Goal: Transaction & Acquisition: Purchase product/service

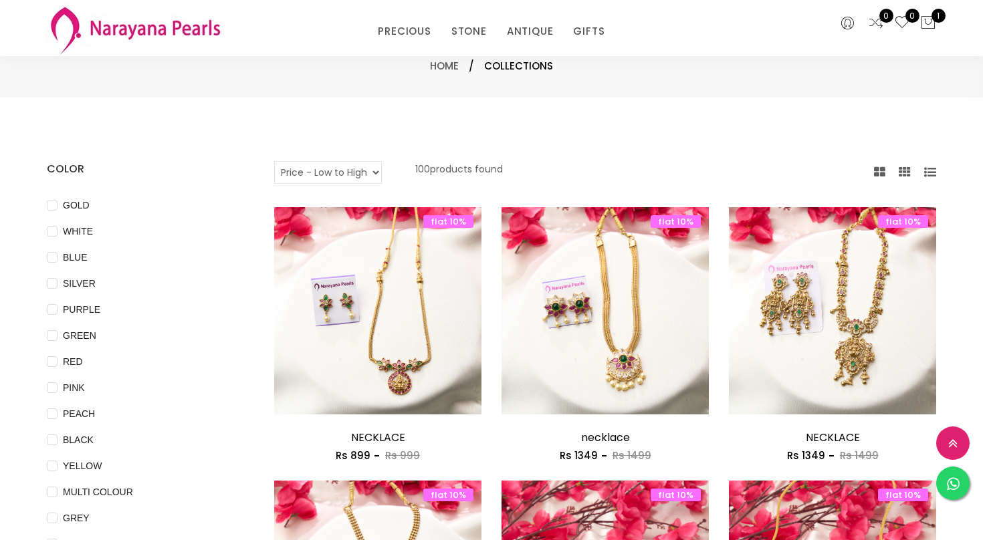
select select "INR"
select select "priceLowToHigh"
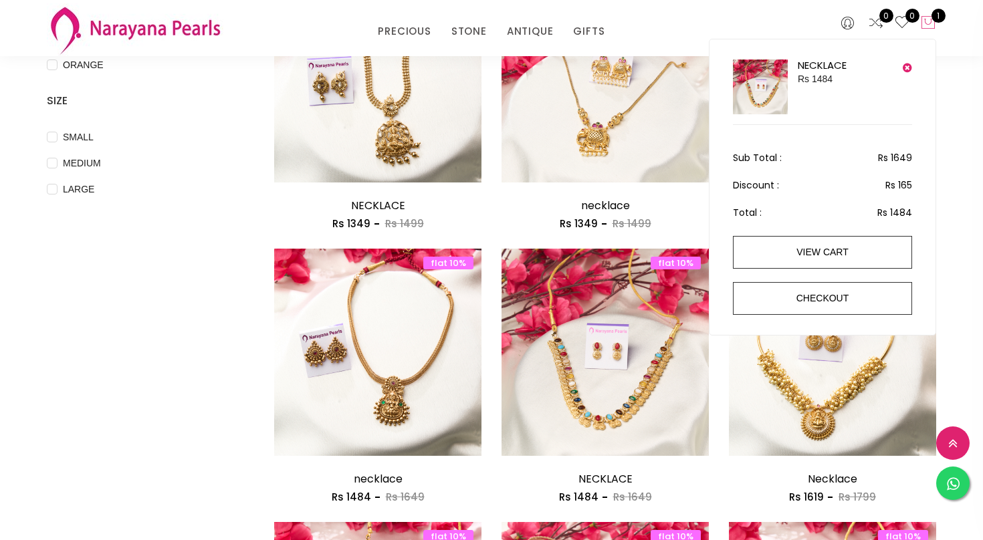
click at [926, 25] on icon at bounding box center [928, 23] width 16 height 16
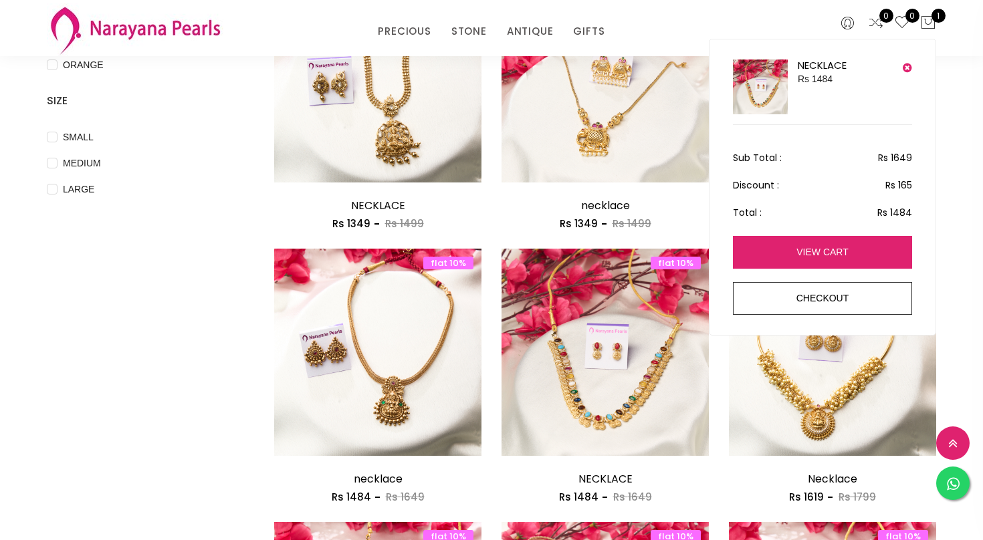
click at [793, 246] on link "view cart" at bounding box center [822, 252] width 179 height 33
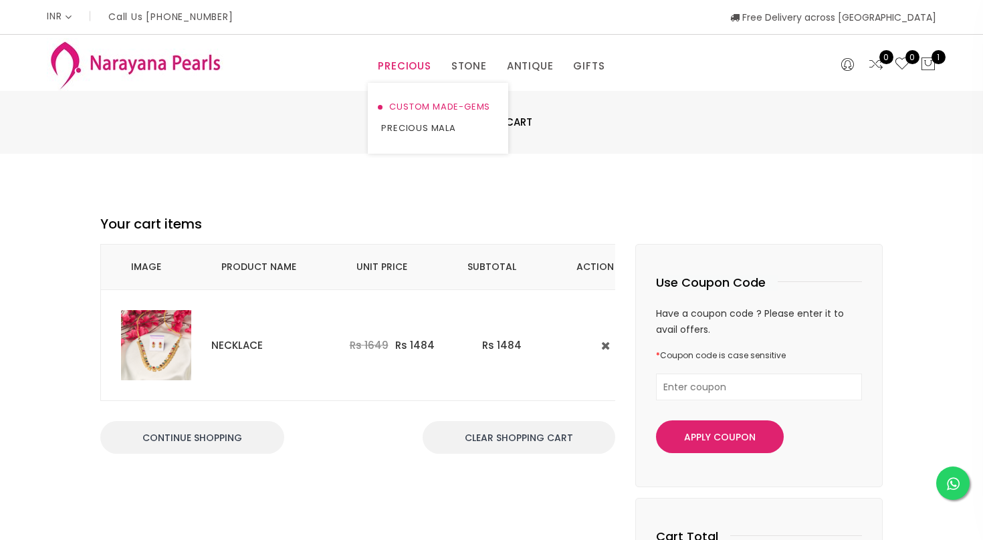
click at [418, 104] on link "CUSTOM MADE-GEMS" at bounding box center [438, 106] width 114 height 21
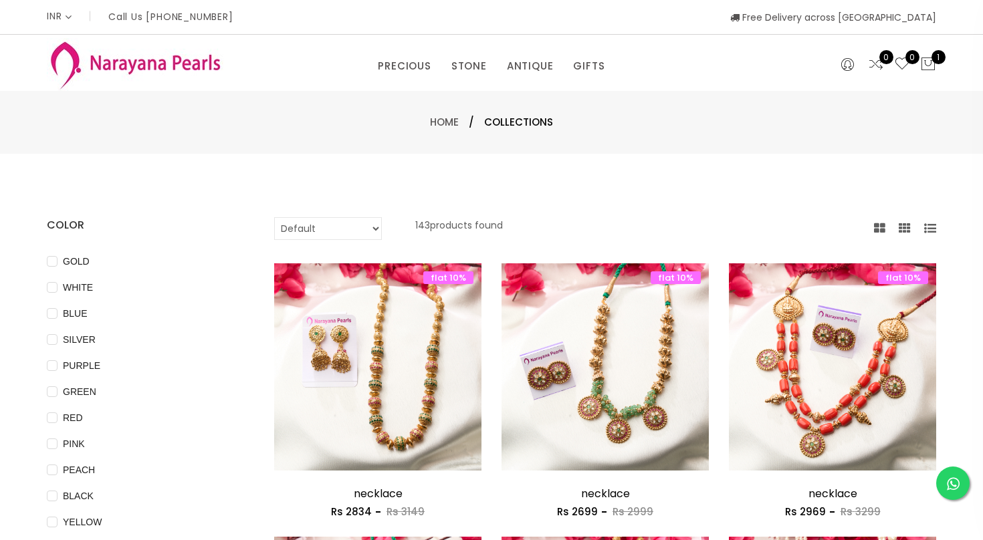
click at [336, 229] on select "Default Price - High to Low Price - Low to High" at bounding box center [328, 228] width 108 height 23
select select "priceLowToHigh"
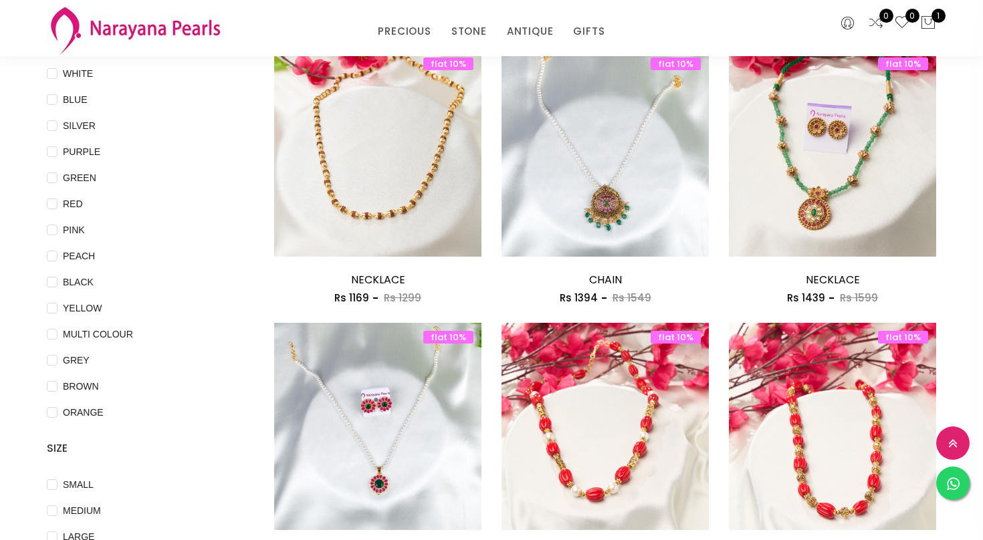
scroll to position [160, 0]
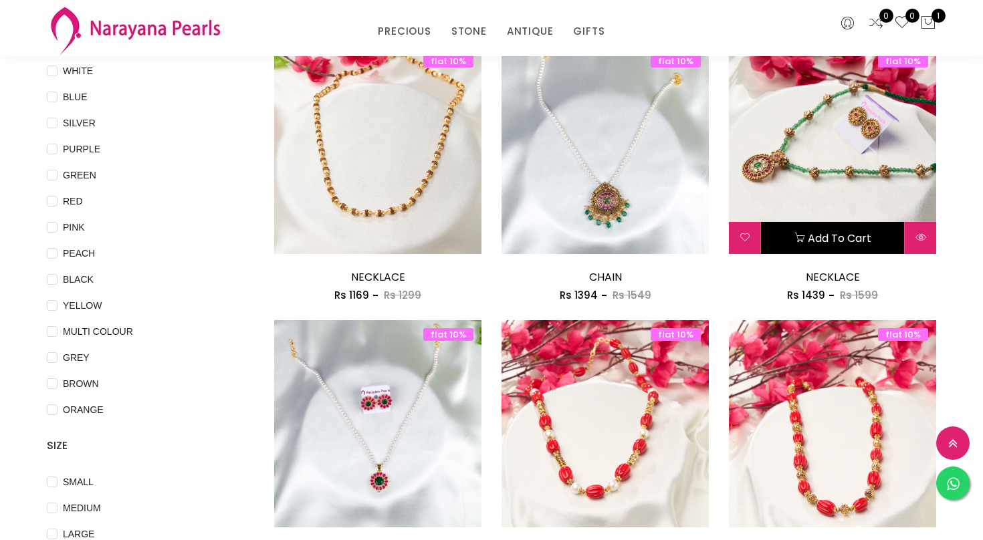
click at [816, 237] on button "Add to cart" at bounding box center [832, 238] width 143 height 32
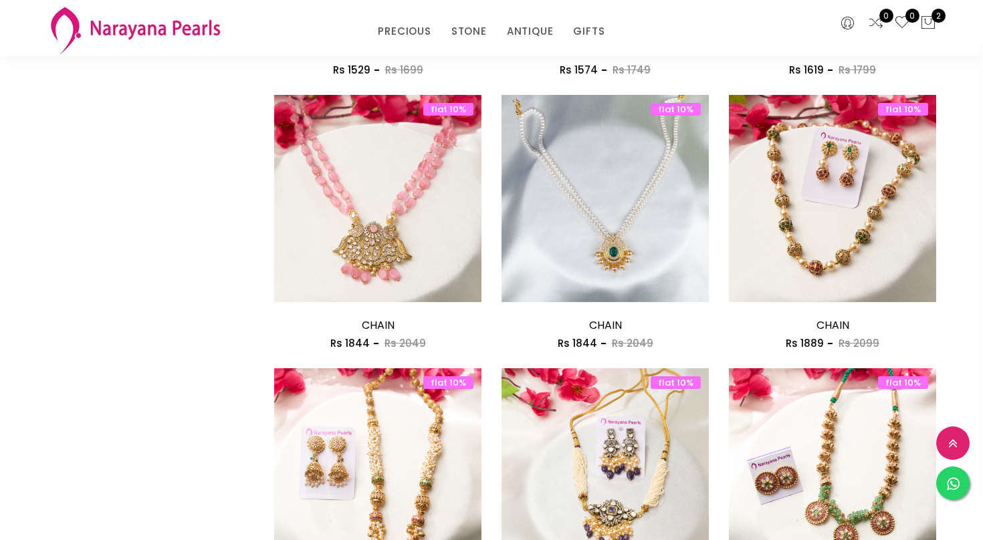
scroll to position [668, 0]
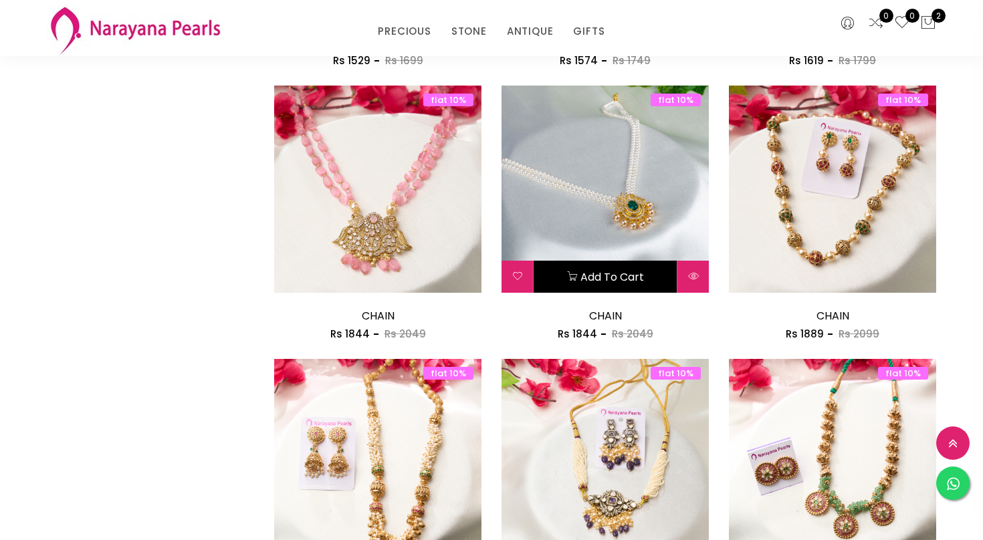
click at [596, 279] on button "Add to cart" at bounding box center [604, 277] width 143 height 32
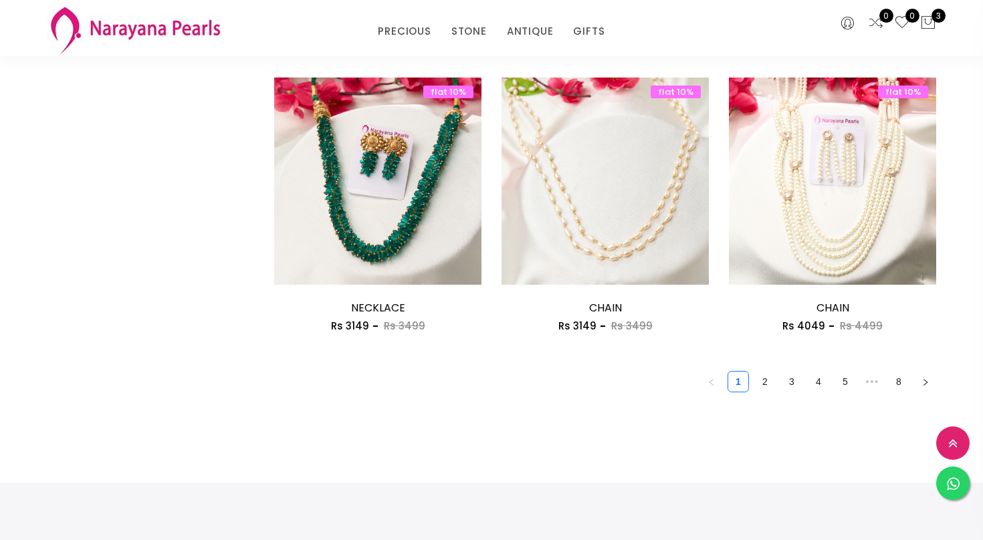
scroll to position [1791, 0]
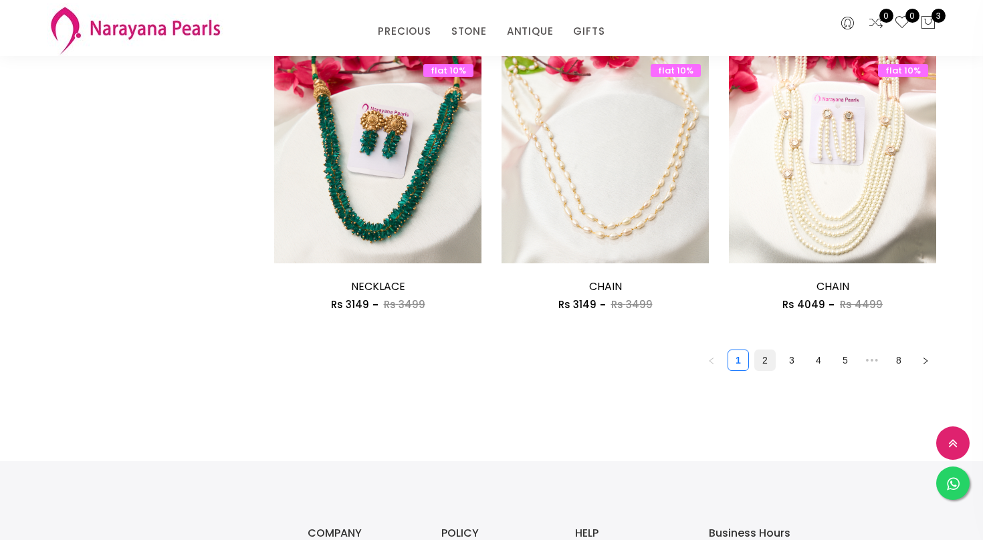
click at [763, 362] on link "2" at bounding box center [765, 360] width 20 height 20
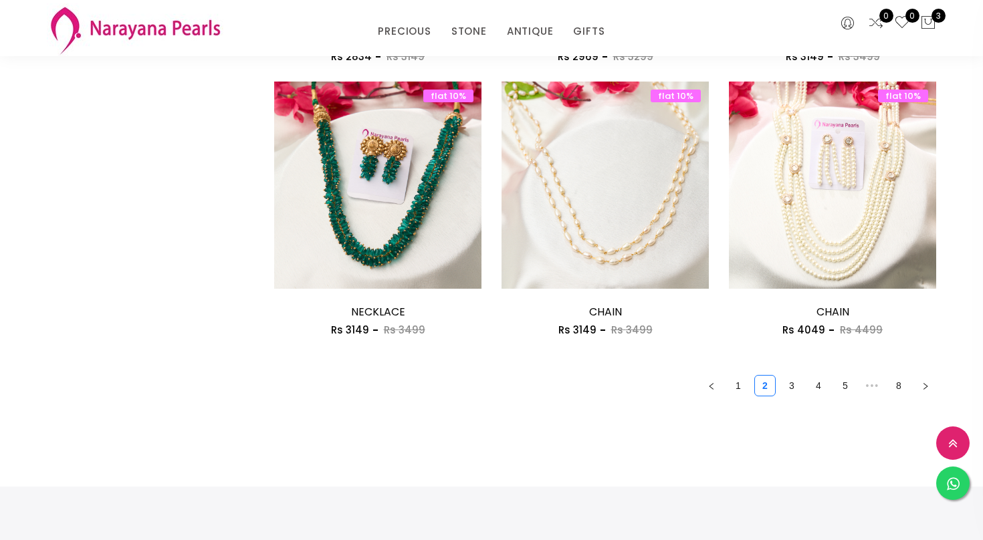
scroll to position [1791, 0]
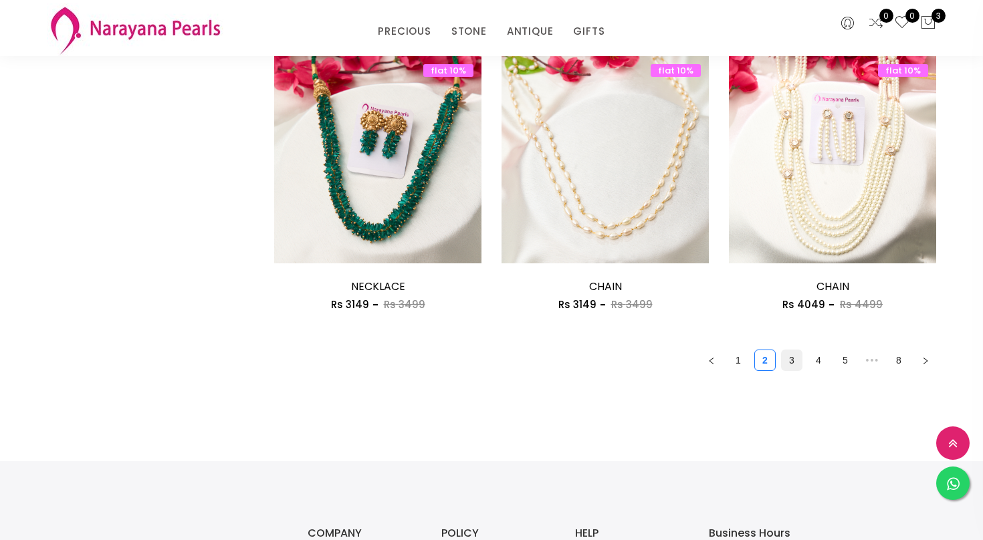
click at [791, 361] on link "3" at bounding box center [791, 360] width 20 height 20
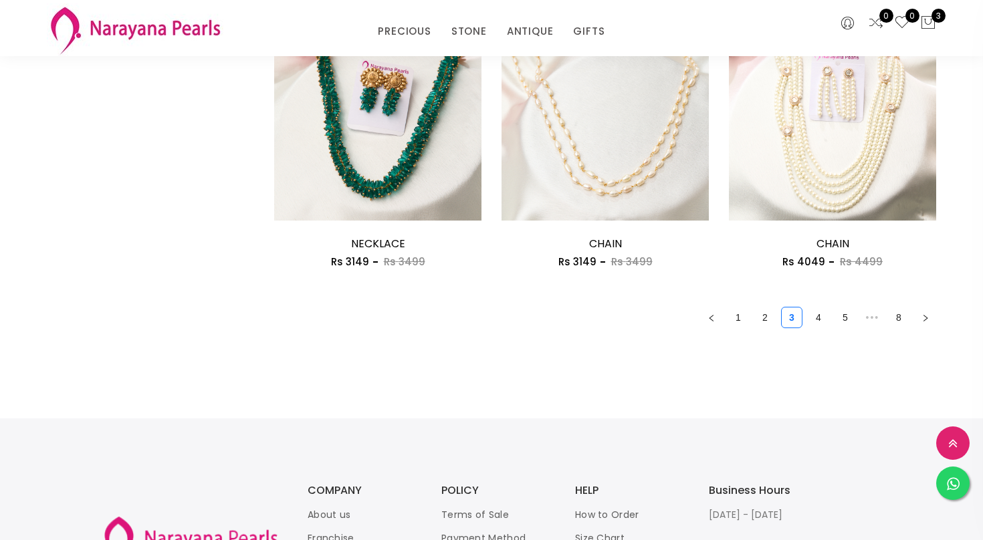
scroll to position [1845, 0]
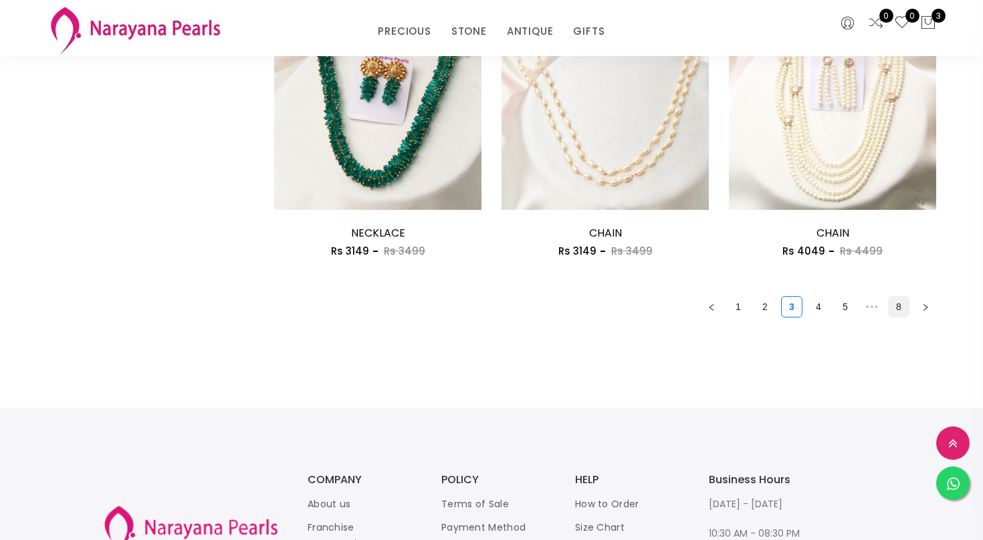
click at [898, 312] on link "8" at bounding box center [898, 307] width 20 height 20
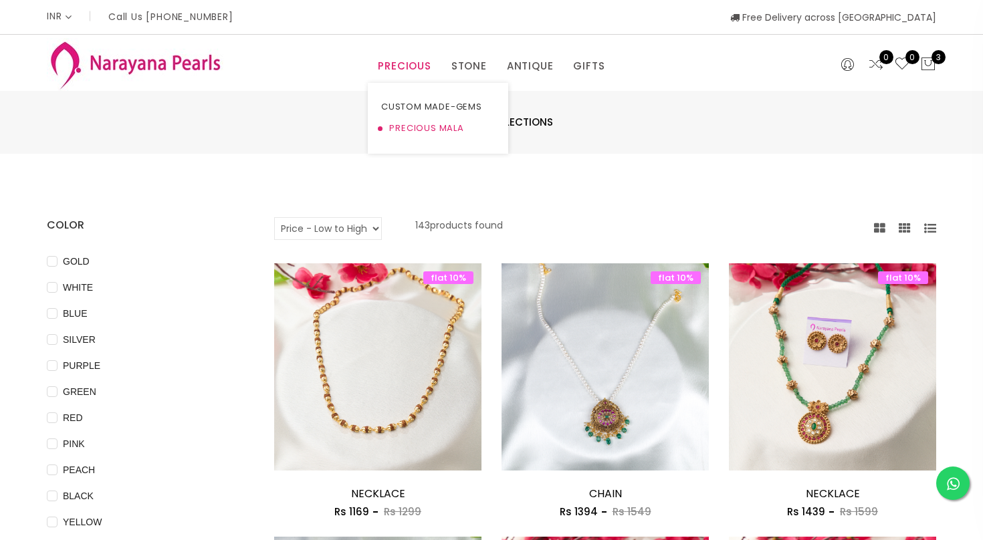
click at [406, 131] on link "PRECIOUS MALA" at bounding box center [438, 128] width 114 height 21
click at [418, 101] on link "CUSTOM MADE-GEMS" at bounding box center [438, 106] width 114 height 21
click at [475, 128] on link "NECKLACE" at bounding box center [512, 128] width 114 height 21
click at [345, 229] on select "Default Price - High to Low Price - Low to High" at bounding box center [328, 228] width 108 height 23
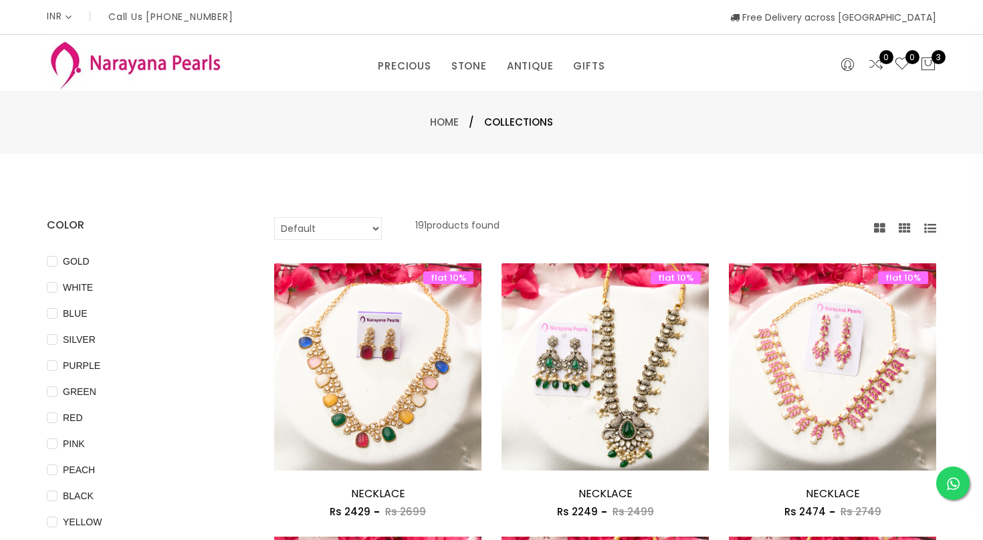
click at [327, 237] on select "Default Price - High to Low Price - Low to High" at bounding box center [328, 228] width 108 height 23
select select "priceLowToHigh"
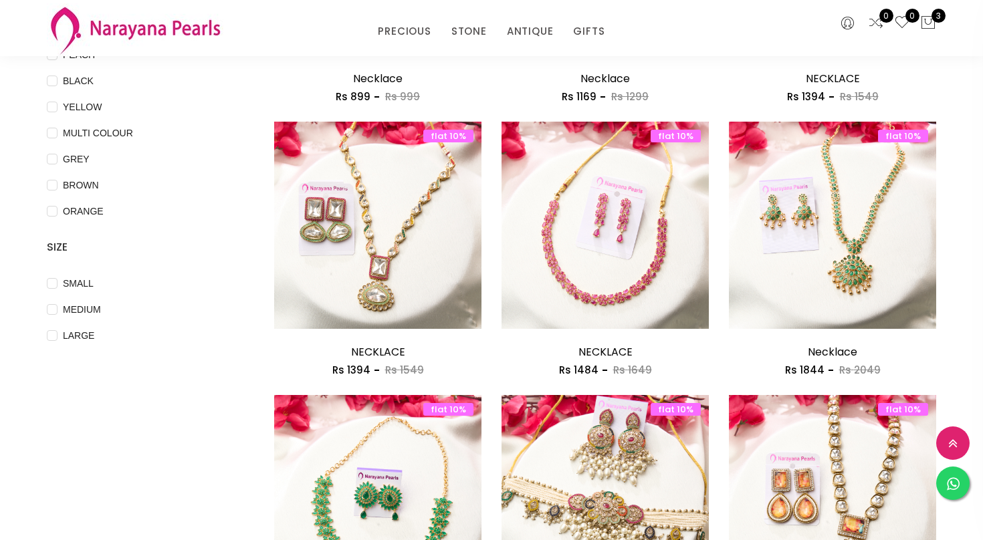
scroll to position [374, 0]
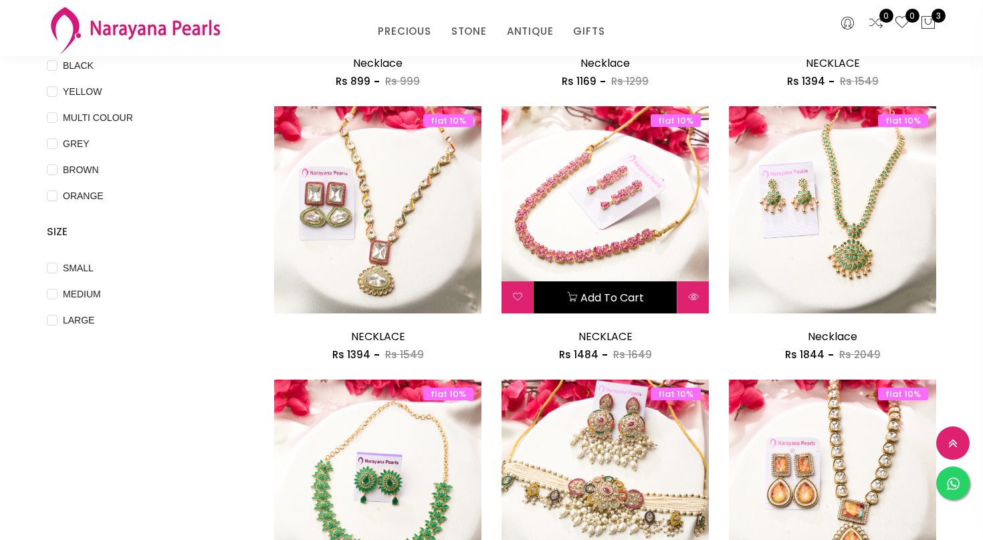
click at [607, 298] on button "Add to cart" at bounding box center [604, 297] width 143 height 32
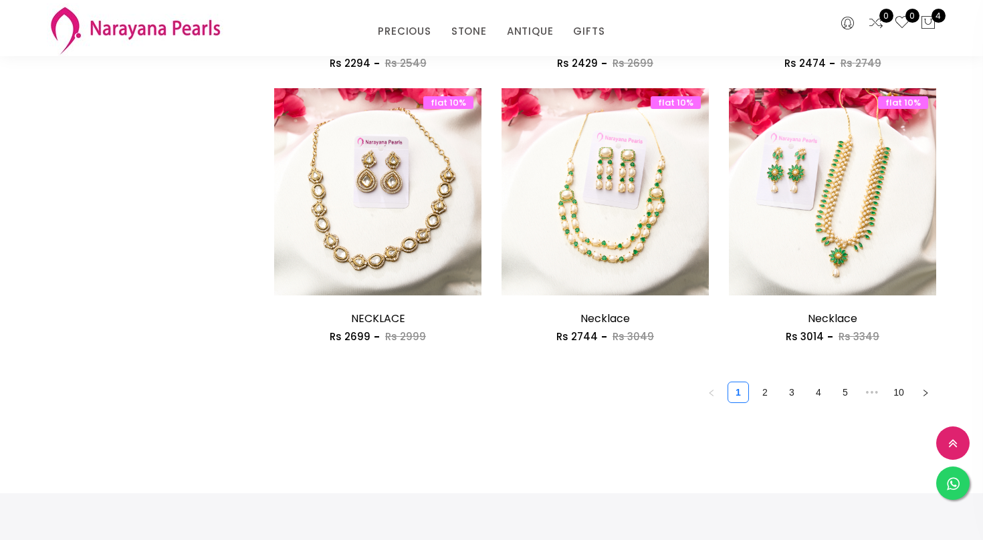
scroll to position [1818, 0]
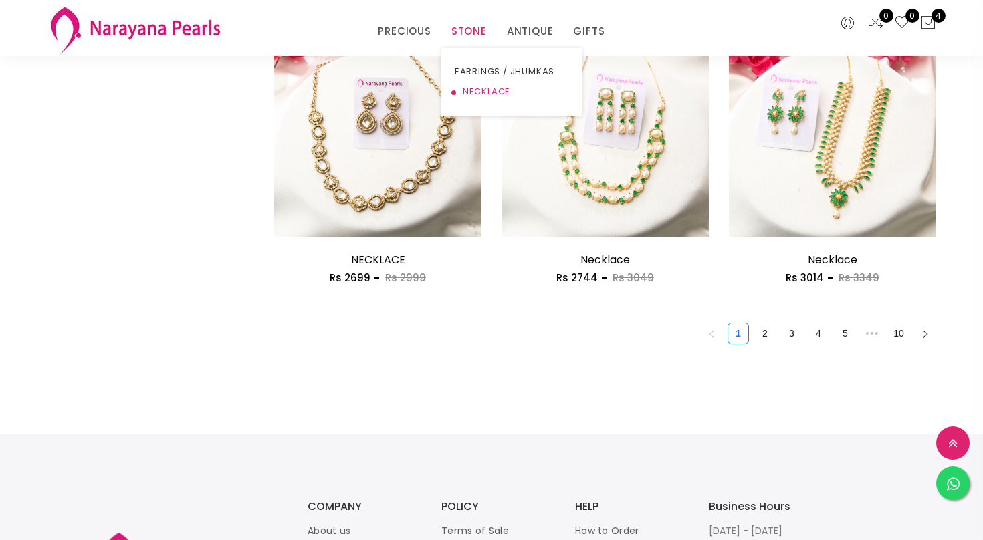
click at [475, 88] on link "NECKLACE" at bounding box center [512, 92] width 114 height 20
click at [455, 93] on link "NECKLACE" at bounding box center [512, 92] width 114 height 20
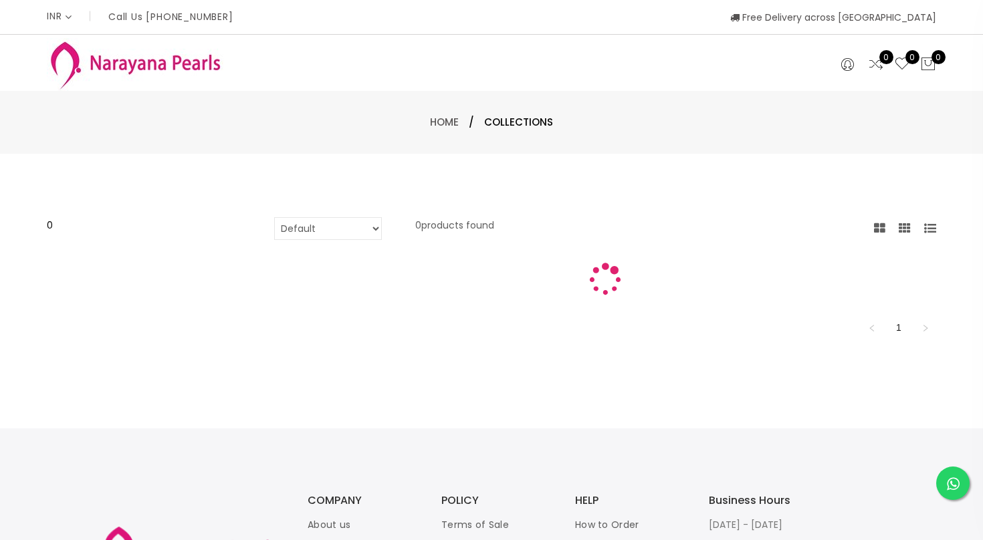
scroll to position [120, 0]
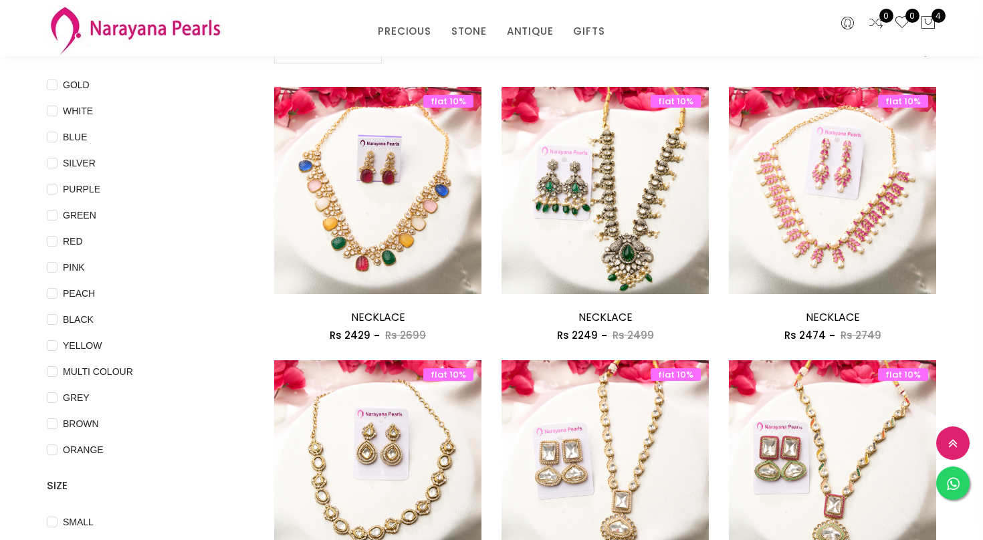
click at [351, 58] on select "Default Price - High to Low Price - Low to High" at bounding box center [328, 52] width 108 height 23
select select "priceLowToHigh"
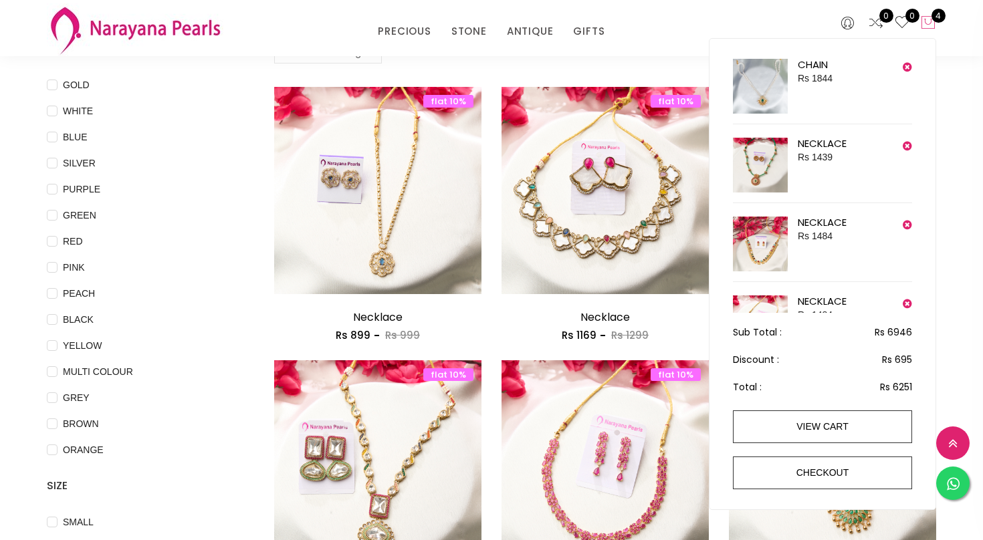
click at [927, 18] on icon at bounding box center [928, 23] width 16 height 16
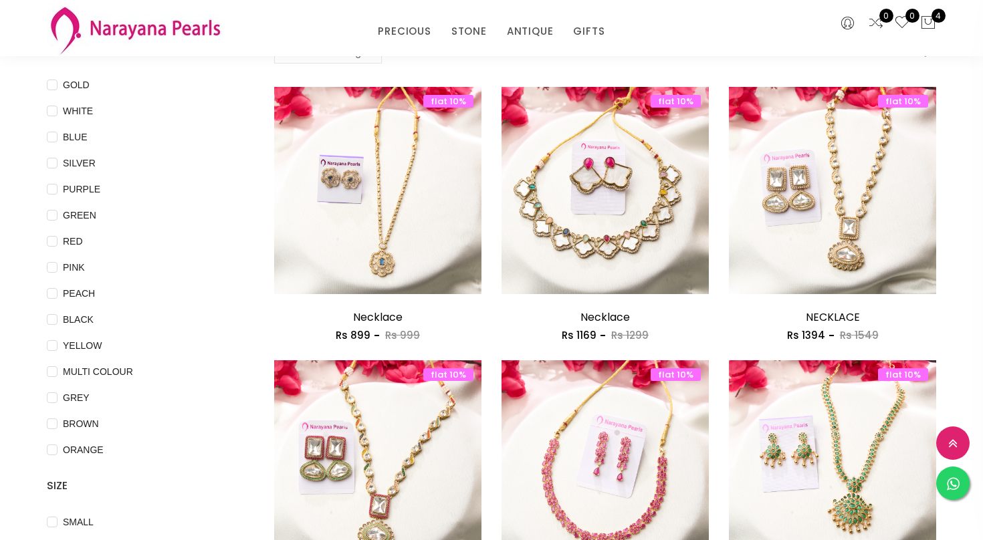
click at [277, 35] on div "PRECIOUS CUSTOM MADE-GEMS PRECIOUS MALA STONE EARRINGS / JHUMKAS NECKLACE ANTIQ…" at bounding box center [492, 28] width 606 height 27
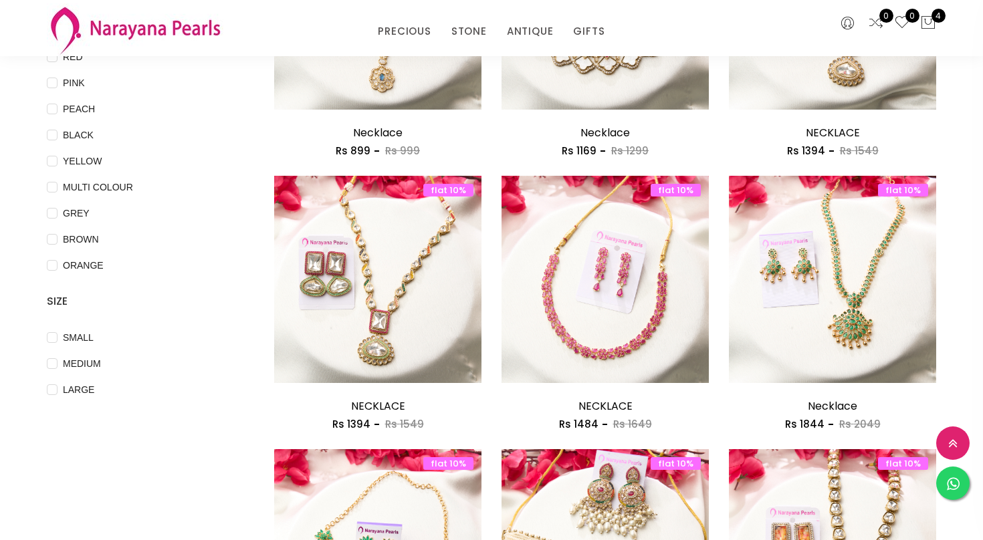
scroll to position [307, 0]
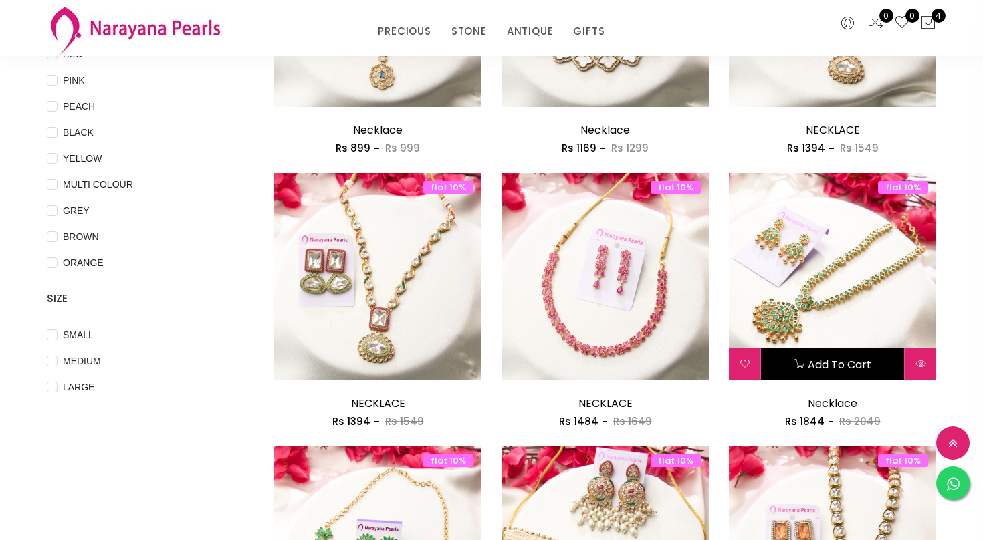
click at [815, 365] on button "Add to cart" at bounding box center [832, 364] width 143 height 32
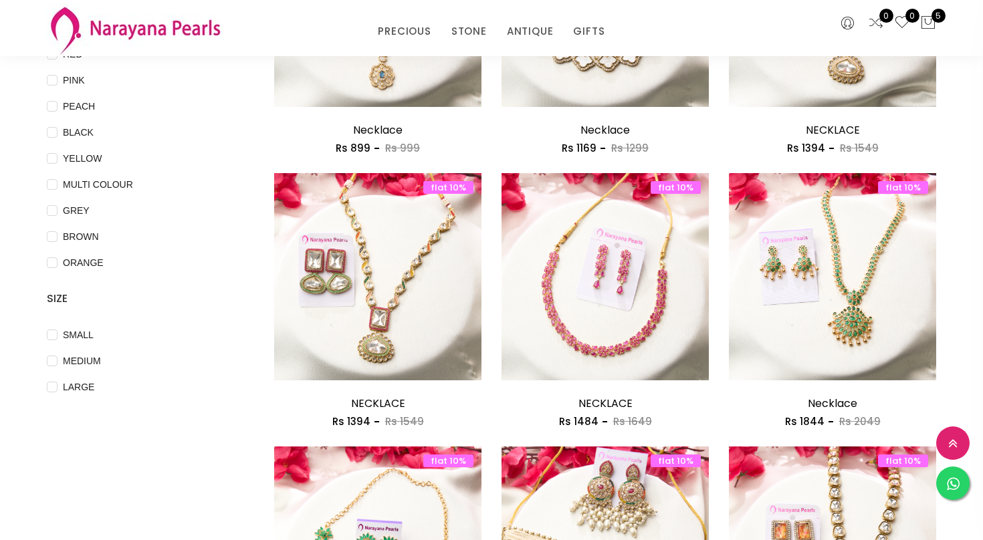
click at [120, 24] on img at bounding box center [135, 29] width 176 height 53
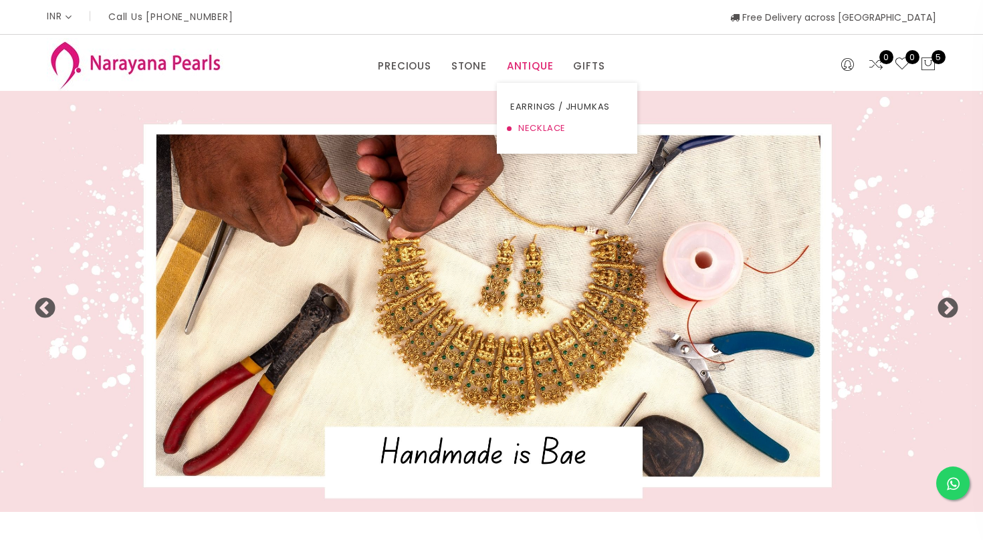
click at [529, 126] on link "NECKLACE" at bounding box center [567, 128] width 114 height 21
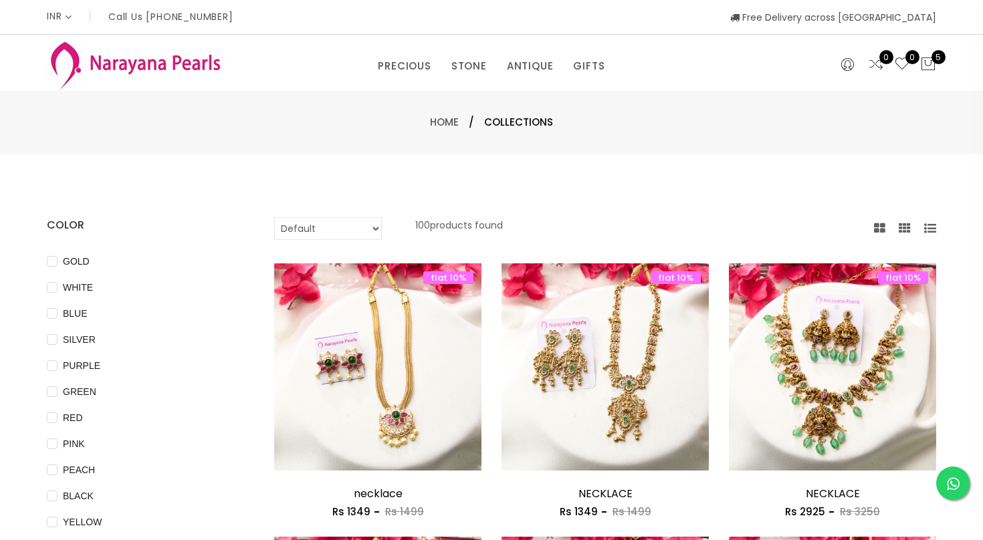
click at [344, 233] on select "Default Price - High to Low Price - Low to High" at bounding box center [328, 228] width 108 height 23
select select "priceLowToHigh"
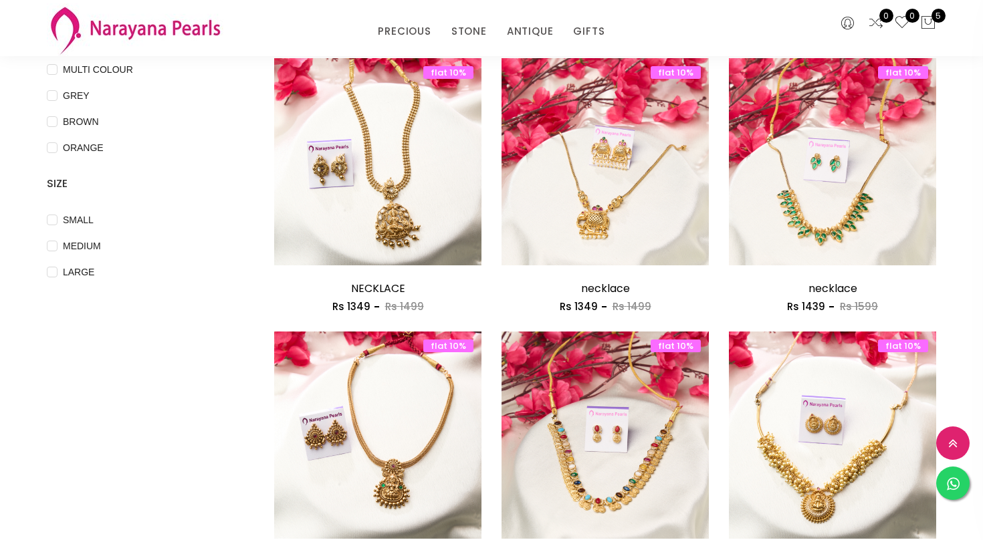
scroll to position [455, 0]
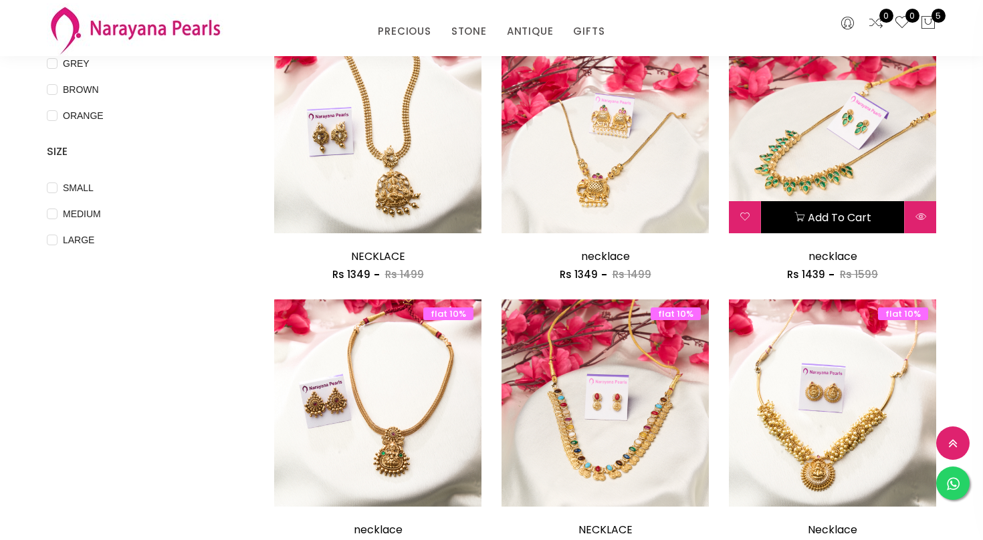
click at [825, 222] on button "Add to cart" at bounding box center [832, 217] width 143 height 32
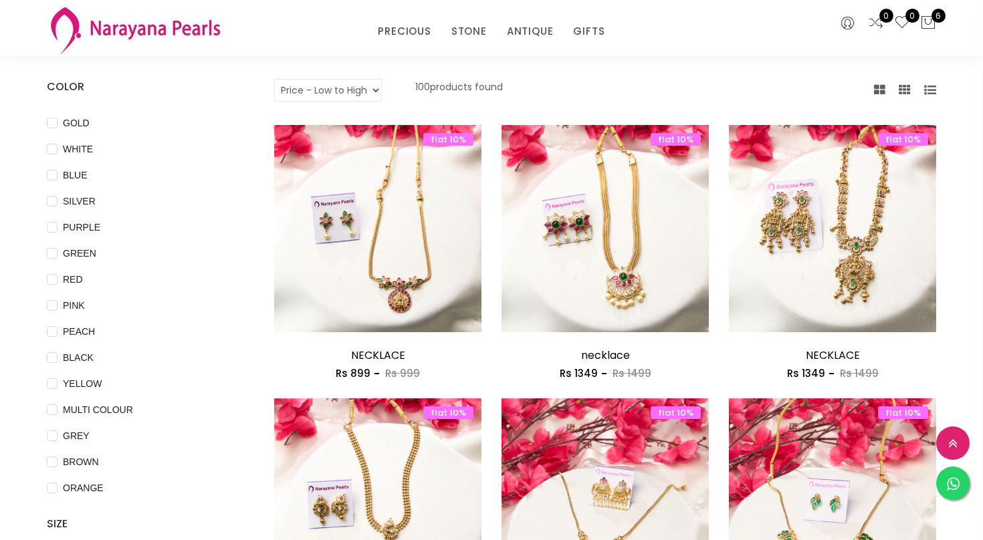
scroll to position [80, 0]
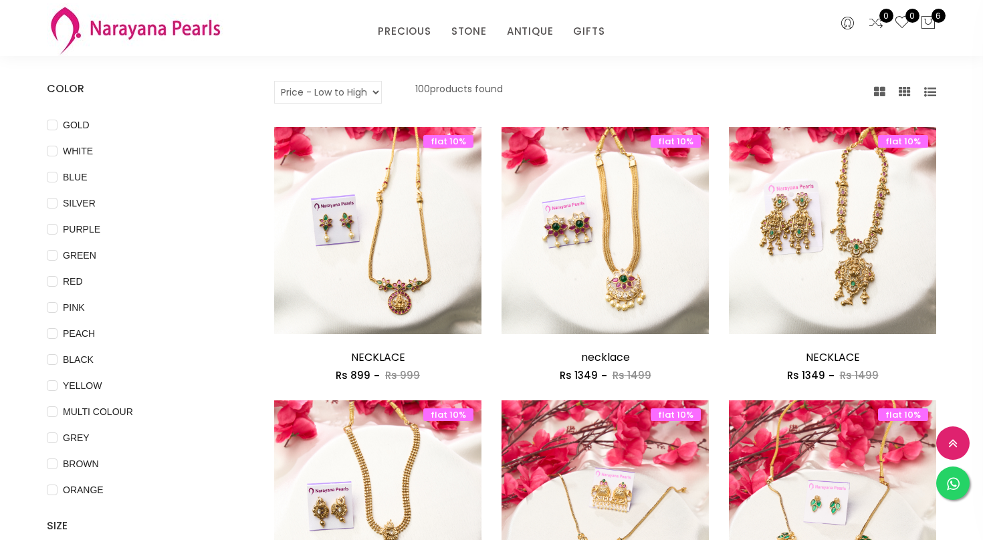
click at [203, 30] on div "PRECIOUS CUSTOM MADE-GEMS PRECIOUS MALA STONE EARRINGS / JHUMKAS NECKLACE ANTIQ…" at bounding box center [492, 28] width 606 height 27
click at [139, 33] on img at bounding box center [135, 29] width 176 height 53
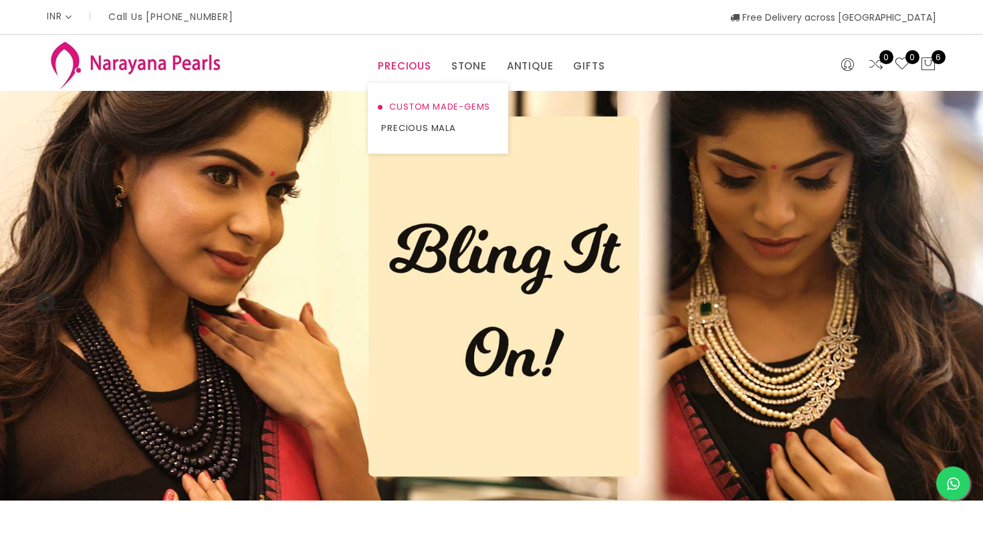
click at [406, 104] on link "CUSTOM MADE-GEMS" at bounding box center [438, 106] width 114 height 21
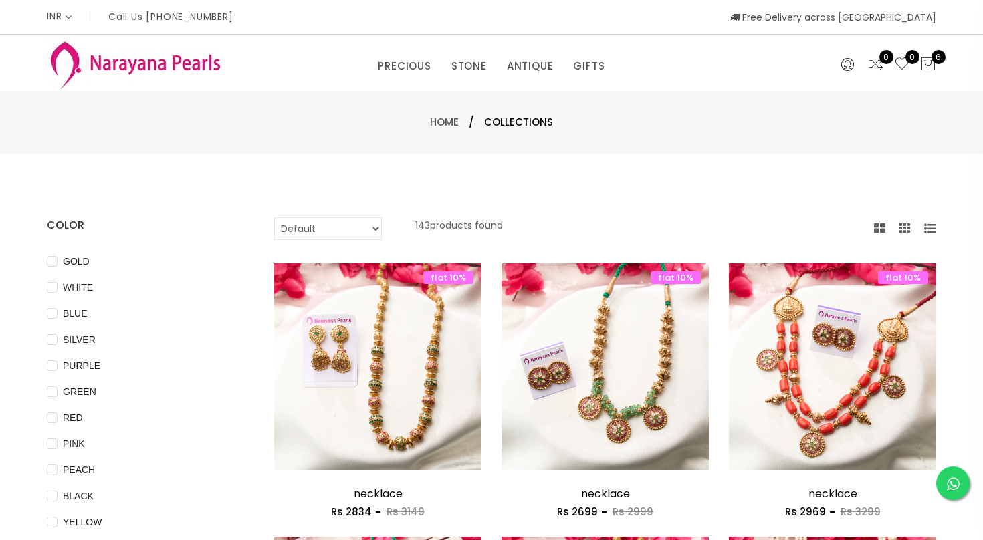
click at [334, 233] on select "Default Price - High to Low Price - Low to High" at bounding box center [328, 228] width 108 height 23
select select "priceLowToHigh"
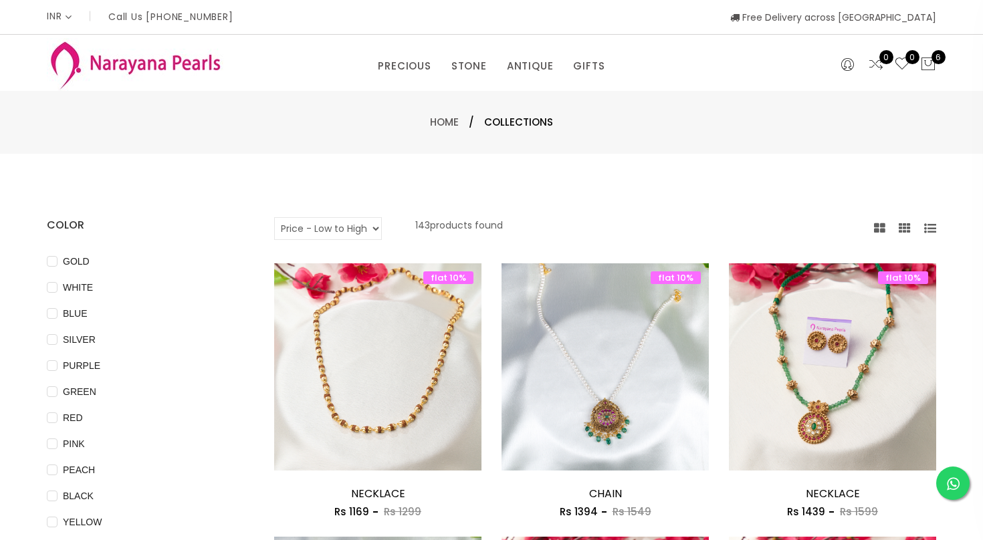
click at [394, 126] on link "PRECIOUS MALA" at bounding box center [438, 128] width 114 height 21
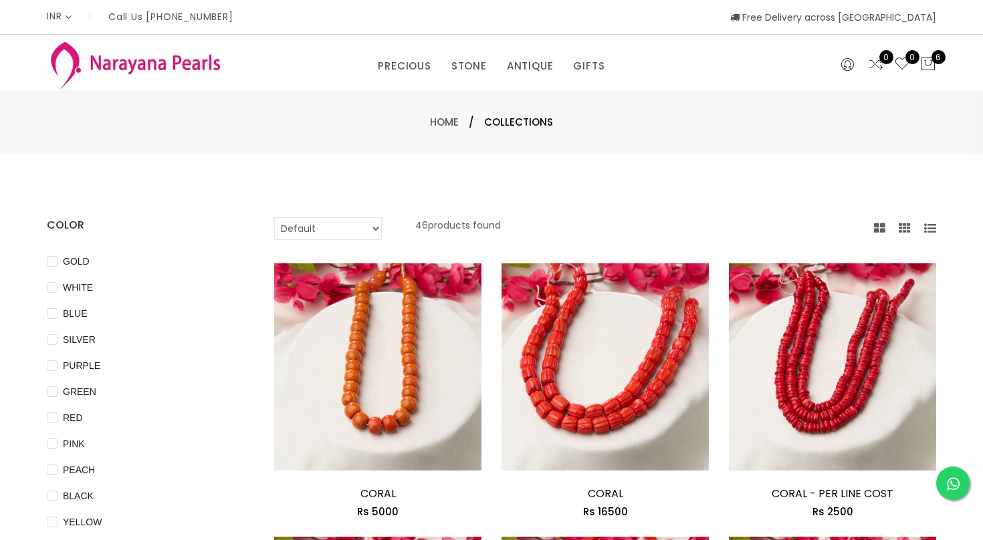
click at [318, 232] on select "Default Price - High to Low Price - Low to High" at bounding box center [328, 228] width 108 height 23
select select "priceLowToHigh"
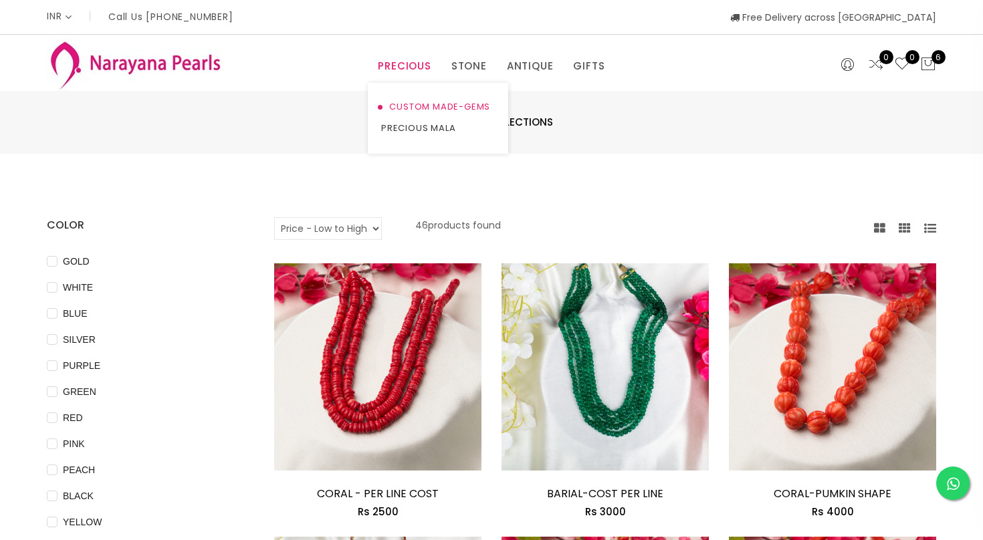
click at [404, 108] on link "CUSTOM MADE-GEMS" at bounding box center [438, 106] width 114 height 21
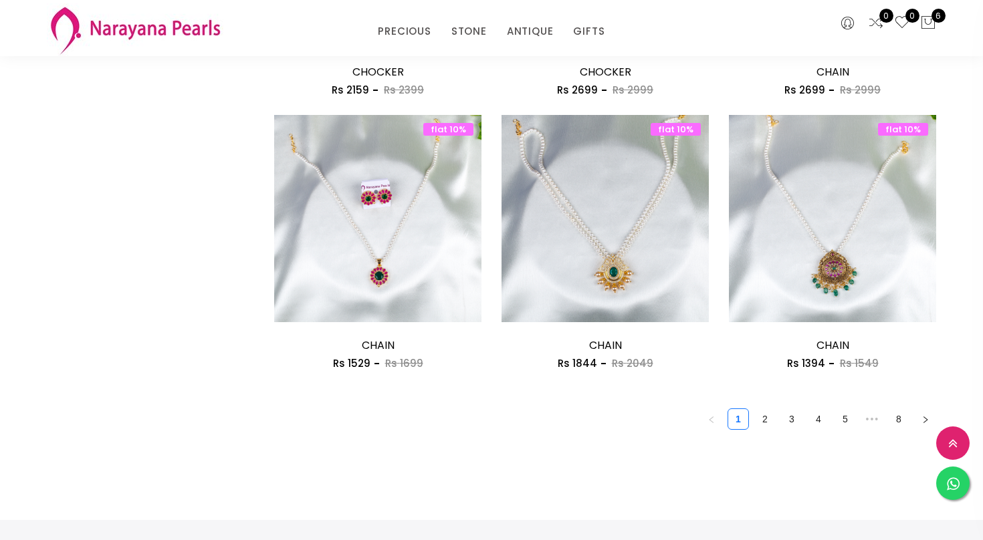
scroll to position [1765, 0]
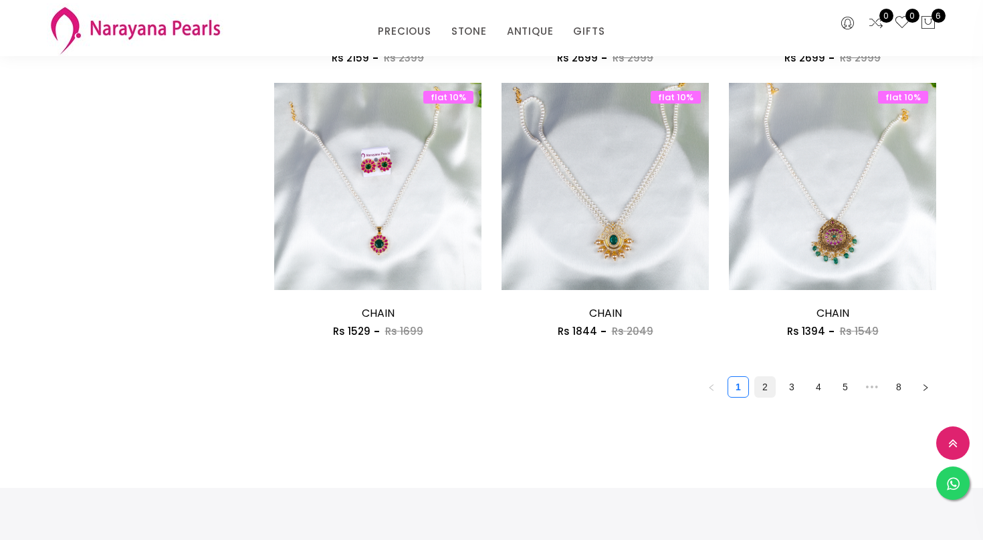
click at [763, 394] on link "2" at bounding box center [765, 387] width 20 height 20
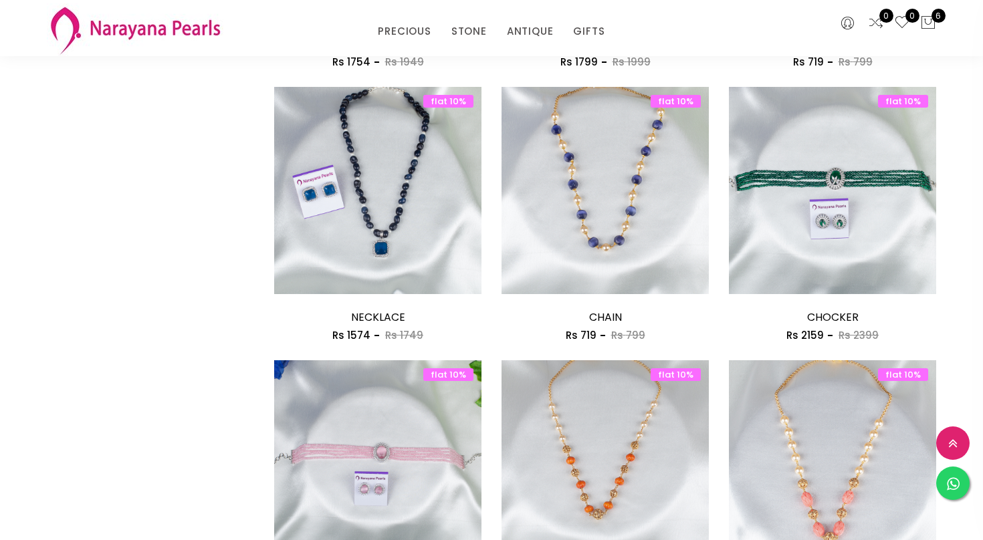
scroll to position [1203, 0]
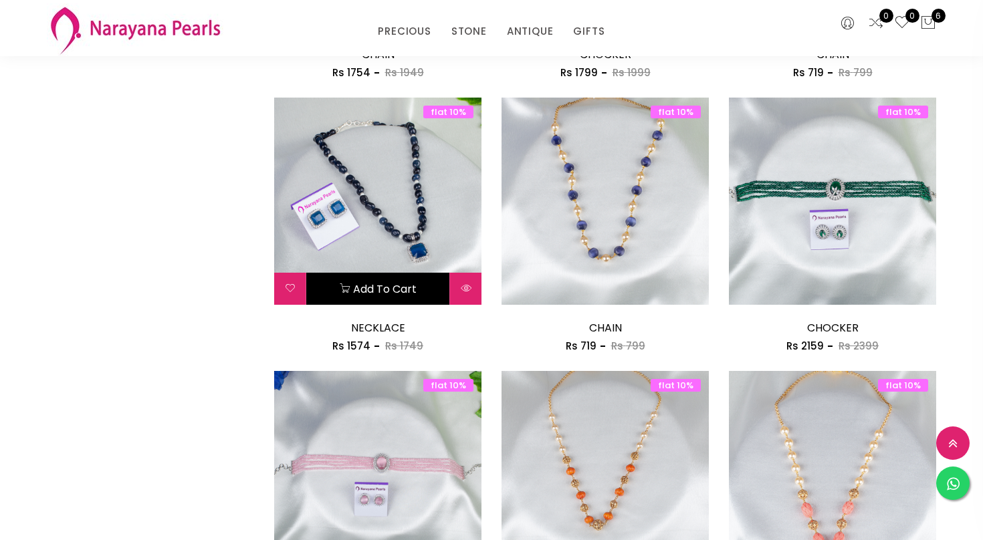
click at [358, 289] on button "Add to cart" at bounding box center [377, 289] width 143 height 32
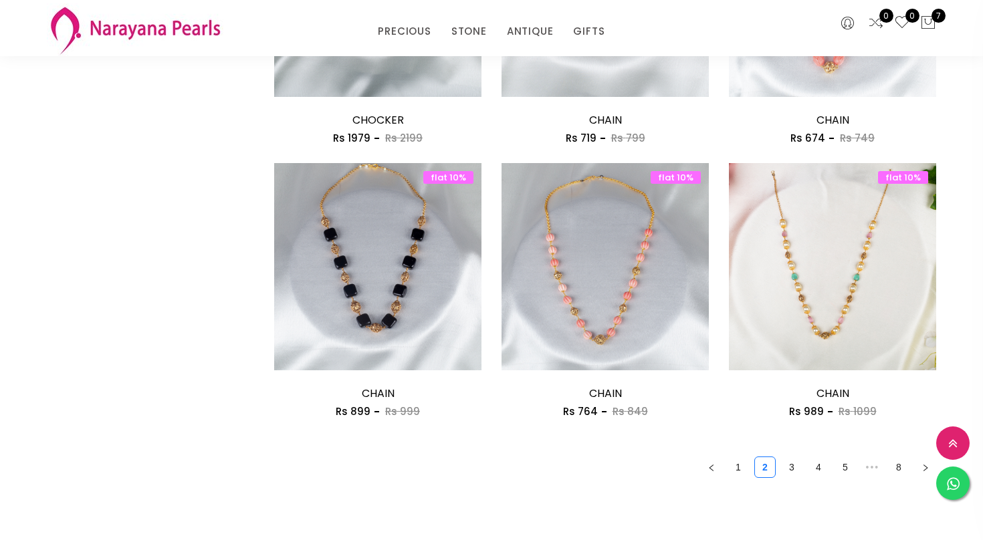
scroll to position [1711, 0]
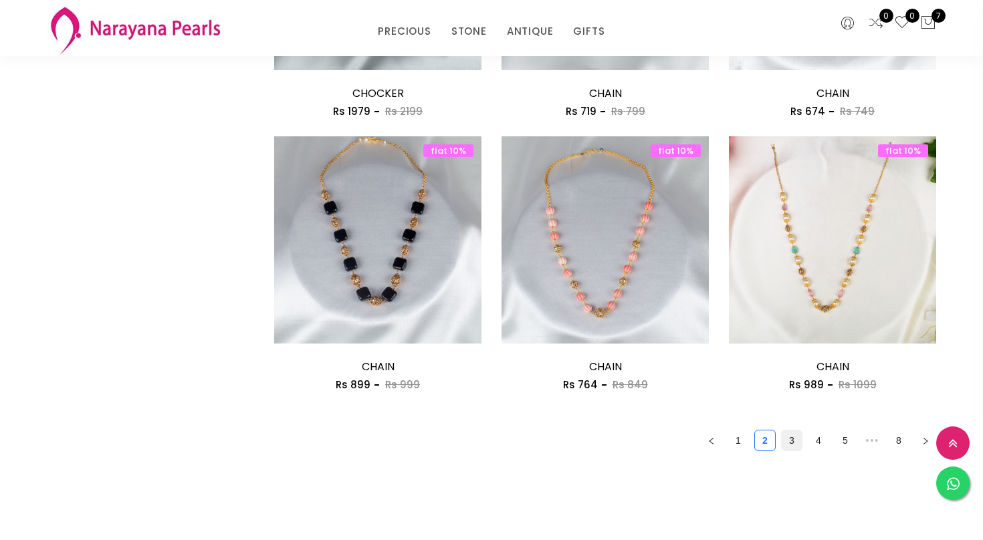
click at [791, 441] on link "3" at bounding box center [791, 440] width 20 height 20
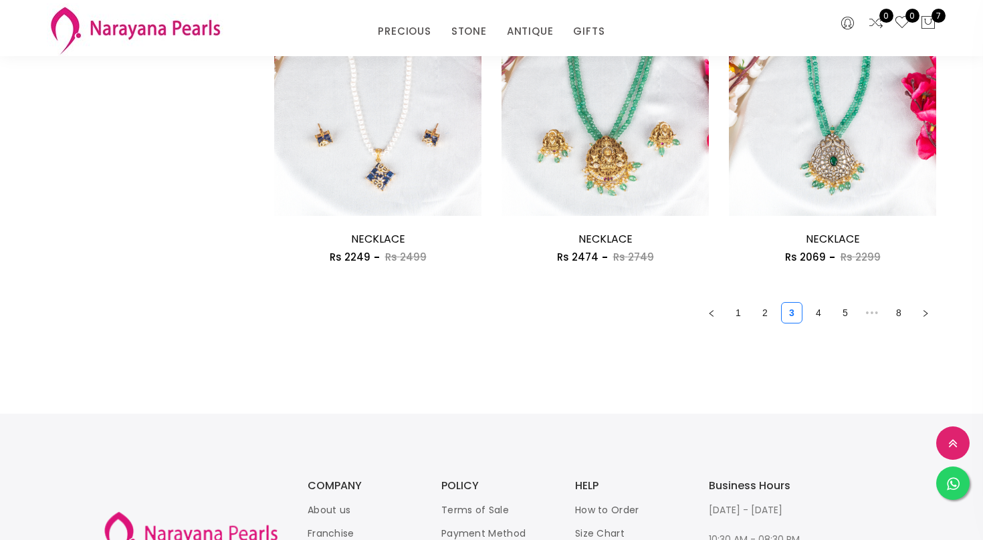
scroll to position [1845, 0]
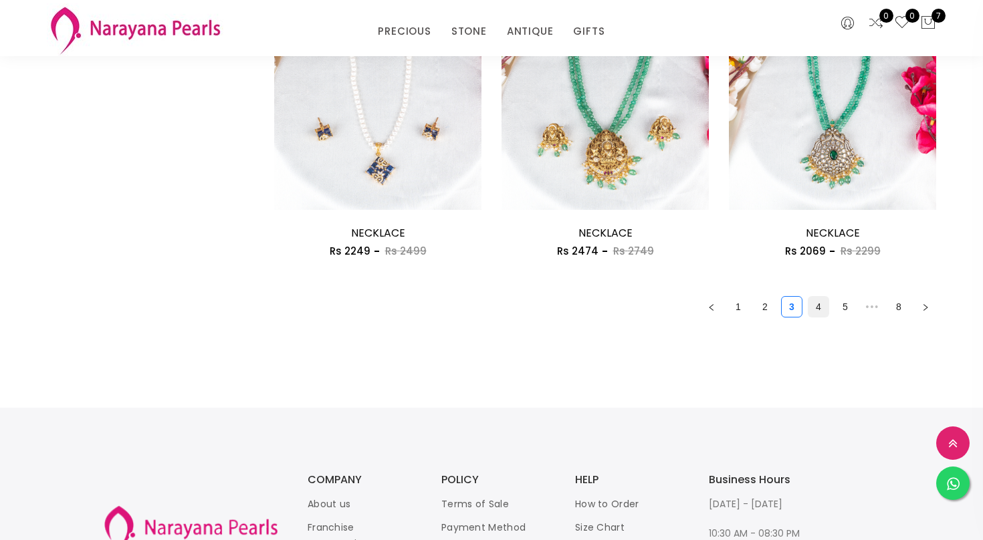
click at [817, 310] on link "4" at bounding box center [818, 307] width 20 height 20
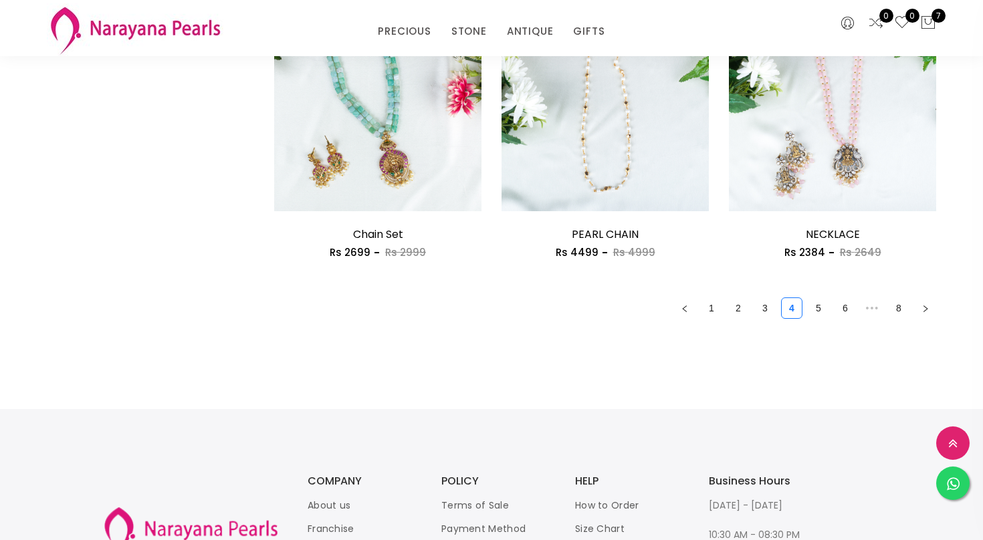
scroll to position [1845, 0]
click at [817, 310] on link "5" at bounding box center [818, 307] width 20 height 20
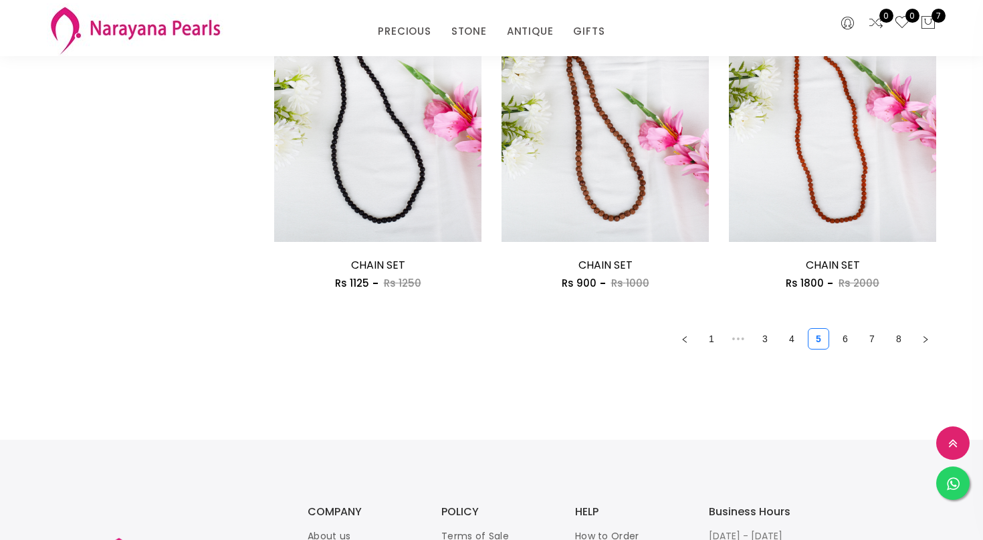
scroll to position [1818, 0]
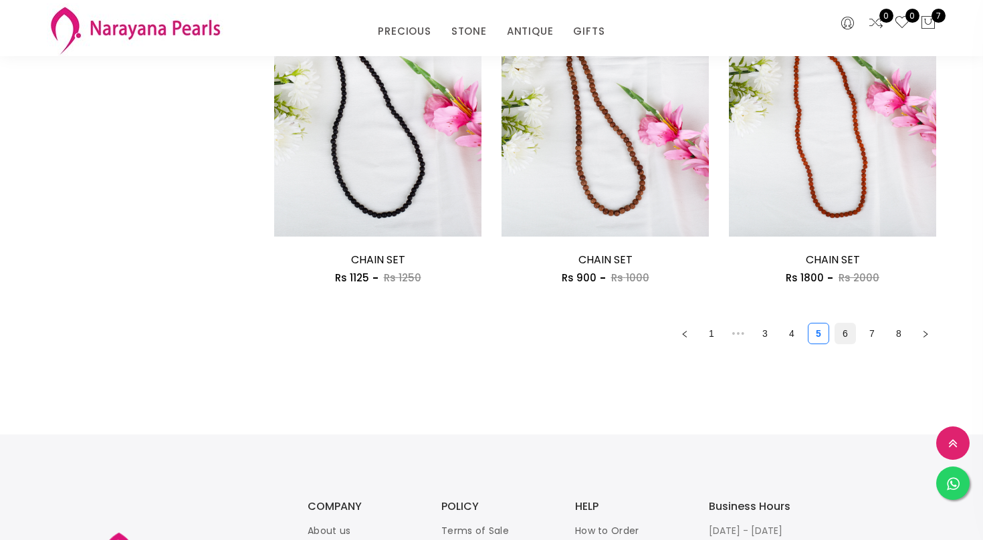
click at [845, 334] on link "6" at bounding box center [845, 334] width 20 height 20
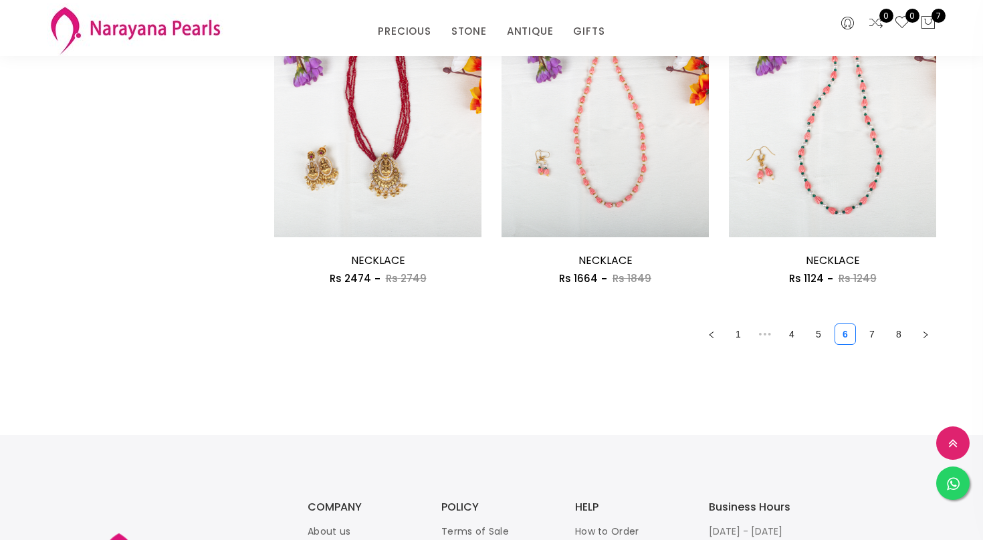
scroll to position [1818, 0]
click at [871, 340] on link "7" at bounding box center [872, 334] width 20 height 20
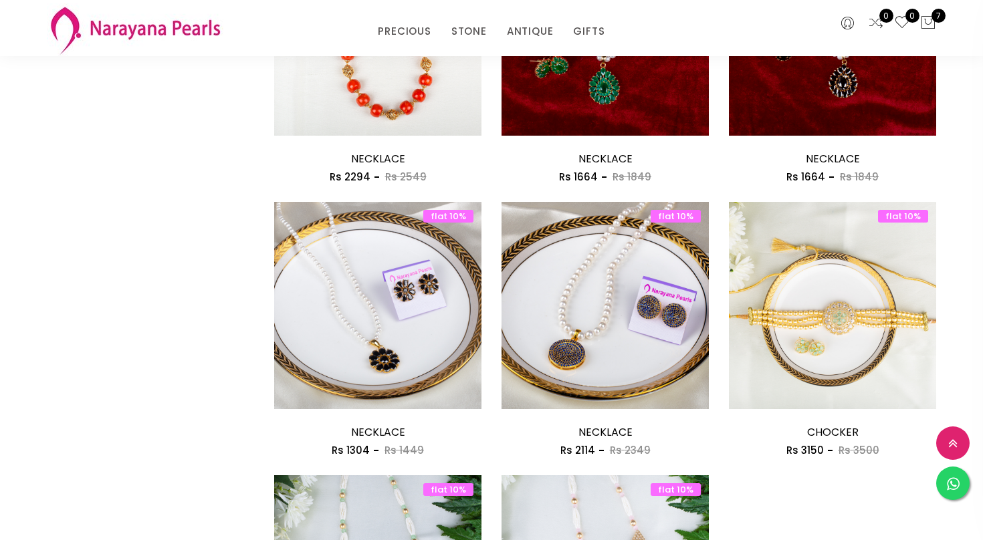
scroll to position [1096, 0]
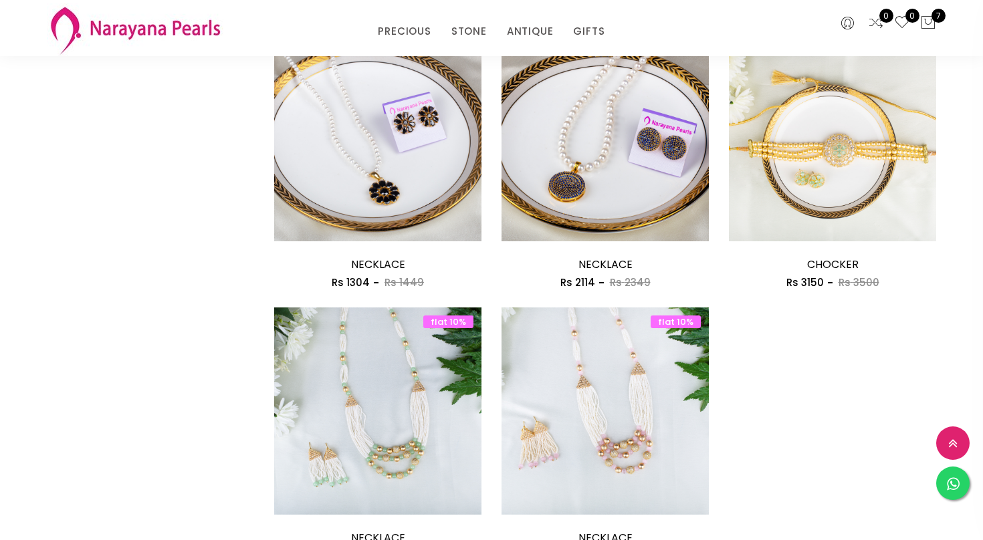
scroll to position [1203, 0]
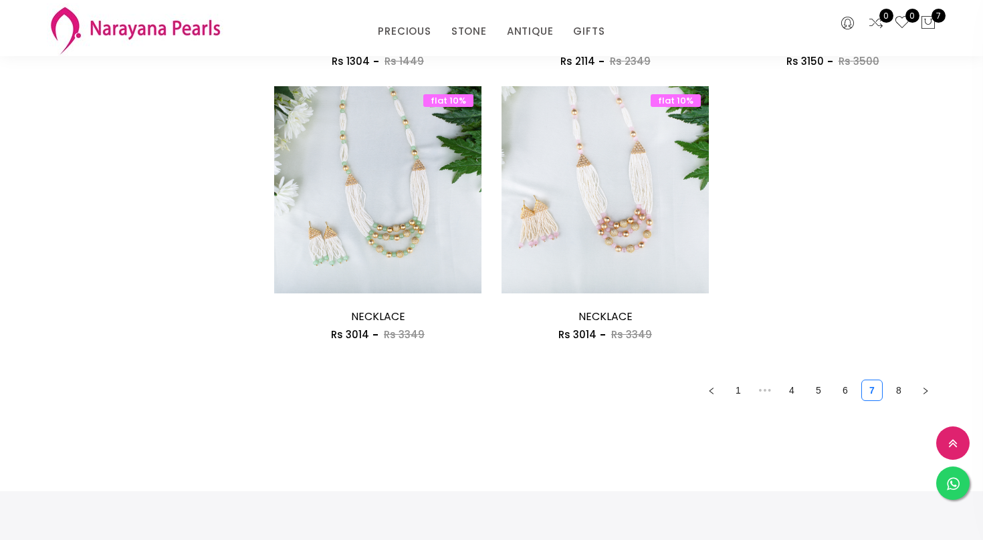
scroll to position [1497, 0]
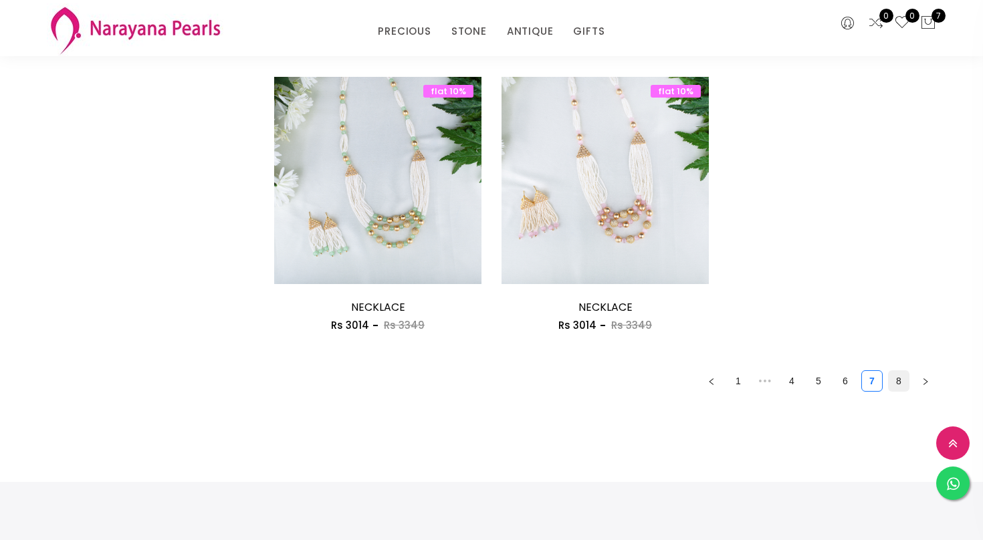
click at [901, 386] on link "8" at bounding box center [898, 381] width 20 height 20
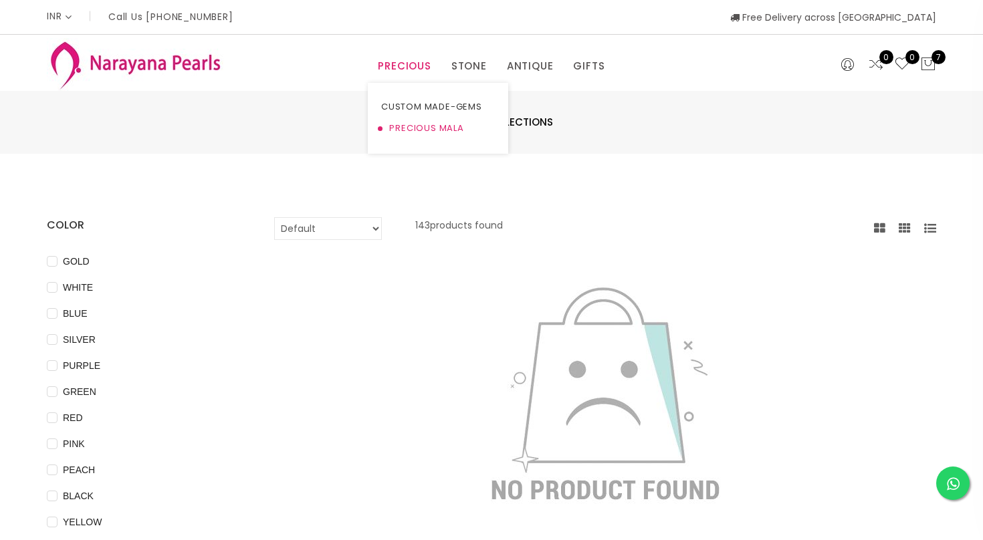
click at [414, 126] on link "PRECIOUS MALA" at bounding box center [438, 128] width 114 height 21
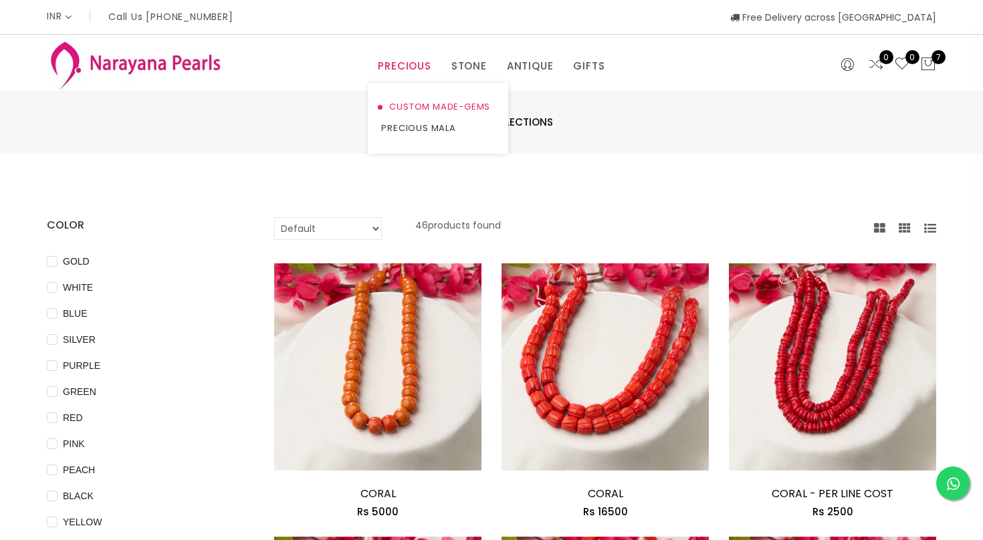
click at [404, 102] on link "CUSTOM MADE-GEMS" at bounding box center [438, 106] width 114 height 21
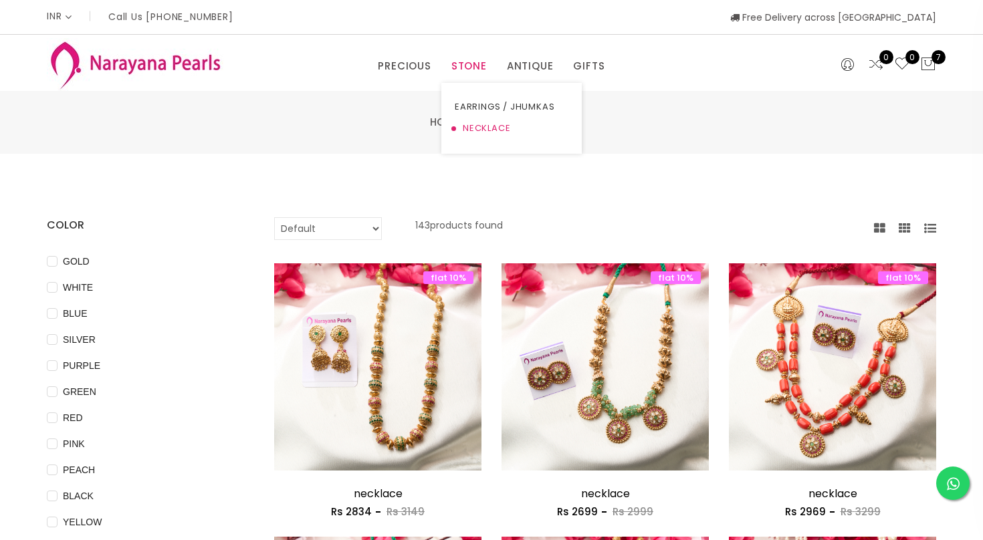
click at [478, 124] on link "NECKLACE" at bounding box center [512, 128] width 114 height 21
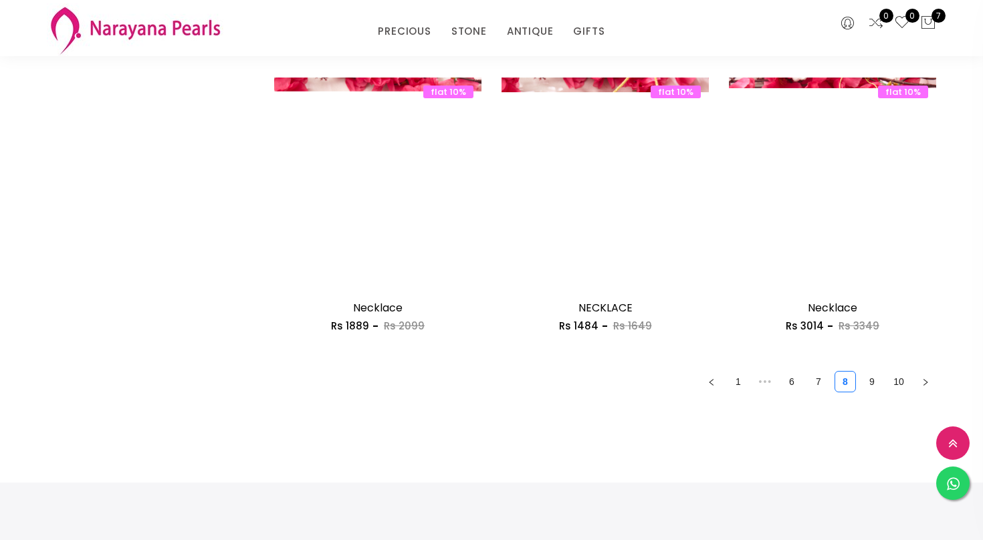
scroll to position [1791, 0]
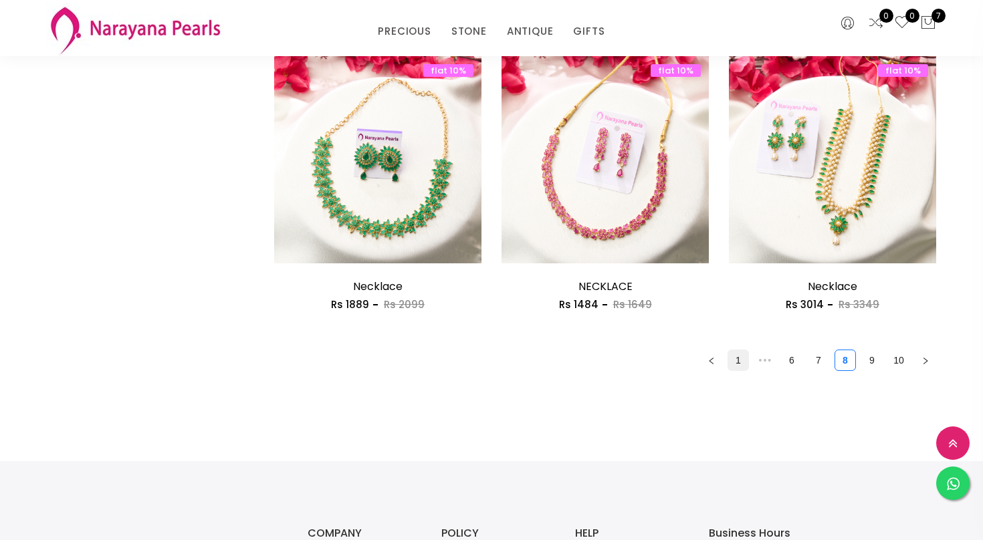
click at [733, 364] on link "1" at bounding box center [738, 360] width 20 height 20
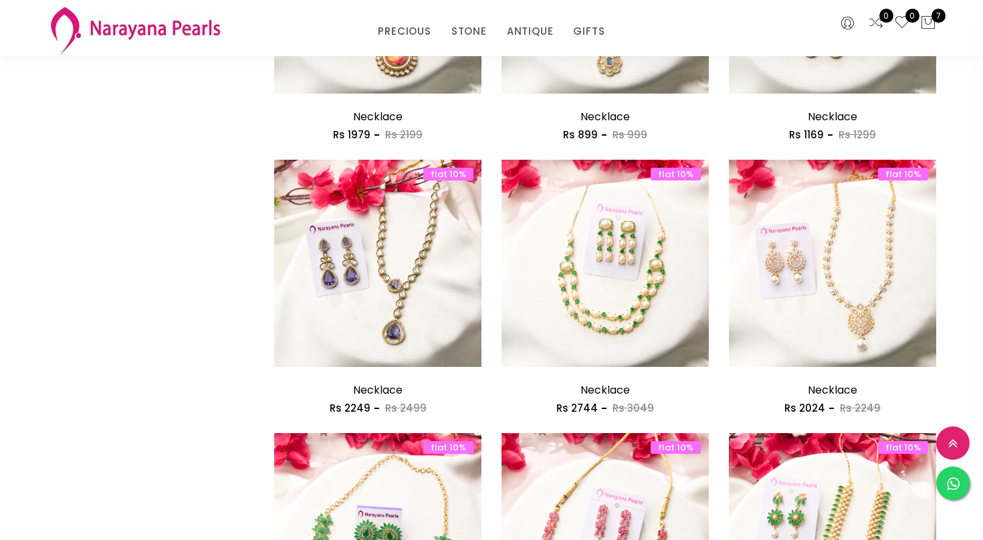
scroll to position [1417, 0]
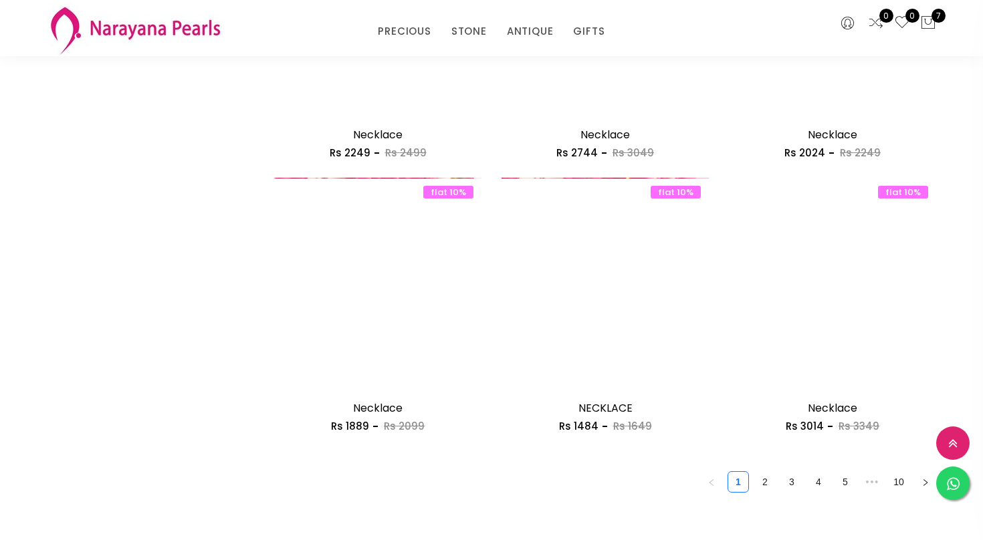
scroll to position [1671, 0]
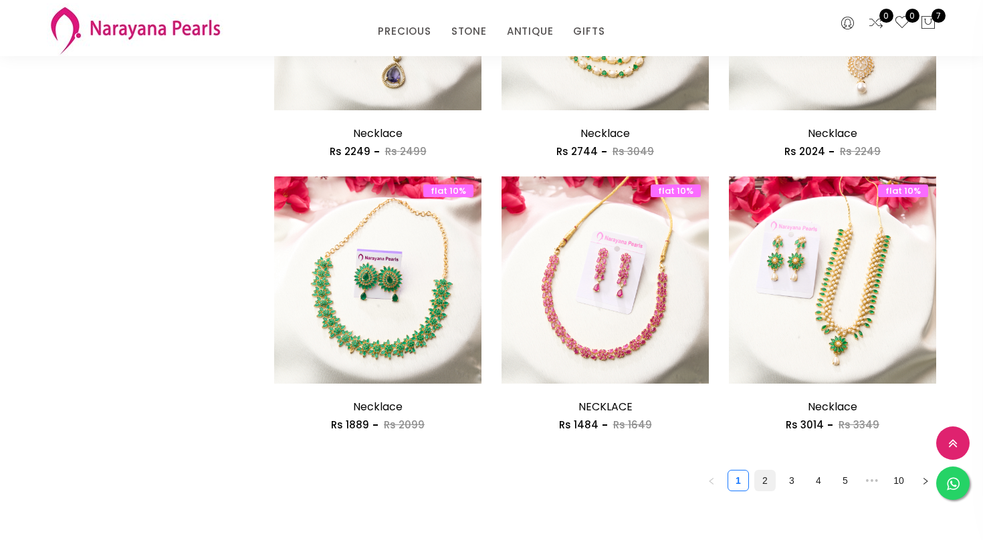
click at [766, 484] on link "2" at bounding box center [765, 481] width 20 height 20
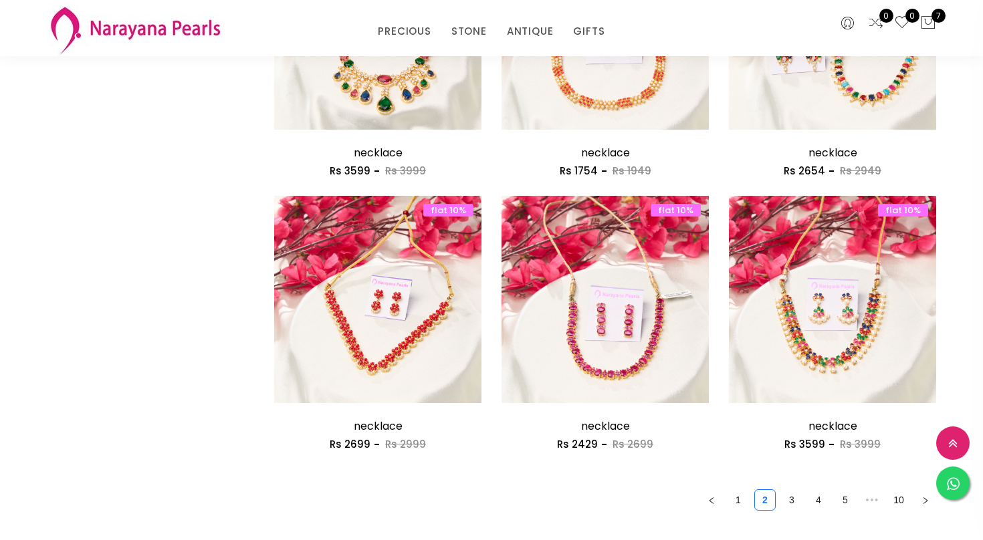
scroll to position [1658, 0]
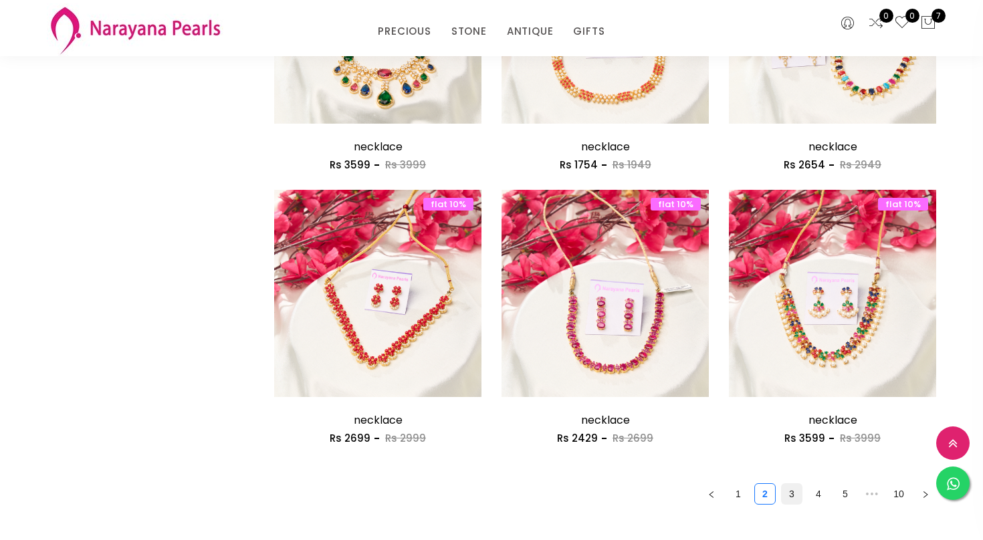
click at [790, 496] on link "3" at bounding box center [791, 494] width 20 height 20
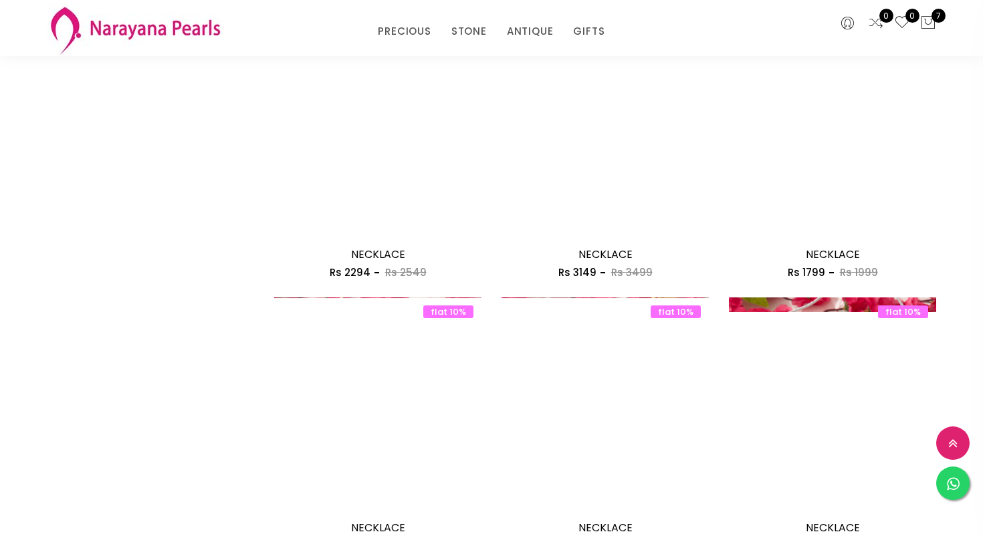
scroll to position [1551, 0]
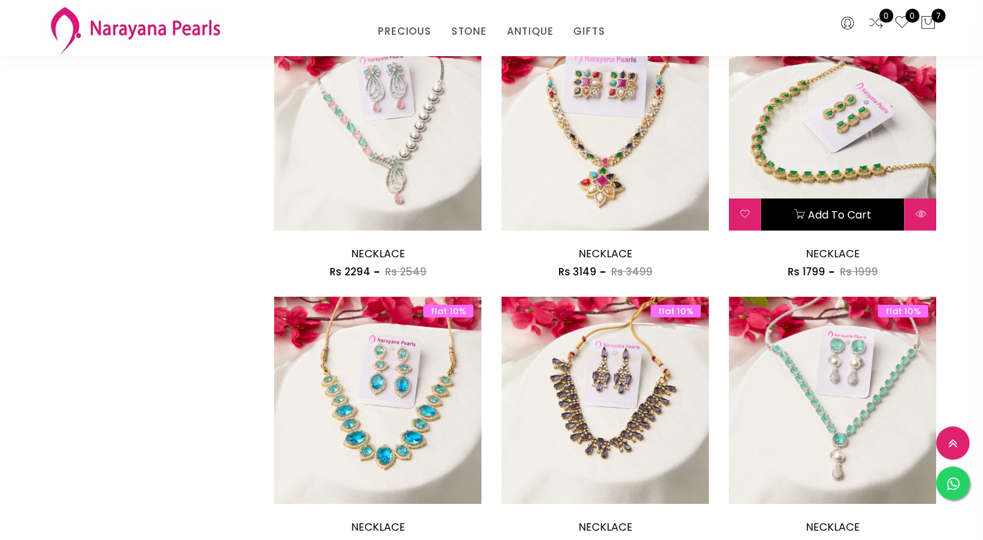
click at [820, 218] on button "Add to cart" at bounding box center [832, 215] width 143 height 32
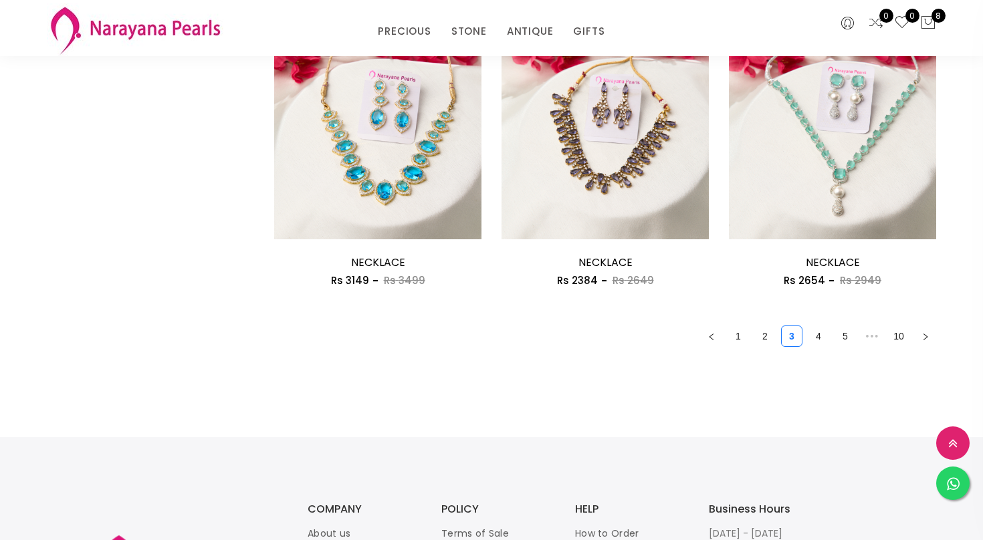
scroll to position [1818, 0]
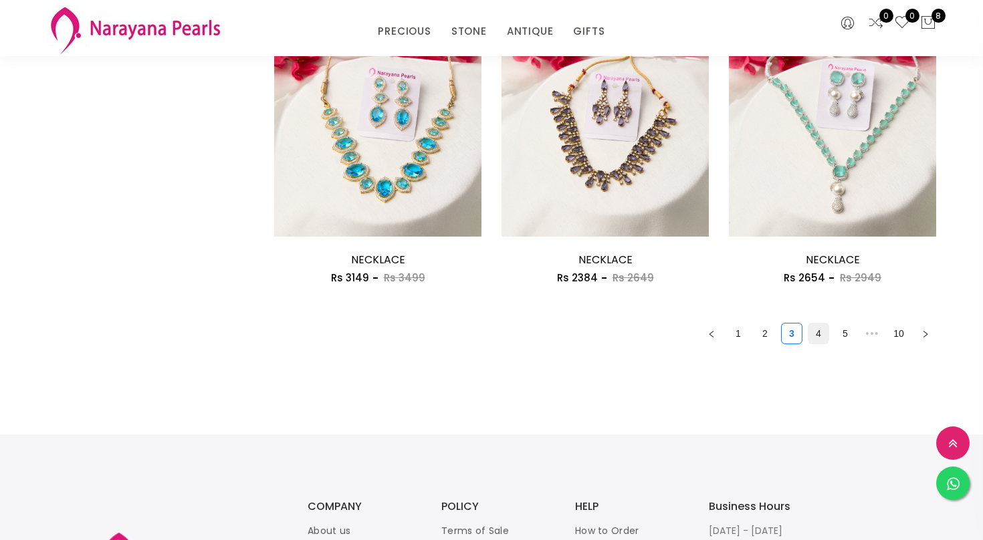
click at [814, 337] on link "4" at bounding box center [818, 334] width 20 height 20
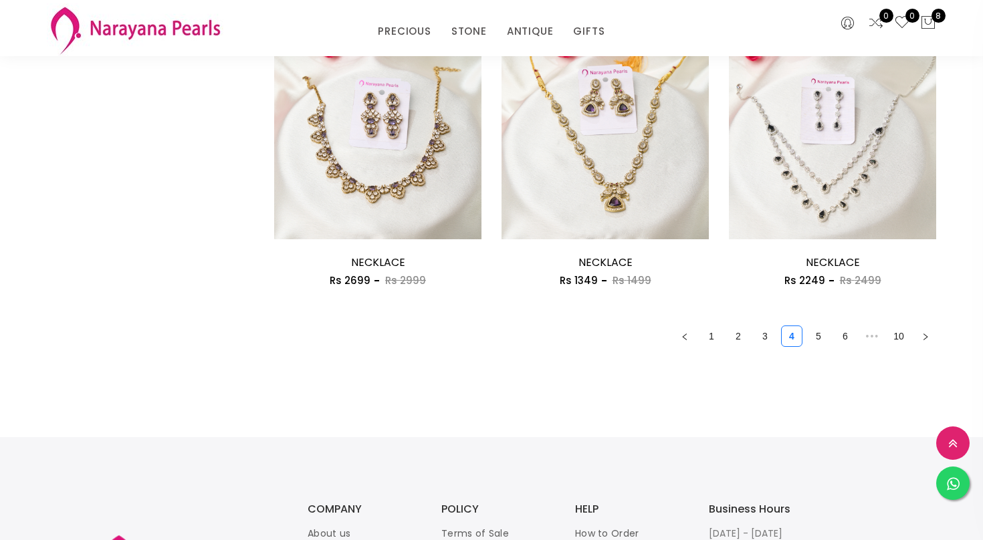
scroll to position [1818, 0]
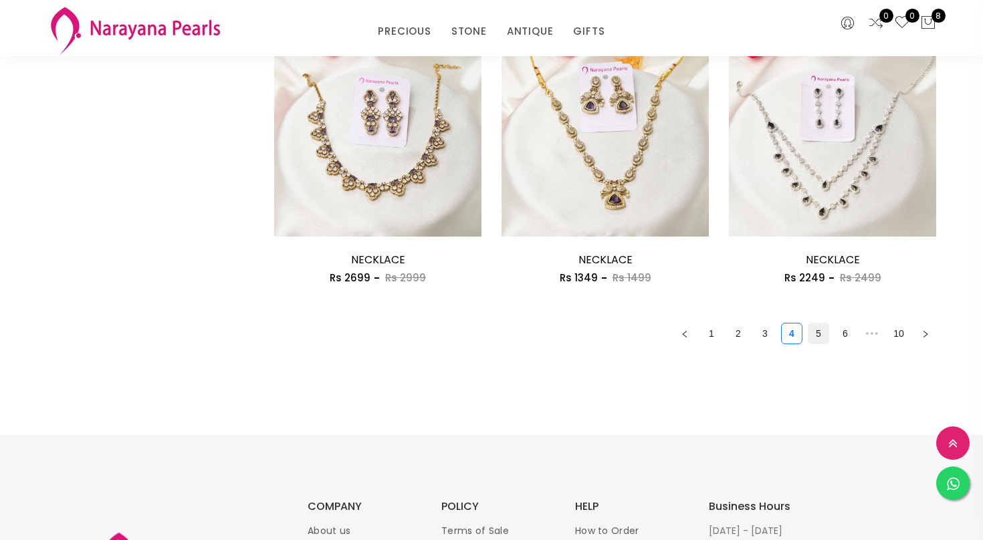
click at [814, 338] on link "5" at bounding box center [818, 334] width 20 height 20
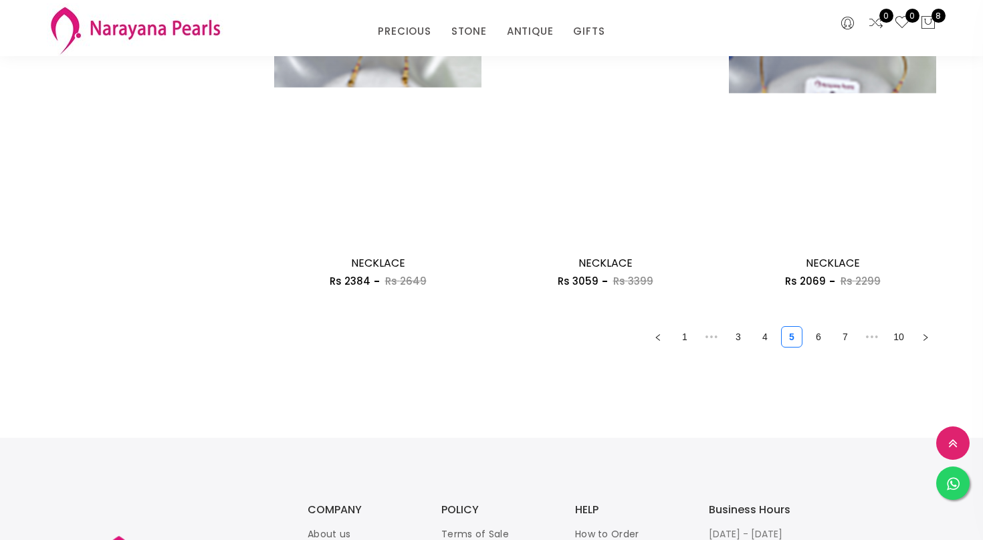
scroll to position [1818, 0]
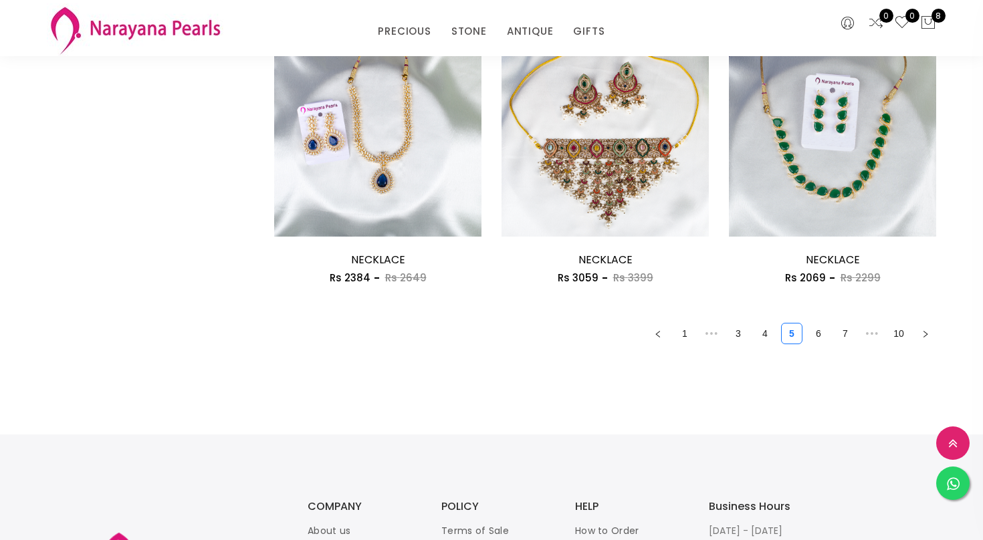
click at [814, 338] on link "6" at bounding box center [818, 334] width 20 height 20
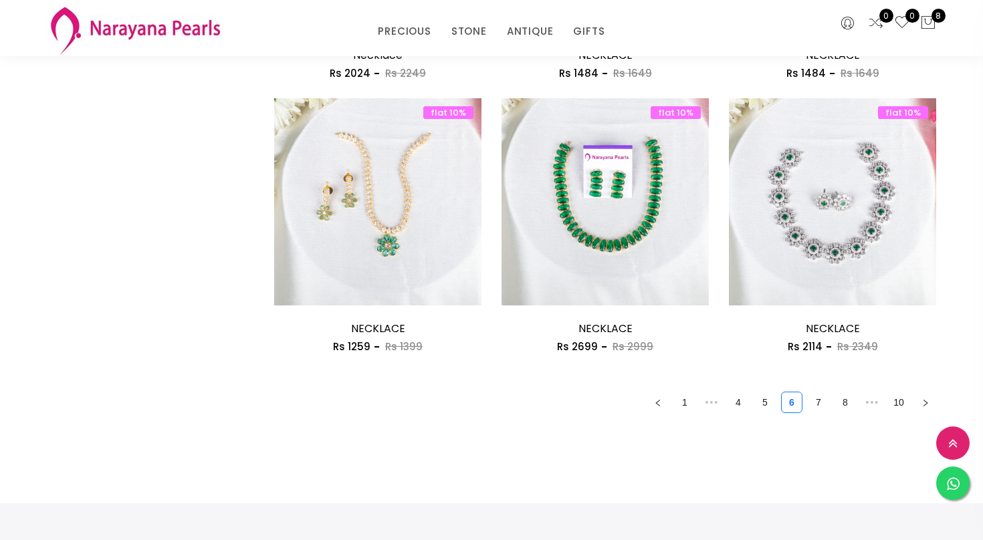
scroll to position [1765, 0]
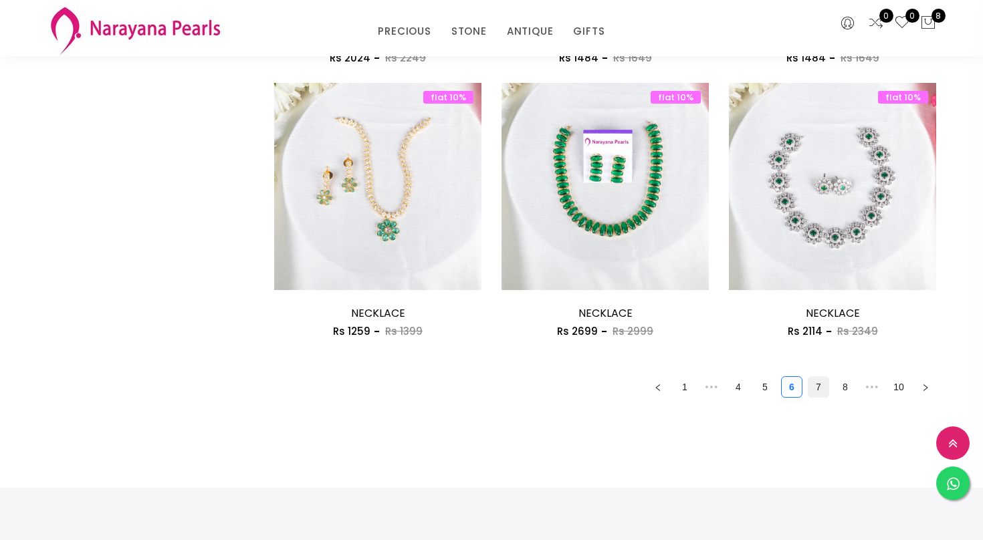
click at [820, 389] on link "7" at bounding box center [818, 387] width 20 height 20
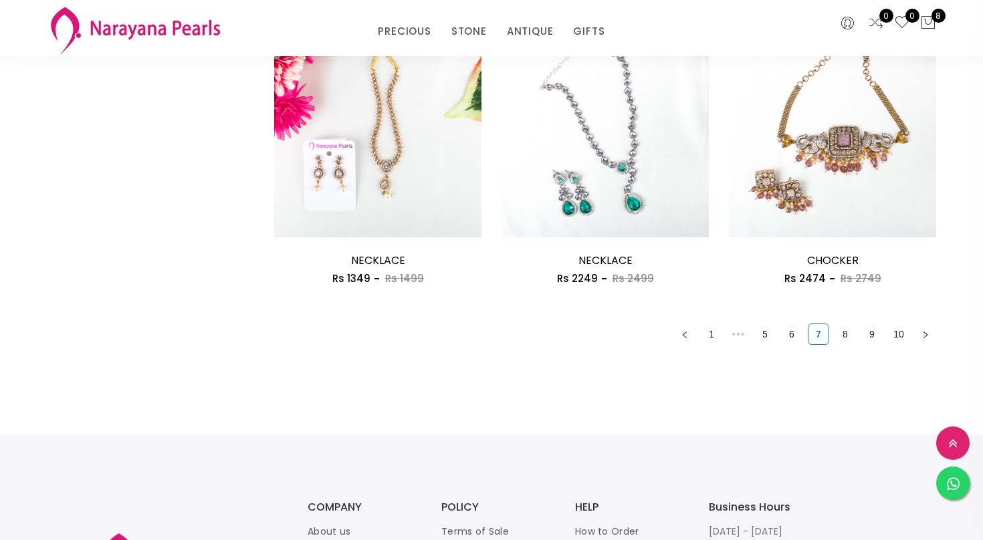
scroll to position [1818, 0]
click at [854, 333] on link "8" at bounding box center [845, 334] width 20 height 20
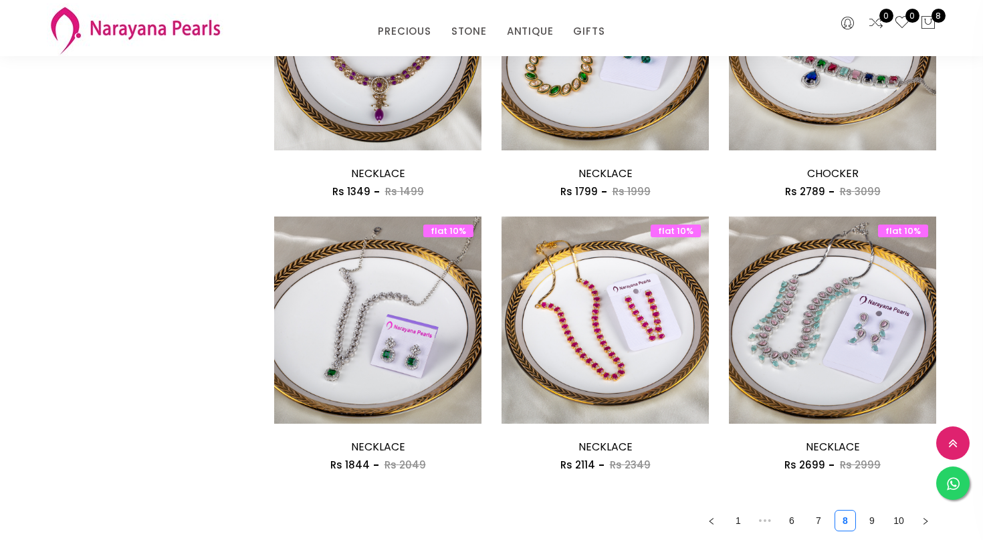
scroll to position [1658, 0]
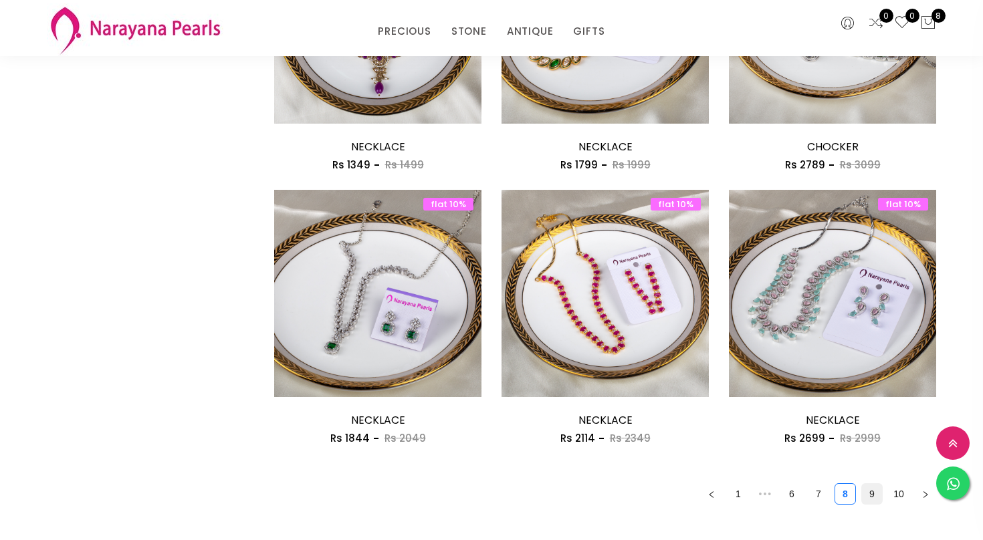
click at [870, 497] on link "9" at bounding box center [872, 494] width 20 height 20
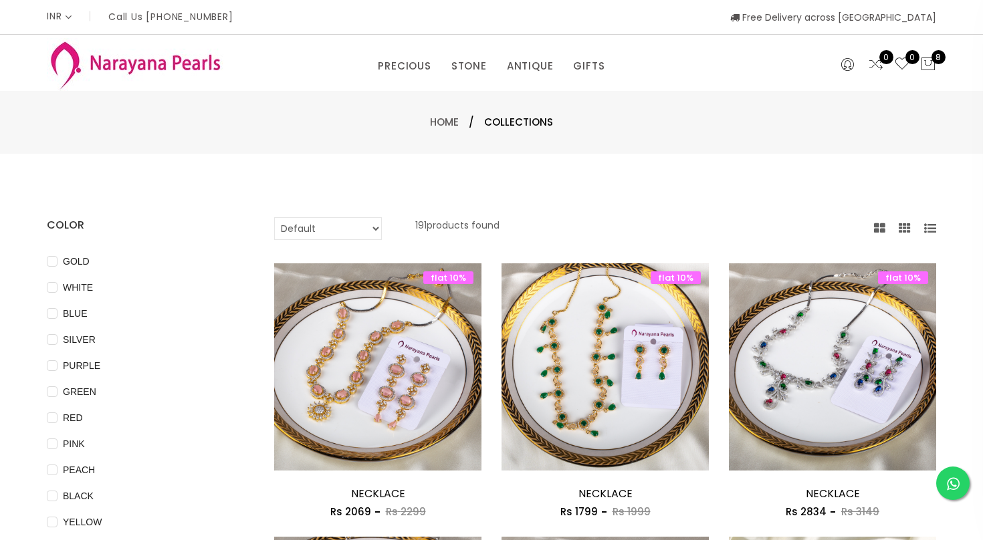
click at [870, 497] on div "flat 10% Add to cart NECKLACE Rs 2834 Rs 3149 flat 10% NECKLACE Rs 2834 Rs 3149…" at bounding box center [832, 399] width 227 height 273
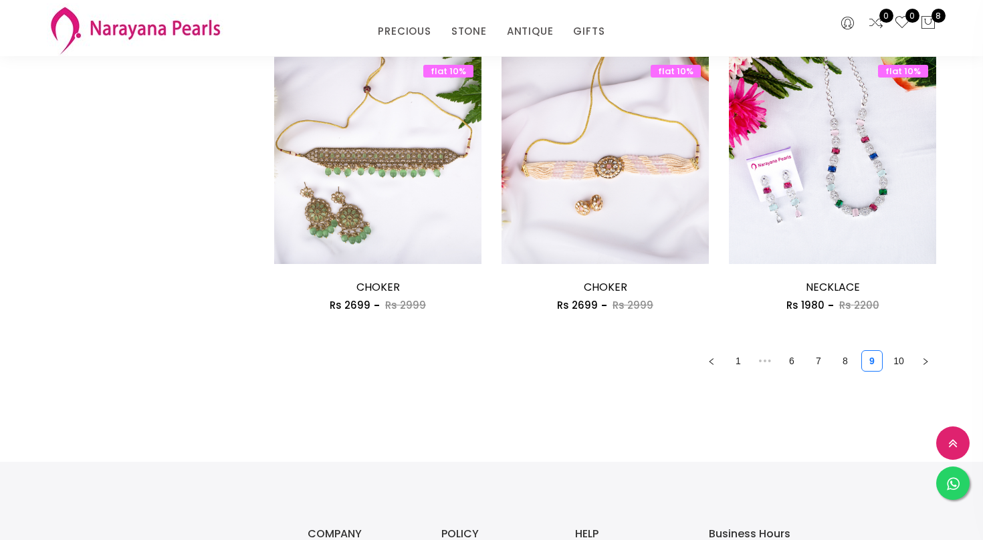
scroll to position [1791, 0]
click at [904, 367] on link "10" at bounding box center [898, 360] width 20 height 20
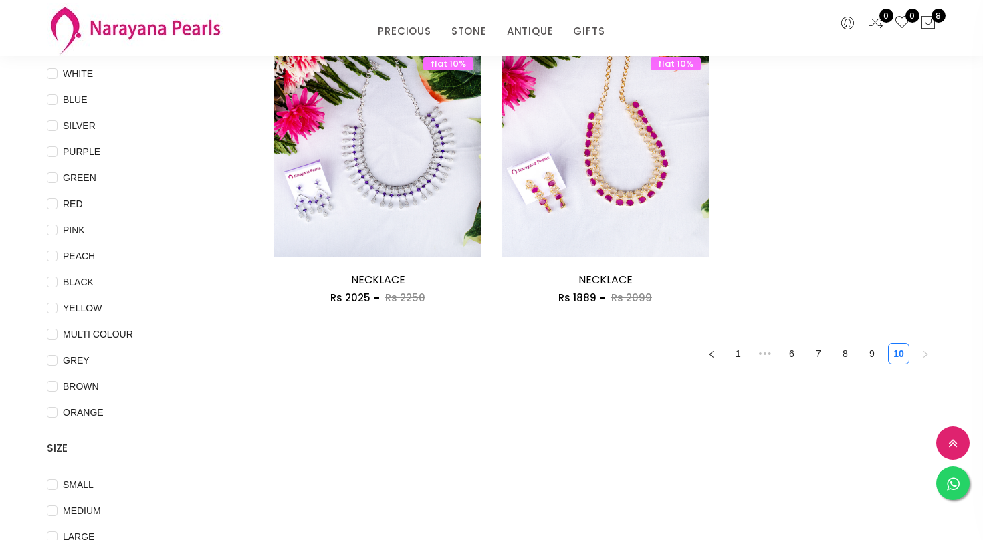
scroll to position [160, 0]
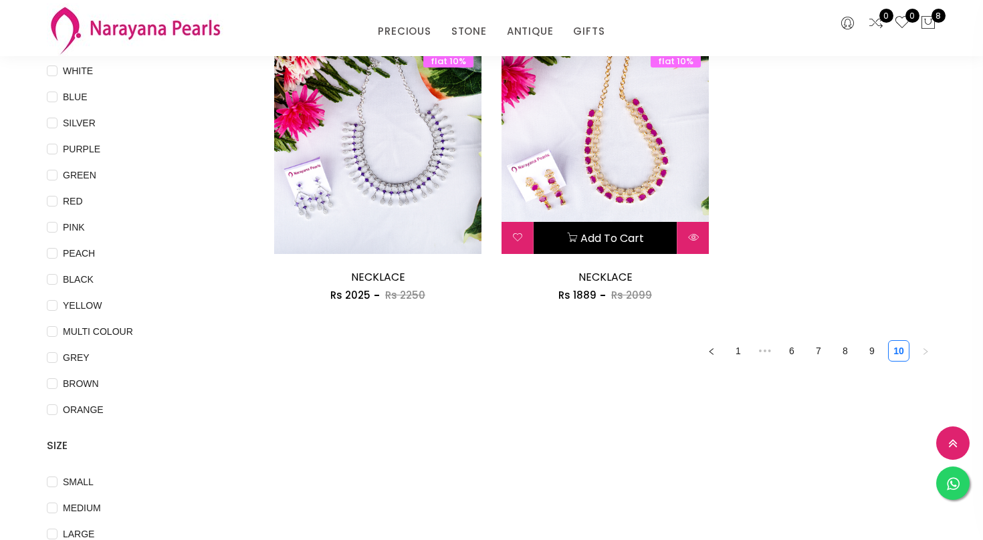
click at [622, 245] on button "Add to cart" at bounding box center [604, 238] width 143 height 32
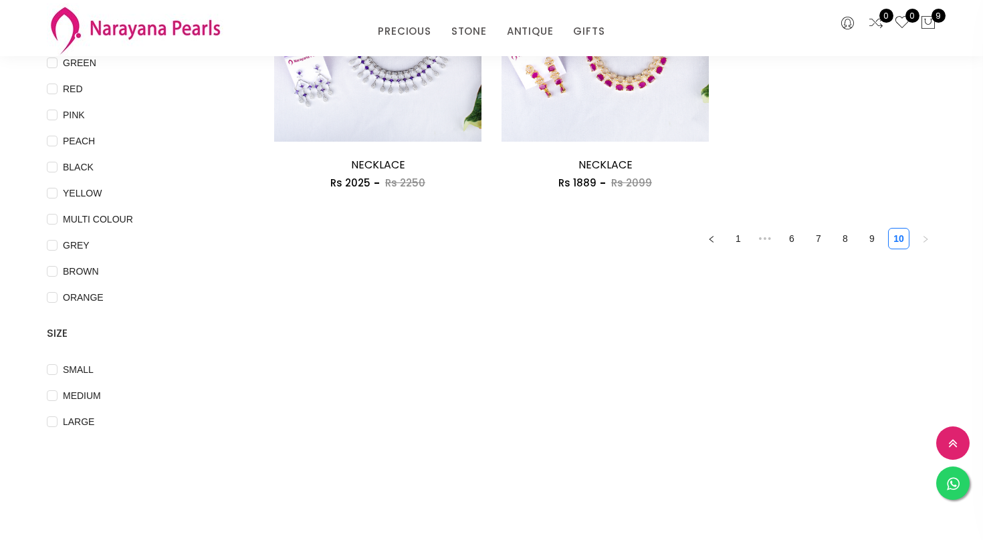
scroll to position [294, 0]
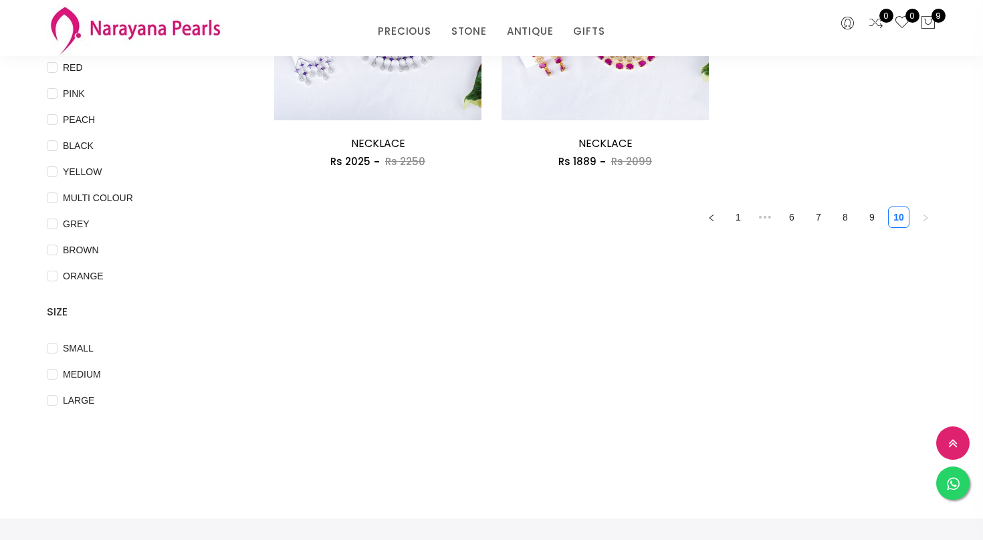
click at [162, 25] on img at bounding box center [135, 29] width 176 height 53
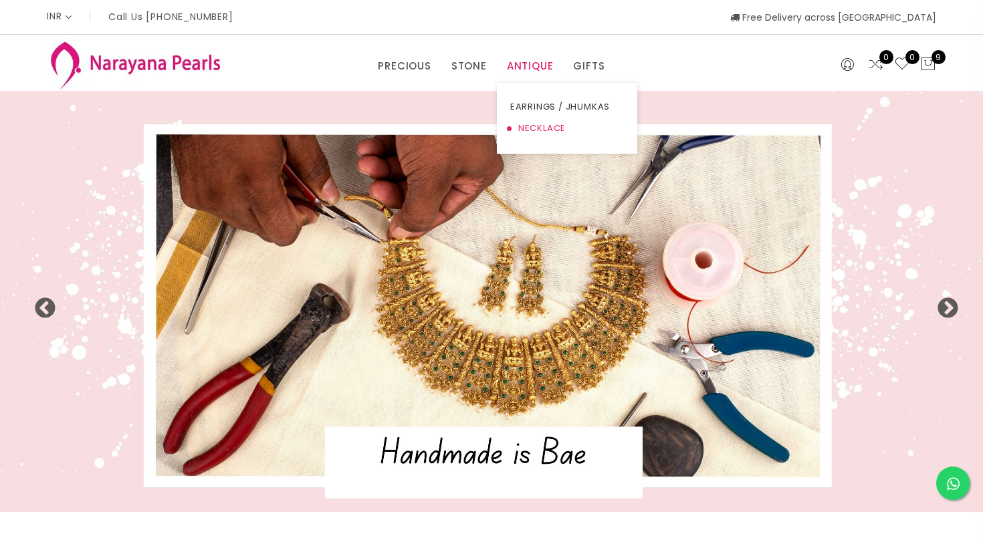
click at [535, 124] on link "NECKLACE" at bounding box center [567, 128] width 114 height 21
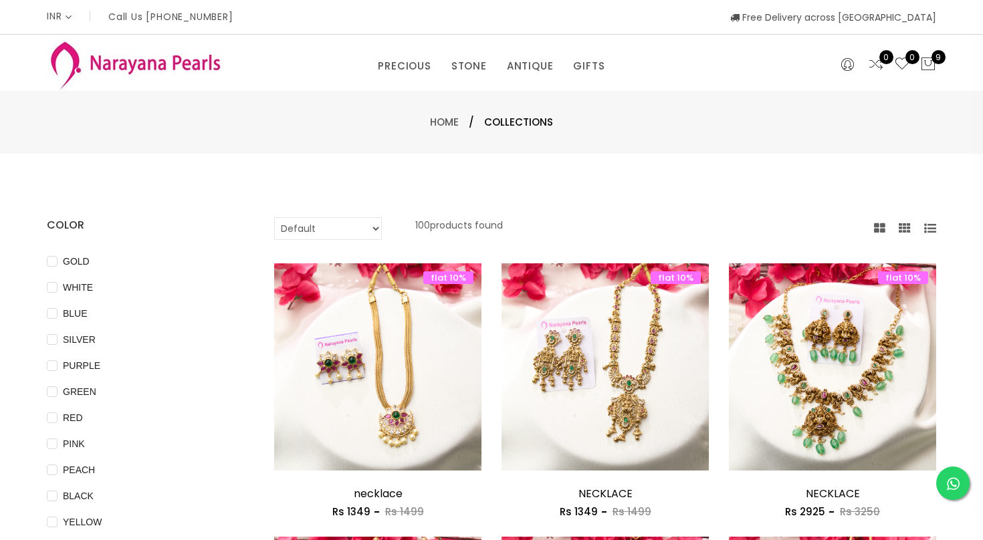
click at [112, 69] on img at bounding box center [135, 64] width 176 height 53
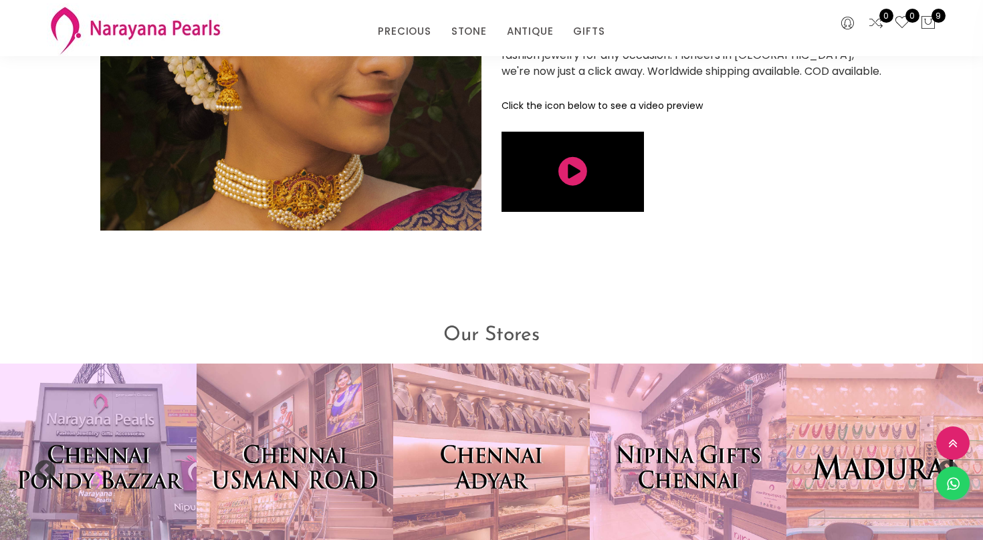
scroll to position [2522, 0]
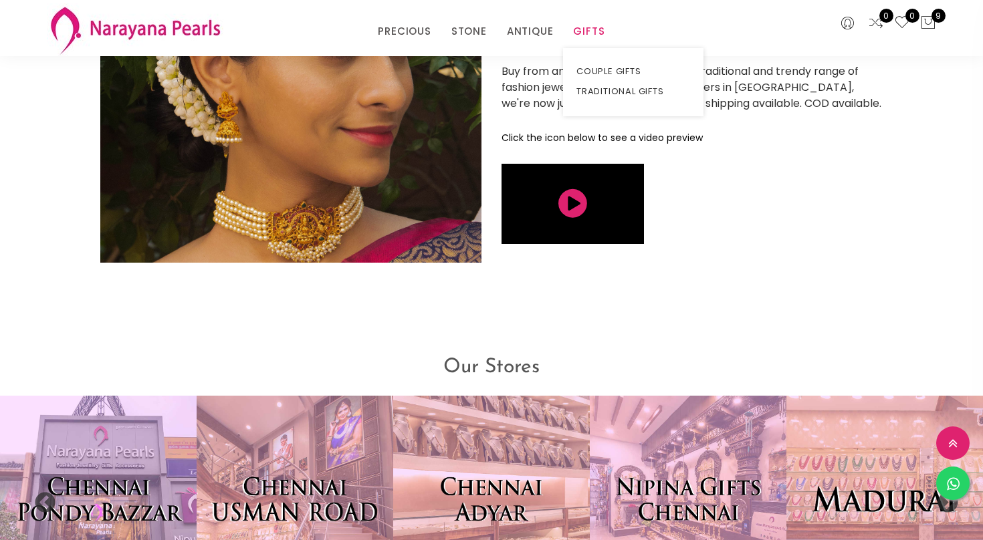
click at [579, 28] on link "GIFTS" at bounding box center [588, 31] width 31 height 20
click at [604, 90] on link "TRADITIONAL GIFTS" at bounding box center [633, 92] width 114 height 20
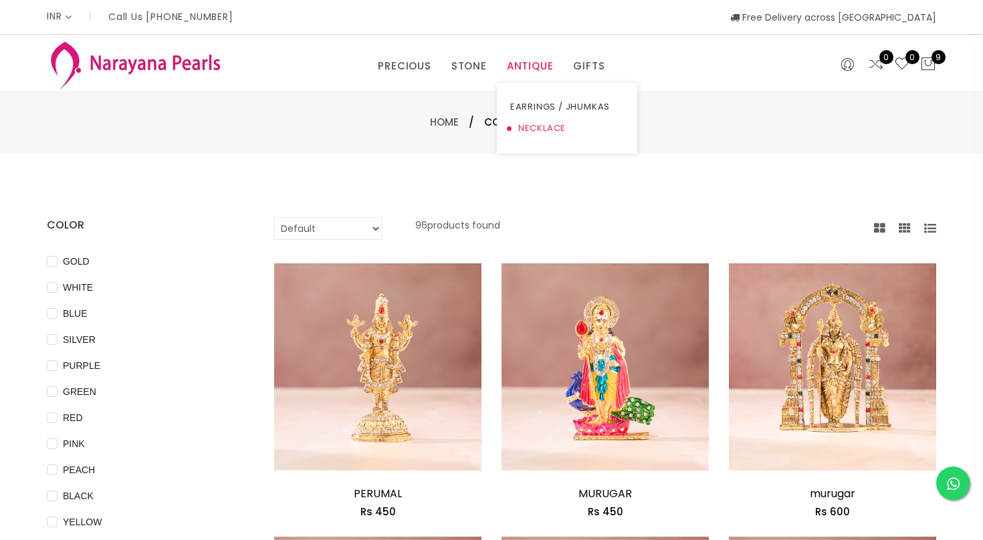
click at [533, 127] on link "NECKLACE" at bounding box center [567, 128] width 114 height 21
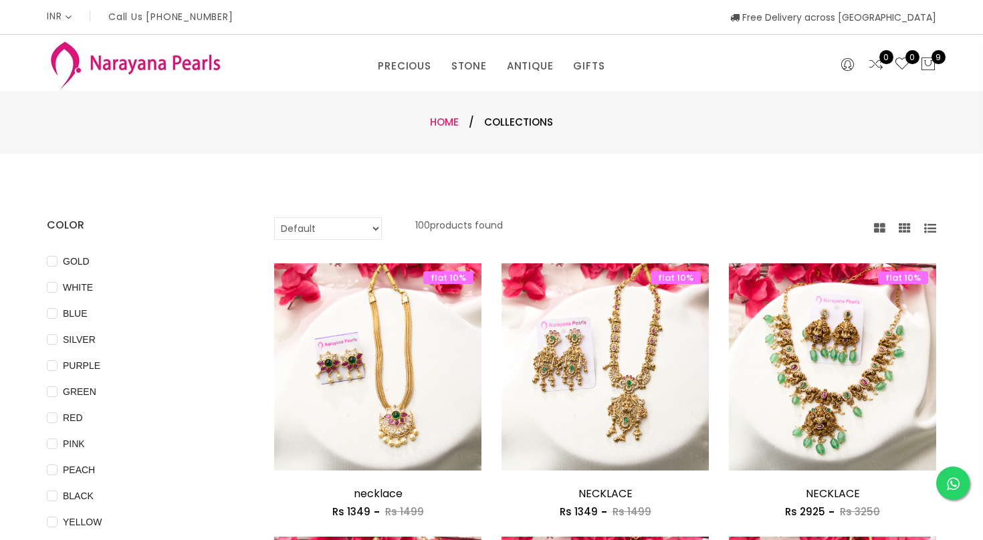
click at [442, 120] on link "Home" at bounding box center [444, 122] width 29 height 14
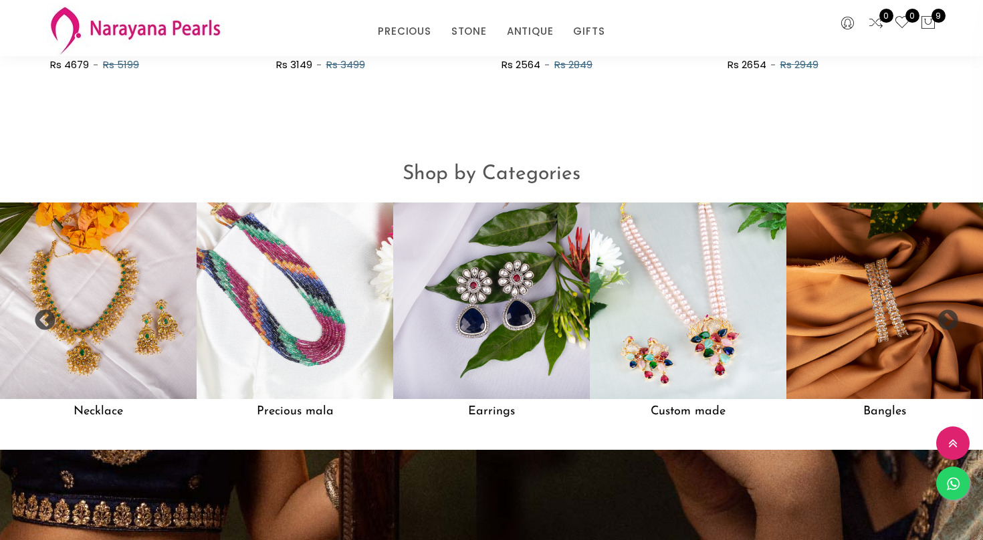
scroll to position [1044, 0]
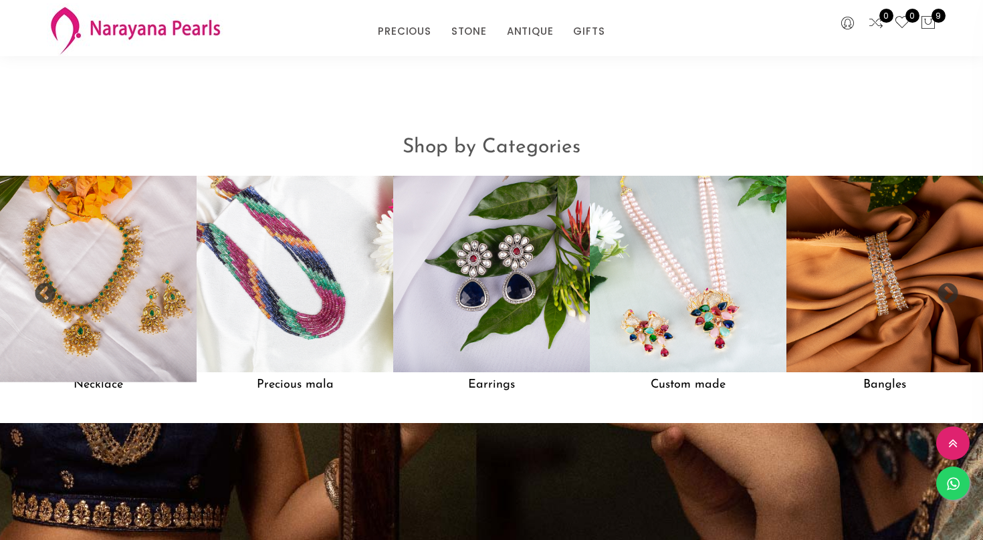
click at [96, 285] on img at bounding box center [98, 274] width 216 height 216
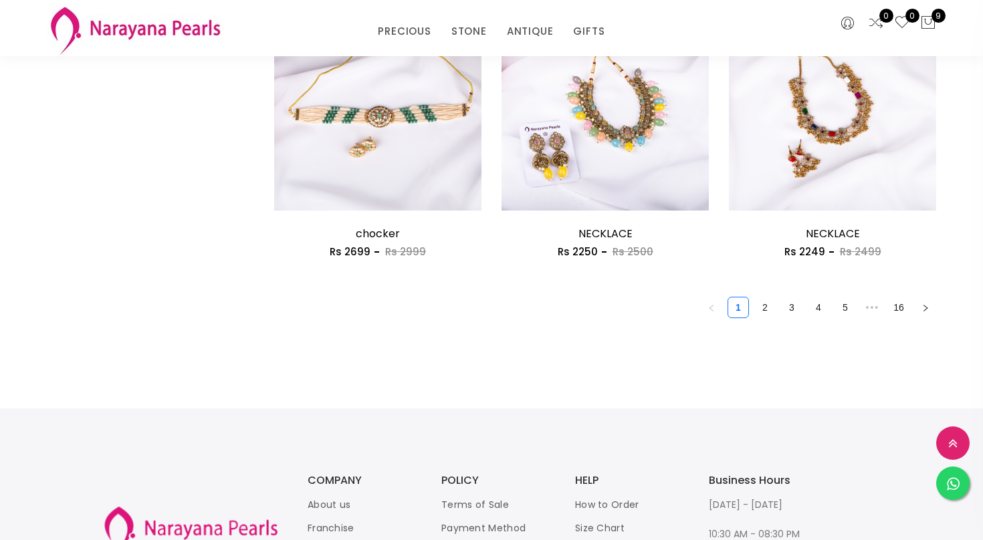
scroll to position [1845, 0]
click at [765, 307] on link "2" at bounding box center [765, 307] width 20 height 20
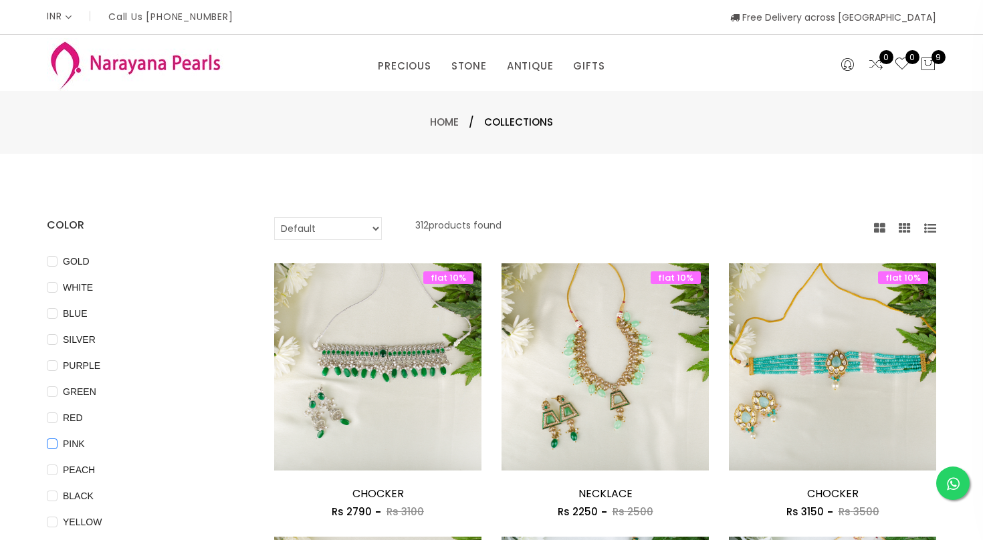
click at [57, 443] on input "PINK" at bounding box center [52, 454] width 11 height 30
checkbox input "true"
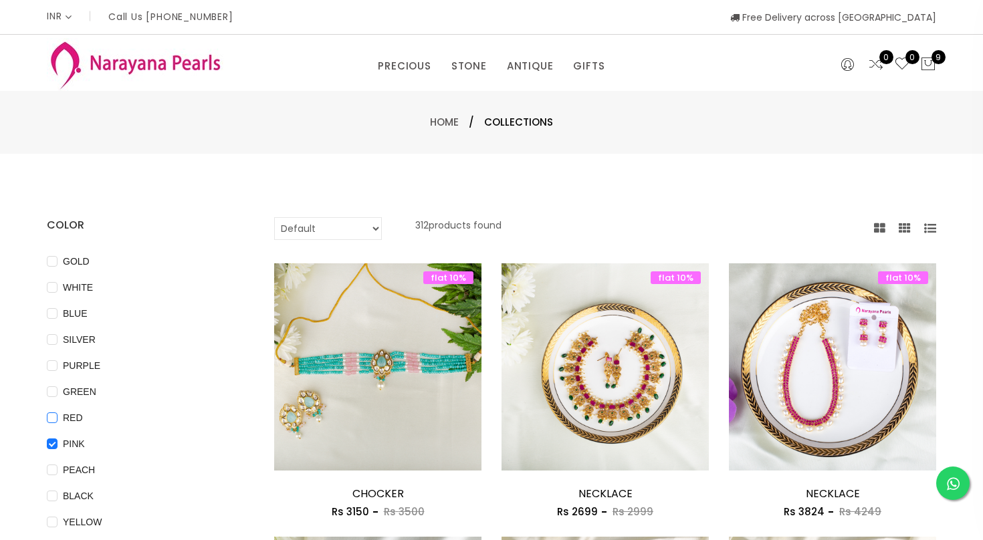
click at [52, 417] on input "RED" at bounding box center [52, 427] width 11 height 30
checkbox input "true"
click at [194, 392] on div "GREEN" at bounding box center [140, 392] width 187 height 16
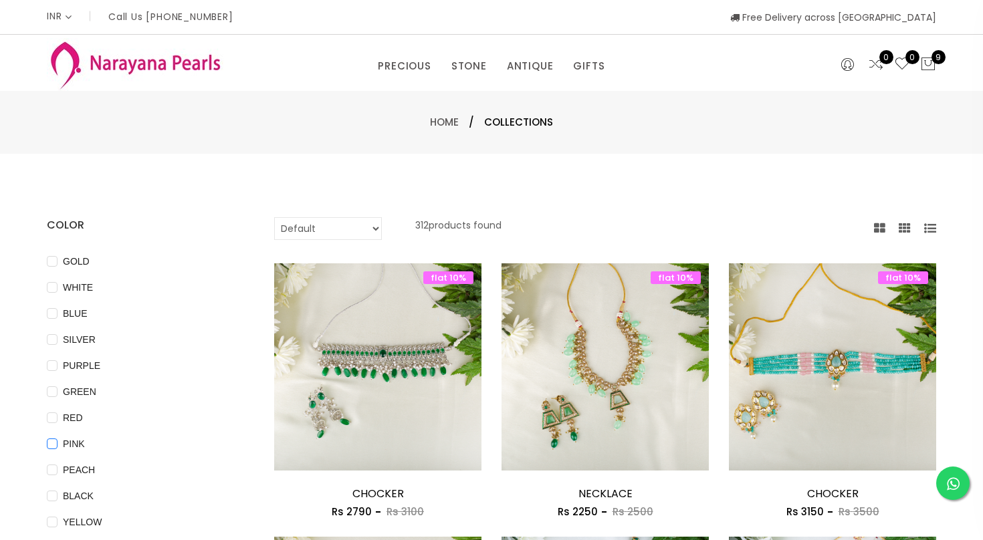
click at [55, 445] on input "PINK" at bounding box center [52, 454] width 11 height 30
checkbox input "true"
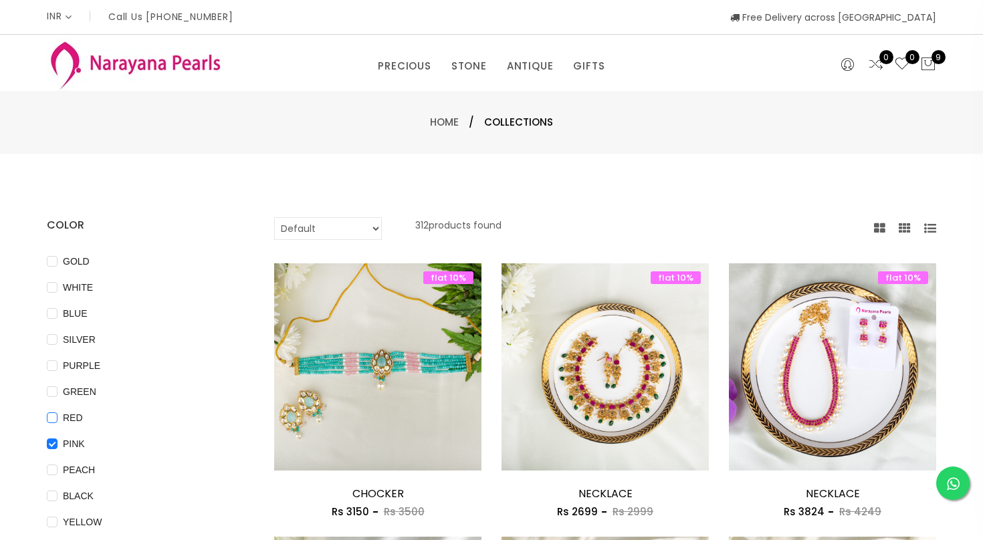
click at [52, 417] on input "RED" at bounding box center [52, 427] width 11 height 30
checkbox input "true"
click at [220, 377] on li "PURPLE" at bounding box center [140, 371] width 187 height 26
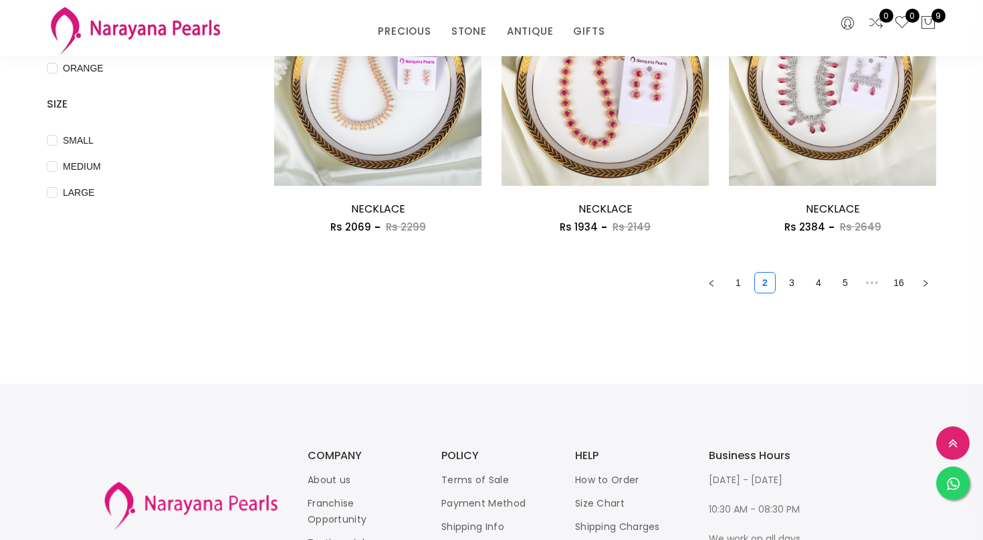
scroll to position [508, 0]
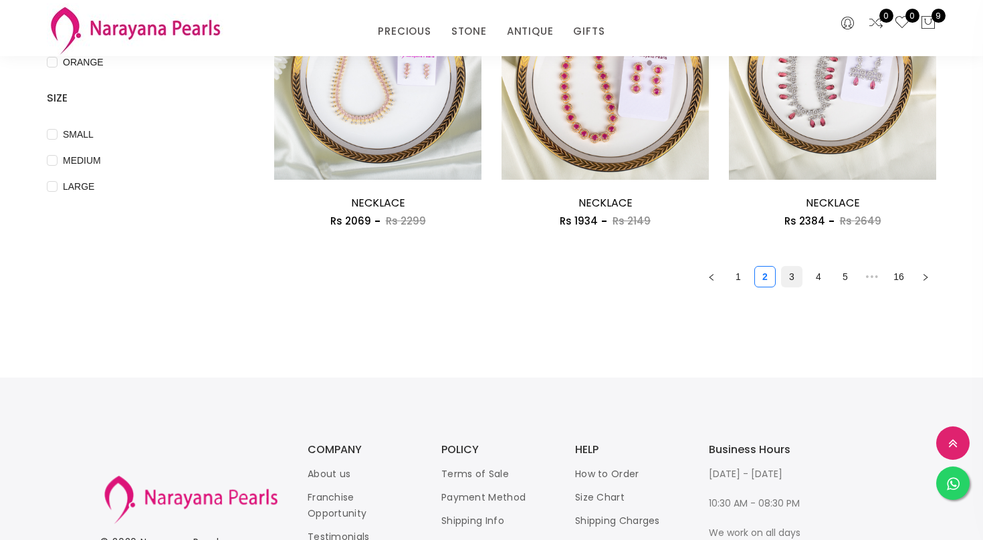
click at [784, 271] on link "3" at bounding box center [791, 277] width 20 height 20
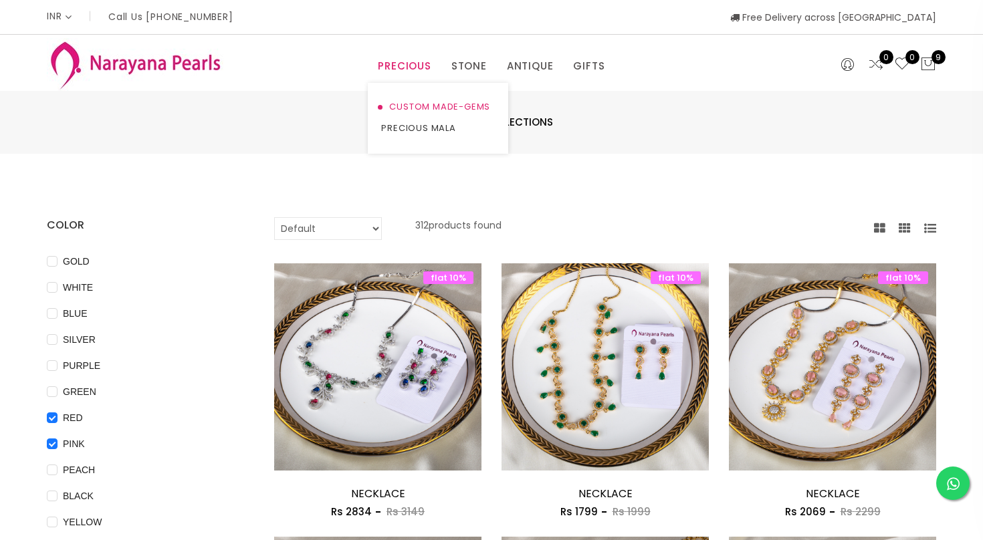
click at [408, 102] on link "CUSTOM MADE-GEMS" at bounding box center [438, 106] width 114 height 21
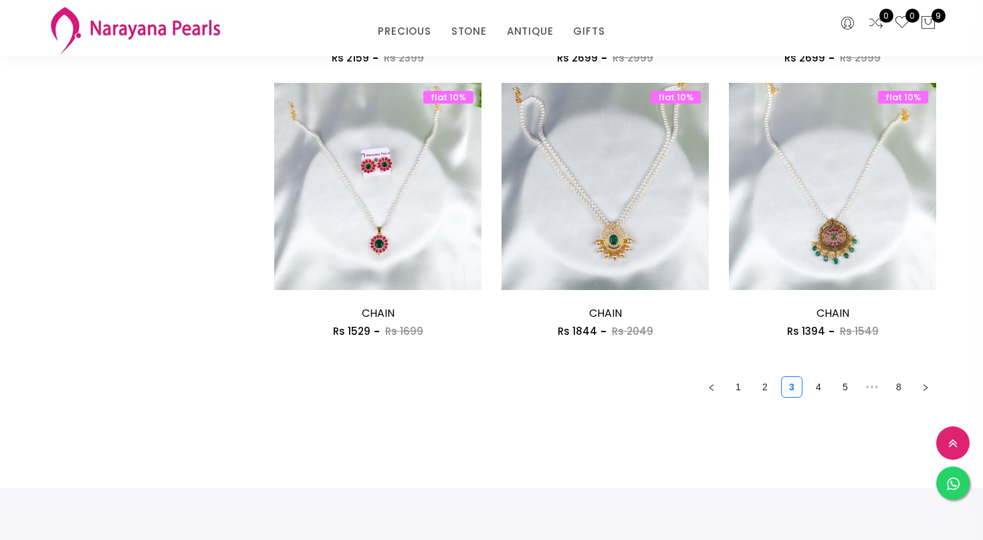
scroll to position [1791, 0]
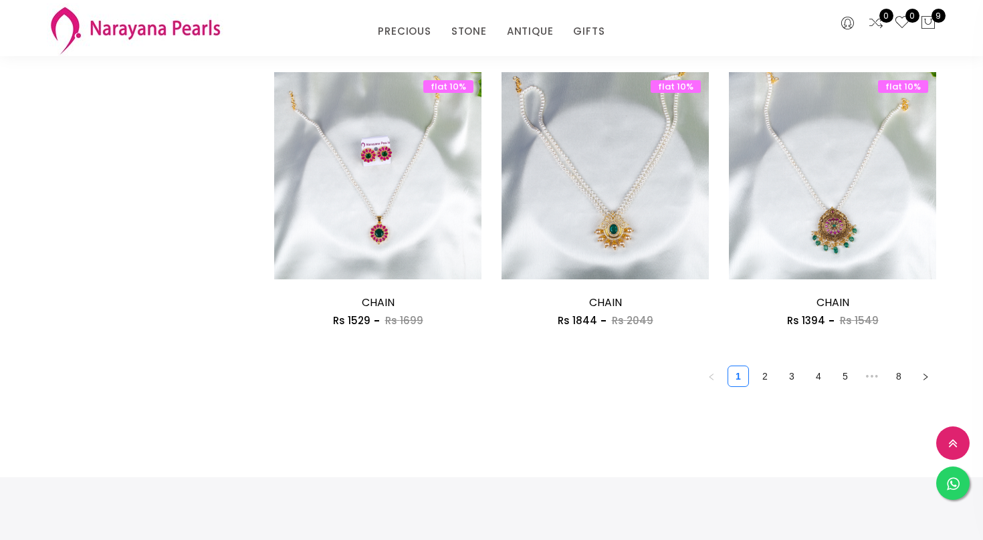
scroll to position [1778, 0]
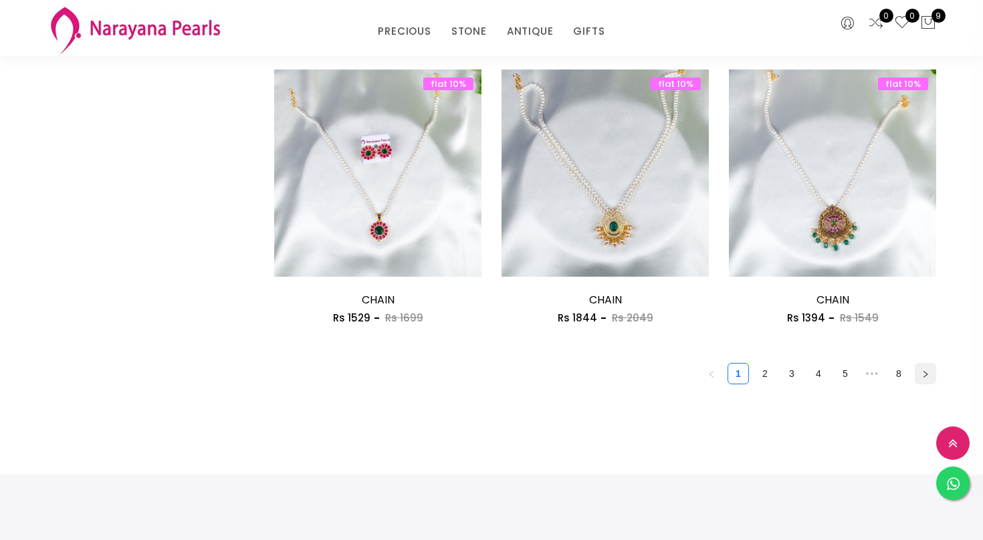
click at [927, 378] on icon "right" at bounding box center [925, 374] width 8 height 8
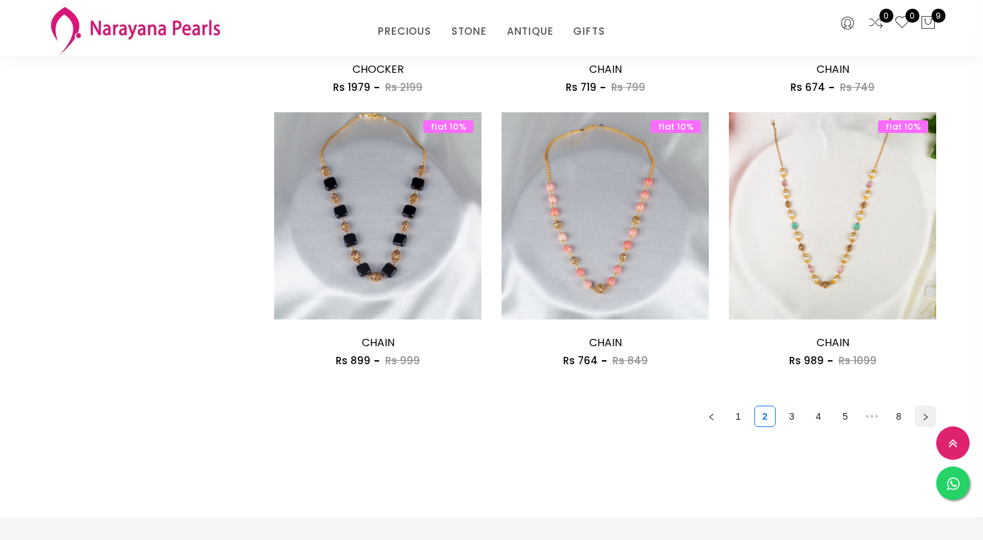
scroll to position [1738, 0]
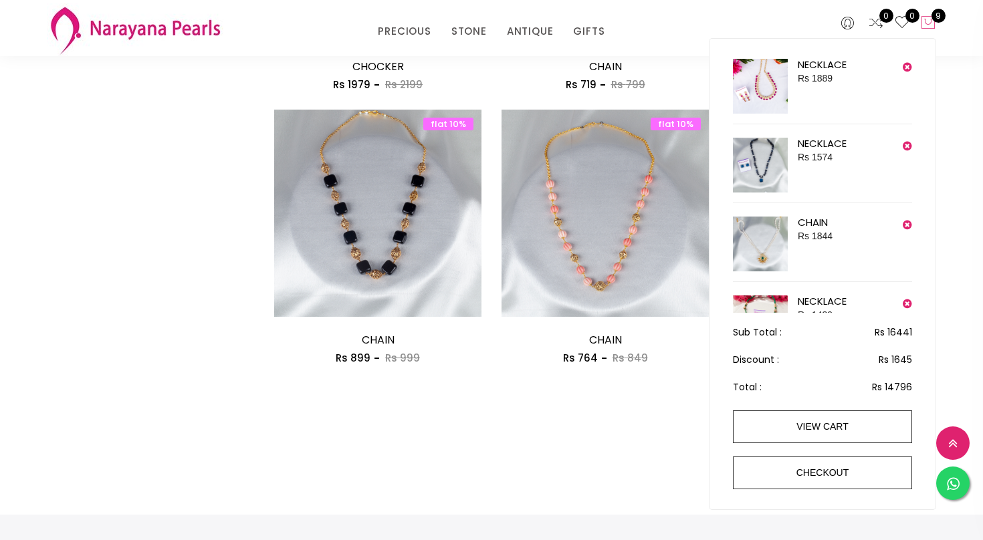
click at [929, 21] on icon at bounding box center [928, 23] width 16 height 16
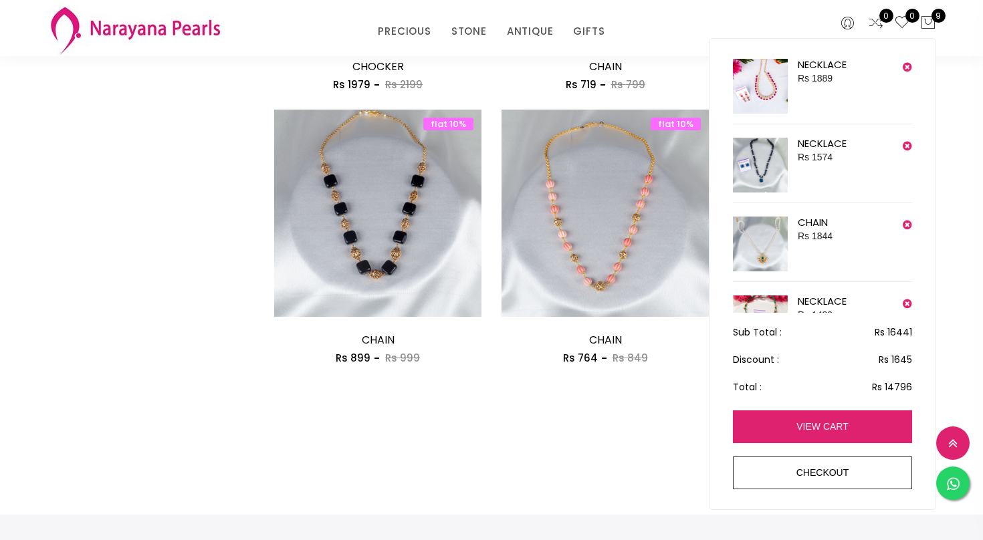
click at [836, 424] on link "view cart" at bounding box center [822, 426] width 179 height 33
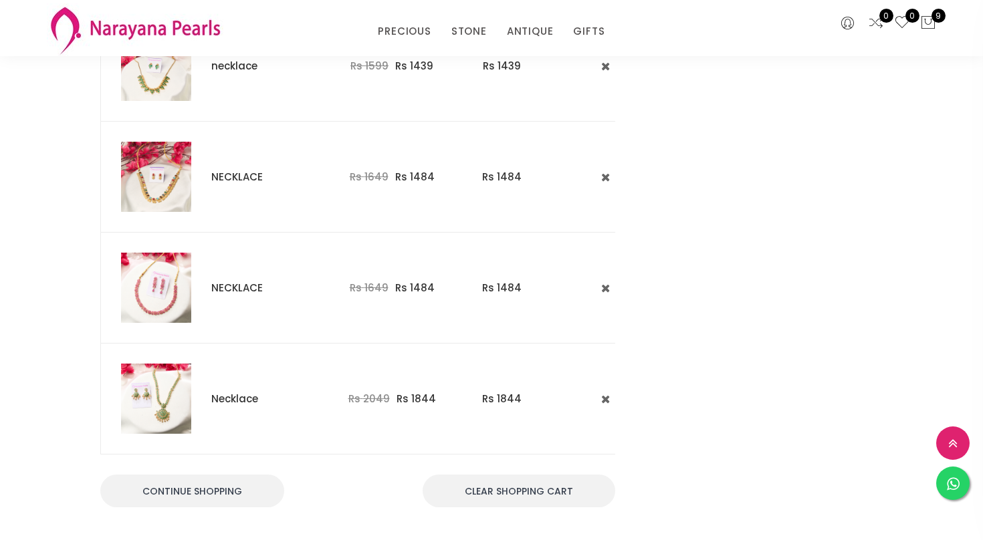
scroll to position [775, 0]
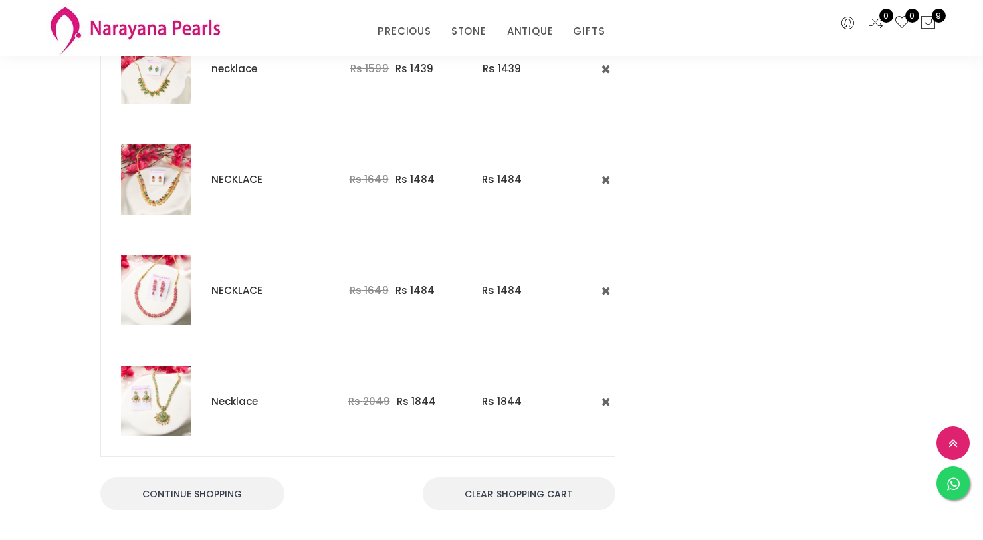
click at [223, 394] on link "Necklace" at bounding box center [234, 401] width 47 height 14
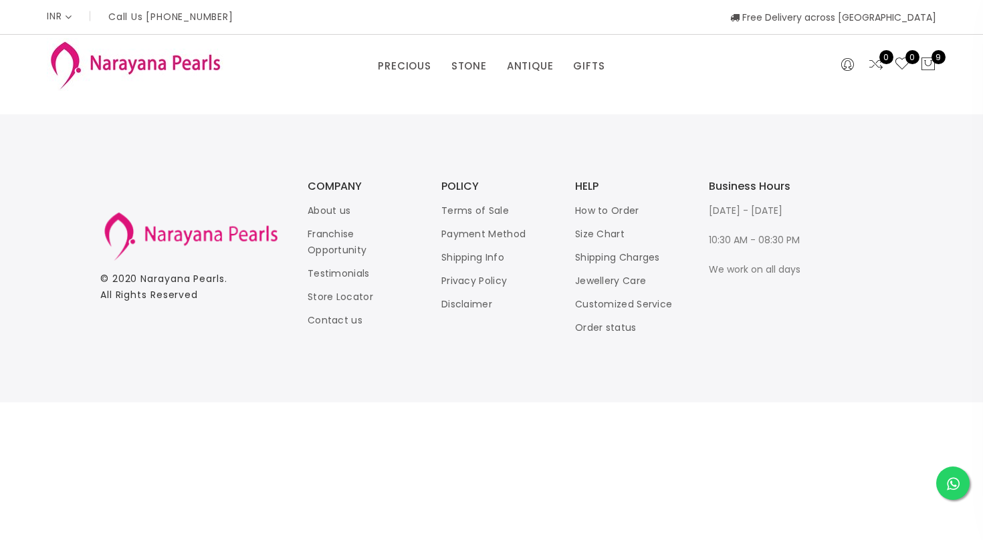
click at [357, 112] on div "INR CAD HKD GBP IDR INR JPY MYR USD MXN AUD Call Us +91 90949 50000 Free Delive…" at bounding box center [491, 201] width 983 height 402
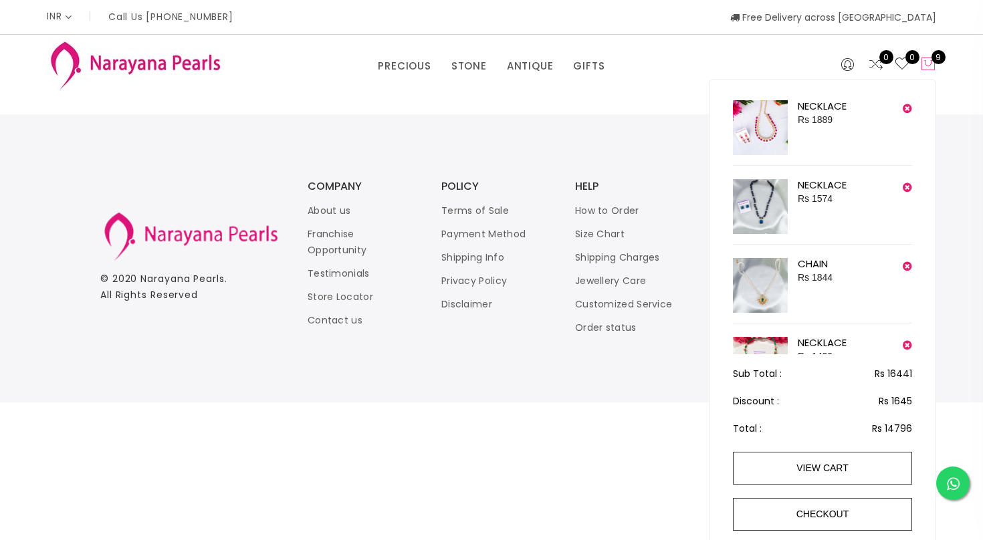
click at [932, 59] on span "9" at bounding box center [938, 57] width 14 height 14
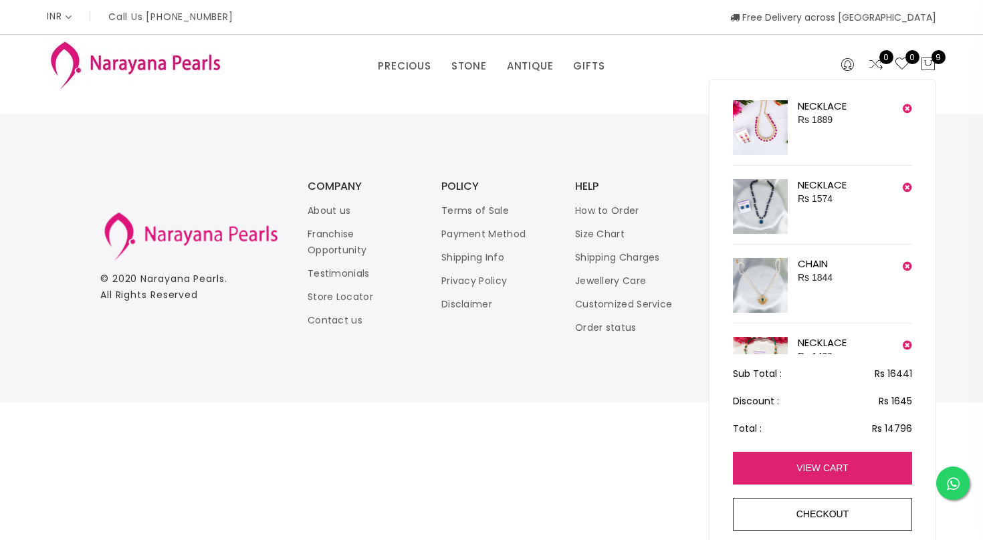
click at [820, 471] on link "view cart" at bounding box center [822, 468] width 179 height 33
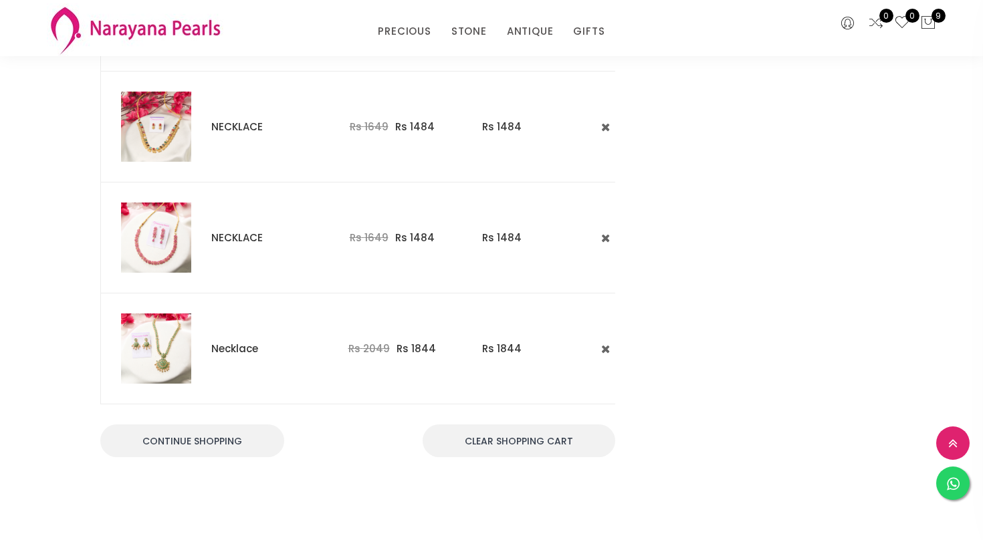
scroll to position [829, 0]
click at [156, 342] on img at bounding box center [156, 348] width 70 height 70
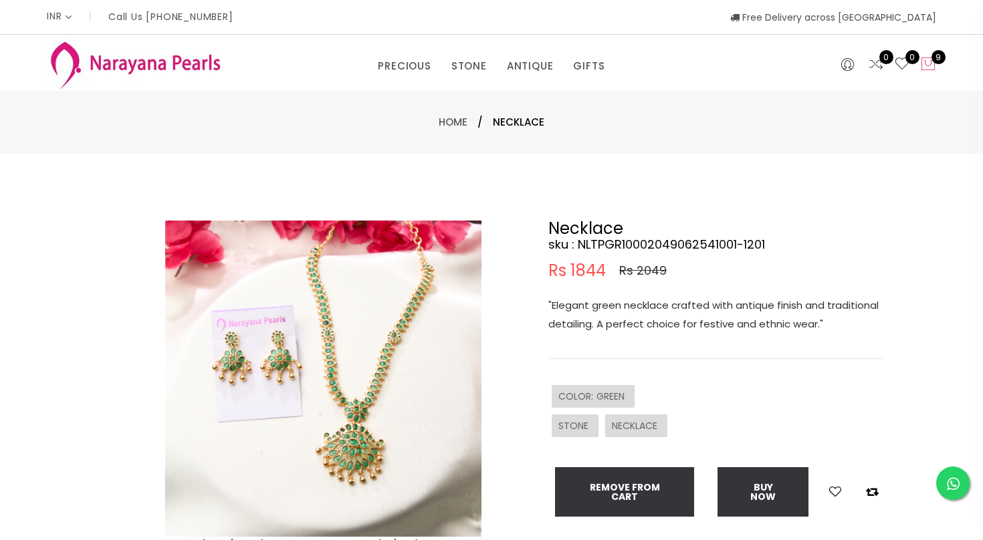
click at [929, 67] on icon at bounding box center [928, 64] width 16 height 16
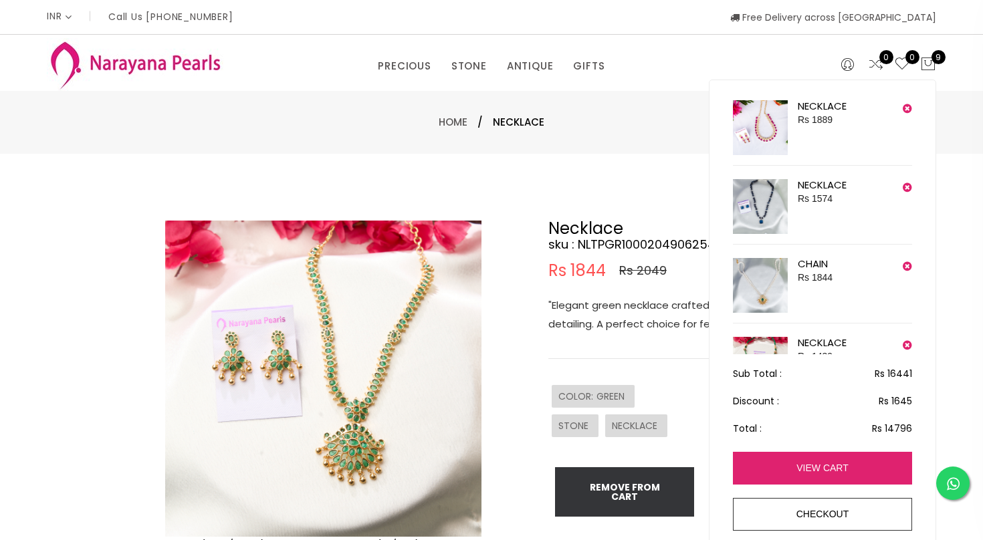
click at [854, 467] on link "view cart" at bounding box center [822, 468] width 179 height 33
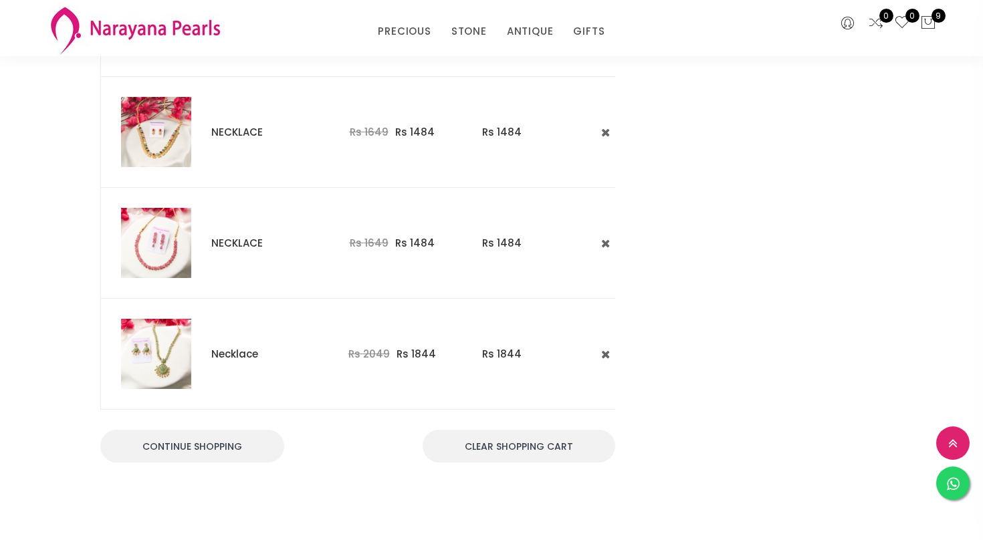
scroll to position [829, 0]
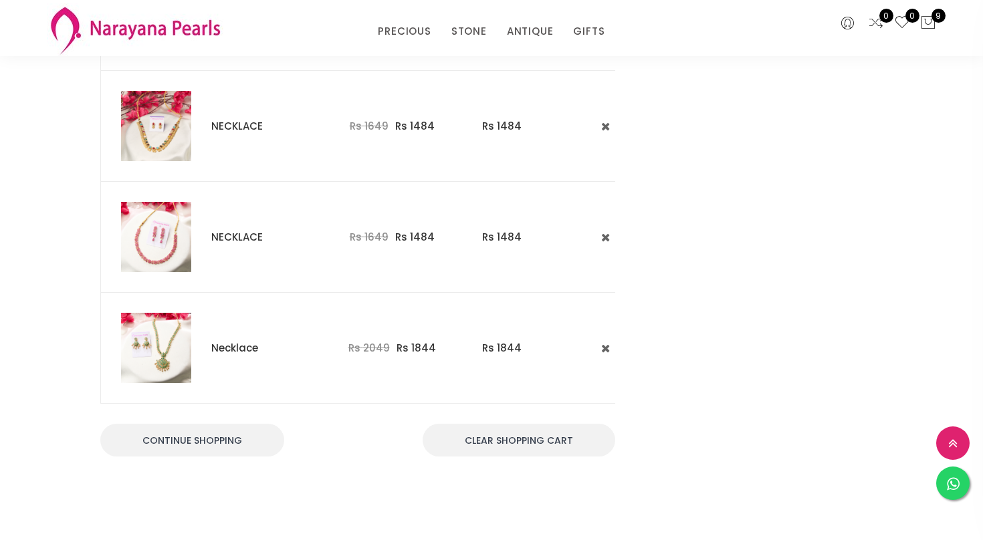
click at [162, 236] on img at bounding box center [156, 237] width 70 height 70
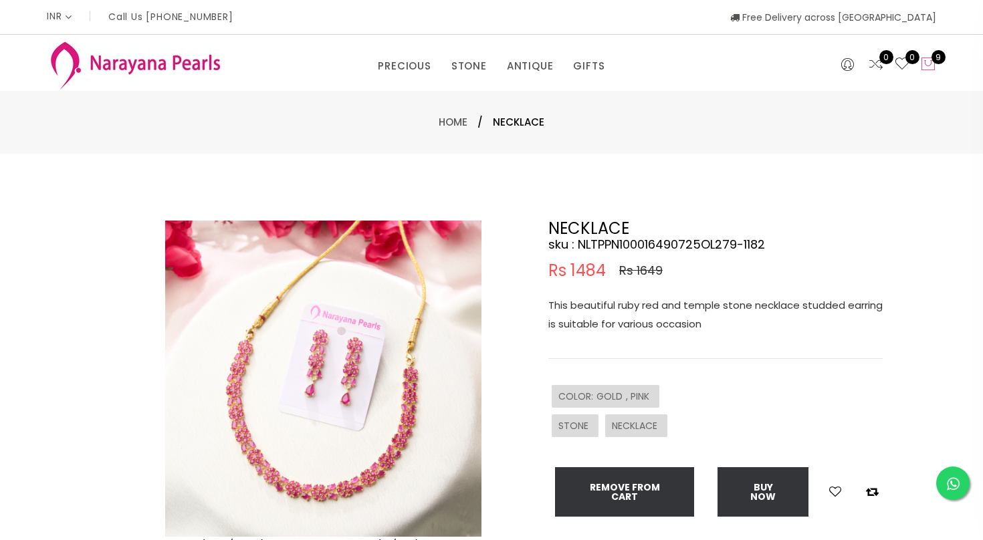
click at [931, 64] on icon at bounding box center [928, 64] width 16 height 16
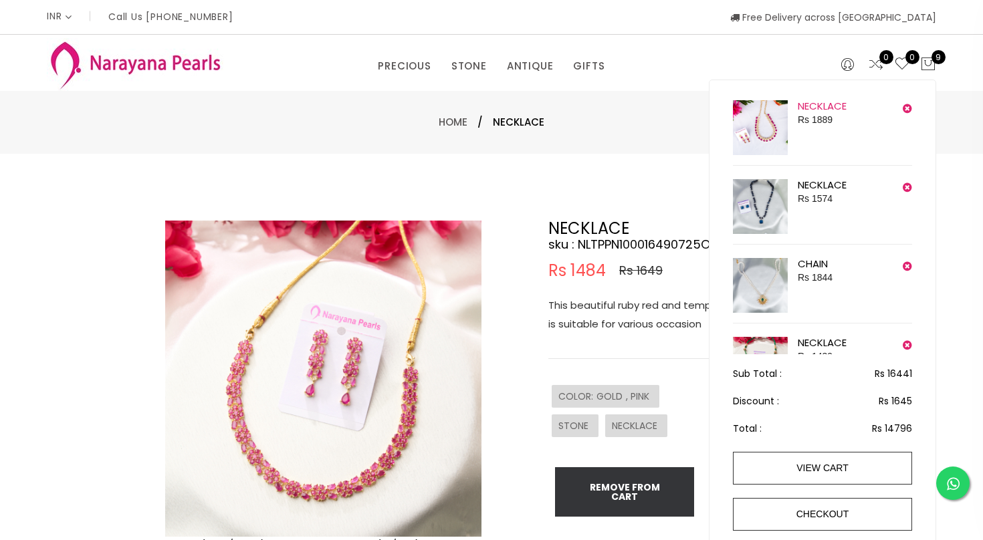
click at [810, 105] on link "NECKLACE" at bounding box center [821, 106] width 49 height 14
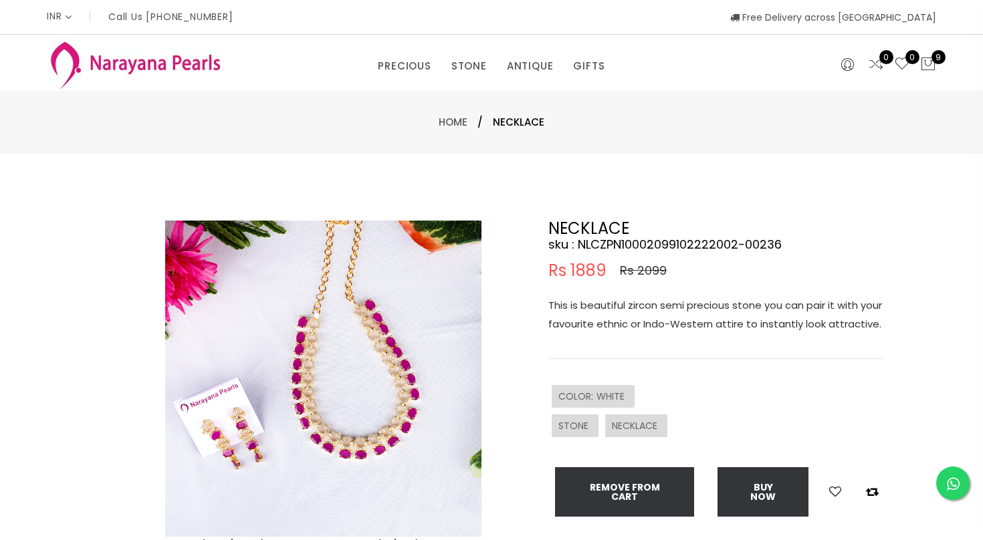
click at [334, 390] on img at bounding box center [323, 379] width 316 height 316
click at [388, 345] on img at bounding box center [323, 379] width 316 height 316
click at [297, 391] on img at bounding box center [323, 379] width 316 height 316
click at [298, 390] on img at bounding box center [323, 379] width 316 height 316
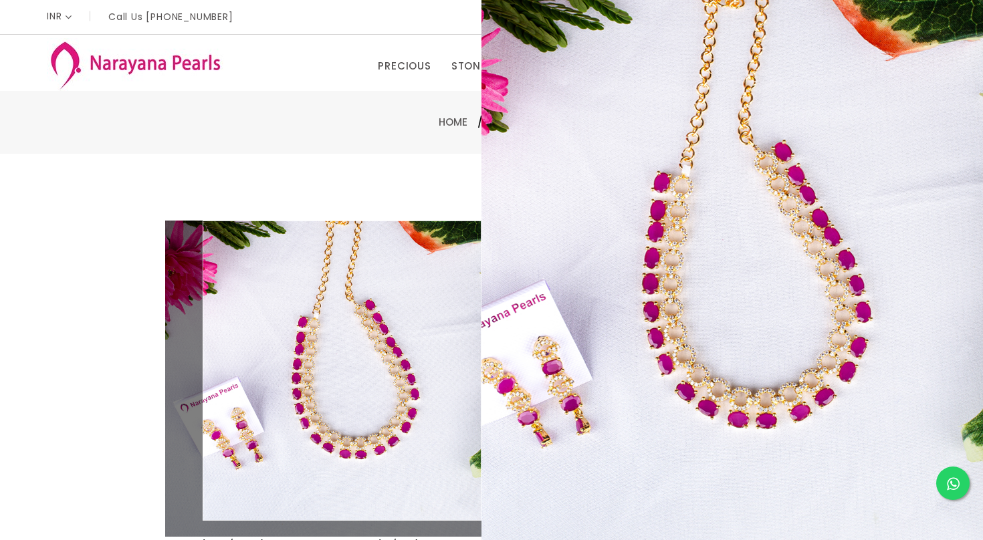
click at [332, 156] on div "Double (click / press) on the image to zoom (in / out). NECKLACE sku : NLCZPN10…" at bounding box center [491, 431] width 983 height 555
click at [78, 255] on div "Double (click / press) on the image to zoom (in / out). NECKLACE sku : NLCZPN10…" at bounding box center [491, 431] width 983 height 555
click at [109, 66] on img at bounding box center [135, 64] width 176 height 53
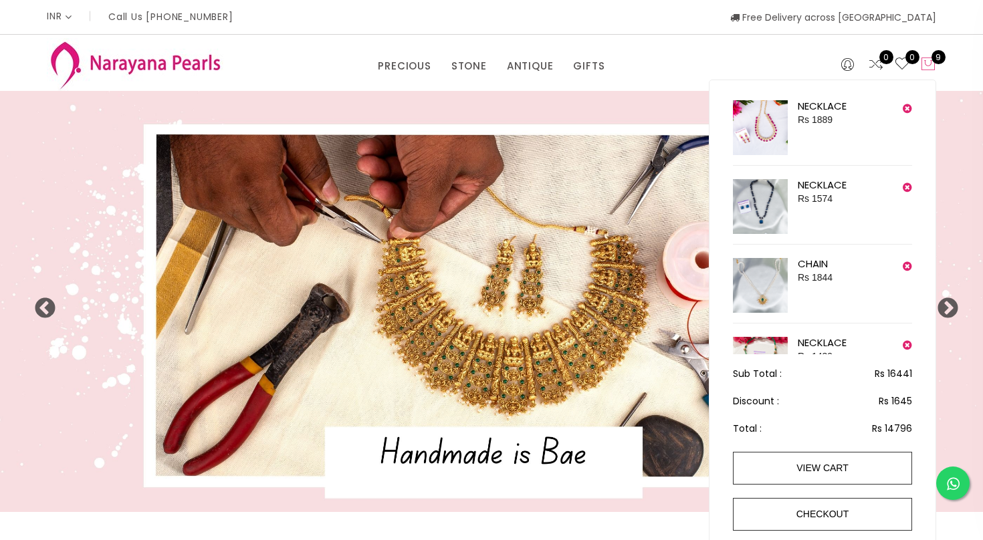
click at [931, 60] on icon at bounding box center [928, 64] width 16 height 16
click at [806, 185] on link "NECKLACE" at bounding box center [821, 185] width 49 height 14
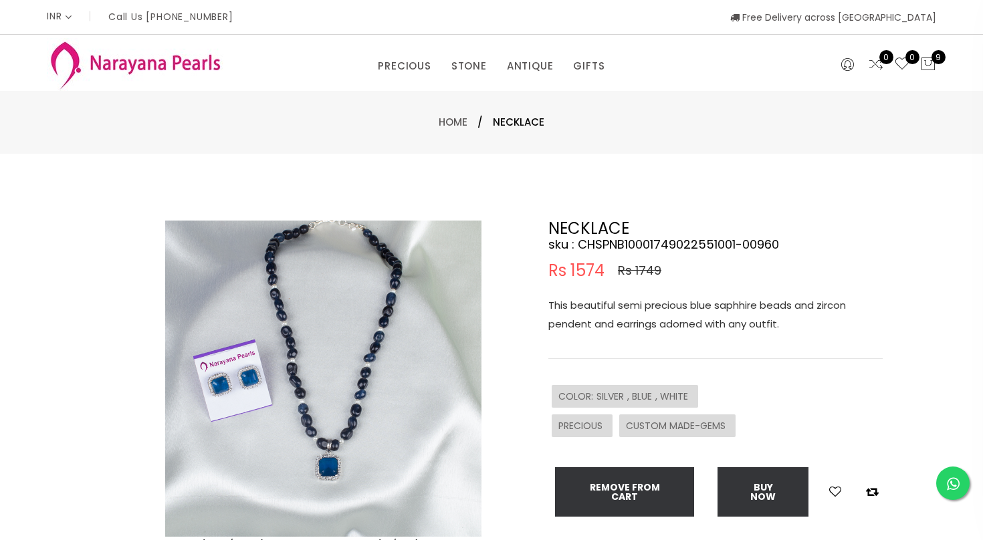
click at [328, 450] on img at bounding box center [323, 379] width 316 height 316
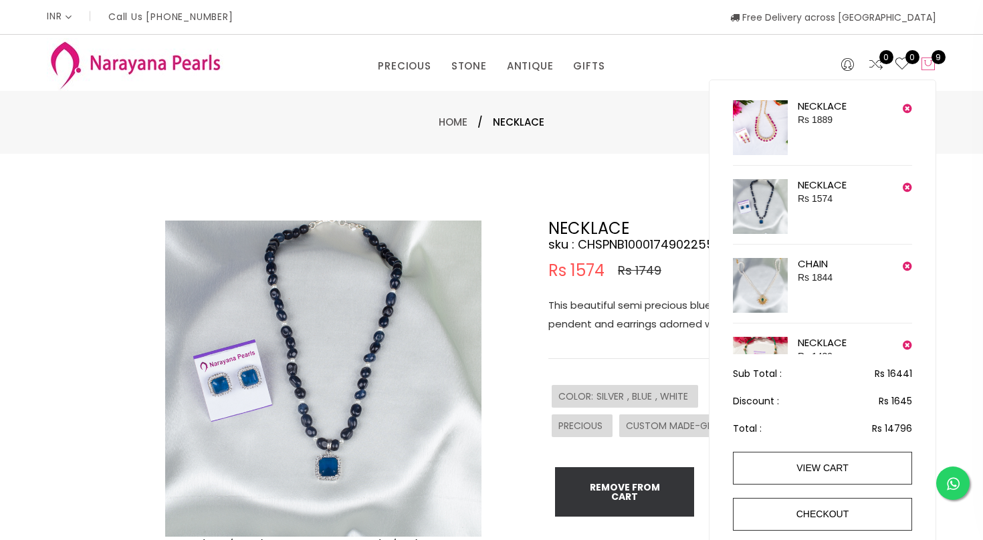
click at [931, 57] on span "9" at bounding box center [938, 57] width 14 height 14
click at [819, 264] on link "CHAIN" at bounding box center [812, 264] width 30 height 14
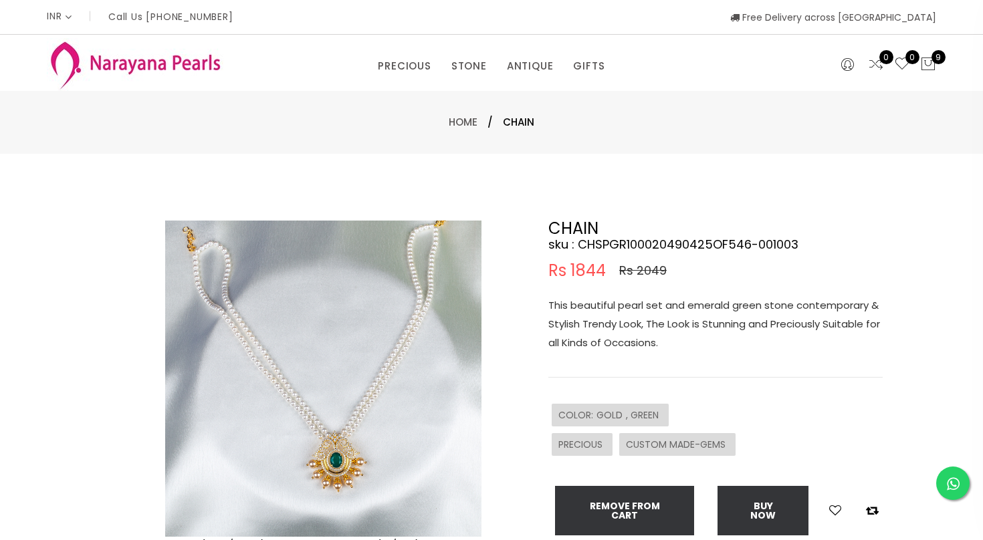
click at [326, 451] on img at bounding box center [323, 379] width 316 height 316
click at [336, 458] on img at bounding box center [323, 379] width 316 height 316
click at [342, 445] on img at bounding box center [323, 379] width 316 height 316
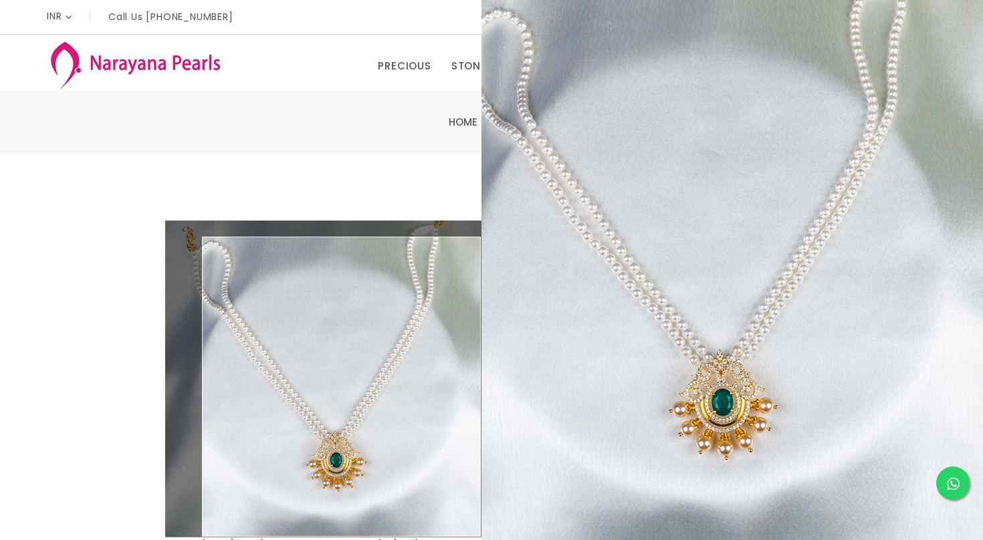
click at [342, 445] on img at bounding box center [323, 379] width 316 height 316
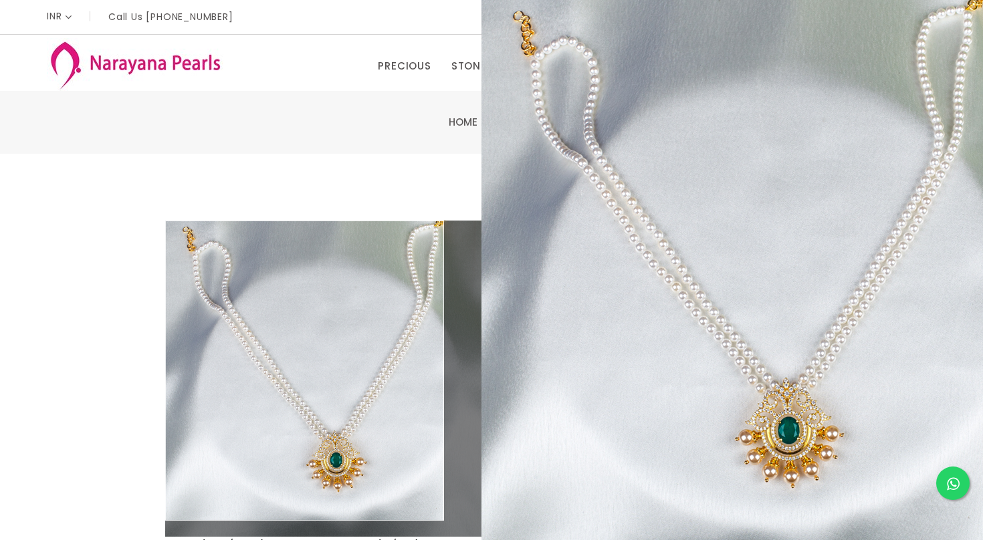
click at [35, 142] on div "Home / CHAIN" at bounding box center [491, 122] width 983 height 63
click at [133, 59] on img at bounding box center [135, 64] width 176 height 53
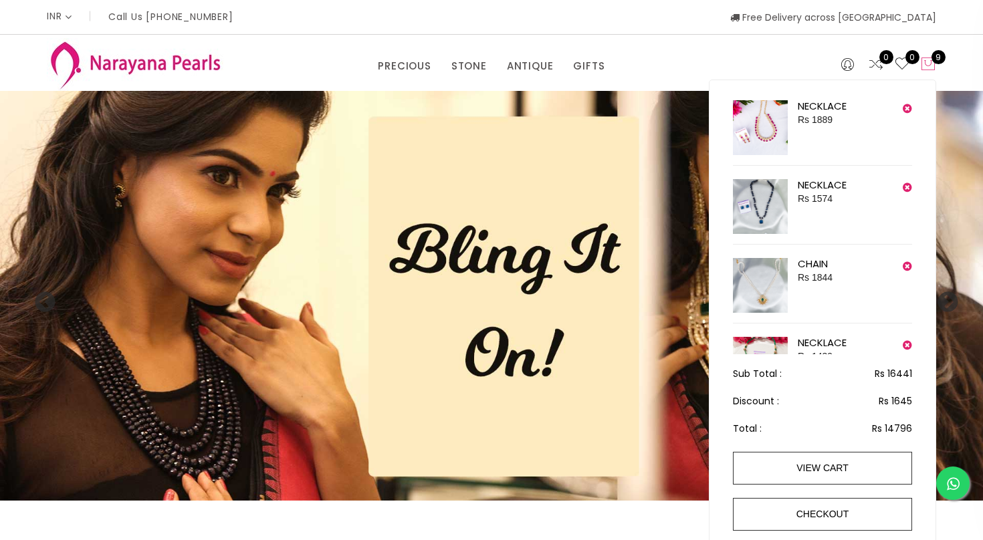
click at [931, 59] on icon at bounding box center [928, 64] width 16 height 16
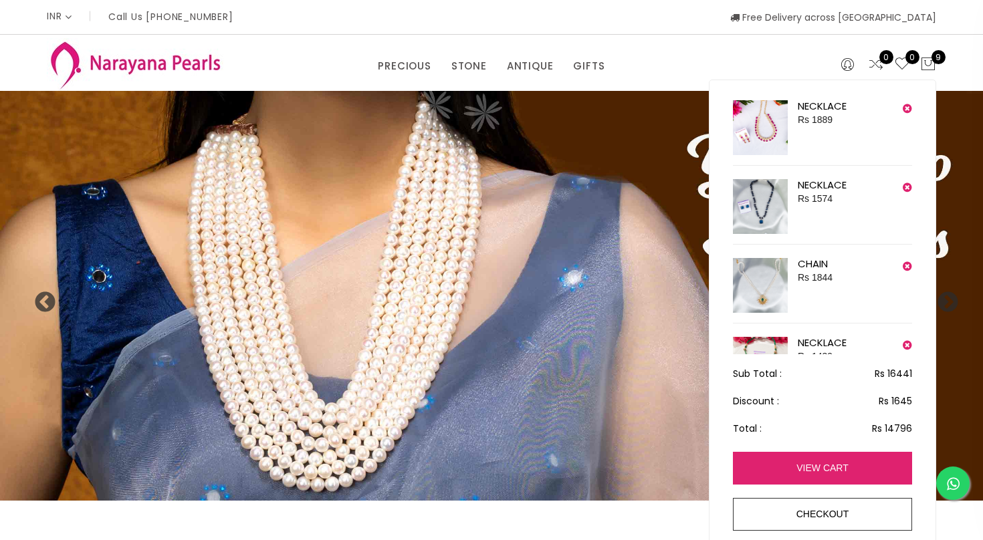
click at [807, 469] on link "view cart" at bounding box center [822, 468] width 179 height 33
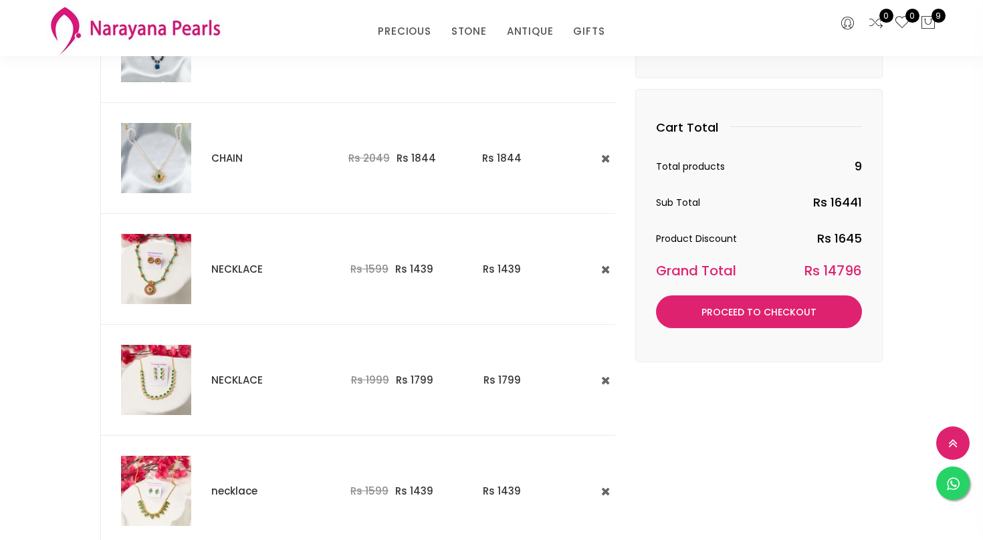
scroll to position [374, 0]
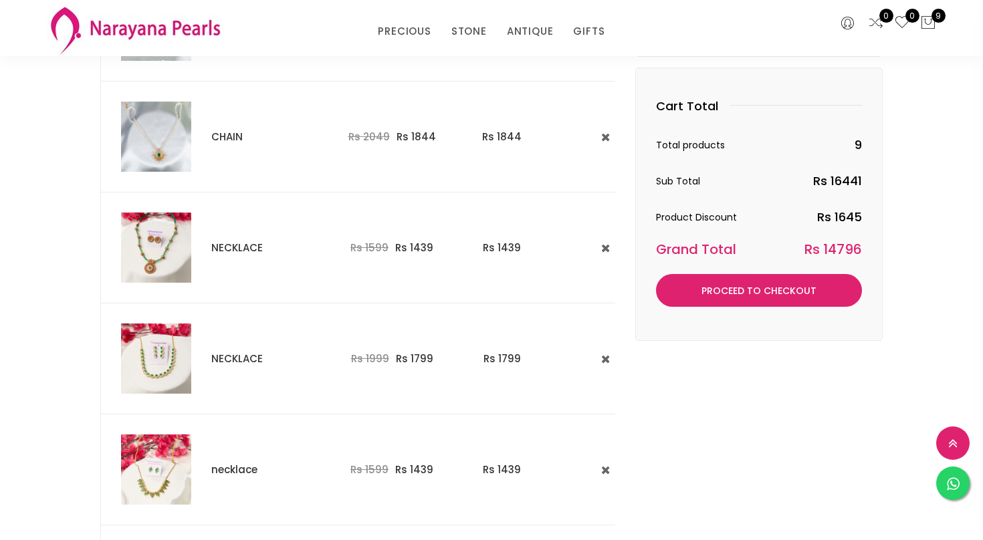
click at [157, 253] on img at bounding box center [156, 248] width 70 height 70
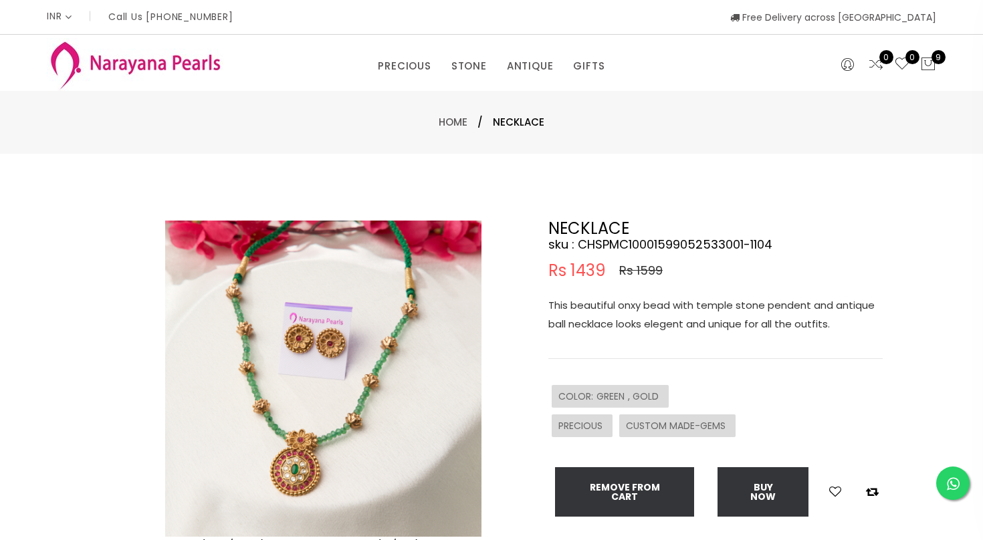
click at [336, 443] on img at bounding box center [323, 379] width 316 height 316
click at [338, 416] on img at bounding box center [323, 379] width 316 height 316
click at [323, 342] on img at bounding box center [323, 379] width 316 height 316
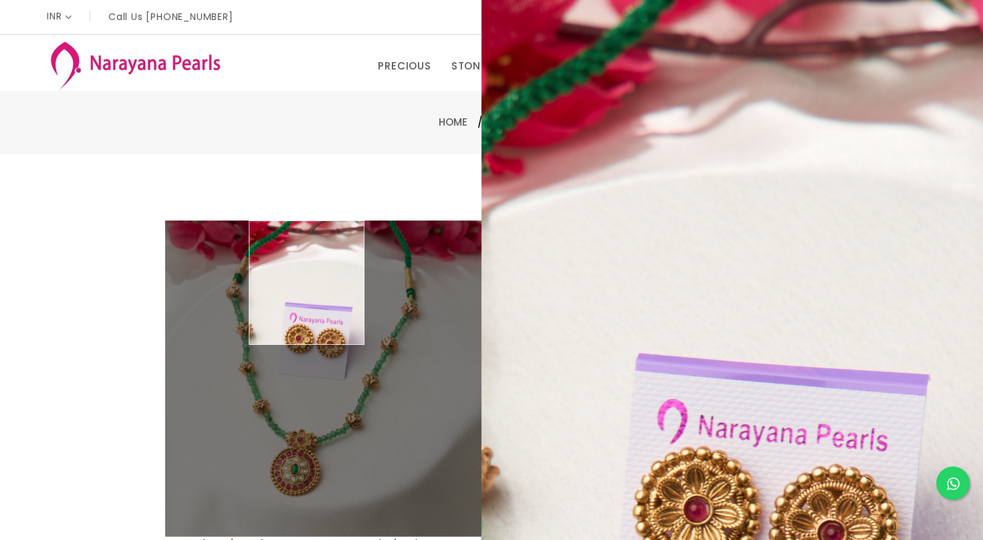
click at [96, 166] on div "Double (click / press) on the image to zoom (in / out). NECKLACE sku : CHSPMC10…" at bounding box center [491, 431] width 983 height 555
click at [89, 69] on img at bounding box center [135, 64] width 176 height 53
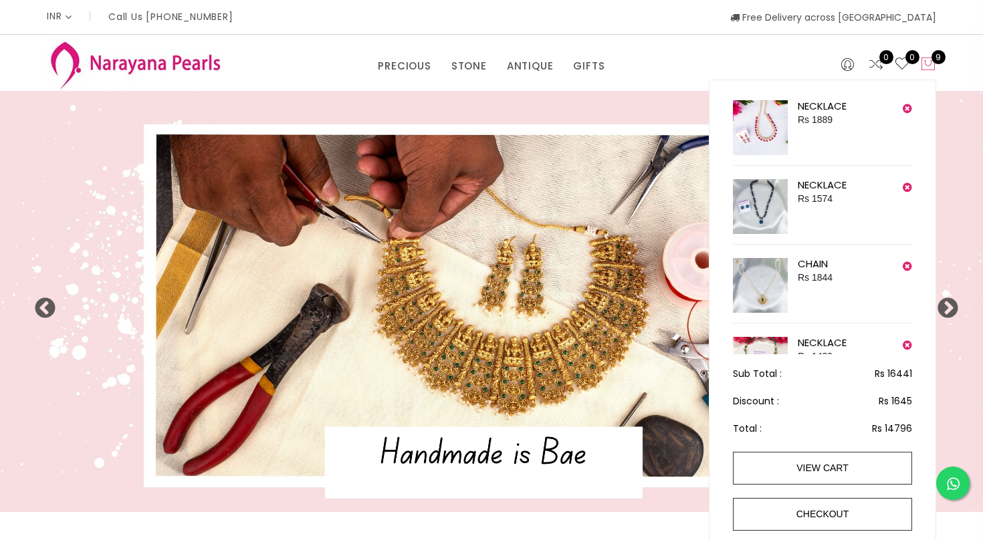
click at [932, 62] on icon at bounding box center [928, 64] width 16 height 16
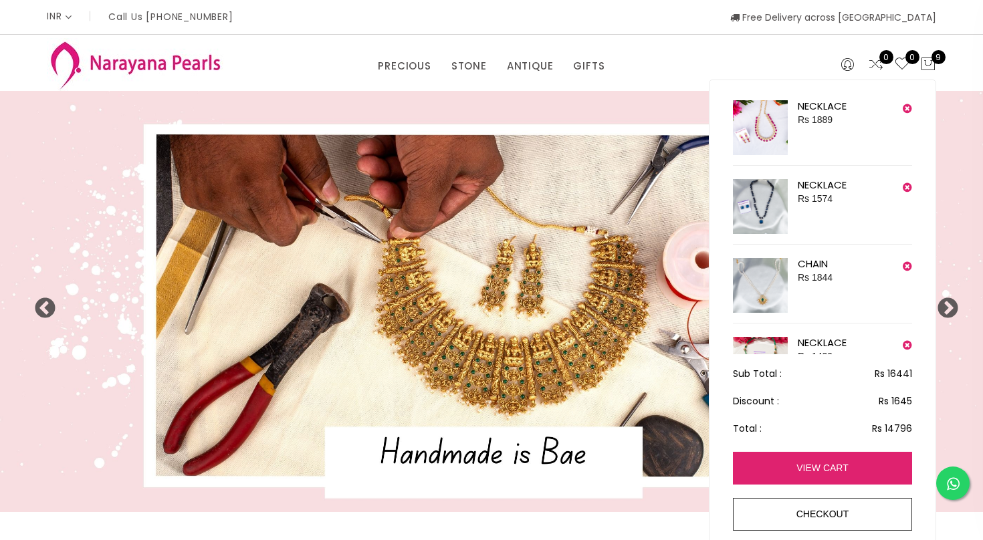
click at [824, 467] on link "view cart" at bounding box center [822, 468] width 179 height 33
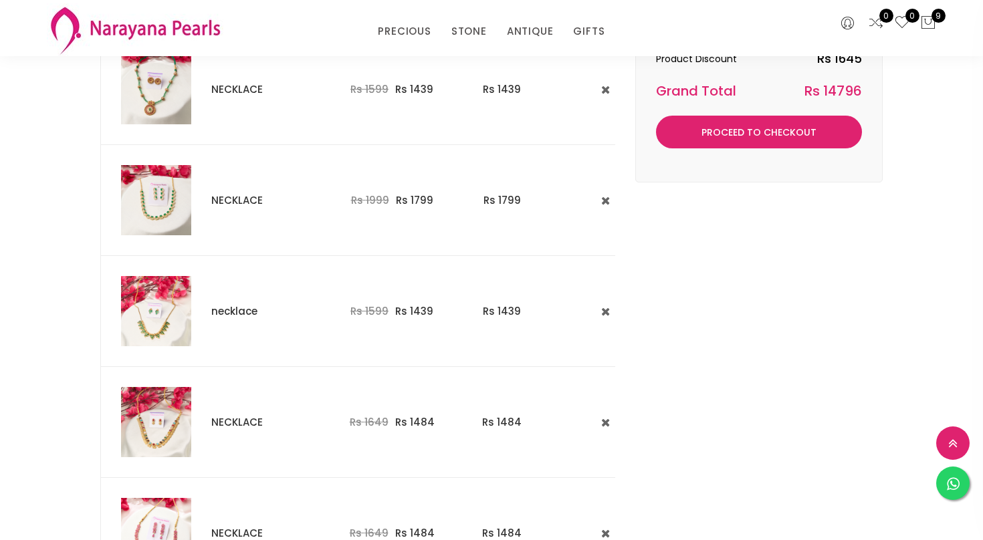
scroll to position [535, 0]
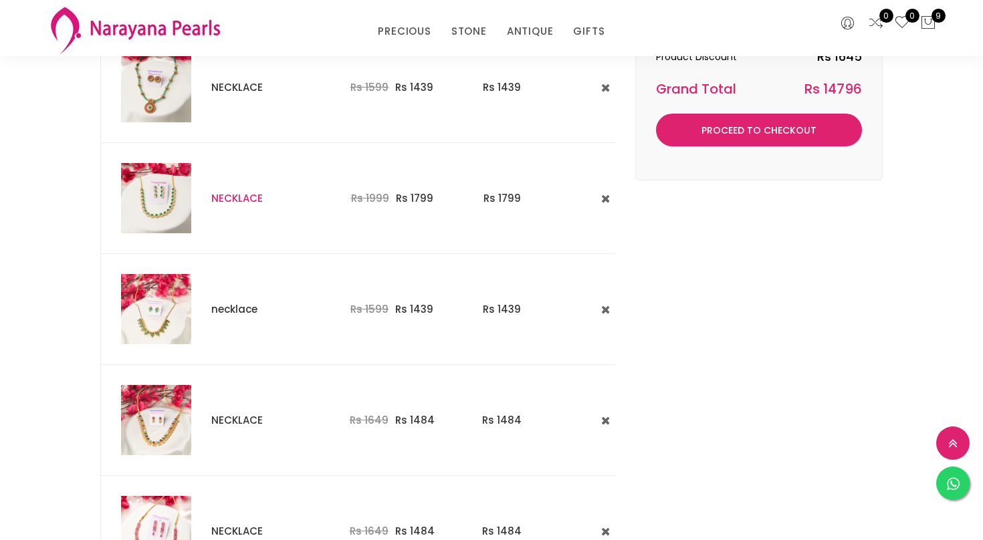
click at [227, 193] on link "NECKLACE" at bounding box center [236, 198] width 51 height 14
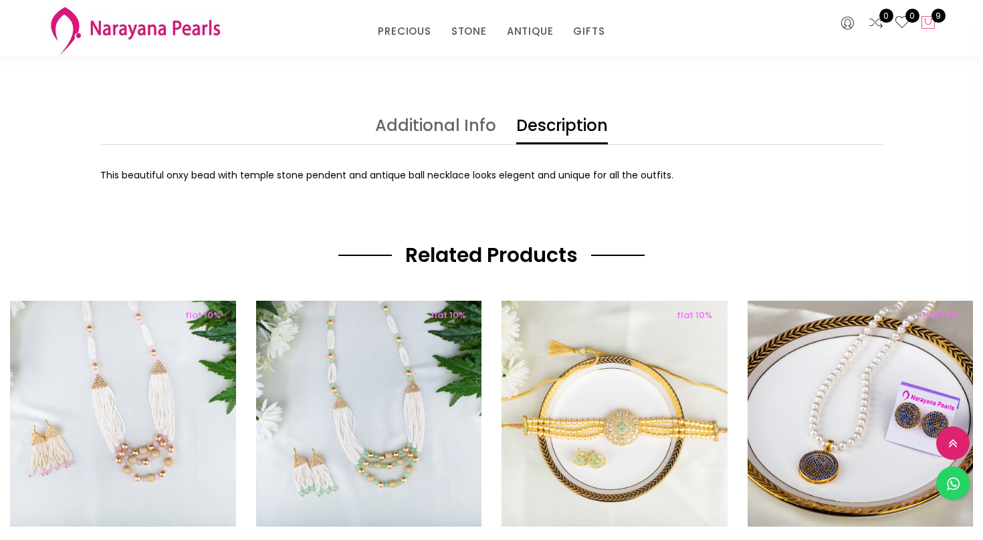
click at [933, 19] on span "9" at bounding box center [938, 16] width 14 height 14
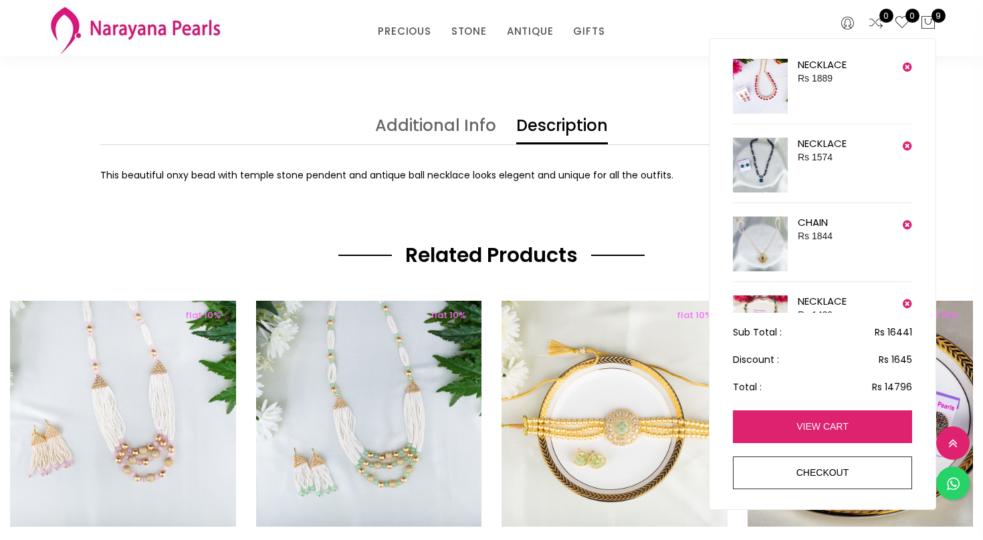
click at [804, 430] on link "view cart" at bounding box center [822, 426] width 179 height 33
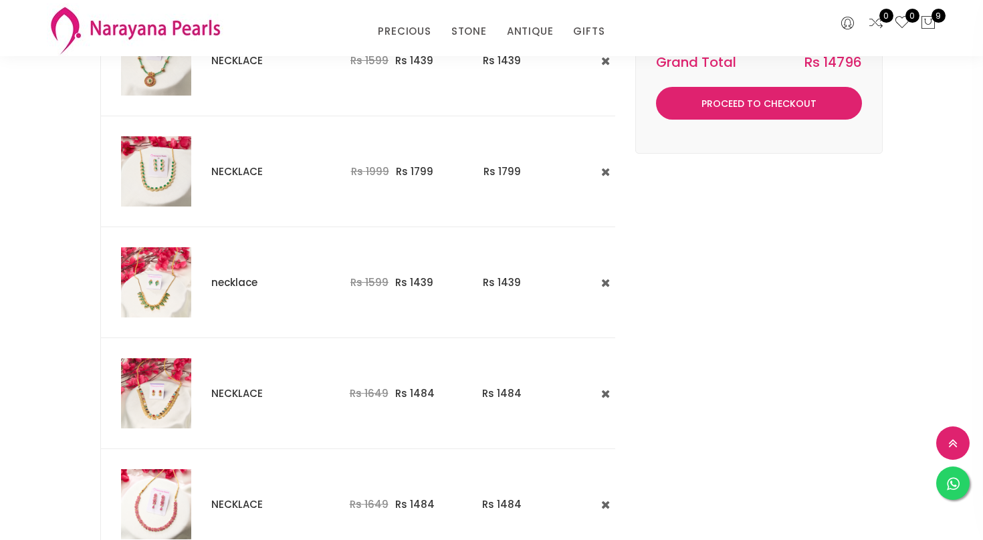
scroll to position [588, 0]
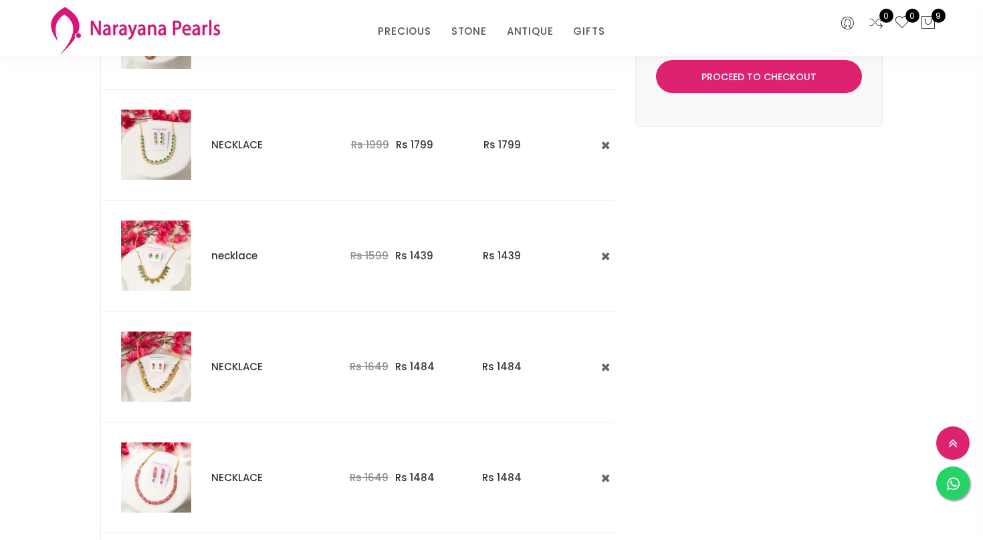
click at [156, 136] on img at bounding box center [156, 145] width 70 height 70
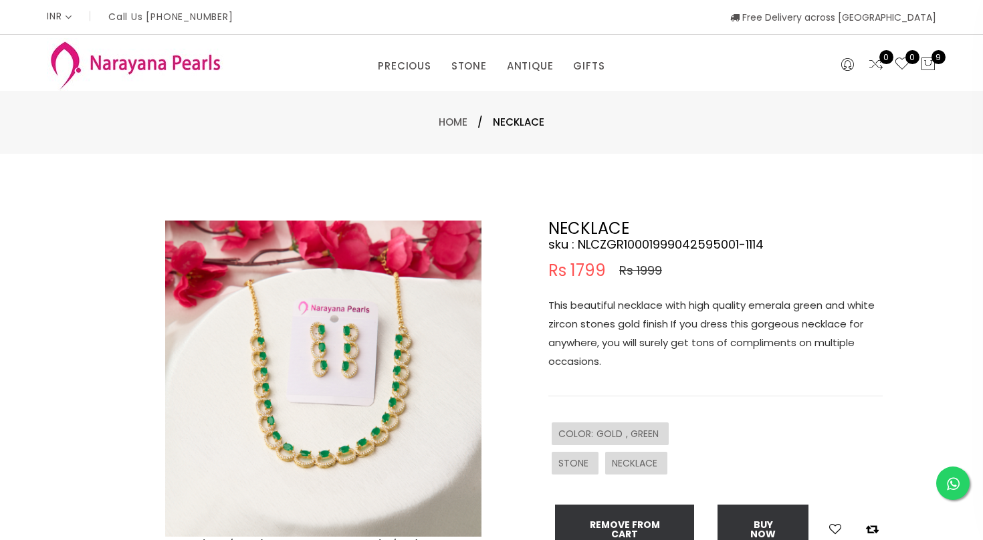
click at [276, 430] on img at bounding box center [323, 379] width 316 height 316
click at [341, 362] on img at bounding box center [323, 379] width 316 height 316
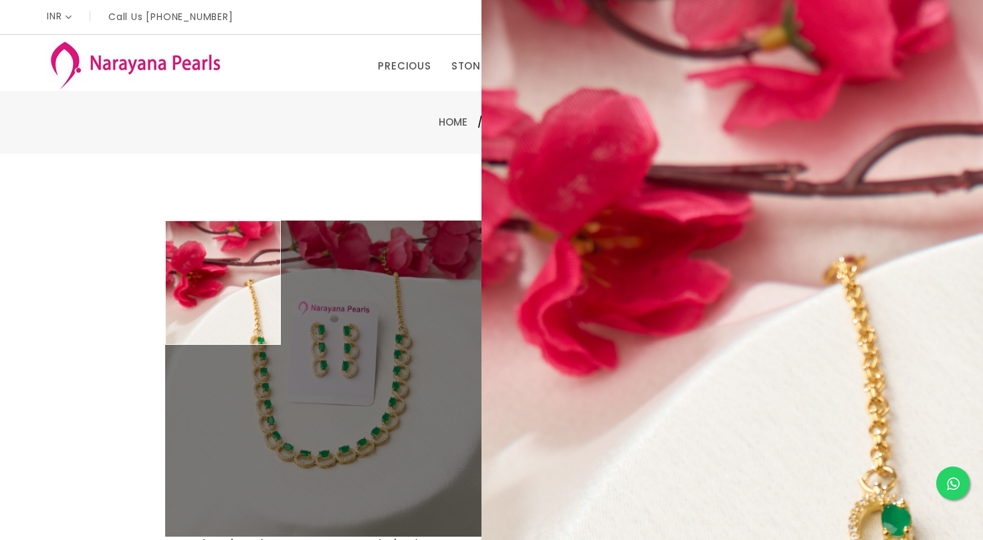
click at [57, 195] on div "Double (click / press) on the image to zoom (in / out). NECKLACE sku : NLCZGR10…" at bounding box center [491, 431] width 983 height 555
click at [70, 240] on div "Double (click / press) on the image to zoom (in / out). NECKLACE sku : NLCZGR10…" at bounding box center [491, 431] width 983 height 555
click at [222, 177] on div "Double (click / press) on the image to zoom (in / out). NECKLACE sku : NLCZGR10…" at bounding box center [491, 431] width 983 height 555
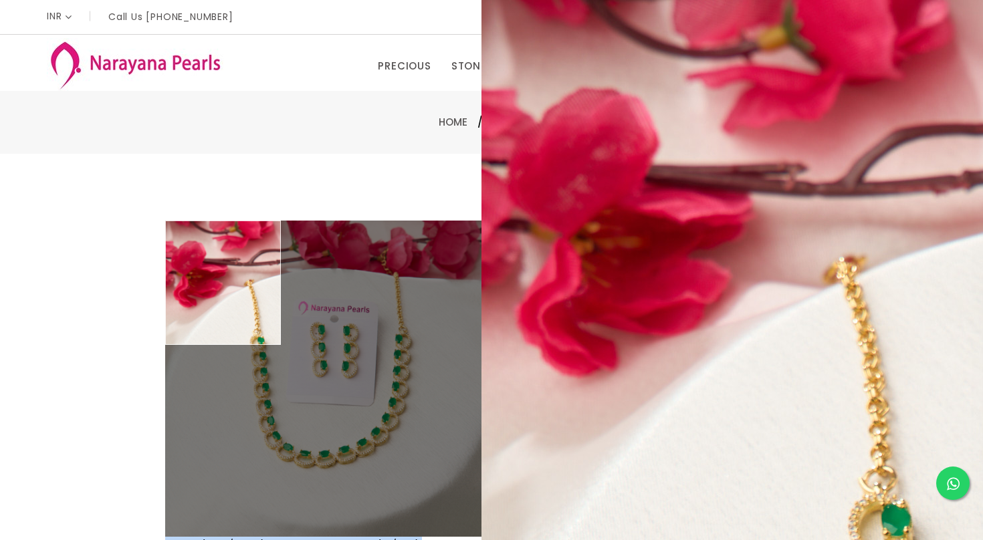
click at [222, 177] on div "Double (click / press) on the image to zoom (in / out). NECKLACE sku : NLCZGR10…" at bounding box center [491, 431] width 983 height 555
click at [157, 66] on img at bounding box center [135, 64] width 176 height 53
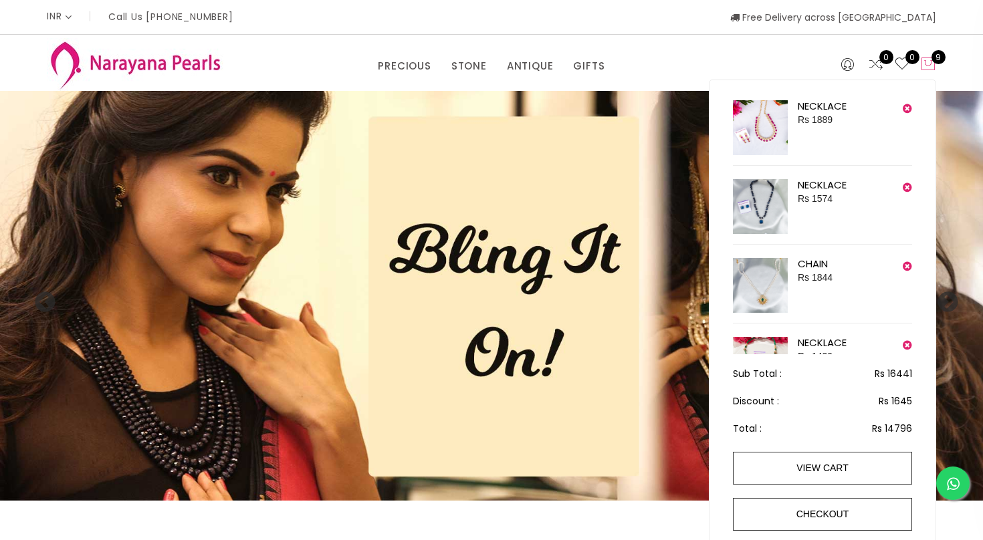
click at [926, 57] on icon at bounding box center [928, 64] width 16 height 16
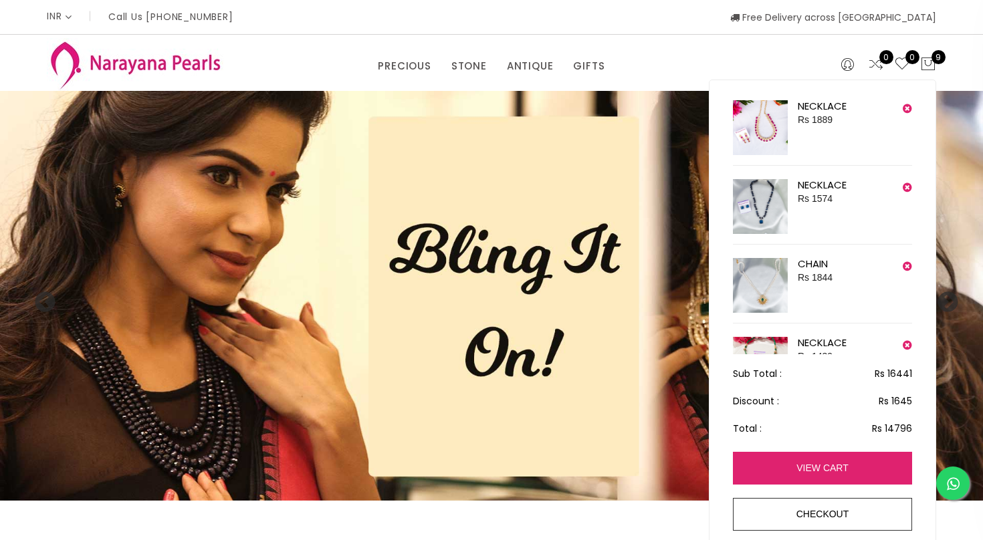
click at [784, 467] on link "view cart" at bounding box center [822, 468] width 179 height 33
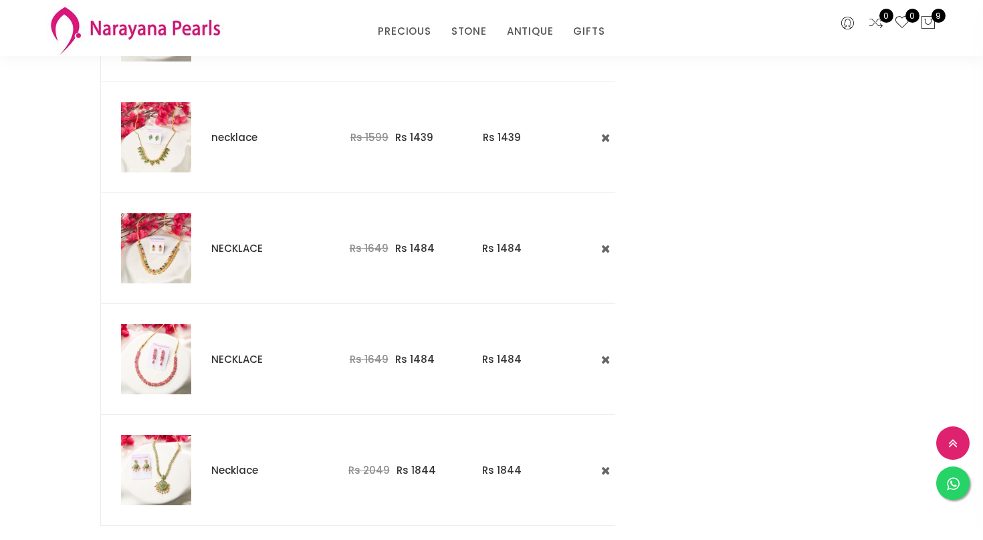
scroll to position [722, 0]
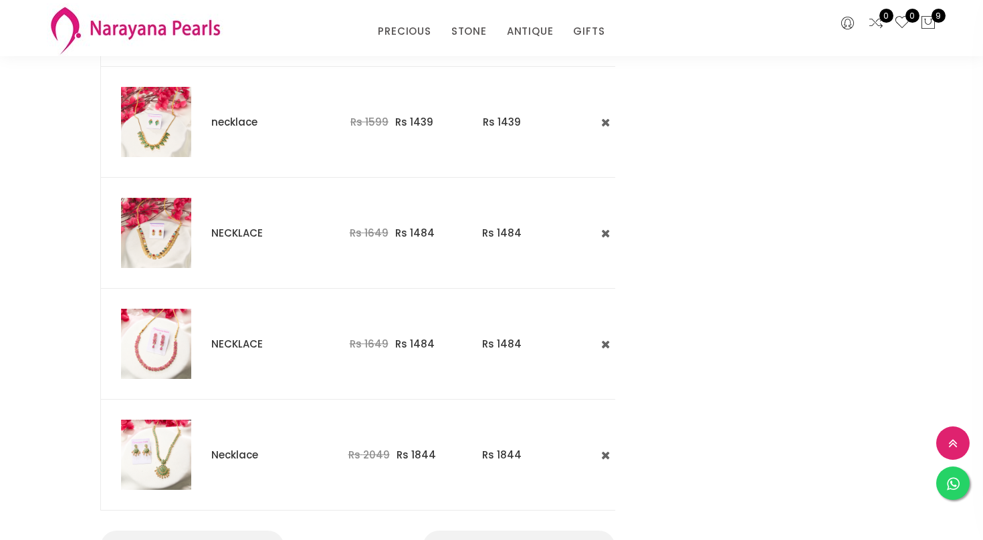
click at [160, 132] on img at bounding box center [156, 122] width 70 height 70
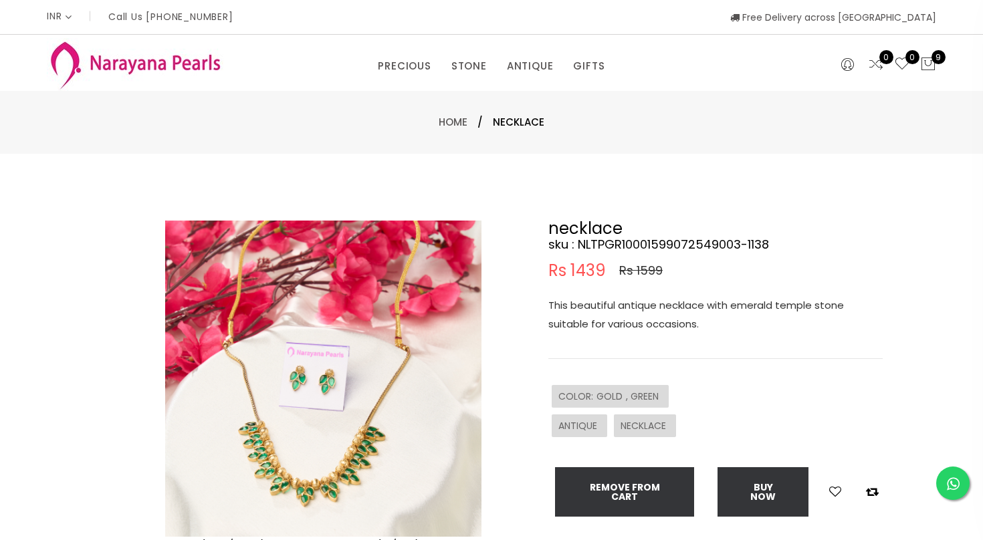
click at [299, 485] on img at bounding box center [323, 379] width 316 height 316
click at [299, 481] on img at bounding box center [323, 379] width 316 height 316
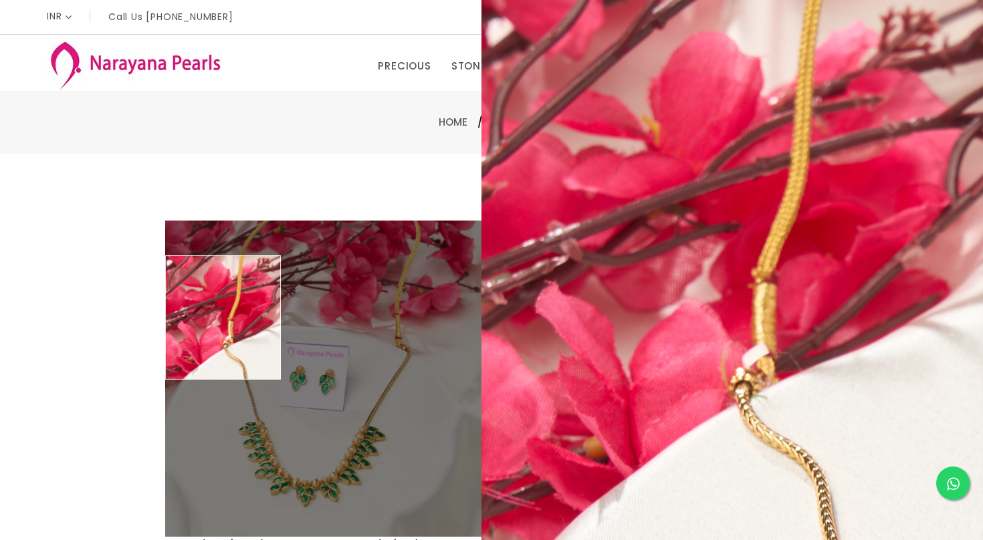
click at [80, 260] on div "Double (click / press) on the image to zoom (in / out). necklace sku : NLTPGR10…" at bounding box center [491, 431] width 983 height 555
click at [86, 254] on div "Double (click / press) on the image to zoom (in / out). necklace sku : NLTPGR10…" at bounding box center [491, 431] width 983 height 555
click at [202, 178] on div "Double (click / press) on the image to zoom (in / out). necklace sku : NLTPGR10…" at bounding box center [491, 431] width 983 height 555
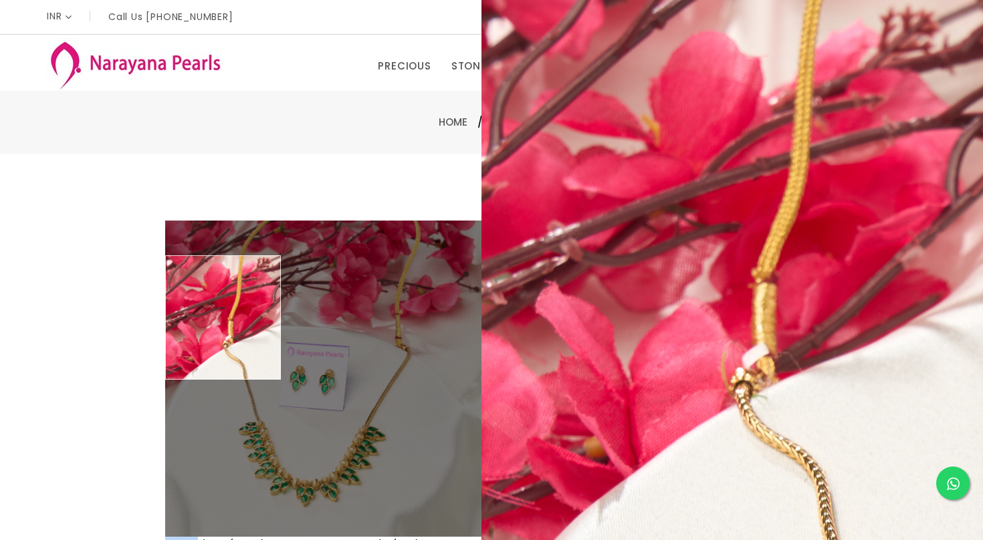
click at [202, 178] on div "Double (click / press) on the image to zoom (in / out). necklace sku : NLTPGR10…" at bounding box center [491, 431] width 983 height 555
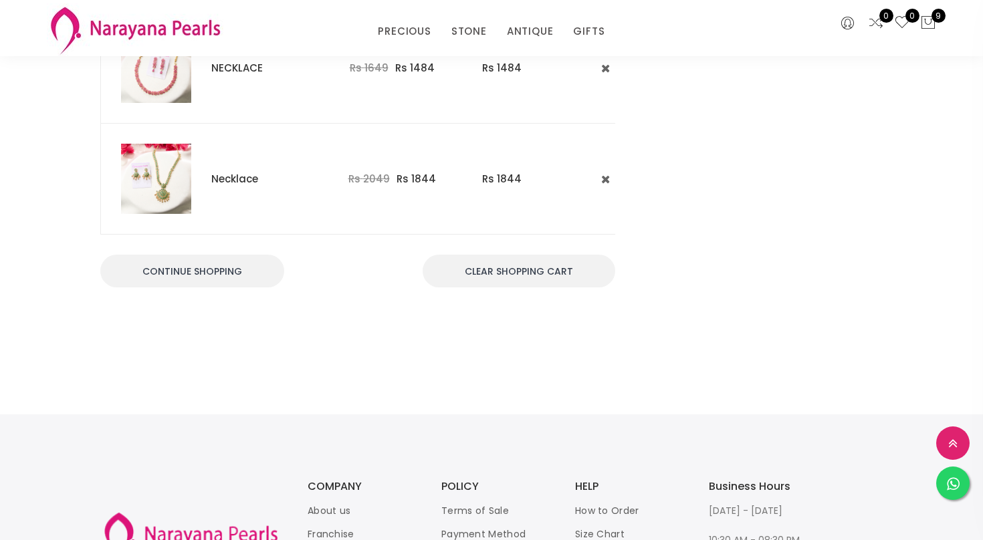
scroll to position [1050, 0]
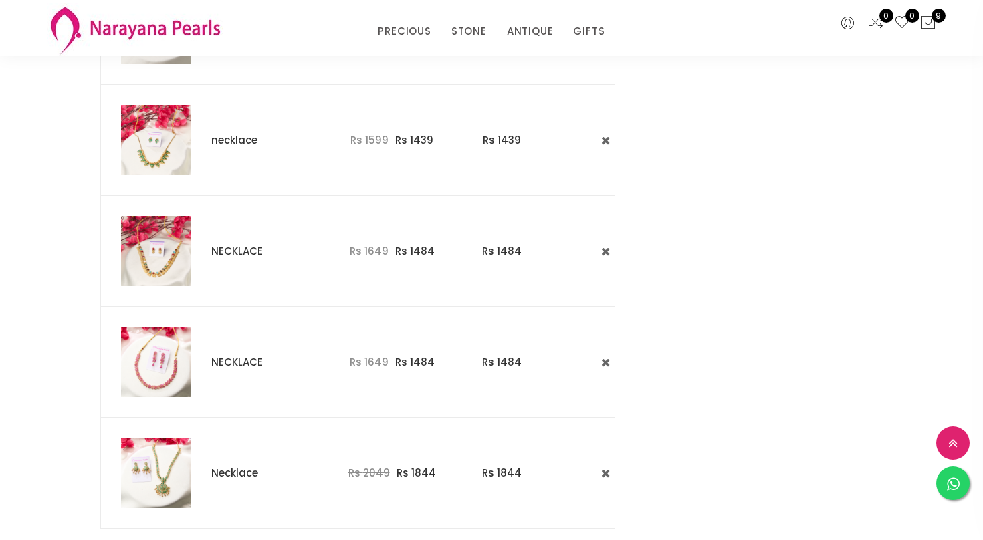
scroll to position [703, 0]
click at [170, 253] on img at bounding box center [156, 252] width 70 height 70
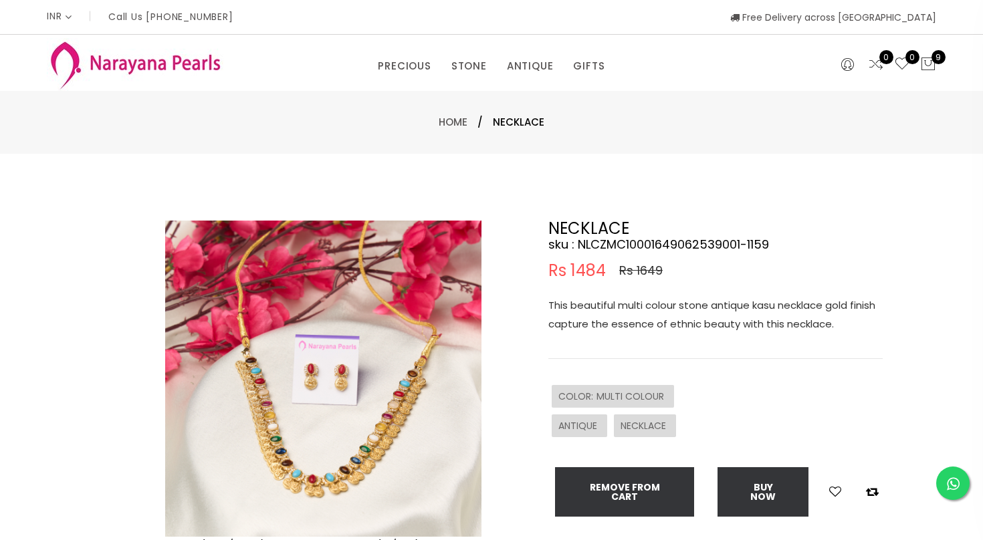
click at [363, 455] on img at bounding box center [323, 379] width 316 height 316
click at [365, 453] on img at bounding box center [323, 379] width 316 height 316
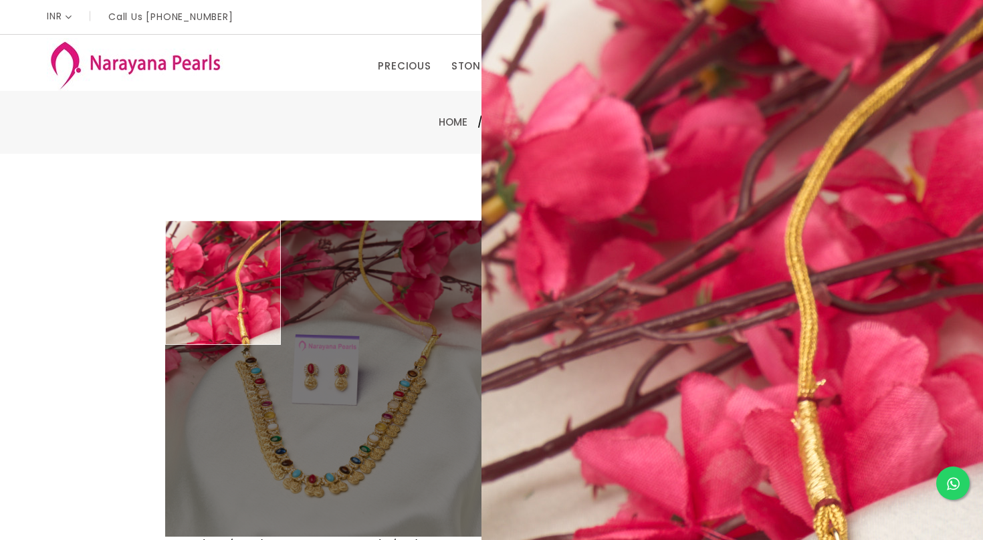
click at [88, 184] on div "Double (click / press) on the image to zoom (in / out). NECKLACE sku : NLCZMC10…" at bounding box center [491, 431] width 983 height 555
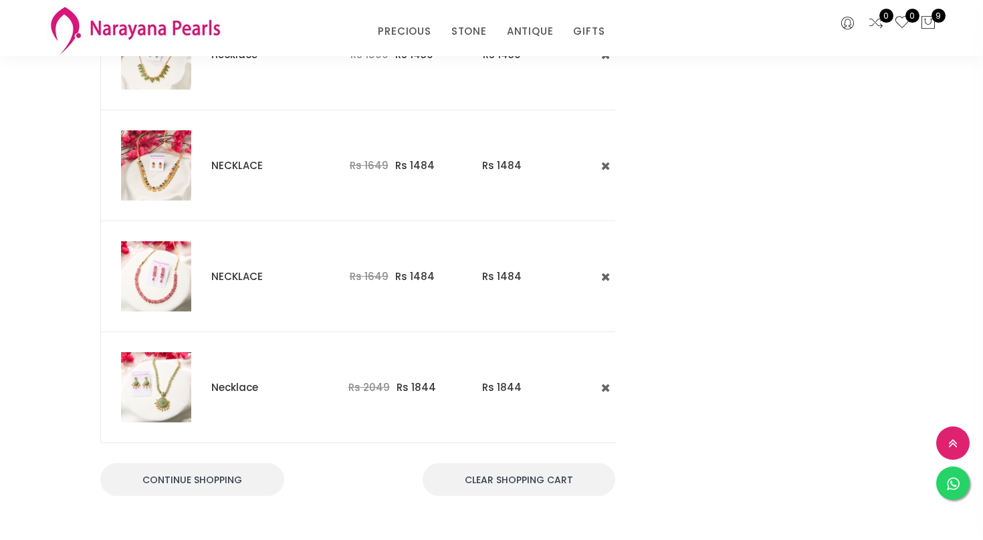
scroll to position [946, 0]
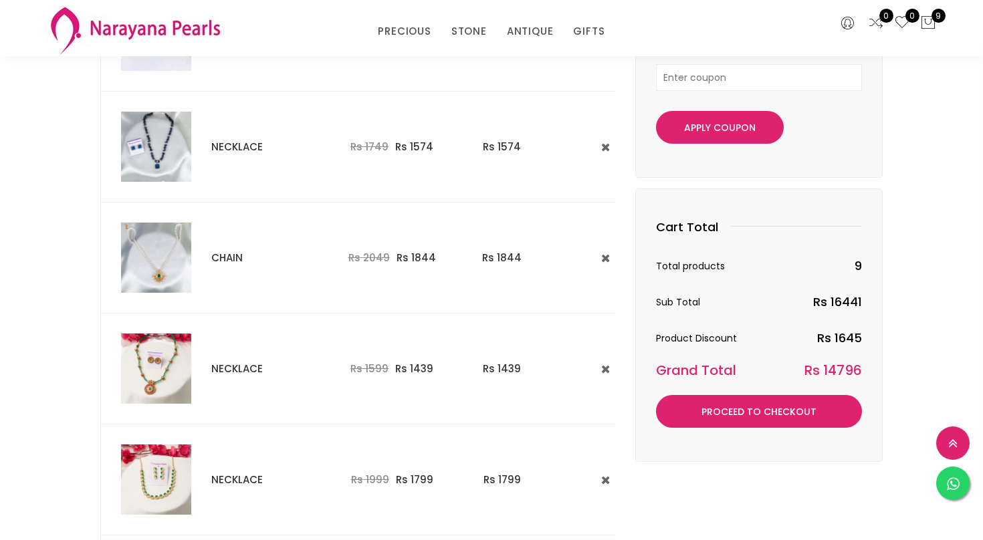
scroll to position [248, 0]
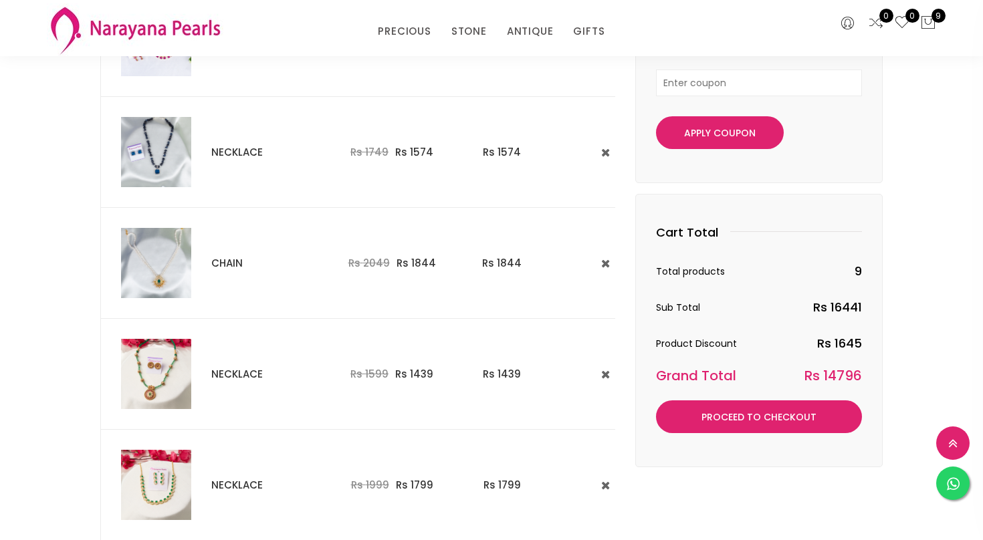
click at [138, 33] on img at bounding box center [135, 29] width 176 height 53
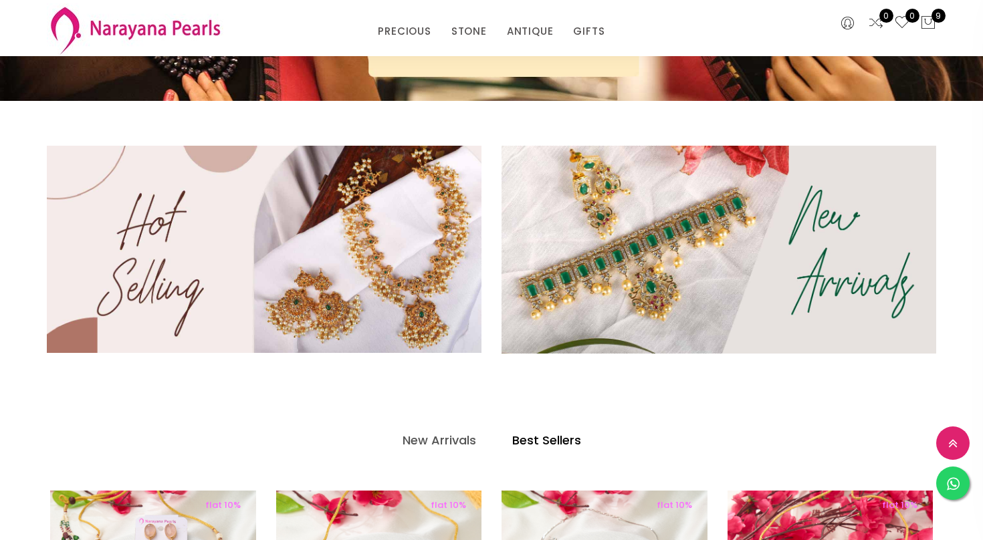
scroll to position [348, 0]
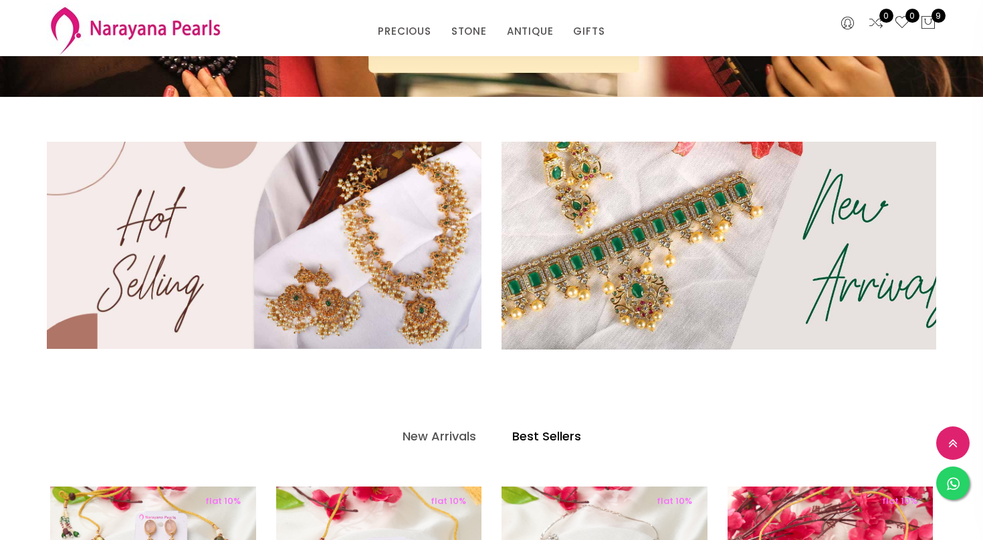
click at [789, 258] on img at bounding box center [718, 244] width 521 height 249
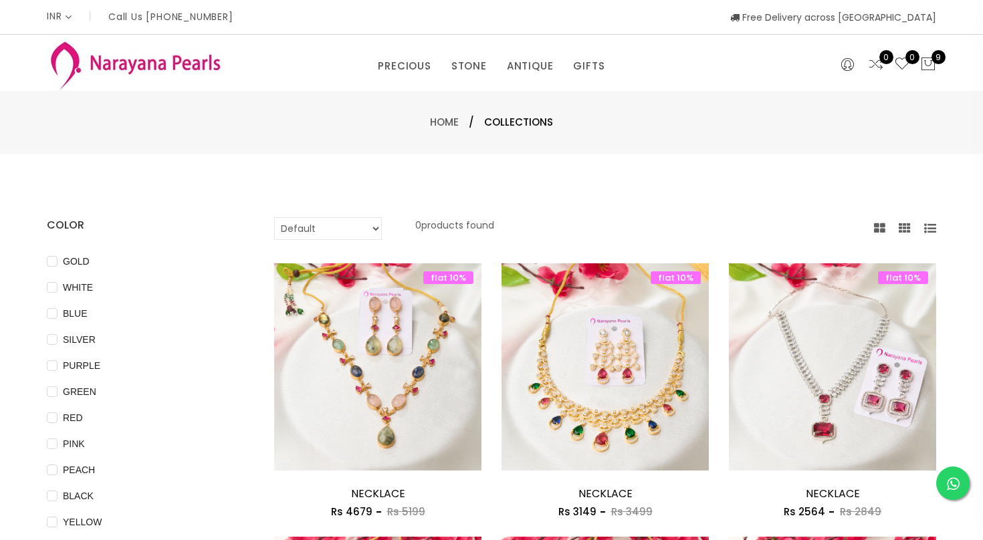
click at [140, 64] on img at bounding box center [135, 64] width 176 height 53
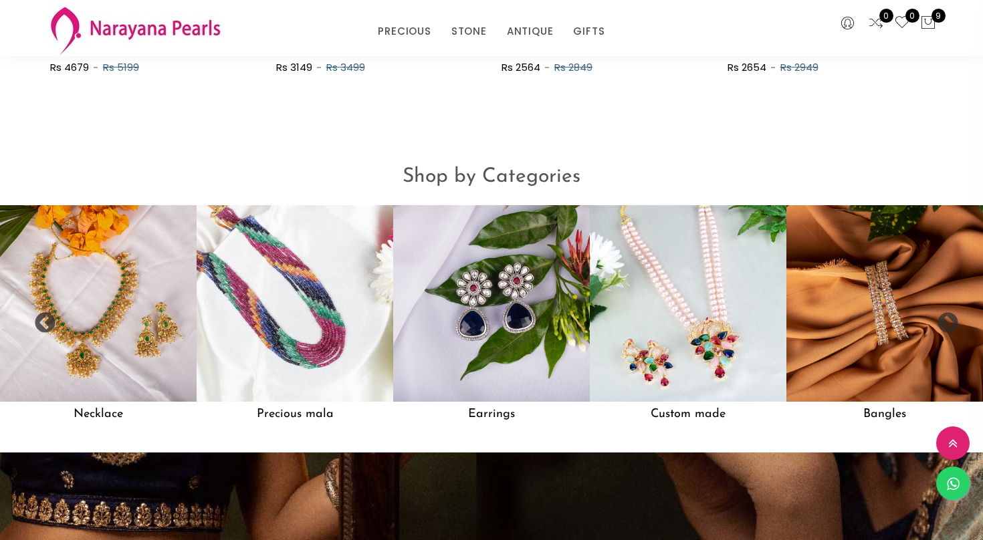
scroll to position [998, 0]
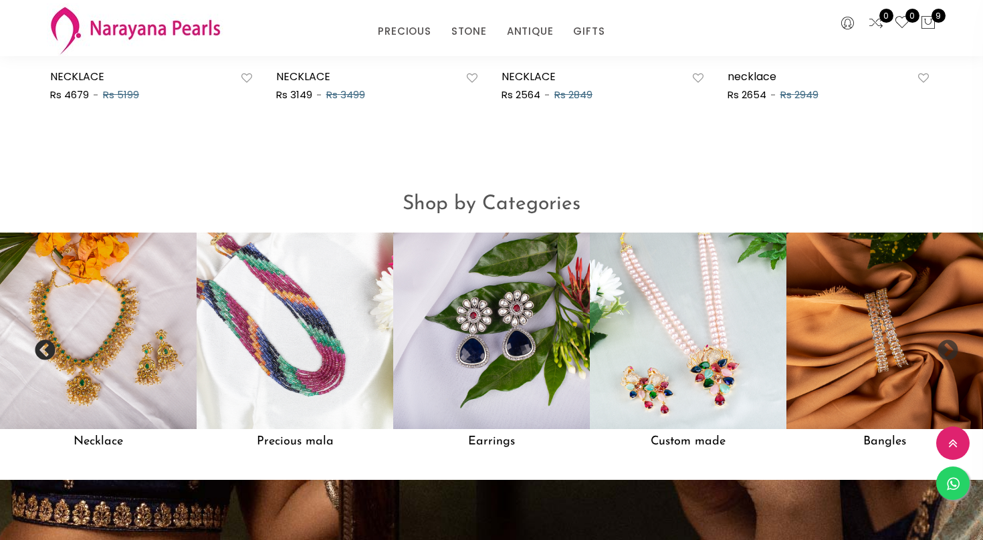
click at [43, 350] on button "Previous" at bounding box center [39, 346] width 13 height 13
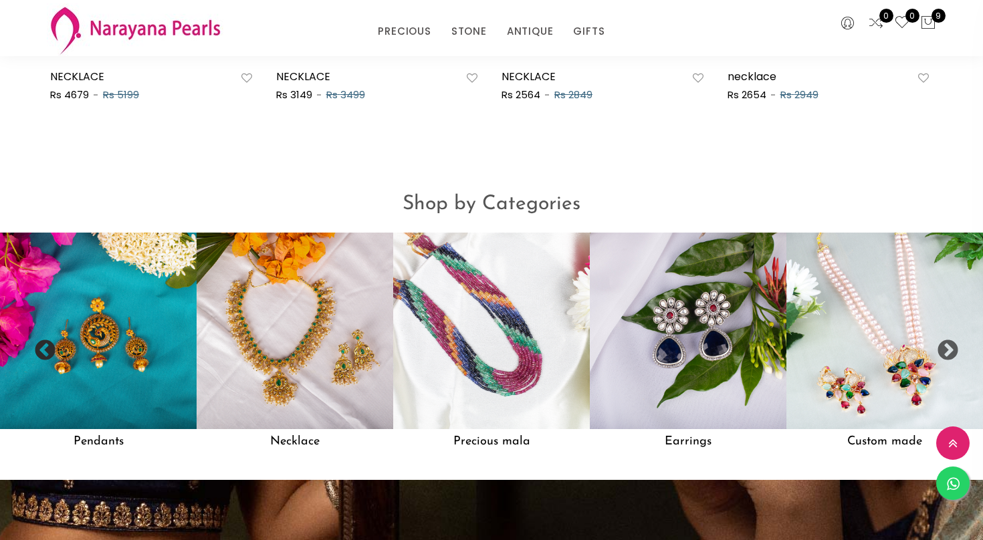
click at [47, 348] on button "Previous" at bounding box center [39, 346] width 13 height 13
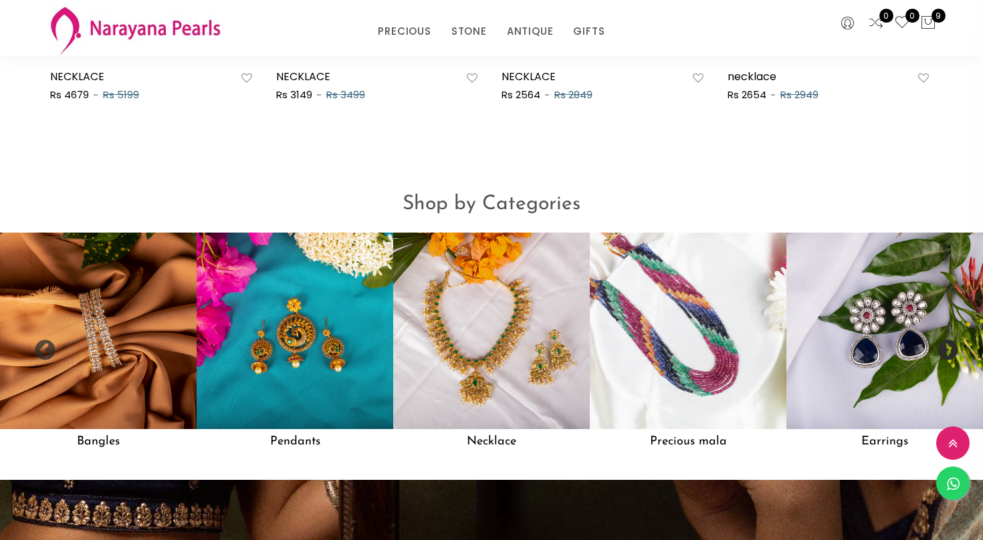
click at [946, 350] on button "Next" at bounding box center [942, 346] width 13 height 13
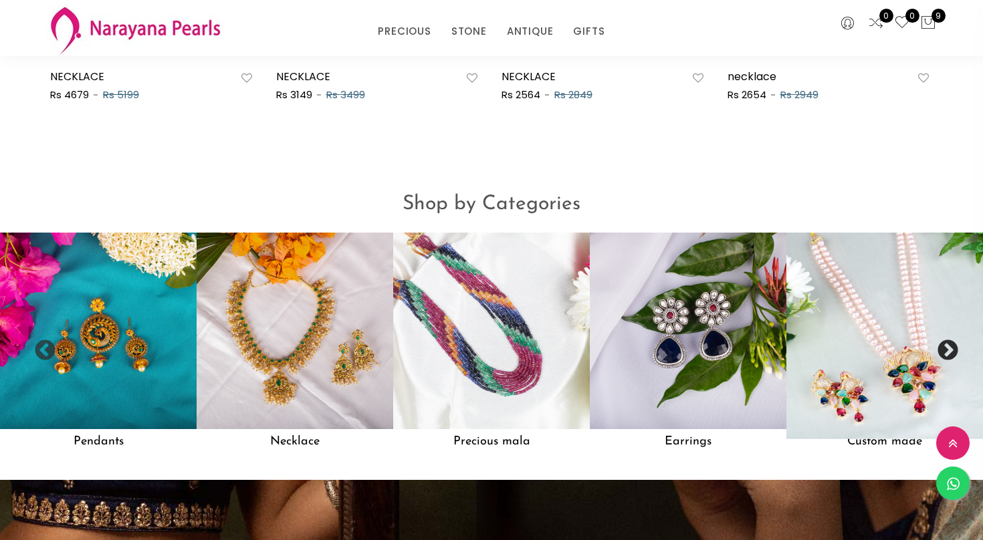
click at [890, 368] on img at bounding box center [884, 331] width 216 height 216
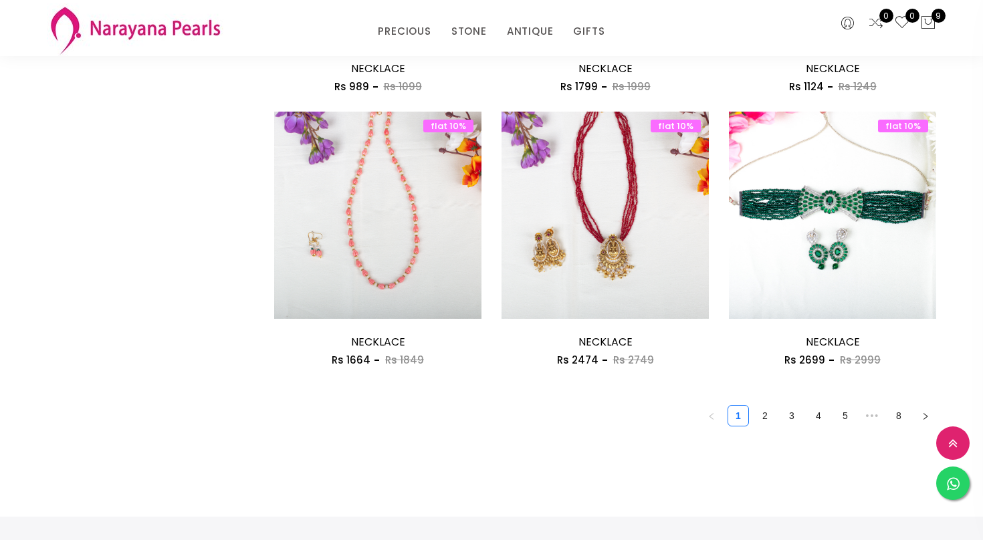
scroll to position [1738, 0]
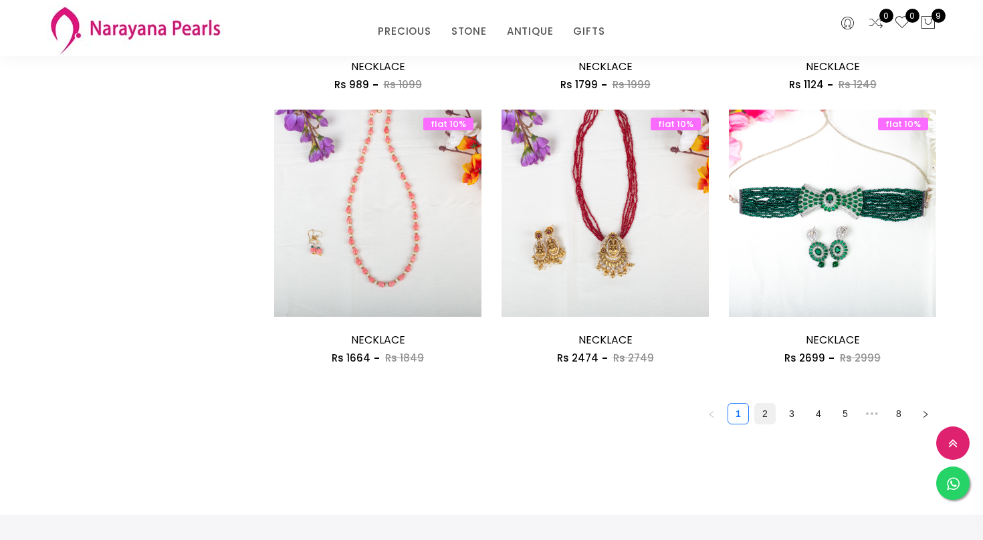
click at [765, 414] on link "2" at bounding box center [765, 414] width 20 height 20
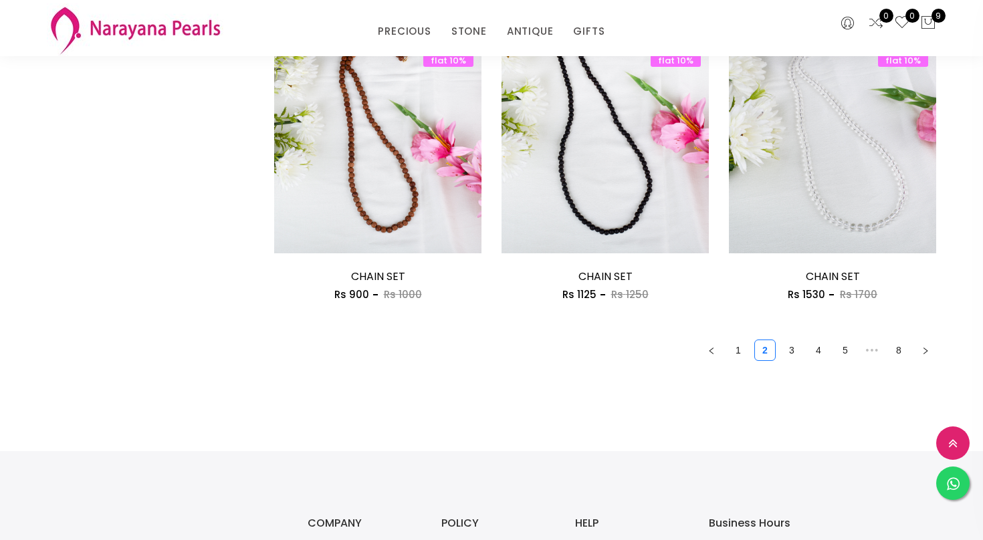
scroll to position [1818, 0]
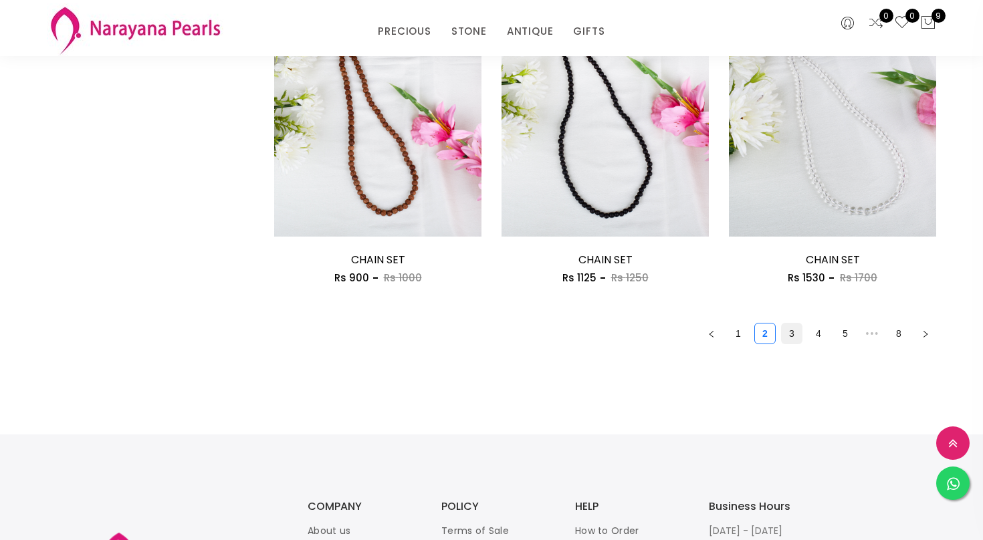
click at [793, 333] on link "3" at bounding box center [791, 334] width 20 height 20
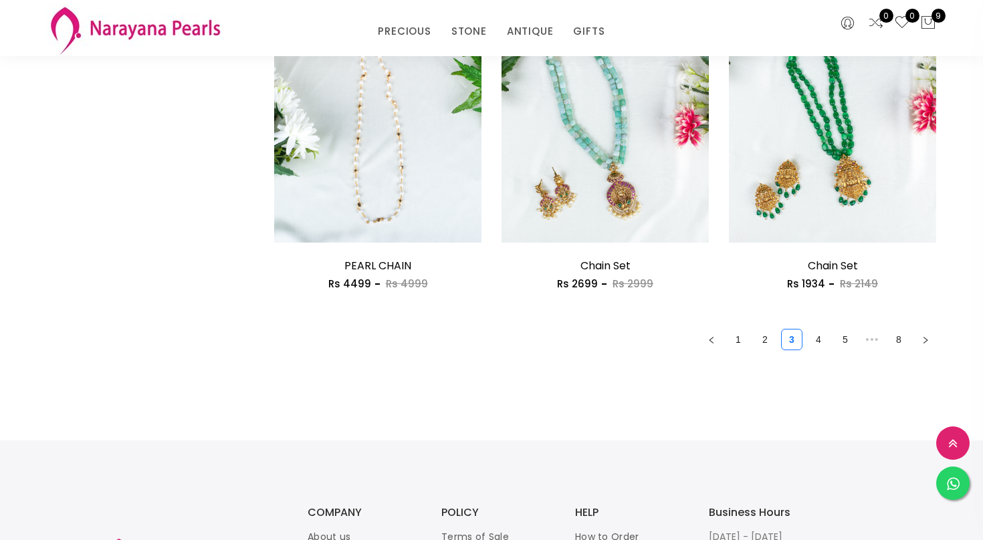
scroll to position [1818, 0]
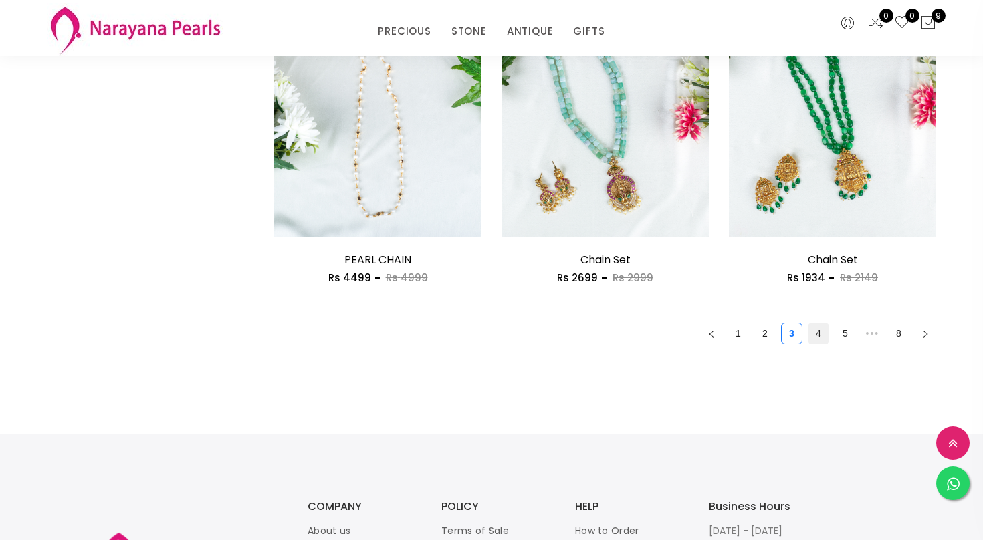
click at [822, 331] on link "4" at bounding box center [818, 334] width 20 height 20
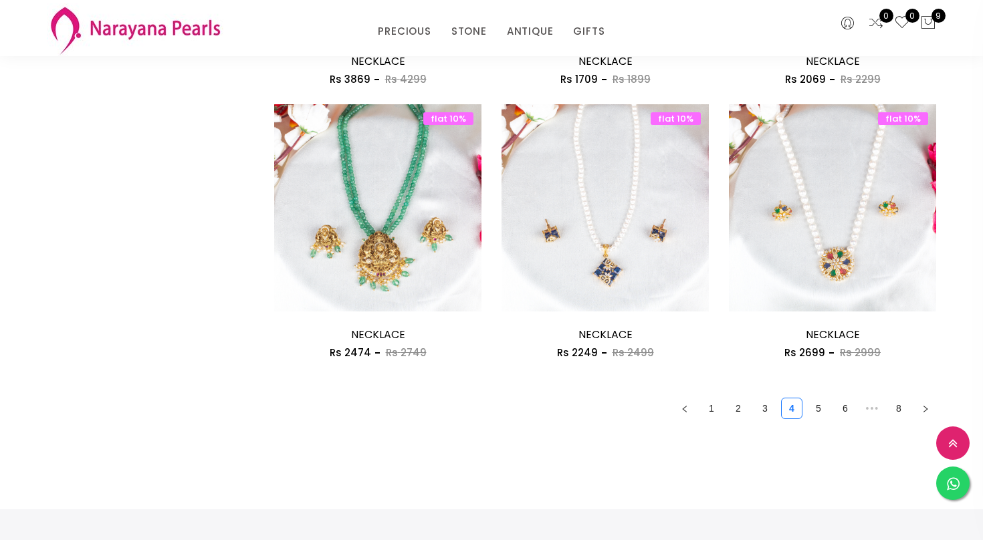
scroll to position [1765, 0]
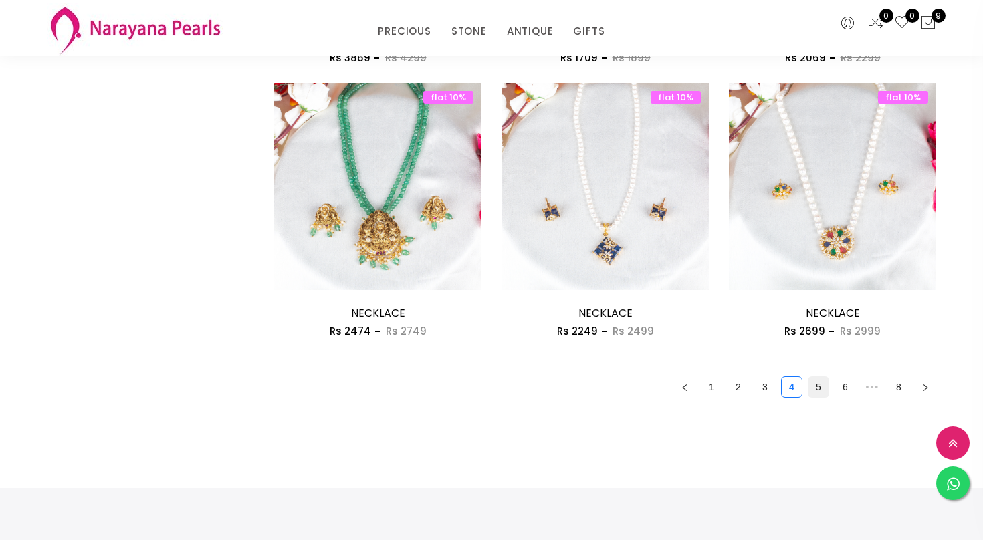
click at [822, 384] on link "5" at bounding box center [818, 387] width 20 height 20
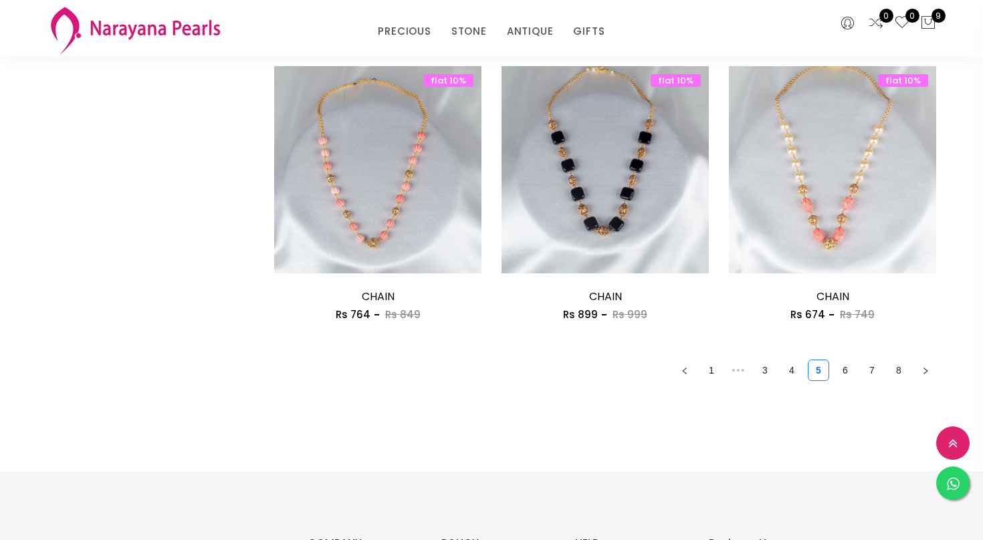
scroll to position [1791, 0]
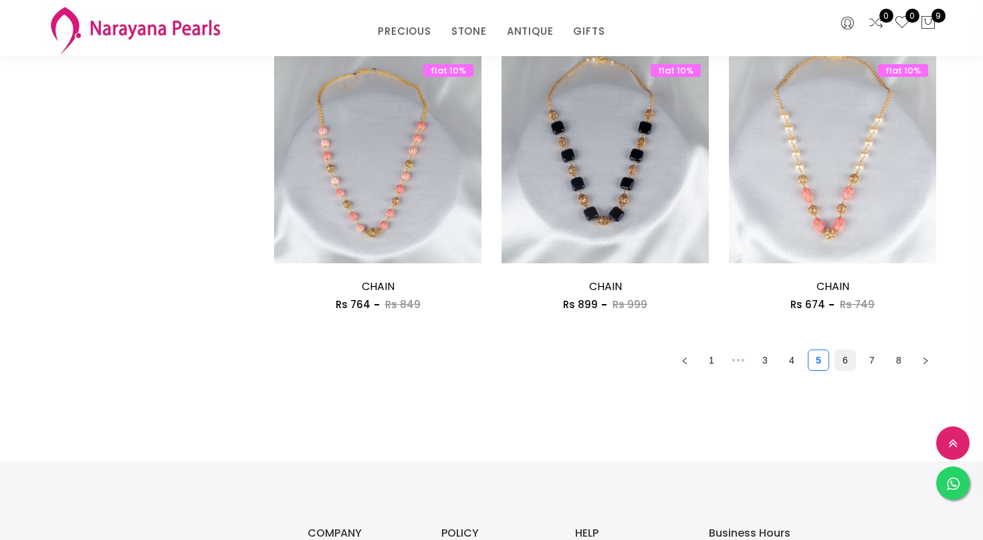
click at [842, 370] on link "6" at bounding box center [845, 360] width 20 height 20
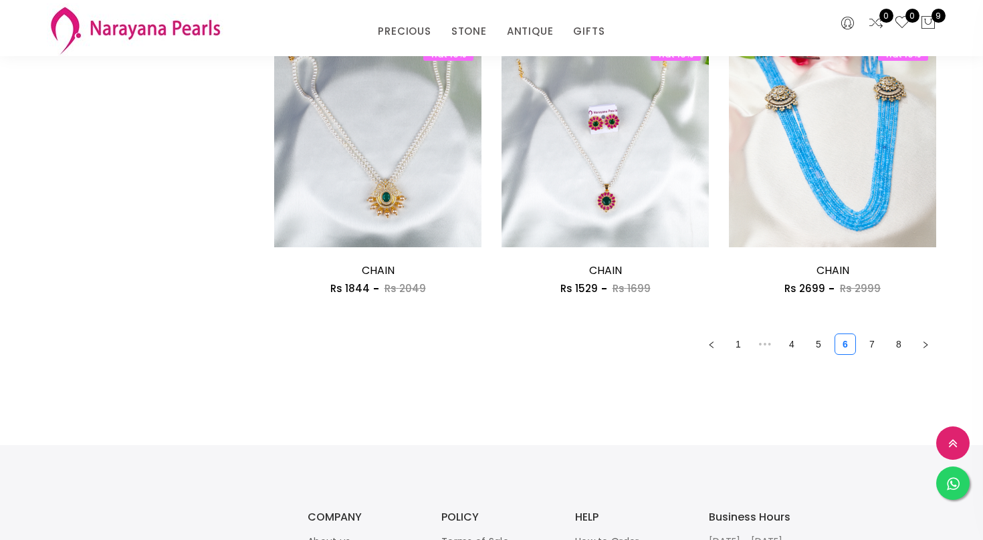
scroll to position [1818, 0]
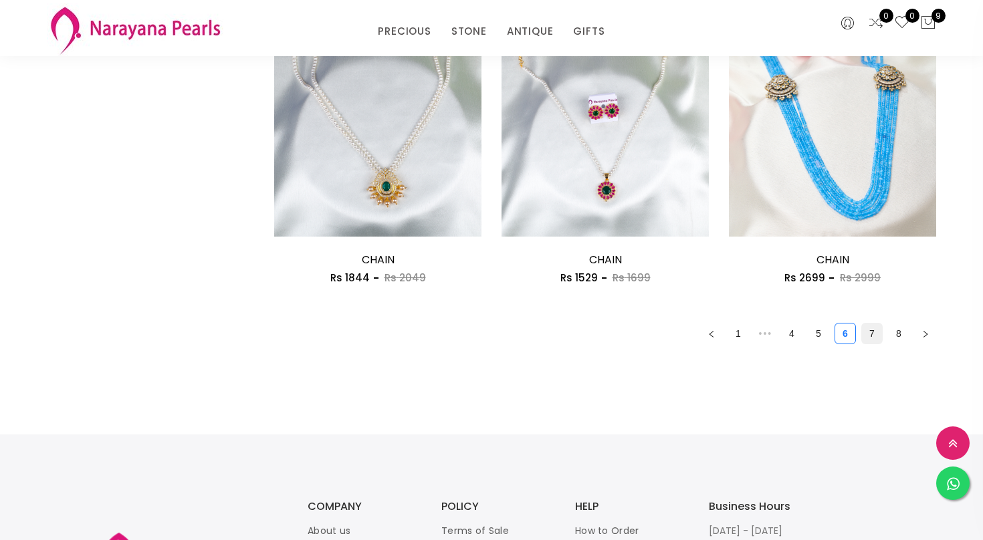
click at [874, 332] on link "7" at bounding box center [872, 334] width 20 height 20
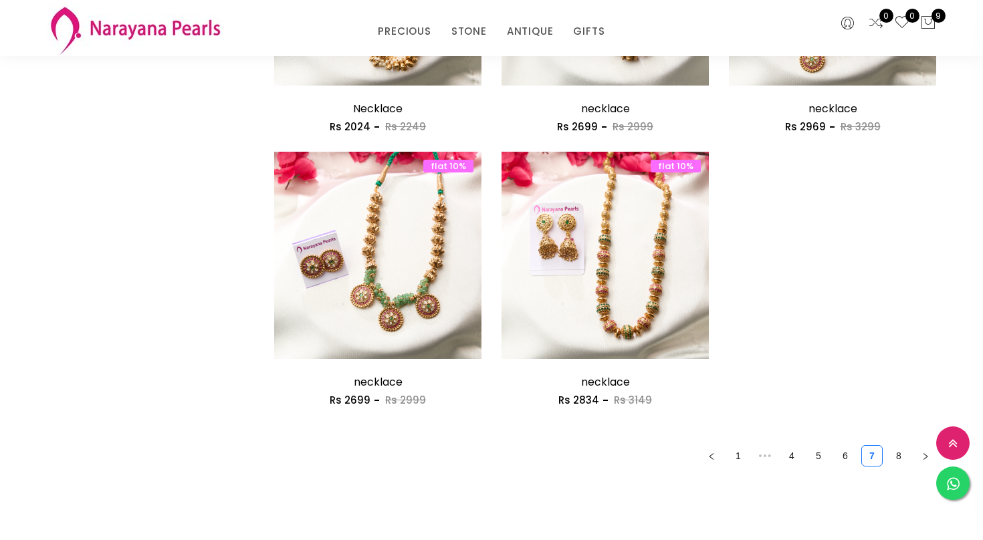
scroll to position [1471, 0]
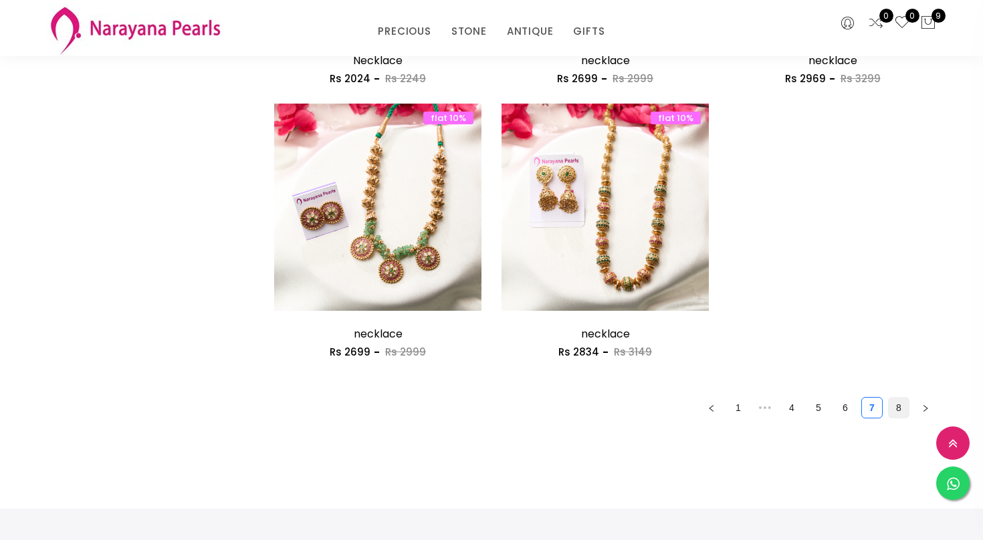
click at [891, 414] on link "8" at bounding box center [898, 408] width 20 height 20
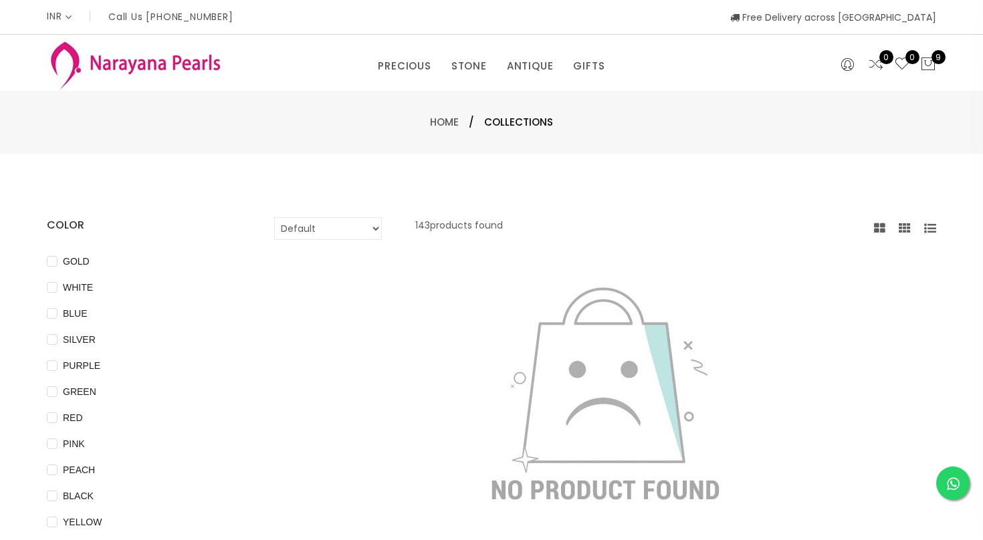
click at [146, 61] on img at bounding box center [135, 64] width 176 height 53
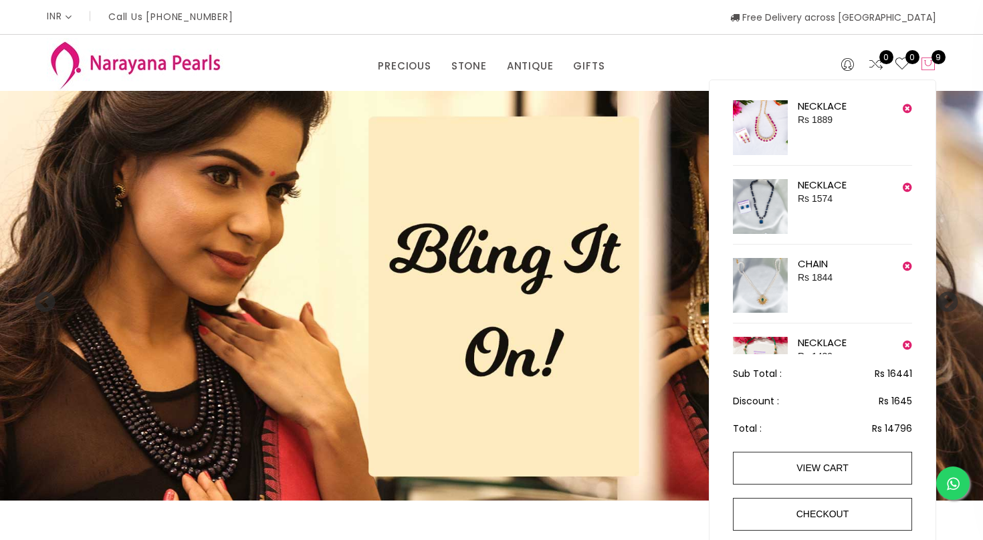
click at [931, 62] on icon at bounding box center [928, 64] width 16 height 16
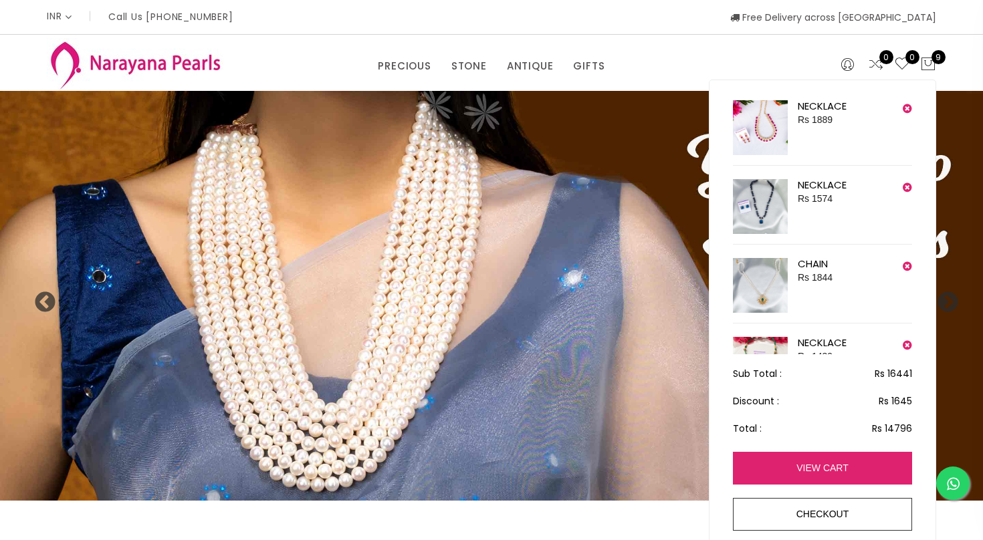
click at [793, 467] on link "view cart" at bounding box center [822, 468] width 179 height 33
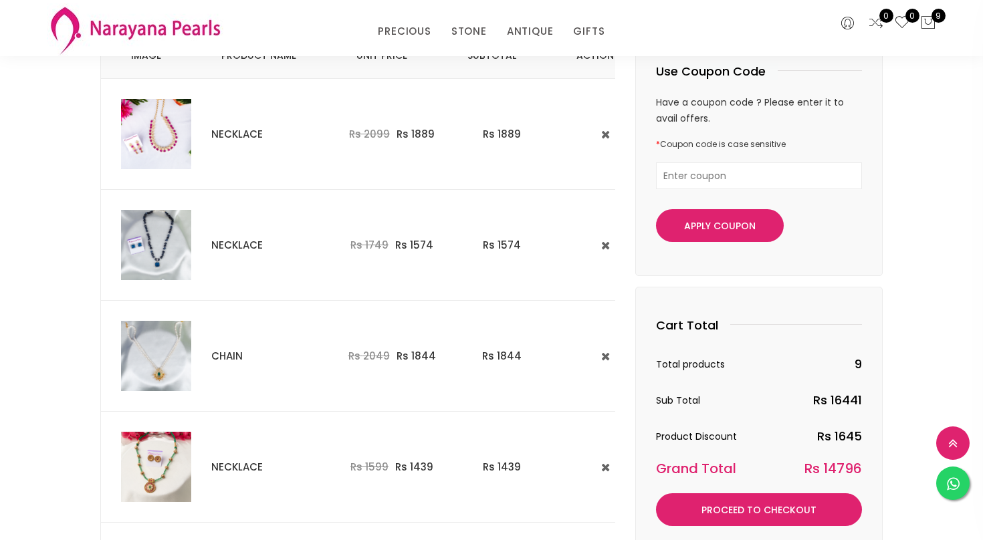
scroll to position [187, 0]
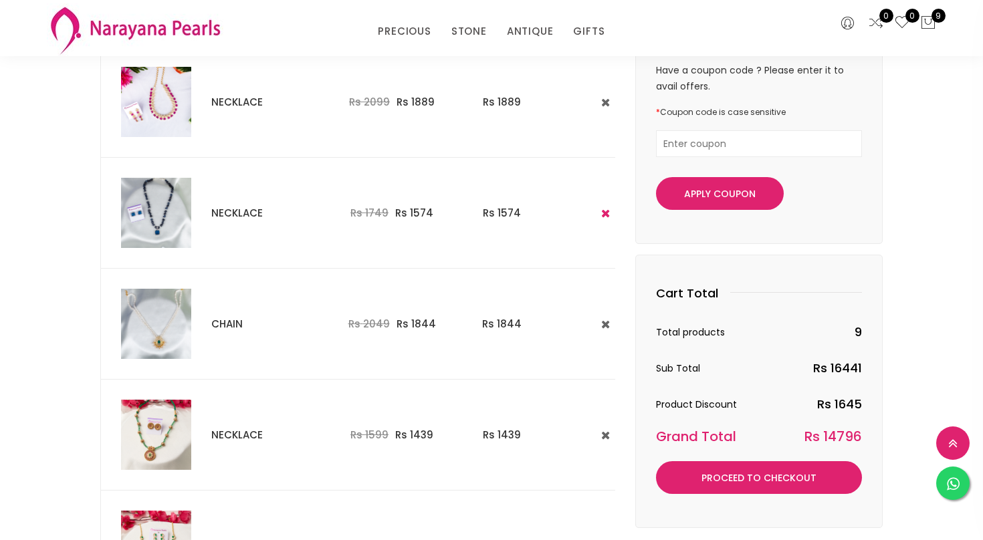
click at [601, 210] on icon at bounding box center [605, 213] width 9 height 11
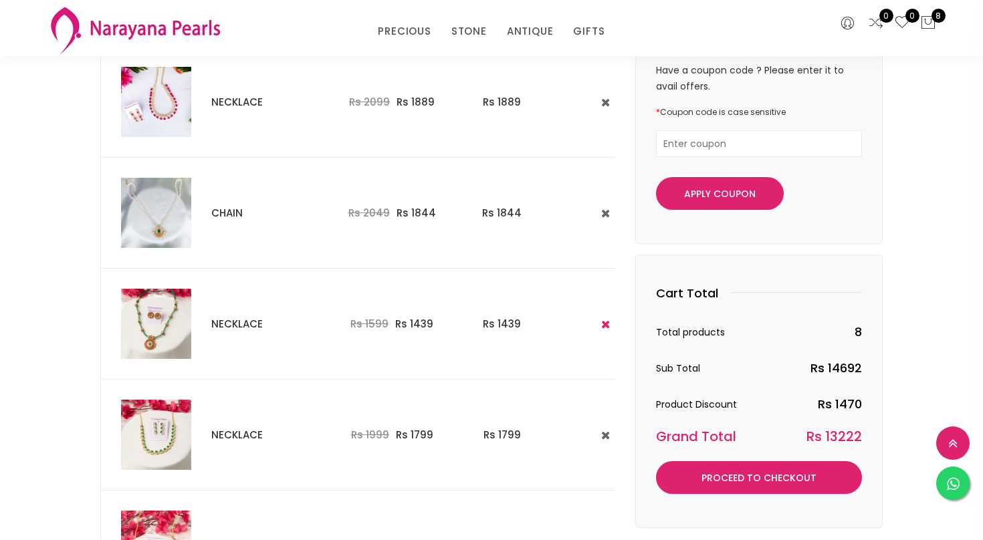
click at [601, 322] on icon at bounding box center [605, 324] width 9 height 11
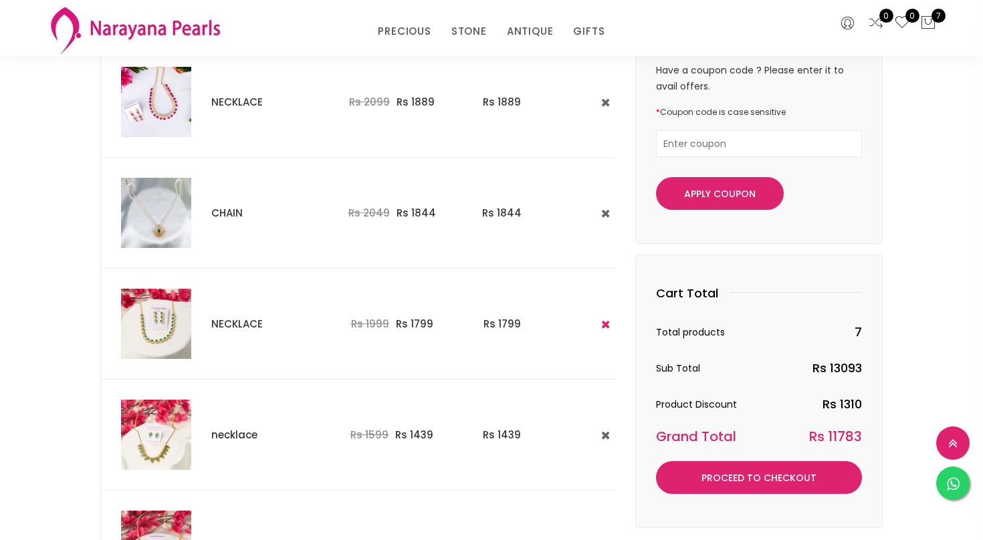
click at [601, 324] on icon at bounding box center [605, 324] width 9 height 11
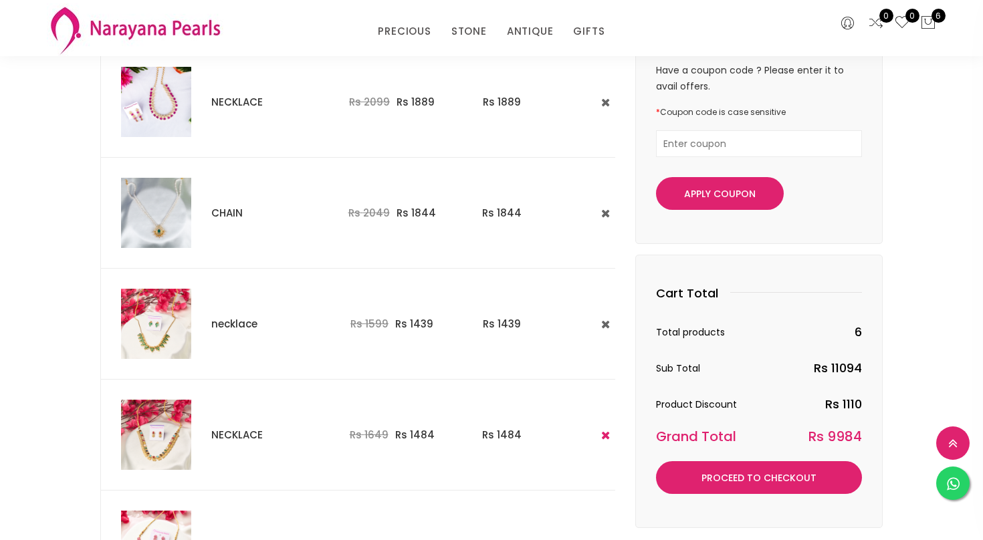
click at [601, 434] on icon at bounding box center [605, 435] width 9 height 11
click at [39, 396] on div "Your cart items Image Product Name Unit Price Subtotal action NECKLACE Rs 2099 …" at bounding box center [491, 334] width 983 height 848
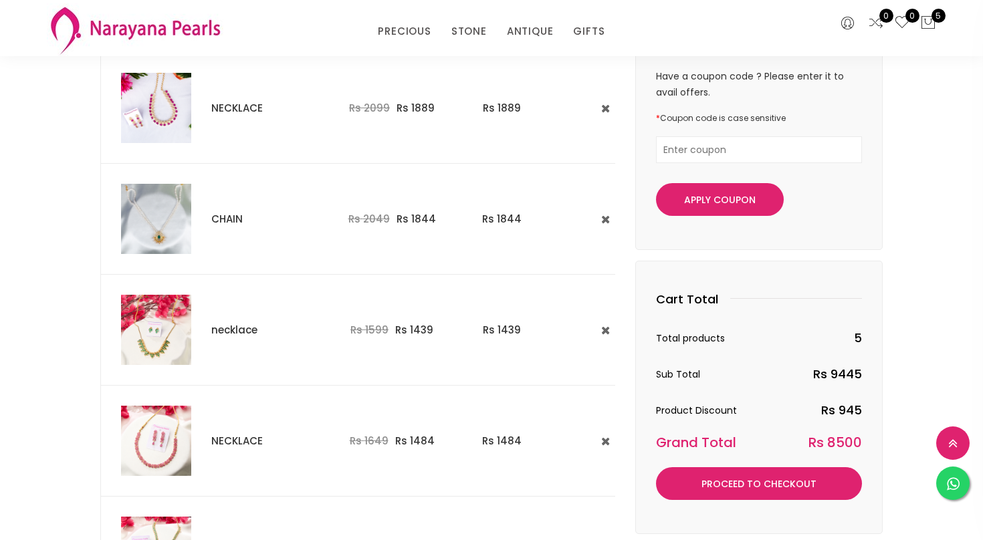
scroll to position [160, 0]
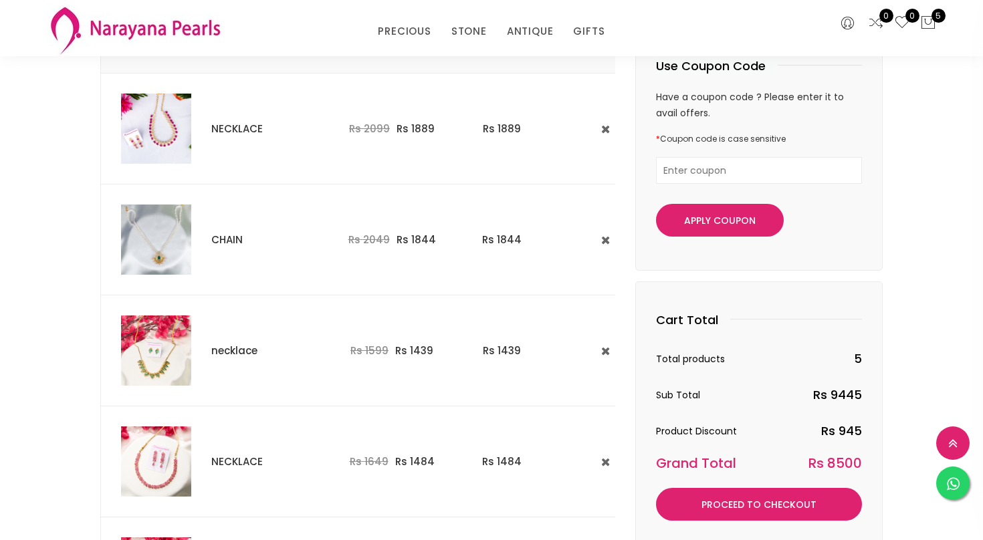
click at [164, 115] on img at bounding box center [156, 129] width 70 height 70
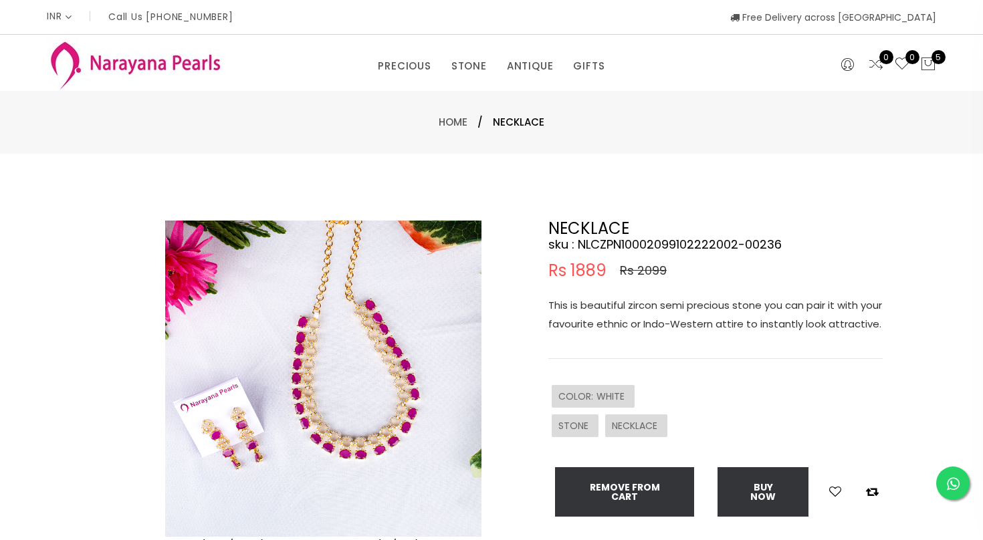
click at [327, 378] on img at bounding box center [323, 379] width 316 height 316
click at [302, 383] on img at bounding box center [323, 379] width 316 height 316
click at [304, 414] on img at bounding box center [323, 379] width 316 height 316
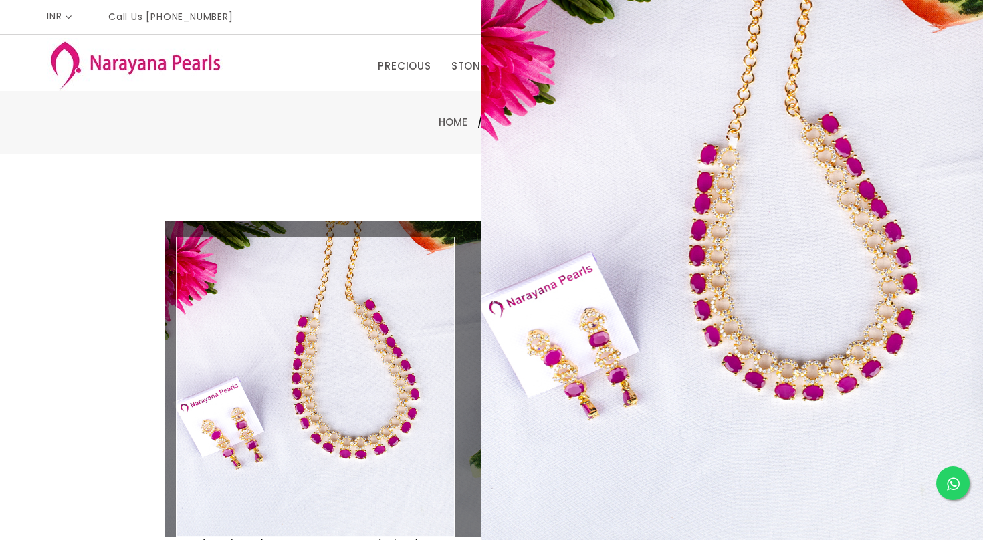
click at [316, 410] on img at bounding box center [323, 379] width 316 height 316
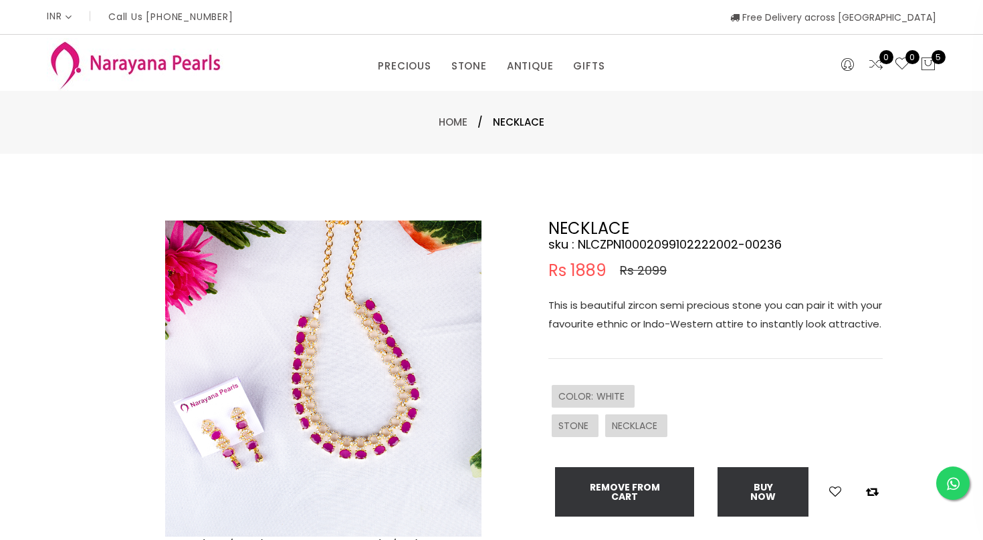
click at [316, 410] on img at bounding box center [323, 379] width 316 height 316
click at [324, 336] on img at bounding box center [323, 379] width 316 height 316
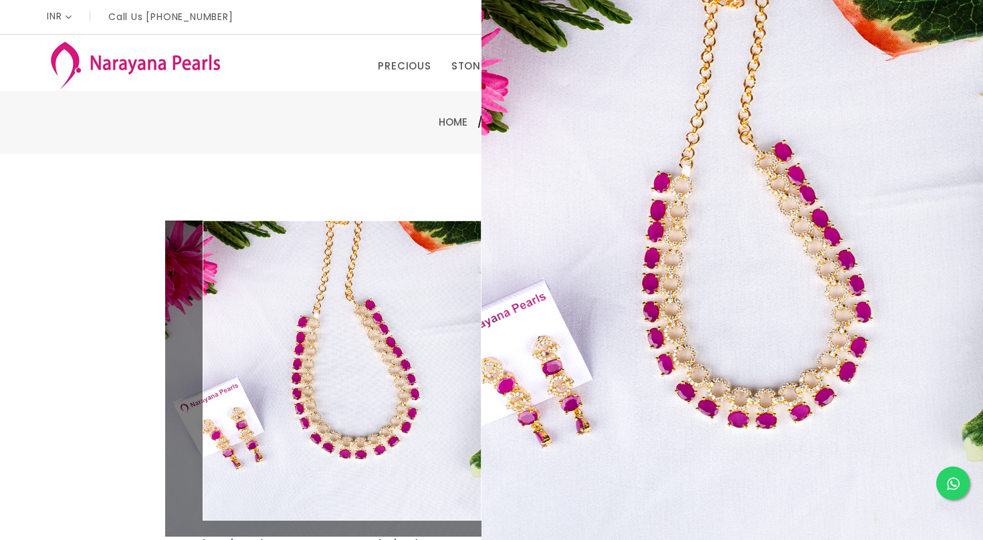
click at [181, 159] on div "Double (click / press) on the image to zoom (in / out). NECKLACE sku : NLCZPN10…" at bounding box center [491, 431] width 983 height 555
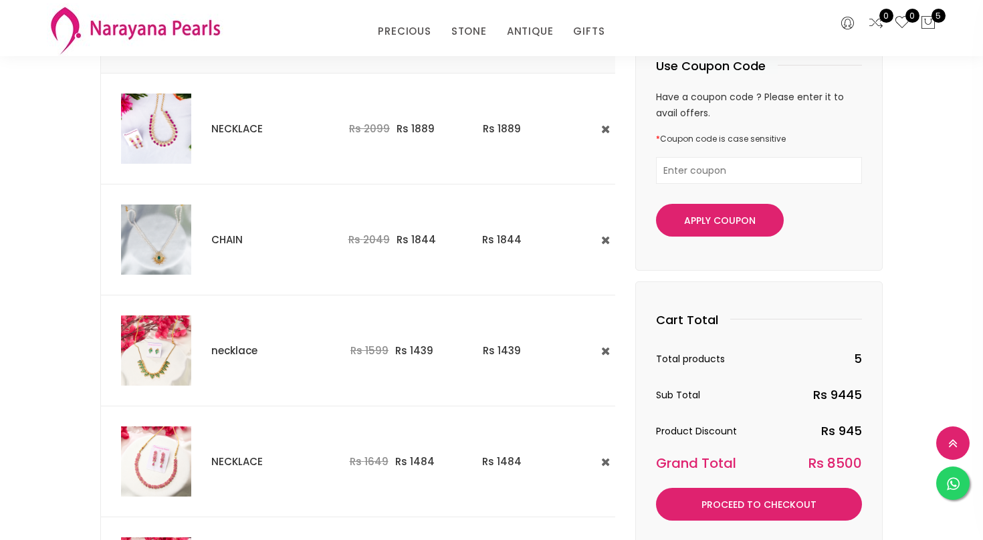
click at [57, 225] on div "Your cart items Image Product Name Unit Price Subtotal action NECKLACE Rs 2099 …" at bounding box center [491, 361] width 983 height 848
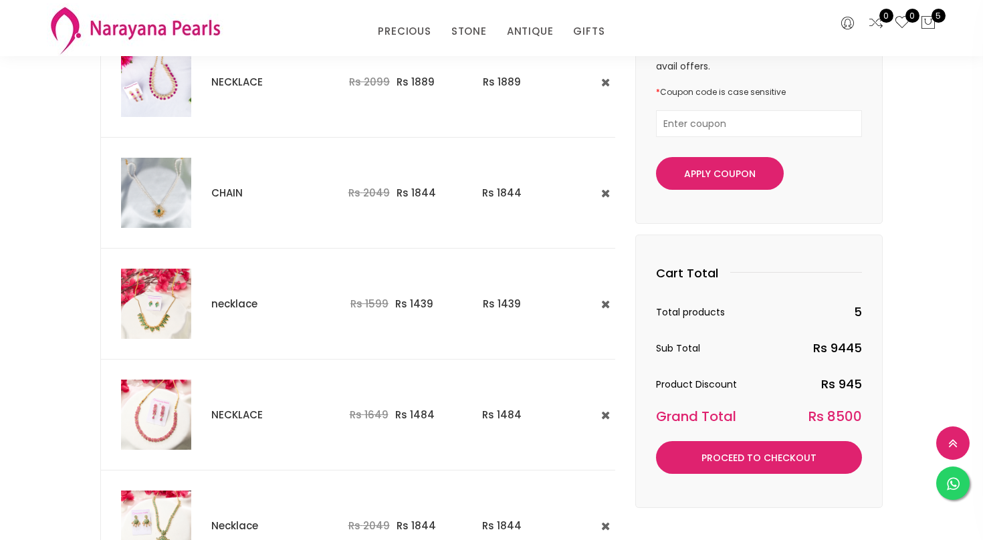
scroll to position [214, 0]
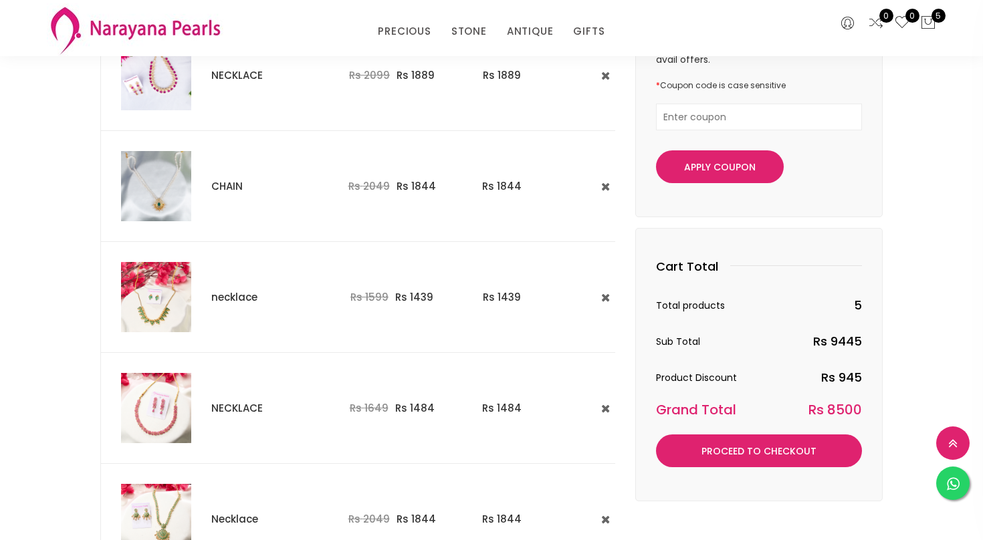
click at [162, 424] on img at bounding box center [156, 408] width 70 height 70
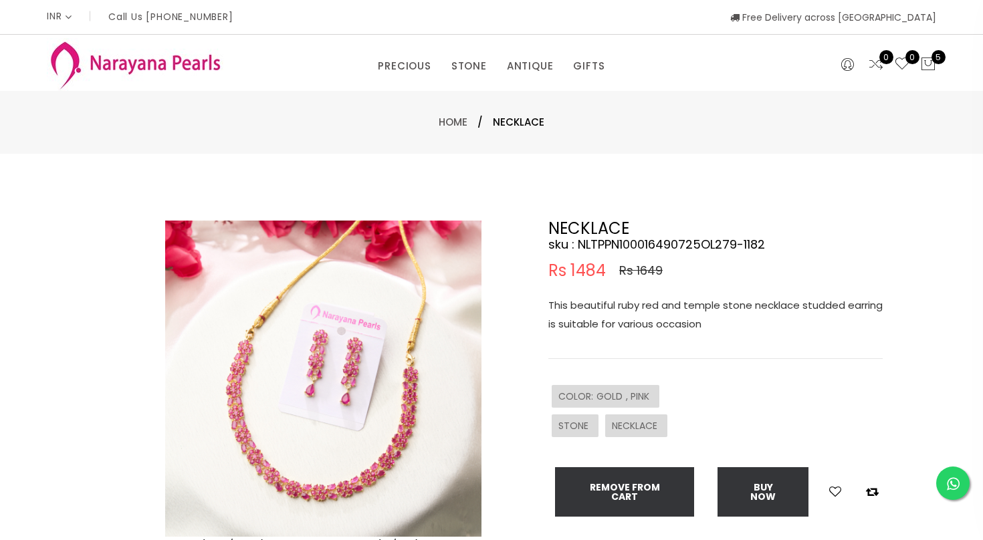
click at [321, 493] on img at bounding box center [323, 379] width 316 height 316
click at [334, 481] on img at bounding box center [323, 379] width 316 height 316
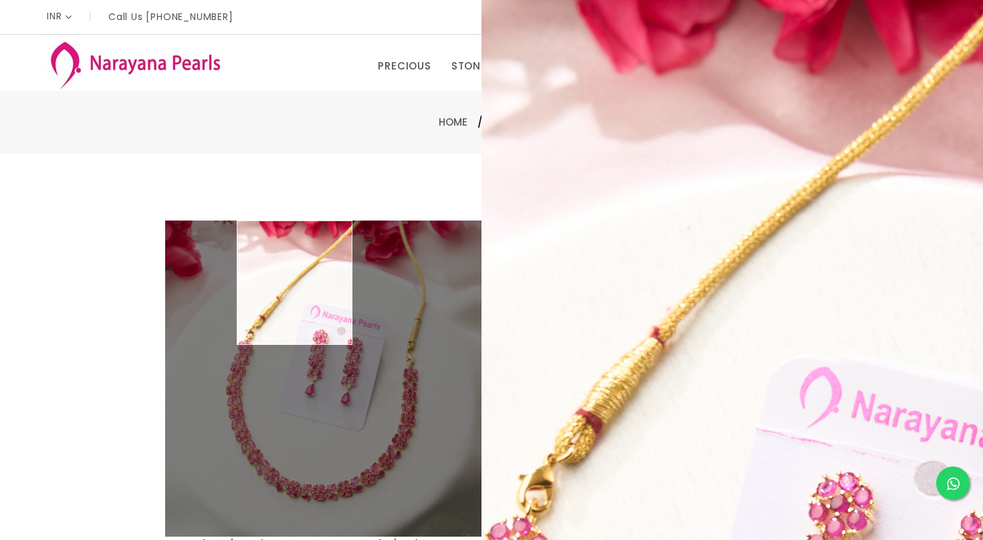
click at [214, 164] on div "Double (click / press) on the image to zoom (in / out). NECKLACE sku : NLTPPN10…" at bounding box center [491, 431] width 983 height 555
click at [114, 76] on img at bounding box center [135, 64] width 176 height 53
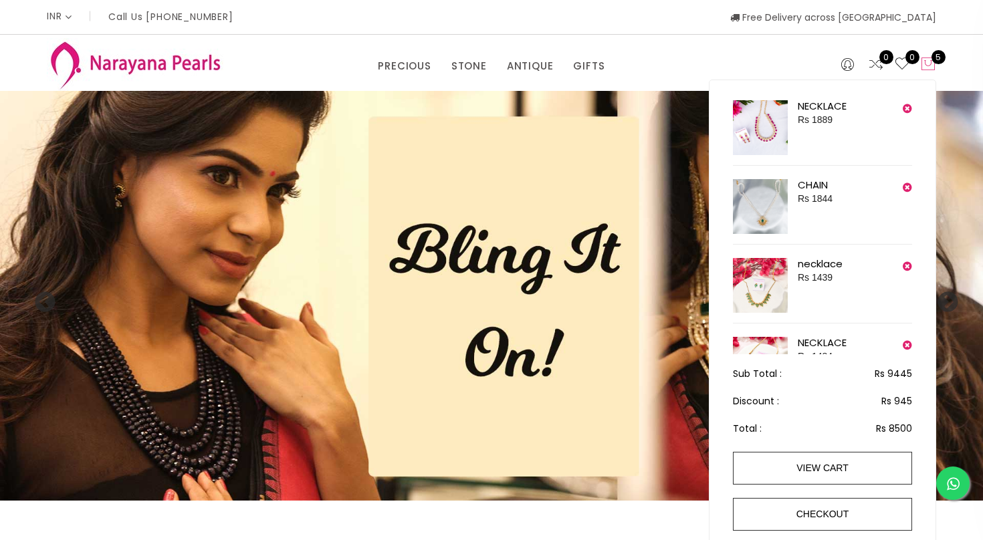
click at [929, 65] on icon at bounding box center [928, 64] width 16 height 16
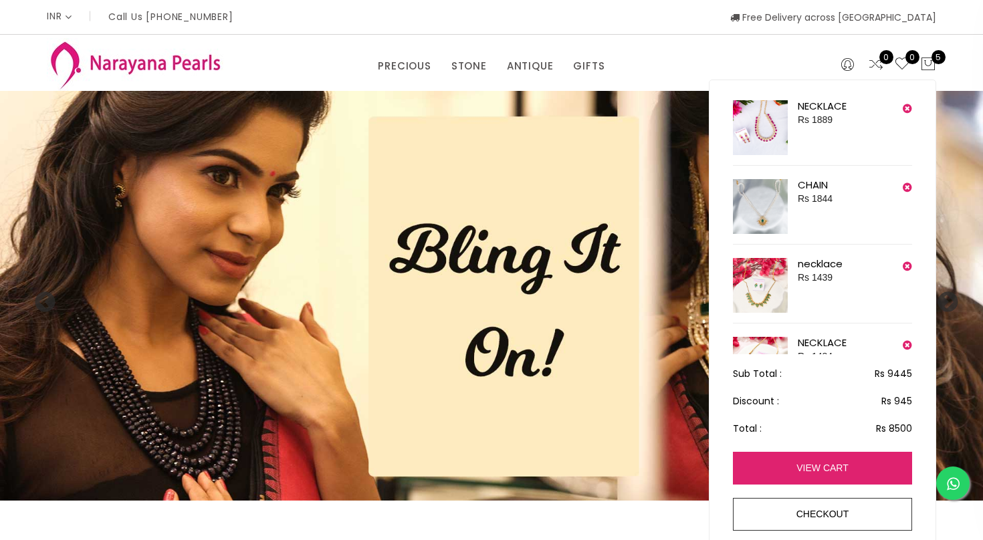
click at [774, 466] on link "view cart" at bounding box center [822, 468] width 179 height 33
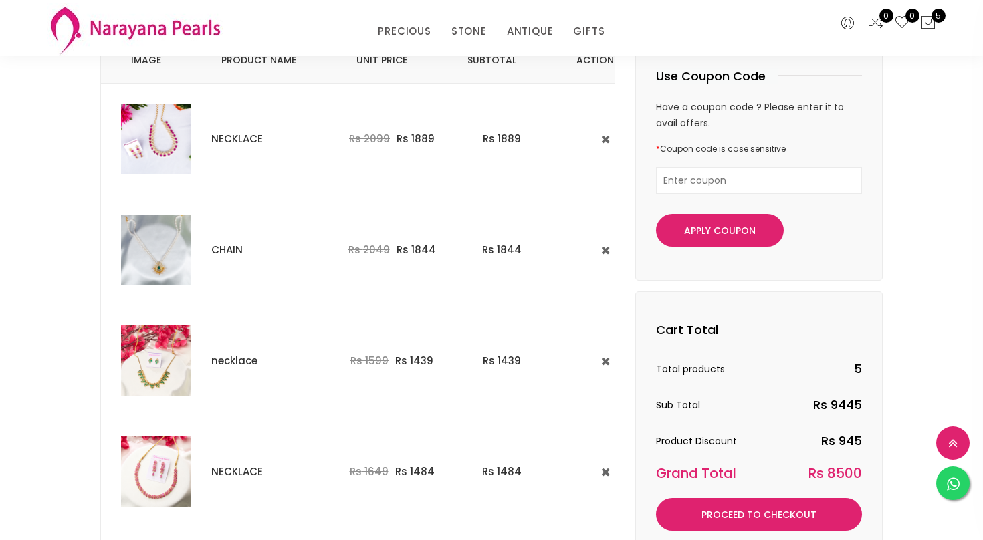
scroll to position [160, 0]
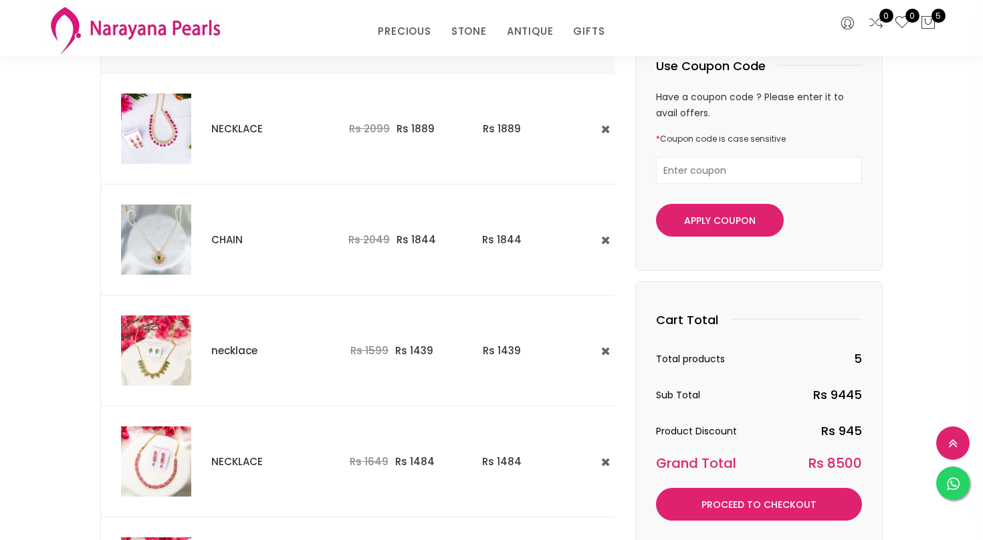
click at [182, 249] on img at bounding box center [156, 240] width 70 height 70
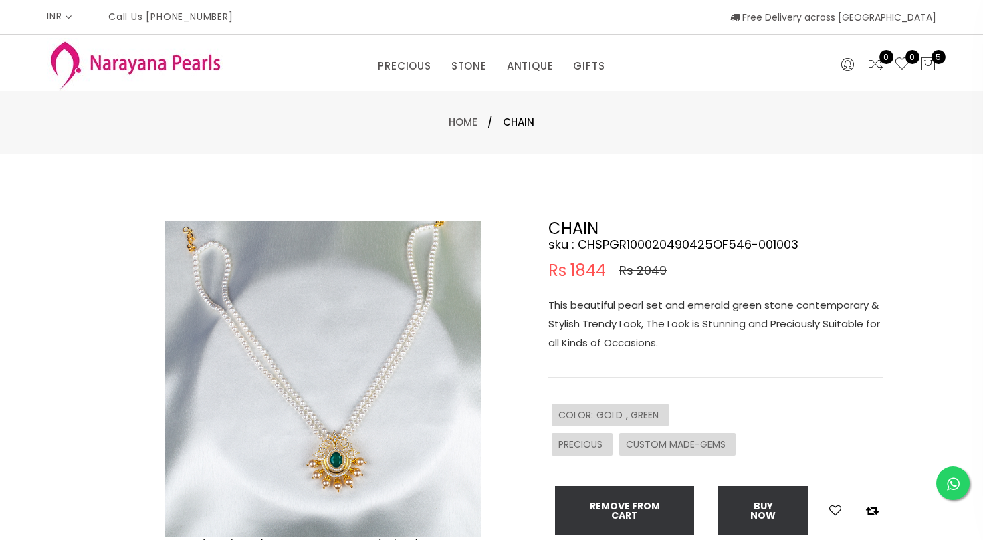
click at [27, 317] on div "Double (click / press) on the image to zoom (in / out). CHAIN sku : CHSPGR10002…" at bounding box center [491, 431] width 983 height 555
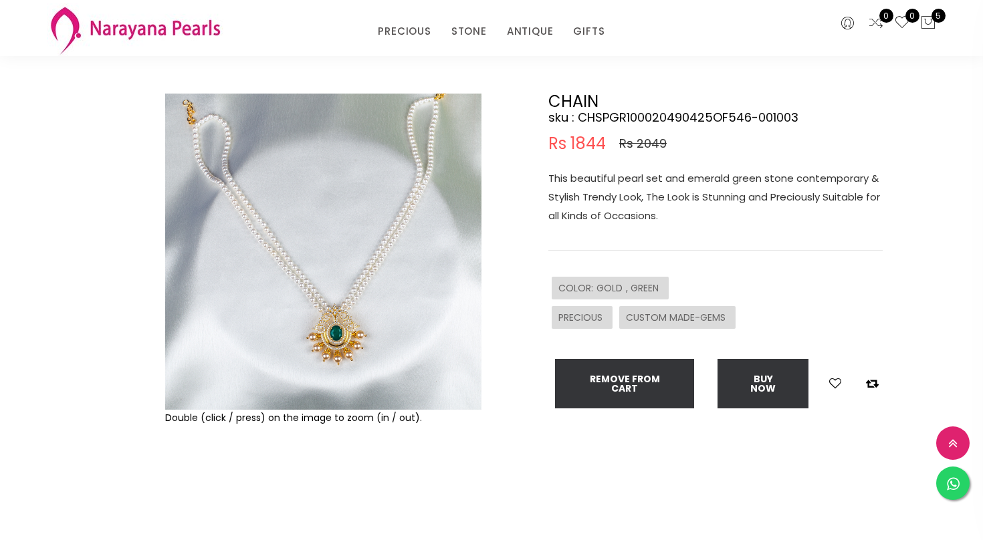
scroll to position [80, 0]
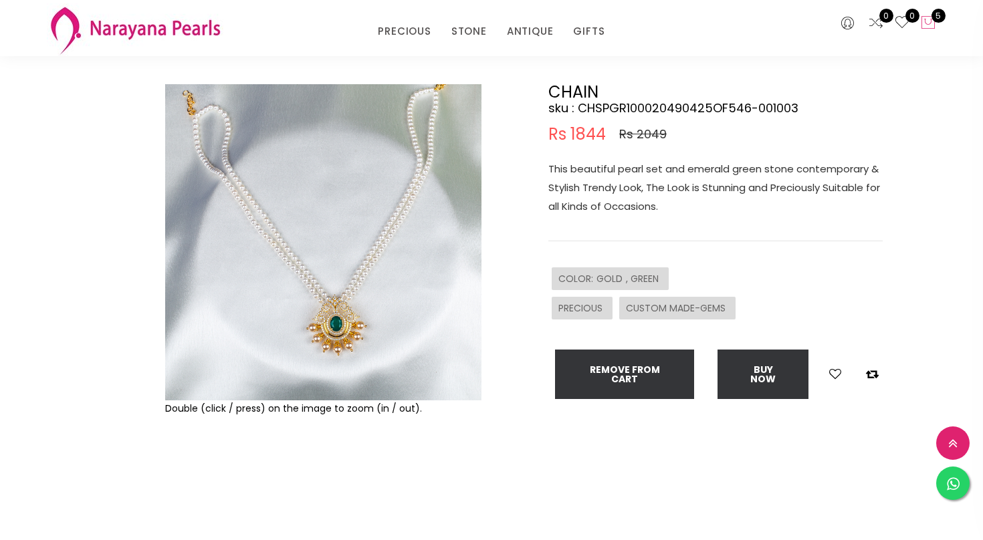
click at [934, 17] on span "5" at bounding box center [938, 16] width 14 height 14
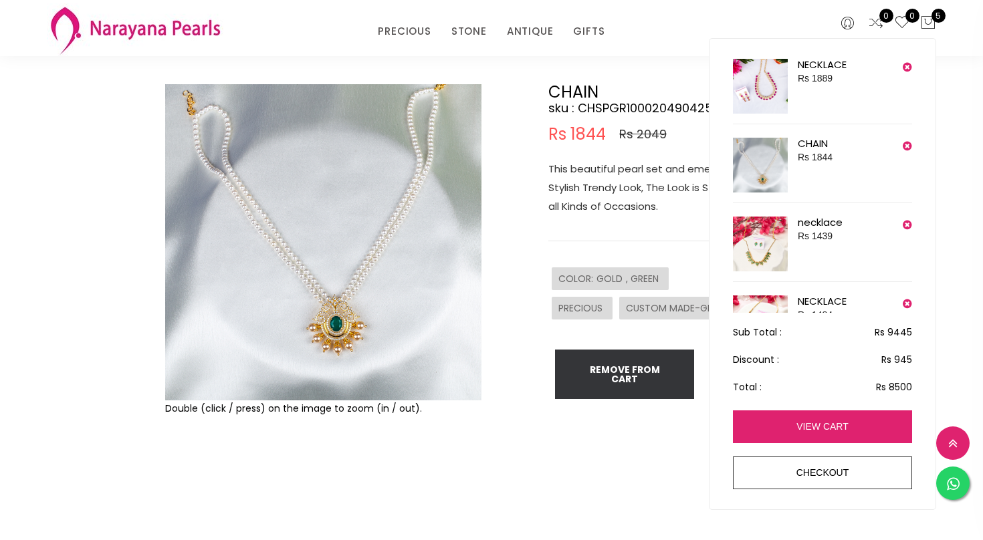
click at [756, 422] on link "view cart" at bounding box center [822, 426] width 179 height 33
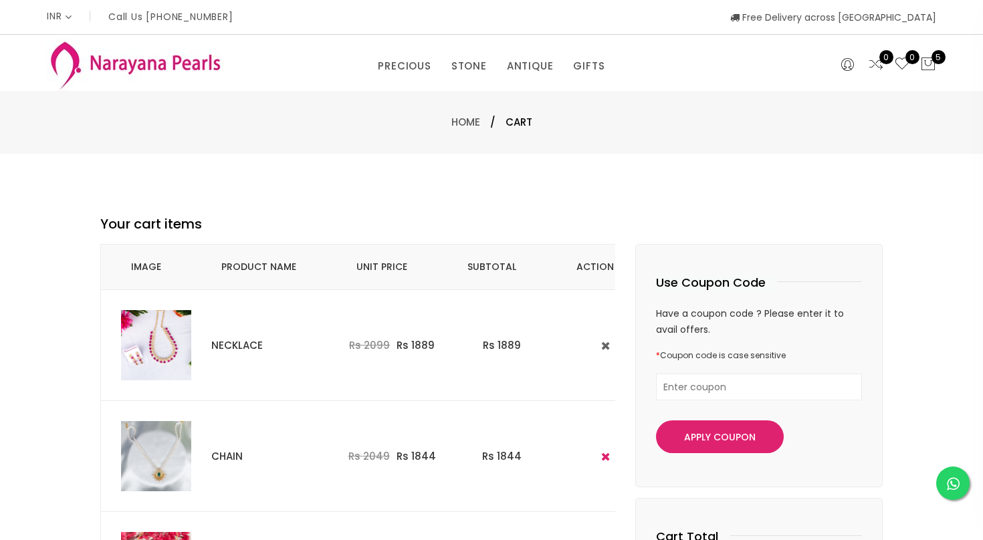
click at [601, 451] on icon at bounding box center [605, 456] width 9 height 11
click at [49, 343] on div "Your cart items Image Product Name Unit Price Subtotal action NECKLACE Rs 2099 …" at bounding box center [491, 522] width 983 height 737
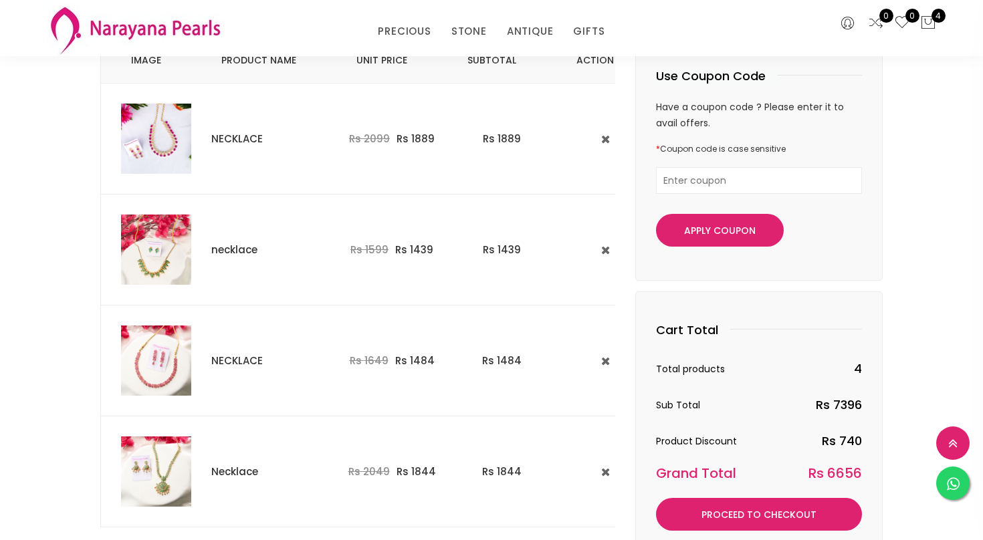
scroll to position [160, 0]
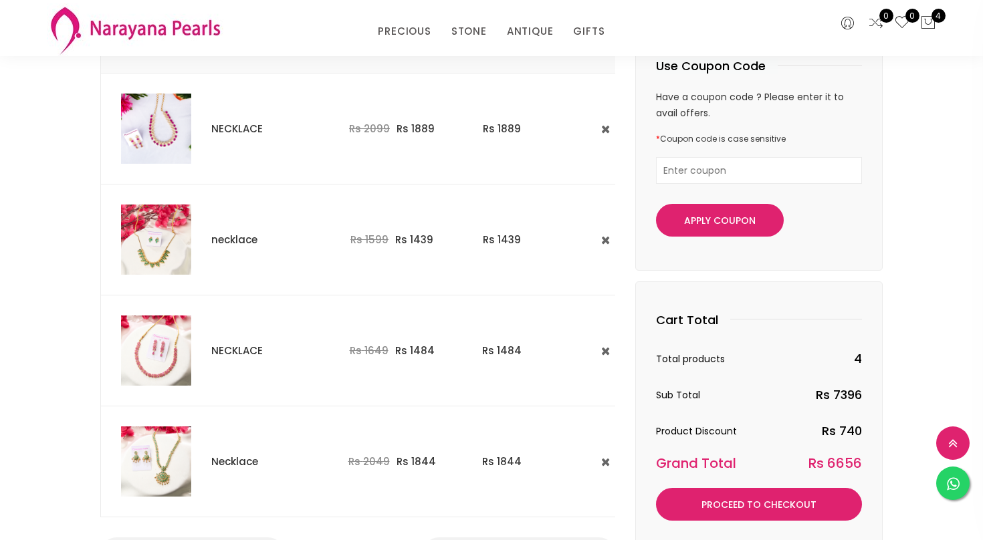
click at [172, 462] on img at bounding box center [156, 461] width 70 height 70
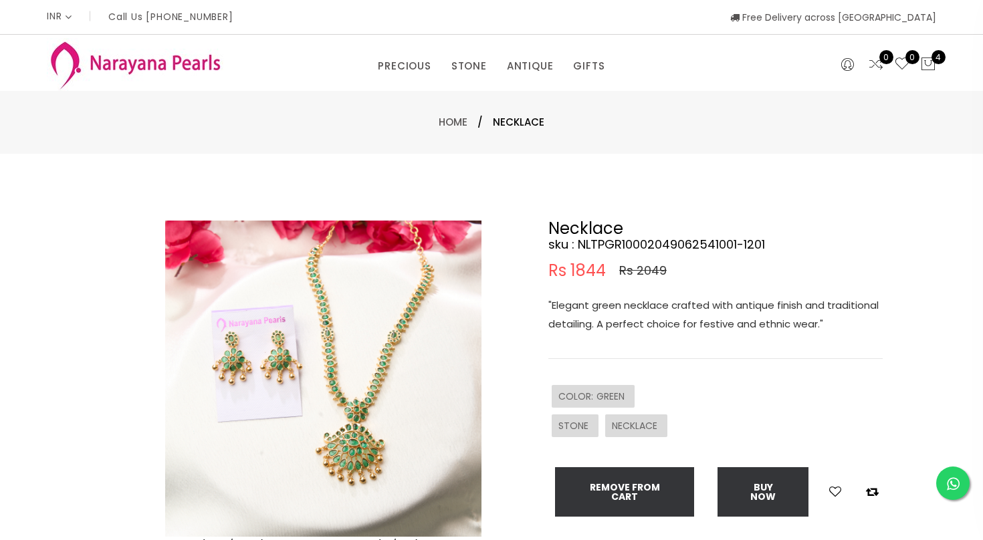
click at [364, 443] on img at bounding box center [323, 379] width 316 height 316
click at [361, 436] on img at bounding box center [323, 379] width 316 height 316
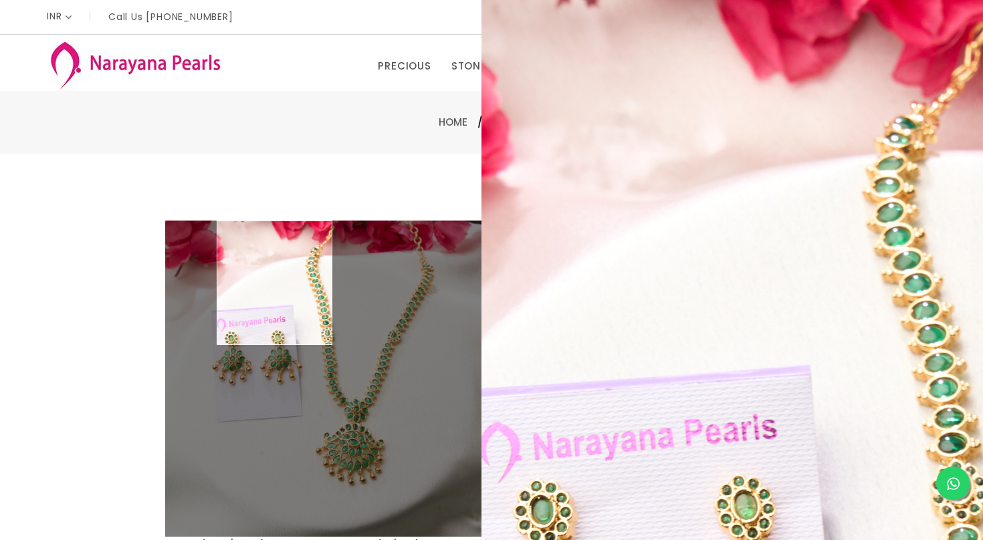
click at [96, 162] on div "Double (click / press) on the image to zoom (in / out). Necklace sku : NLTPGR10…" at bounding box center [491, 431] width 983 height 555
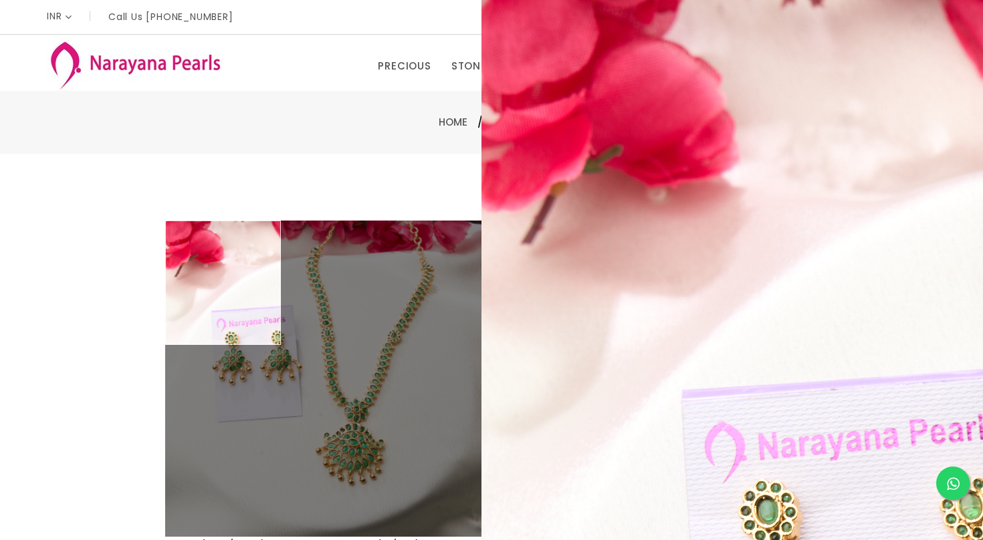
click at [49, 195] on div "Double (click / press) on the image to zoom (in / out). Necklace sku : NLTPGR10…" at bounding box center [491, 431] width 983 height 555
click at [130, 68] on img at bounding box center [135, 64] width 176 height 53
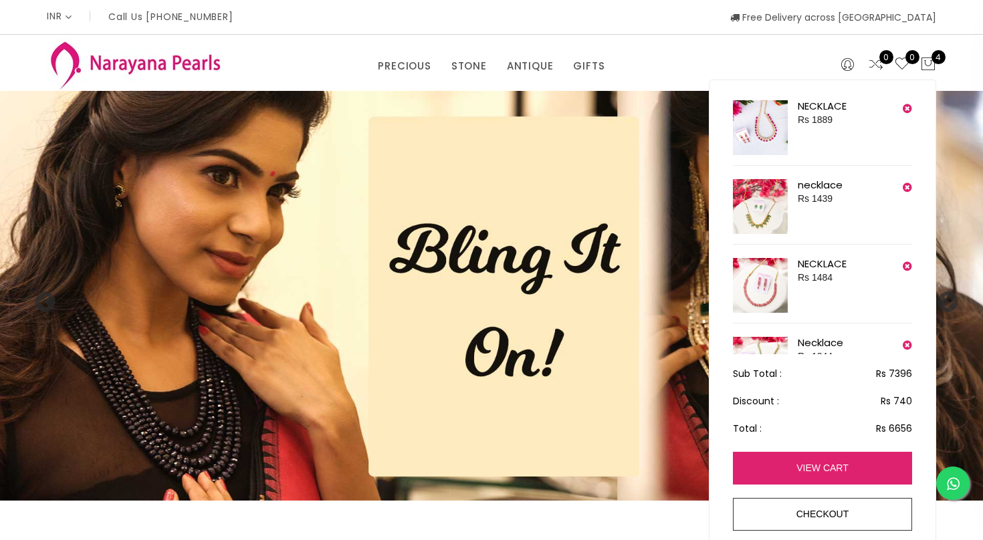
click at [750, 467] on link "view cart" at bounding box center [822, 468] width 179 height 33
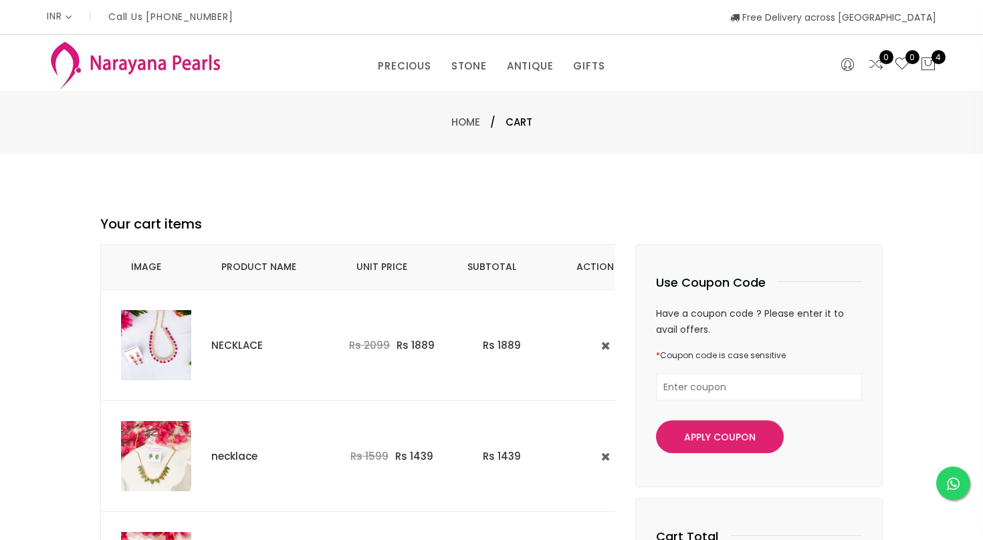
click at [26, 326] on div "Your cart items Image Product Name Unit Price Subtotal action NECKLACE Rs 2099 …" at bounding box center [491, 522] width 983 height 737
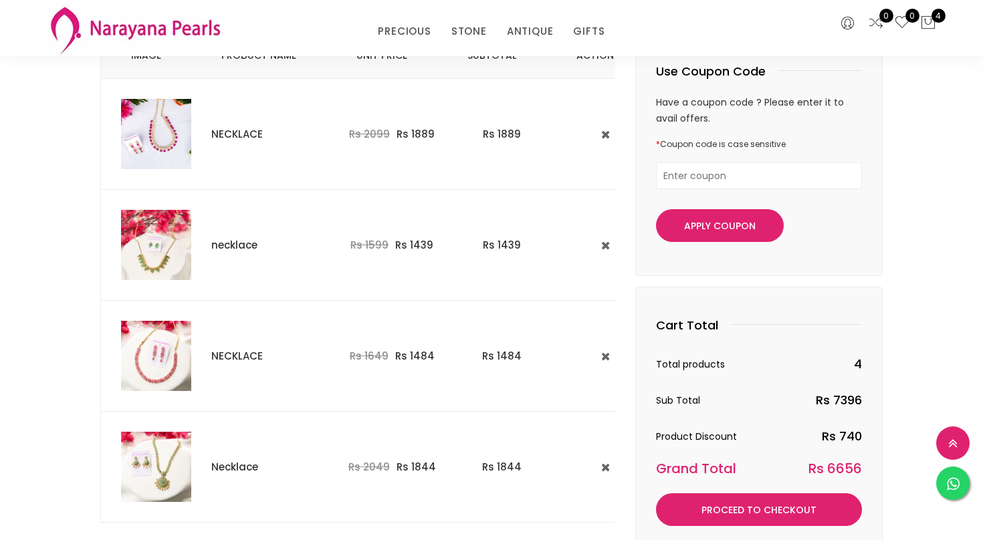
scroll to position [160, 0]
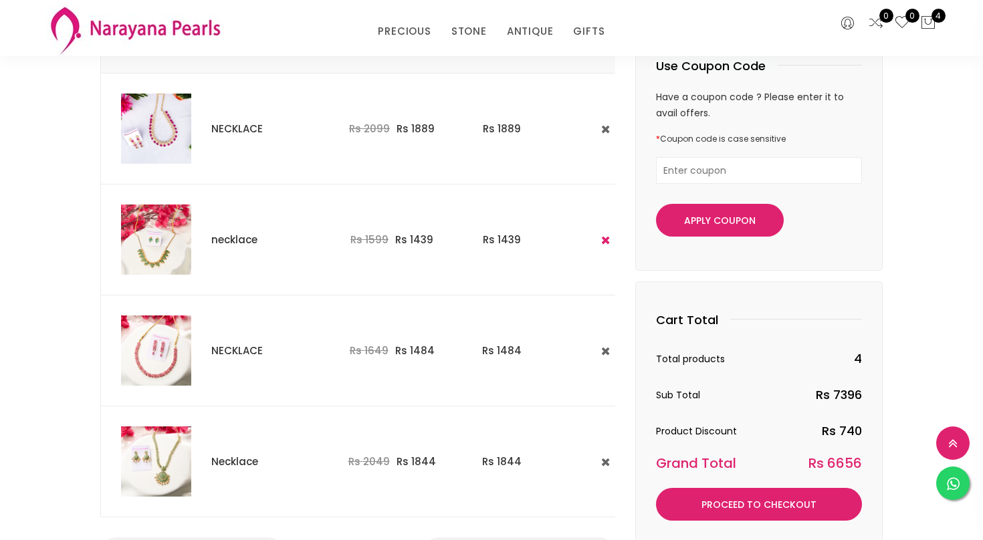
click at [604, 238] on button at bounding box center [605, 239] width 17 height 17
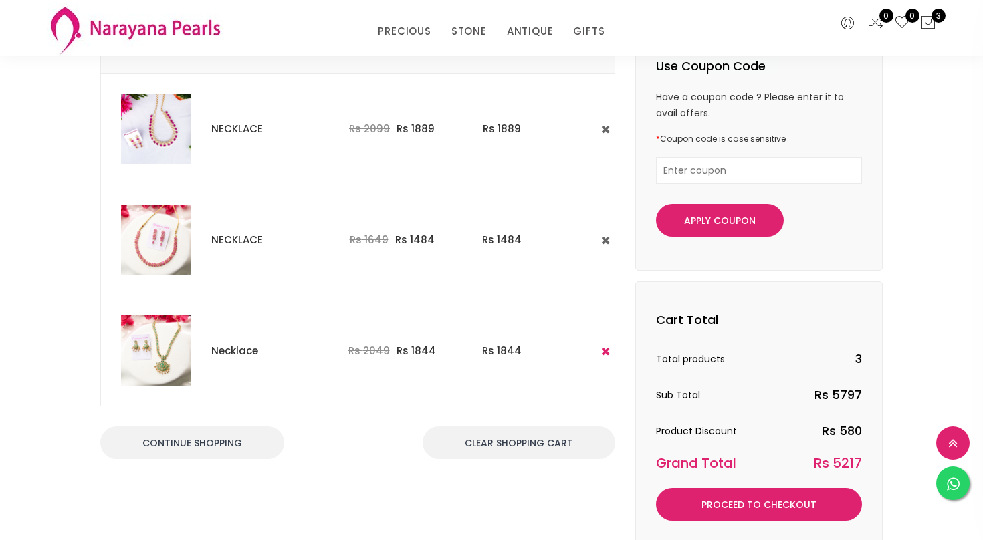
click at [602, 346] on button at bounding box center [605, 350] width 17 height 17
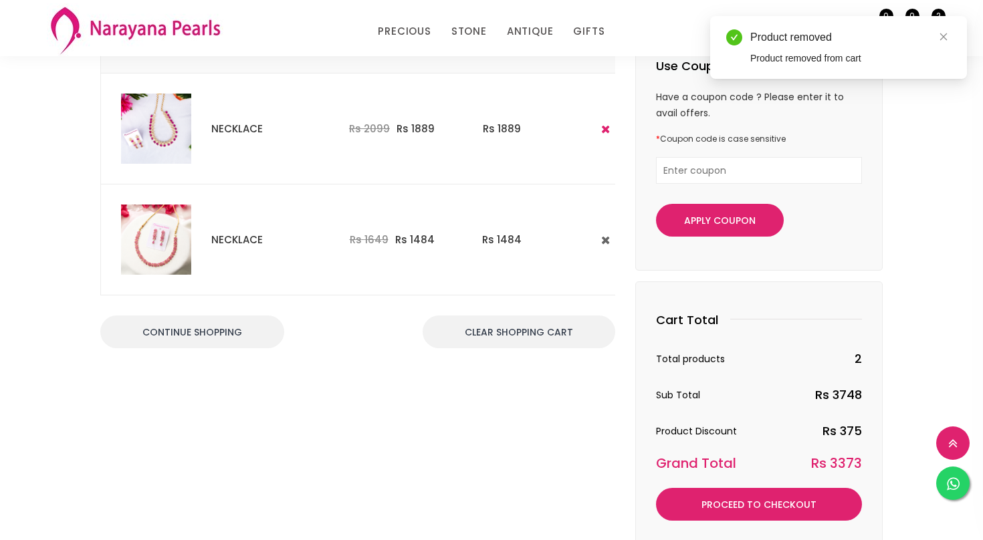
click at [601, 124] on icon at bounding box center [605, 129] width 9 height 11
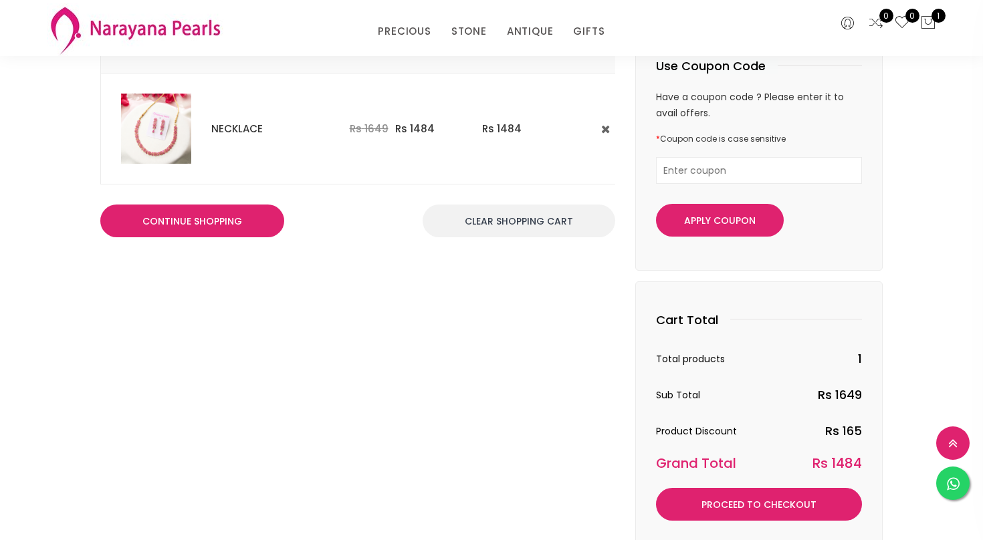
click at [240, 225] on link "Continue Shopping" at bounding box center [192, 221] width 184 height 33
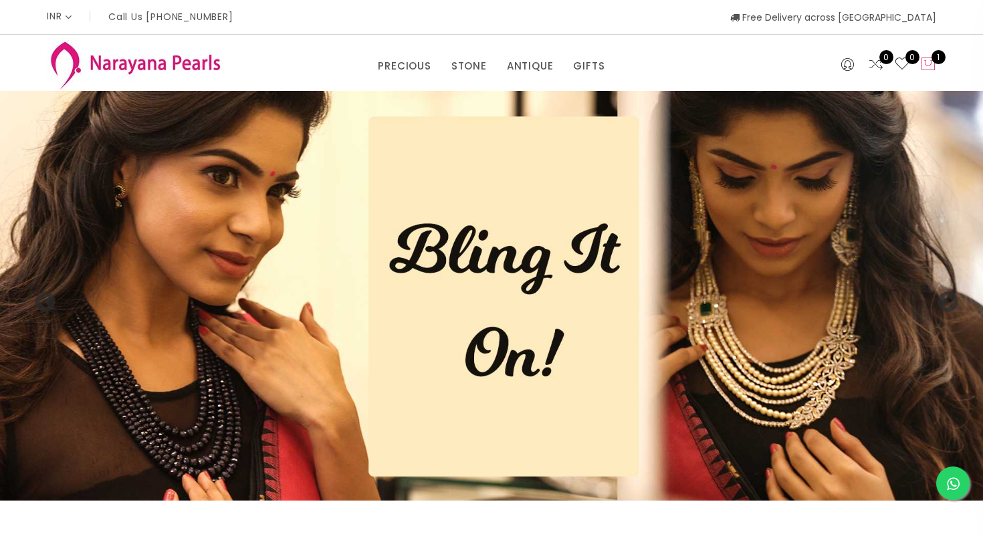
click at [934, 68] on icon at bounding box center [928, 64] width 16 height 16
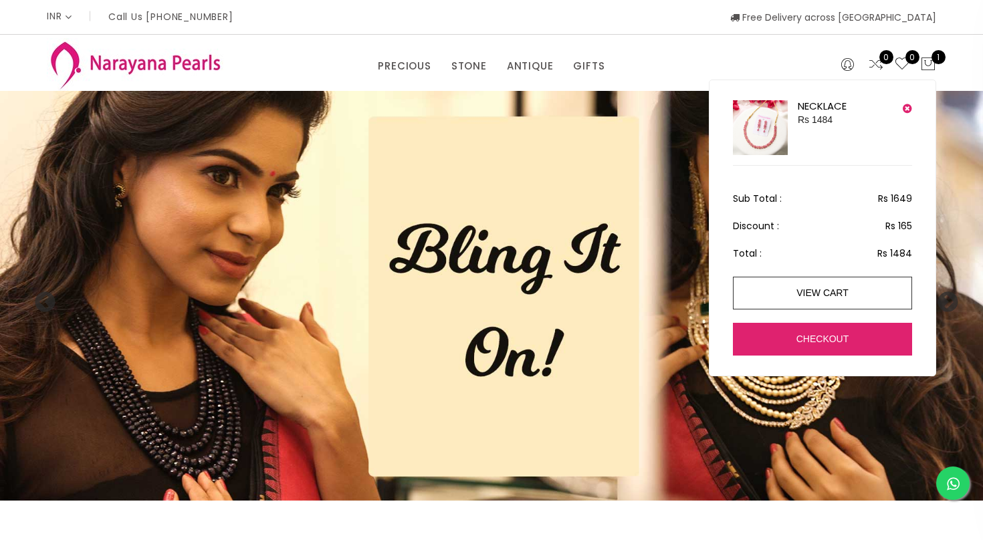
click at [795, 340] on link "checkout" at bounding box center [822, 339] width 179 height 33
select select "IN"
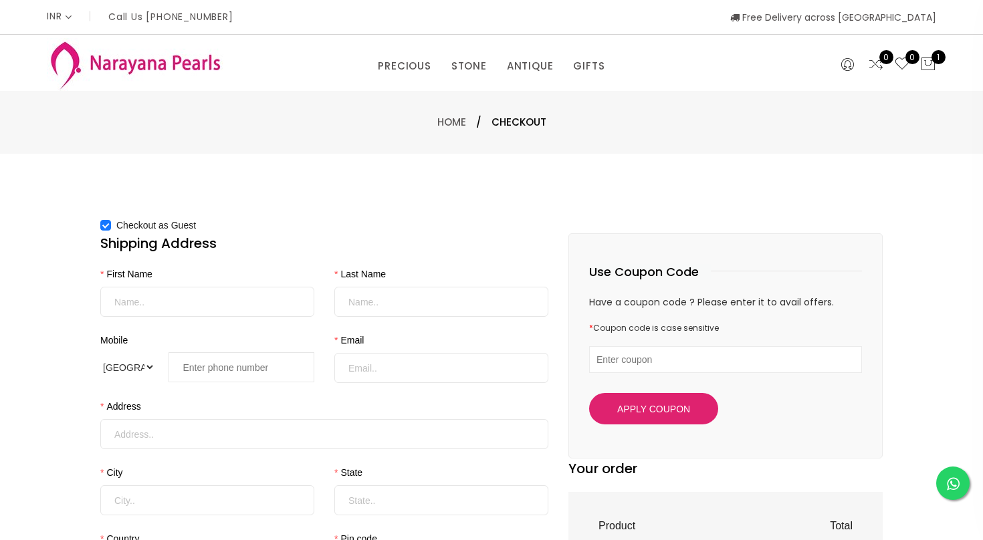
click at [132, 305] on input "First Name" at bounding box center [207, 302] width 214 height 30
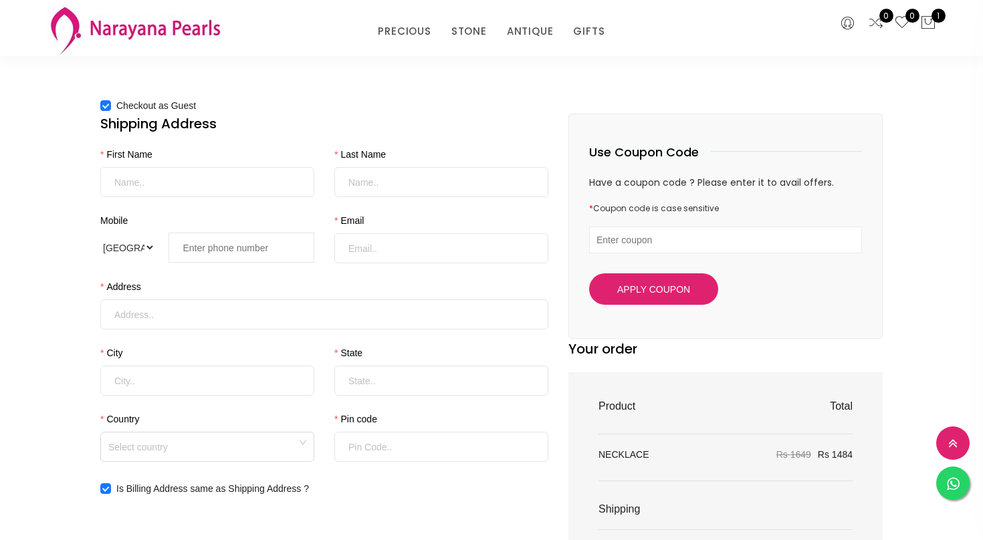
scroll to position [53, 0]
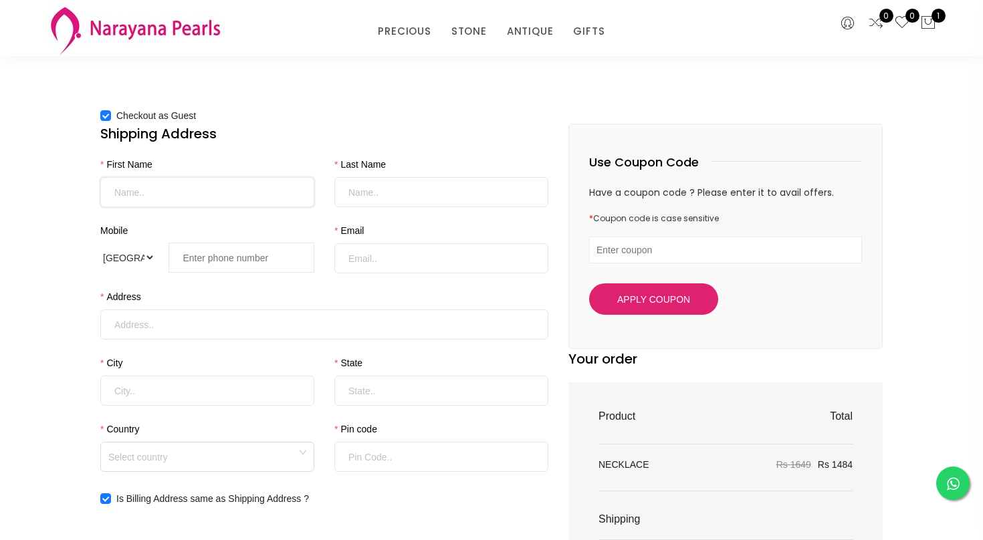
click at [161, 189] on input "First Name" at bounding box center [207, 192] width 214 height 30
type input "Rajashree"
click at [413, 197] on input "Mobile" at bounding box center [441, 192] width 214 height 30
type input "Sudharshan"
click at [226, 257] on input "tel" at bounding box center [241, 258] width 146 height 30
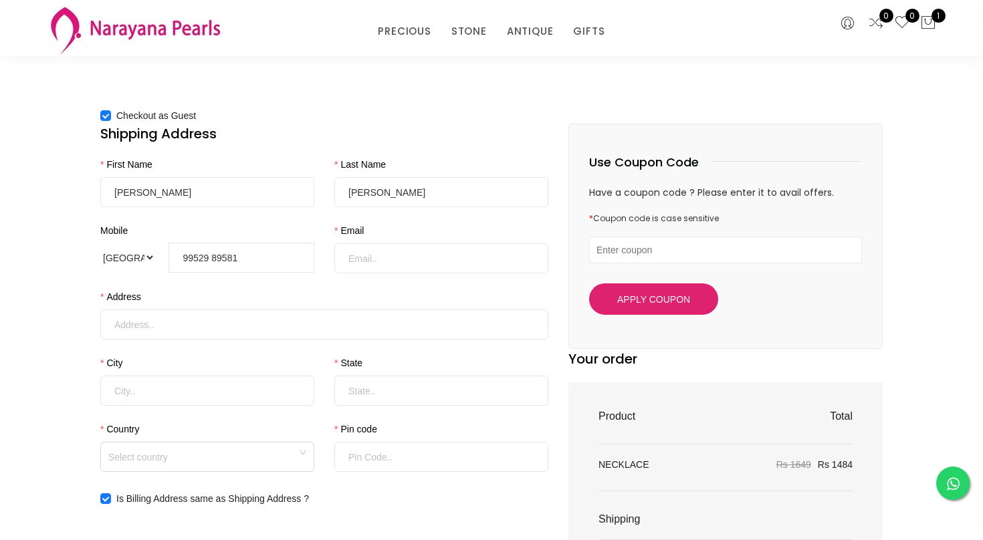
type input "99529 89581"
click at [370, 260] on input "Email" at bounding box center [441, 258] width 214 height 30
type input "[EMAIL_ADDRESS][DOMAIN_NAME]"
click at [169, 338] on input "Address" at bounding box center [324, 325] width 448 height 30
type input "[STREET_ADDRESS][PERSON_NAME]"
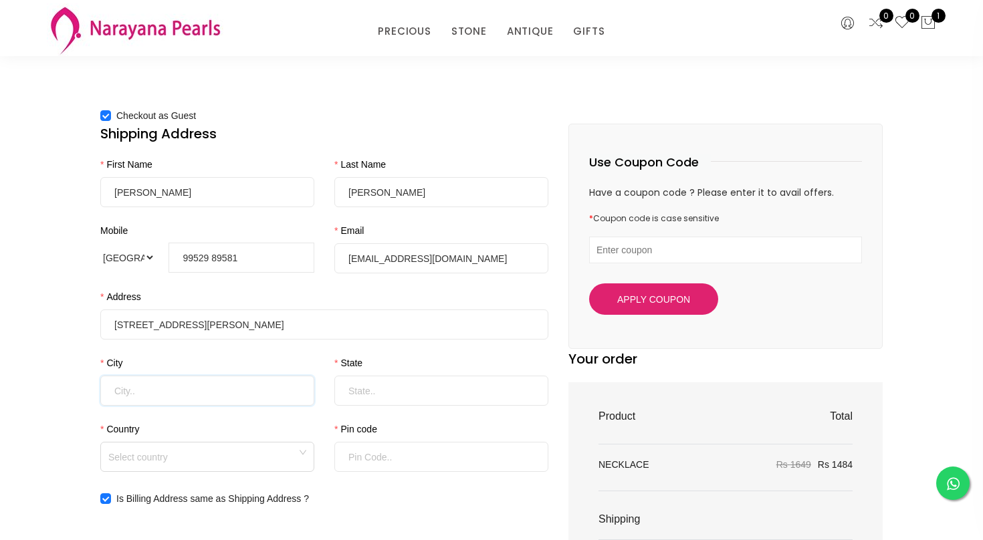
click at [127, 387] on input "City" at bounding box center [207, 391] width 214 height 30
type input "[GEOGRAPHIC_DATA]"
click at [383, 388] on input "State" at bounding box center [441, 391] width 214 height 30
type input "[GEOGRAPHIC_DATA]"
click at [248, 459] on input "Country" at bounding box center [207, 453] width 198 height 20
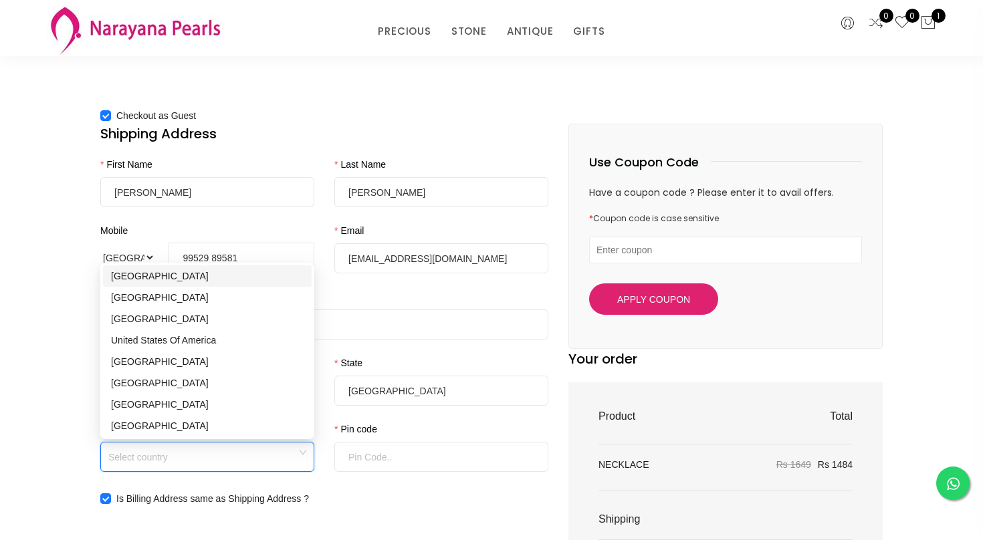
click at [126, 276] on div "[GEOGRAPHIC_DATA]" at bounding box center [207, 276] width 193 height 15
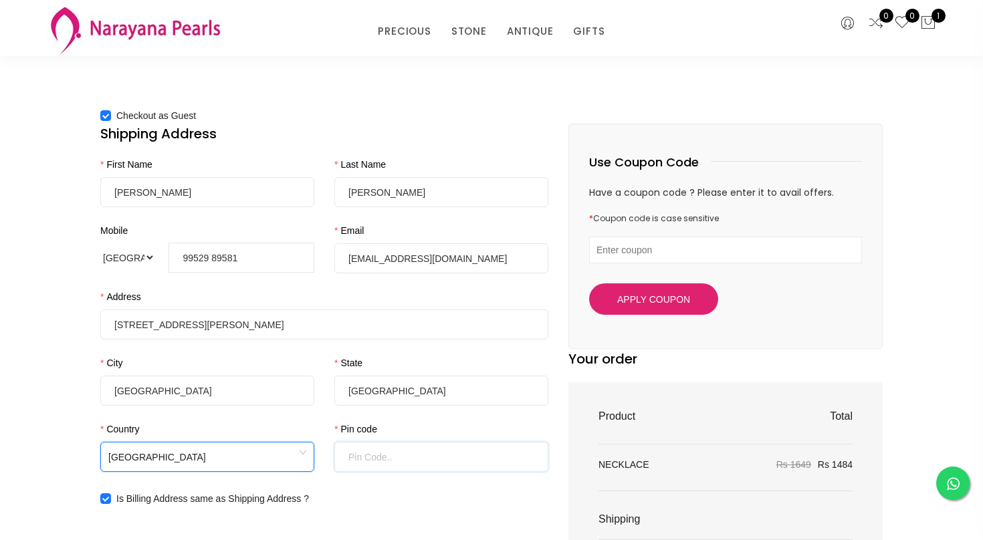
click at [404, 455] on input "Pin code" at bounding box center [441, 457] width 214 height 30
type input "600033"
click at [47, 469] on div "Checkout as Guest Shipping Address First Name Rajashree Last Name Sudharshan Mo…" at bounding box center [491, 456] width 983 height 824
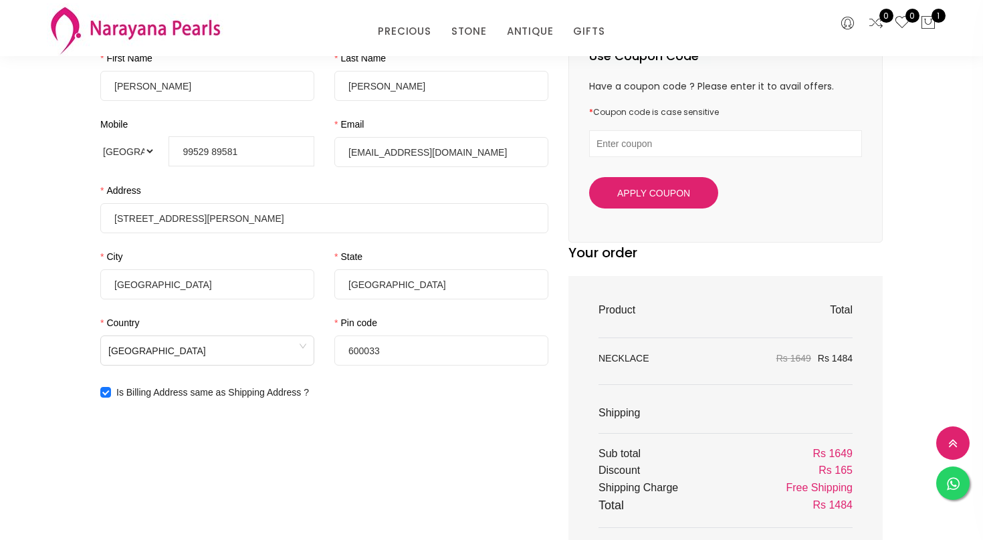
scroll to position [160, 0]
click at [108, 392] on input "Is Billing Address same as Shipping Address ?" at bounding box center [104, 390] width 9 height 9
checkbox input "false"
select select "IN"
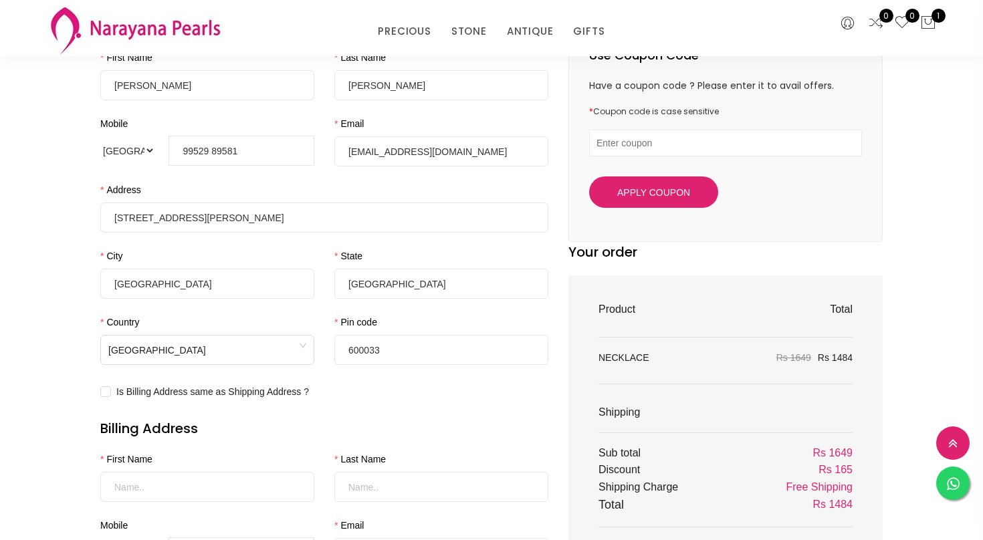
click at [48, 436] on div "Checkout as Guest Shipping Address First Name Rajashree Last Name Sudharshan Mo…" at bounding box center [491, 393] width 983 height 912
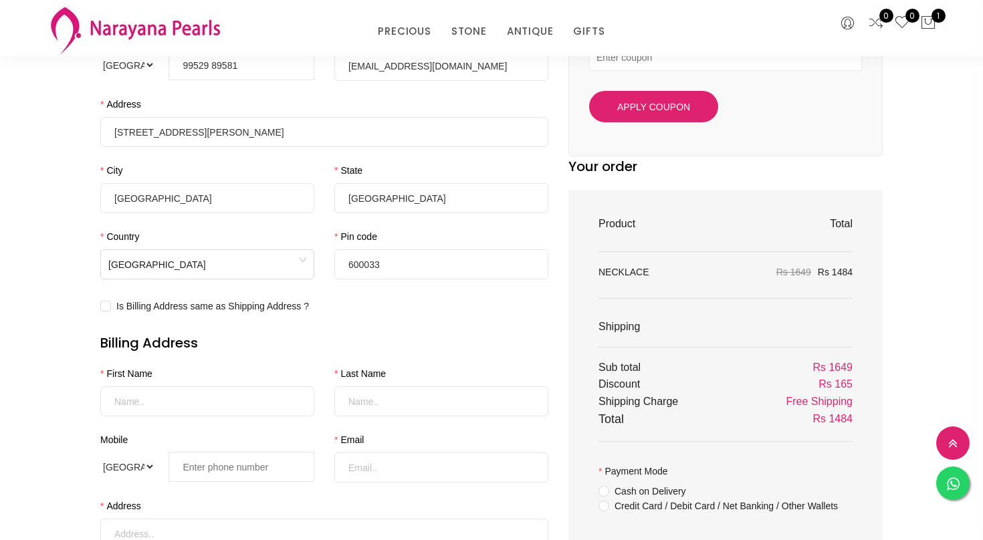
scroll to position [294, 0]
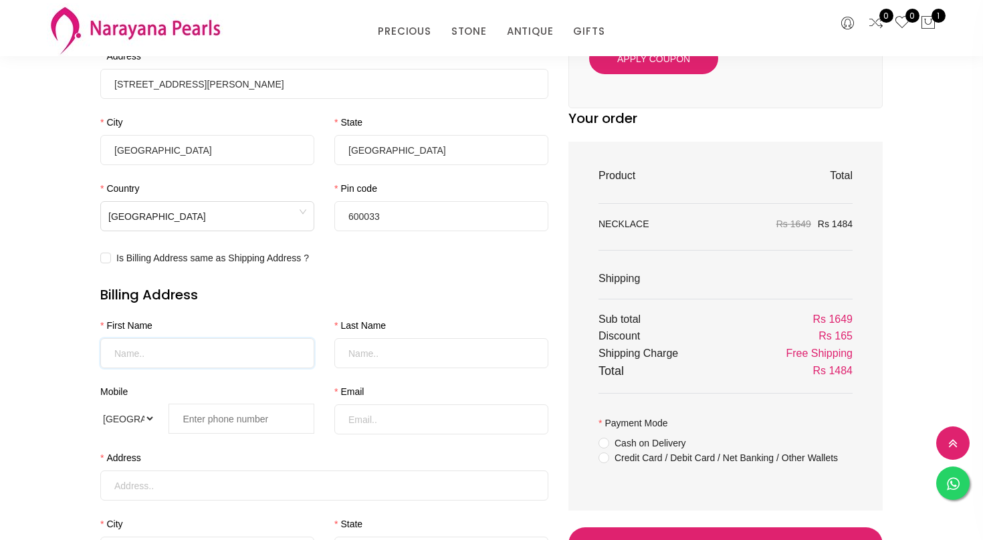
click at [134, 340] on input "First Name" at bounding box center [207, 353] width 214 height 30
type input "Pavithra"
type input "PT"
click at [152, 418] on select "International Afghanistan Åland Islands Albania Algeria American Samoa Andorra …" at bounding box center [127, 419] width 55 height 30
select select "US"
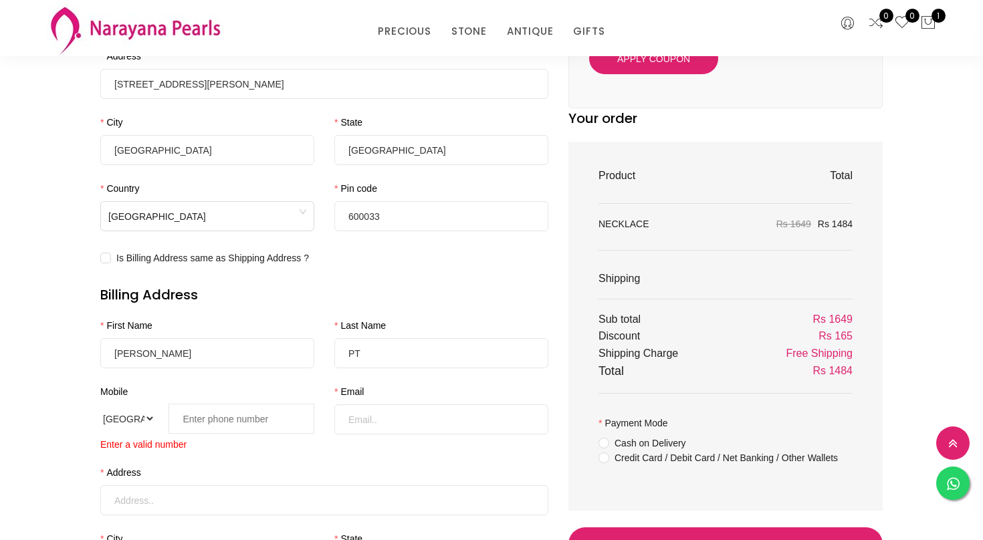
click at [197, 422] on input "tel" at bounding box center [241, 419] width 146 height 30
type input "+1 469 910 7744"
click at [414, 423] on input "Email" at bounding box center [441, 419] width 214 height 30
type input "[EMAIL_ADDRESS][DOMAIN_NAME]"
click at [213, 496] on input "Address" at bounding box center [324, 486] width 448 height 30
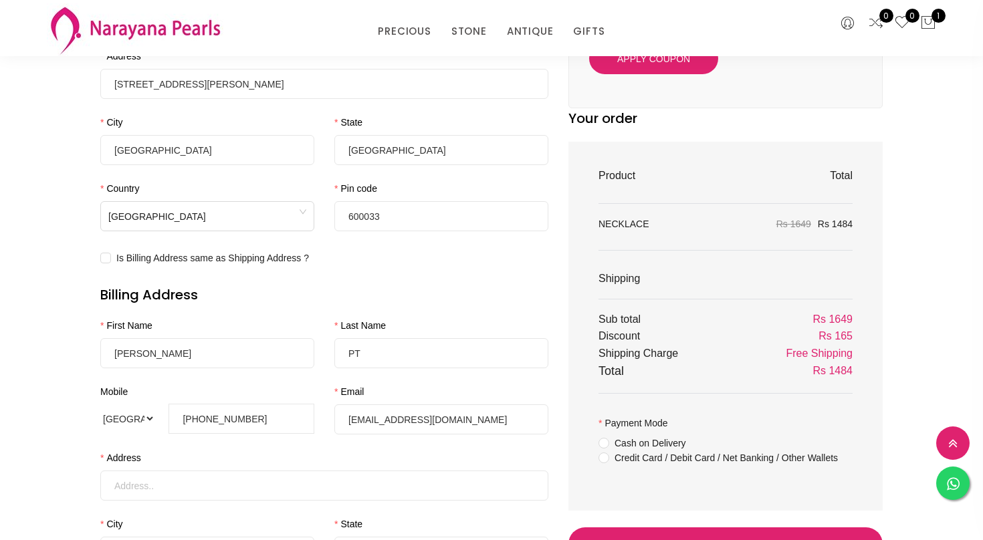
click at [216, 446] on div "Mobile International Afghanistan Åland Islands Albania Algeria American Samoa A…" at bounding box center [207, 417] width 234 height 66
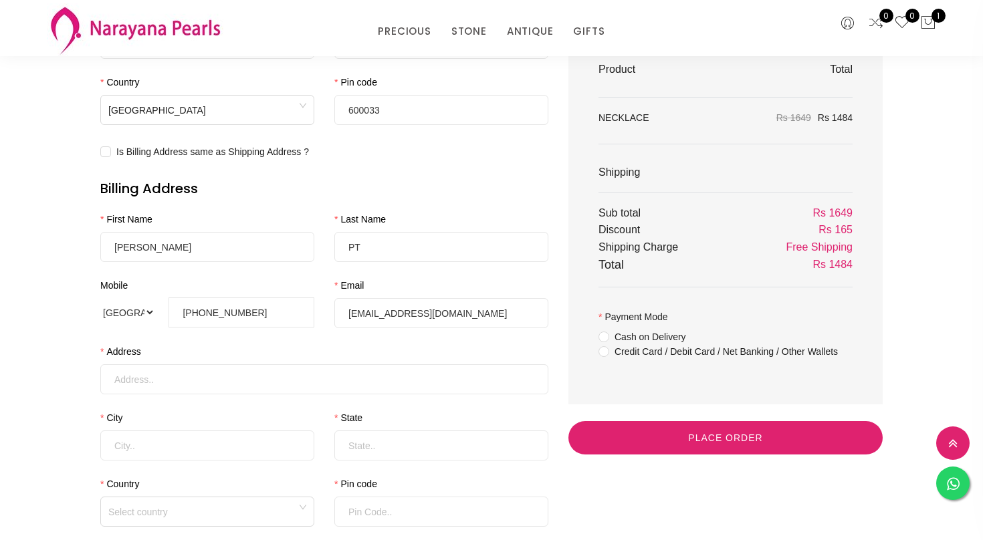
scroll to position [401, 0]
click at [172, 369] on input "Address" at bounding box center [324, 379] width 448 height 30
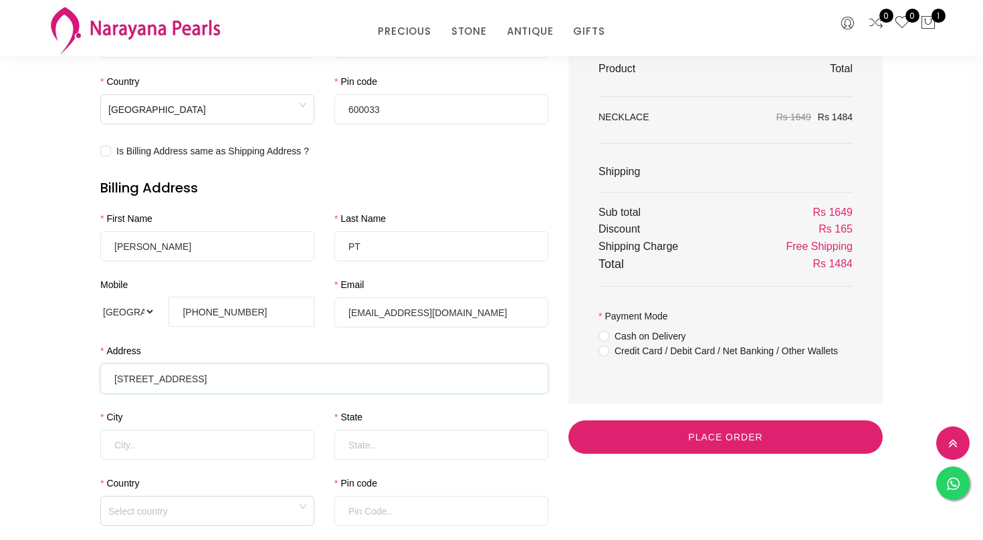
click at [170, 380] on input "2532 Royal troon Drive" at bounding box center [324, 379] width 448 height 30
type input "[STREET_ADDRESS]"
click at [158, 447] on input "City" at bounding box center [207, 445] width 214 height 30
type input "Plano"
click at [410, 452] on input "State" at bounding box center [441, 445] width 214 height 30
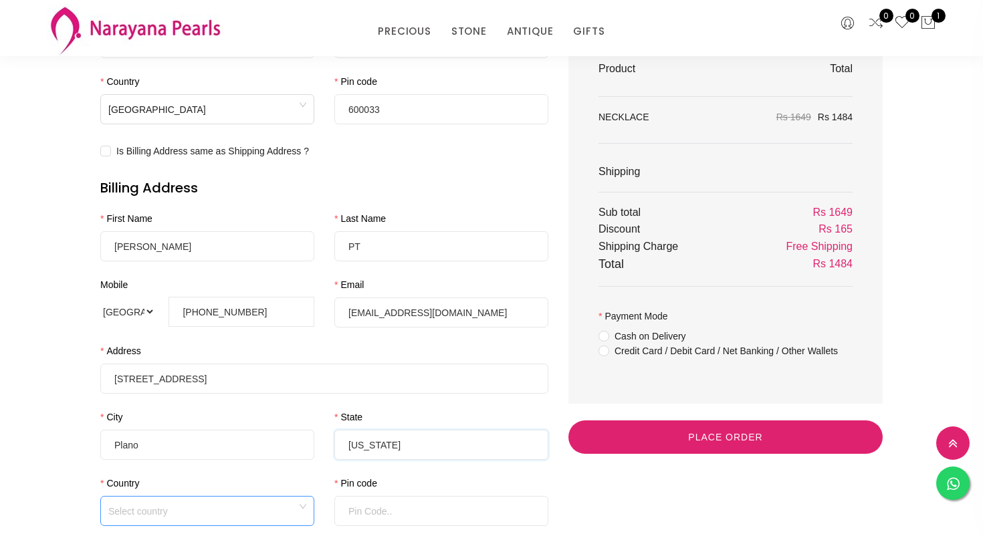
type input "[US_STATE]"
click at [160, 508] on input "Country" at bounding box center [207, 507] width 198 height 20
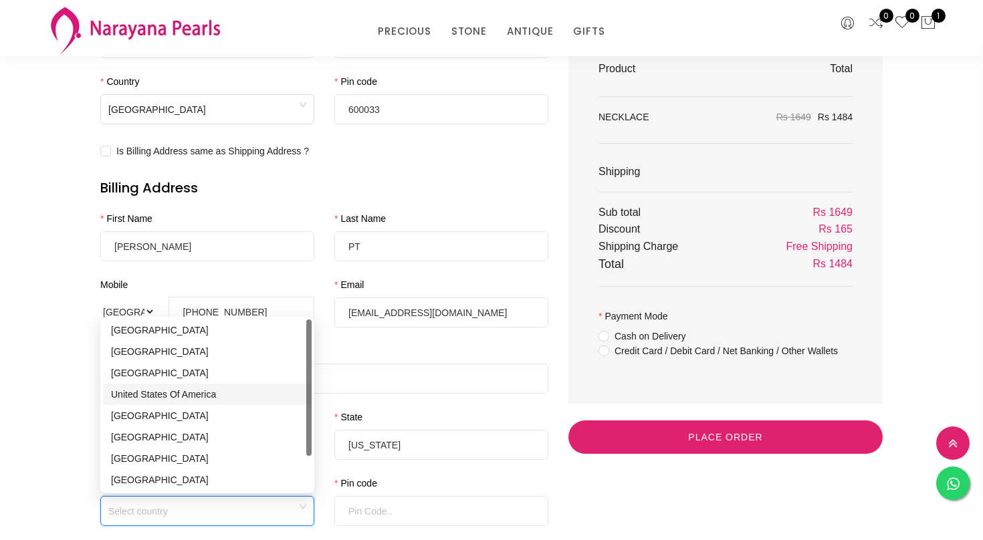
click at [160, 390] on div "United States Of America" at bounding box center [207, 394] width 193 height 15
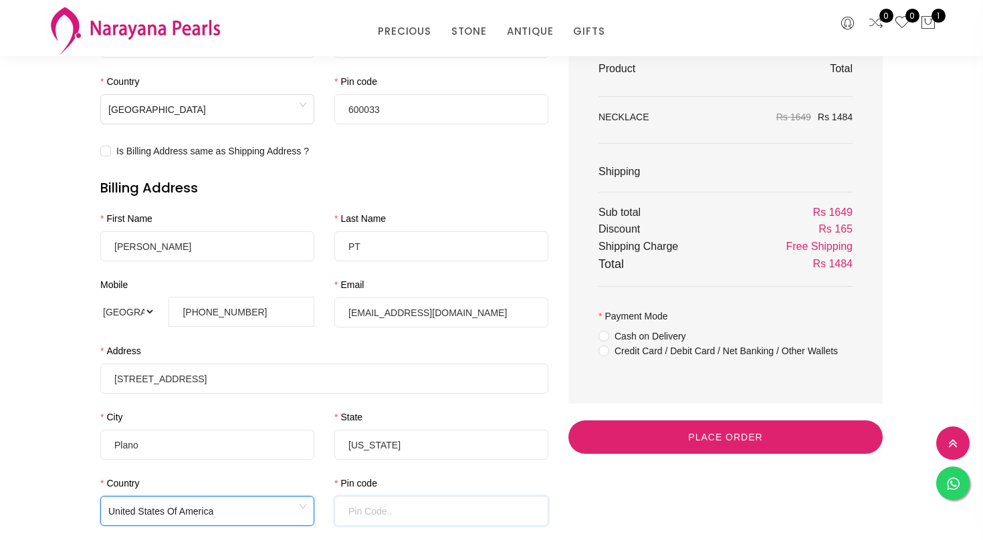
click at [386, 507] on input "Pin code" at bounding box center [441, 511] width 214 height 30
type input "75025"
click at [45, 488] on div "Checkout as Guest Shipping Address First Name Rajashree Last Name Sudharshan Mo…" at bounding box center [491, 153] width 983 height 912
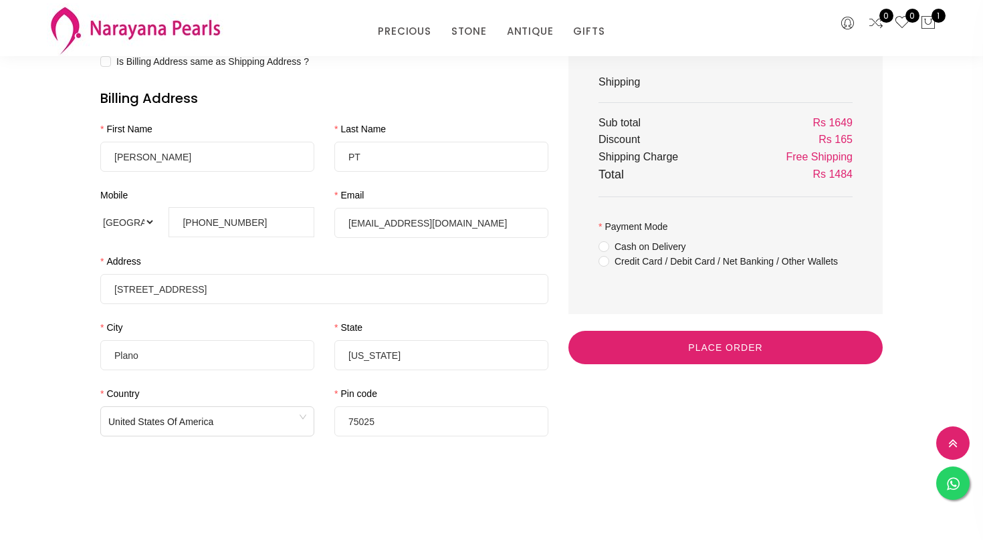
scroll to position [481, 0]
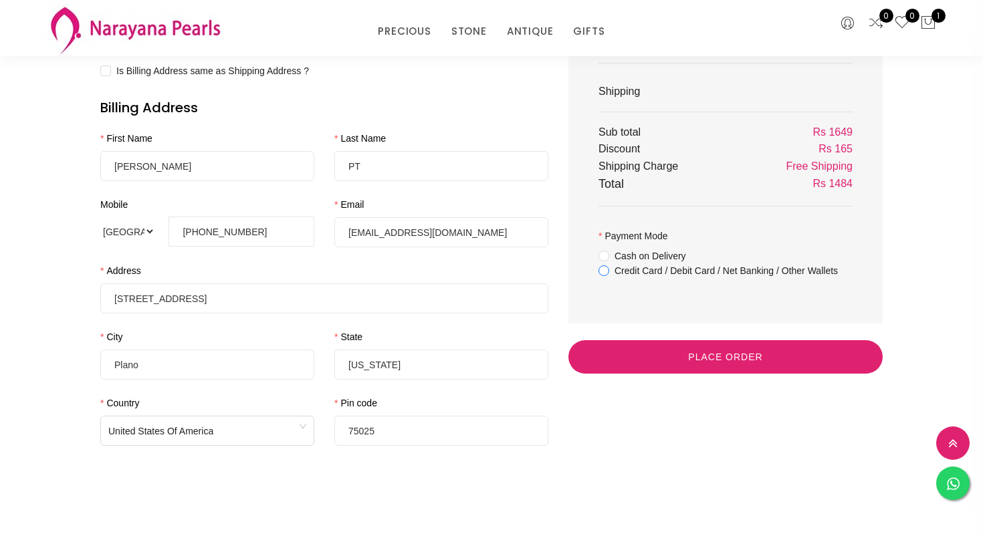
click at [609, 273] on span "Credit Card / Debit Card / Net Banking / Other Wallets" at bounding box center [726, 270] width 234 height 15
click at [609, 273] on input "Credit Card / Debit Card / Net Banking / Other Wallets" at bounding box center [603, 280] width 11 height 30
radio input "true"
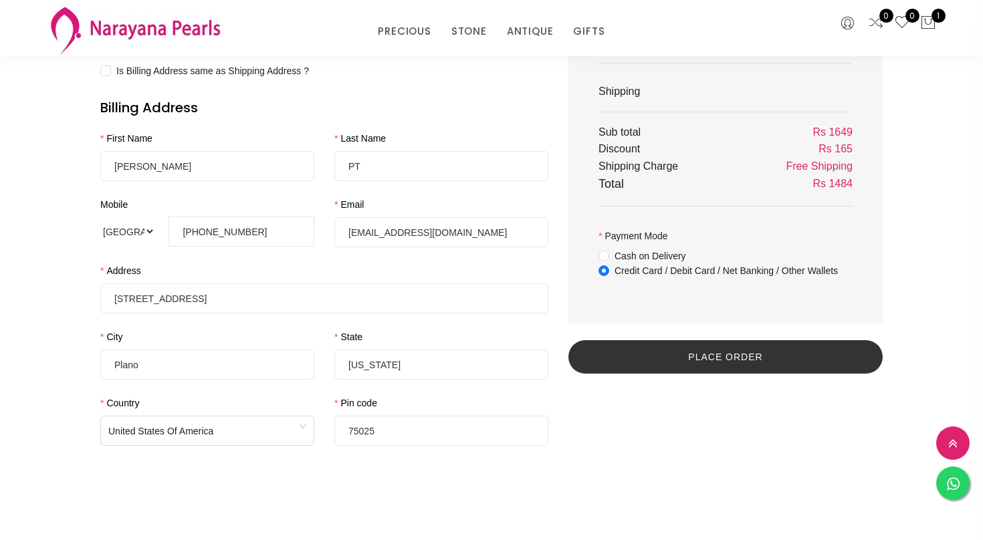
click at [665, 366] on button "Place Order" at bounding box center [725, 356] width 314 height 33
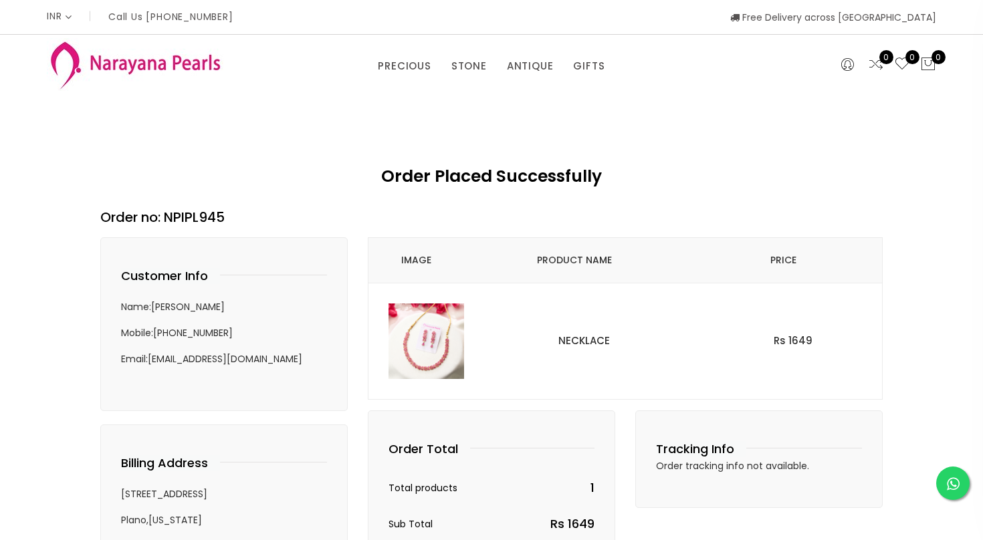
click at [809, 163] on div "Order Placed Successfully" at bounding box center [491, 179] width 782 height 56
click at [177, 221] on h3 "Order no: NPIPL945" at bounding box center [491, 217] width 782 height 20
copy h3 "Order no: NPIPL945"
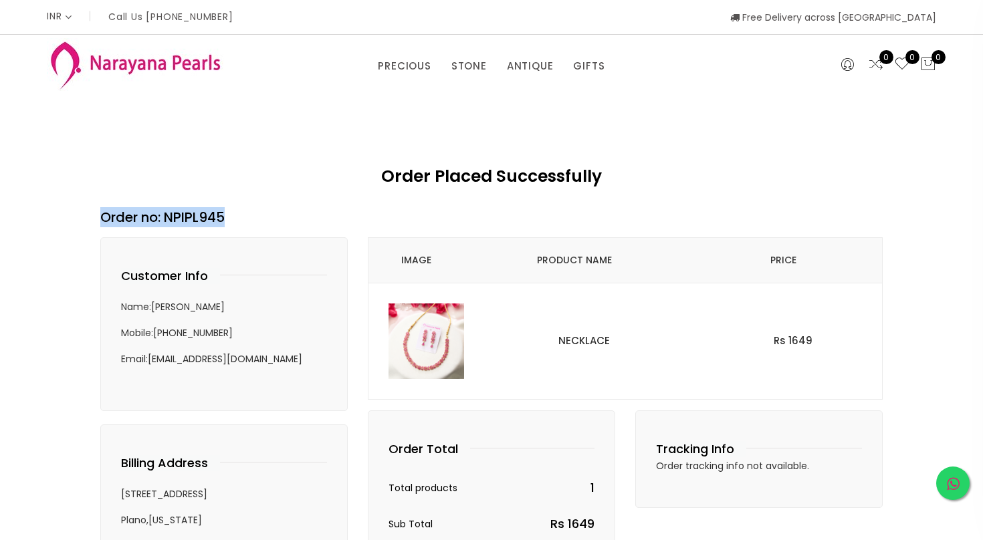
click at [952, 477] on icon at bounding box center [953, 484] width 13 height 15
click at [666, 90] on div "PRECIOUS CUSTOM MADE-GEMS PRECIOUS [PERSON_NAME] EARRINGS / JHUMKAS NECKLACE AN…" at bounding box center [491, 63] width 909 height 56
click at [827, 134] on div "Order Placed Successfully Order no: NPIPL945 Customer Info Name: [PERSON_NAME] …" at bounding box center [491, 531] width 983 height 881
